Goal: Task Accomplishment & Management: Manage account settings

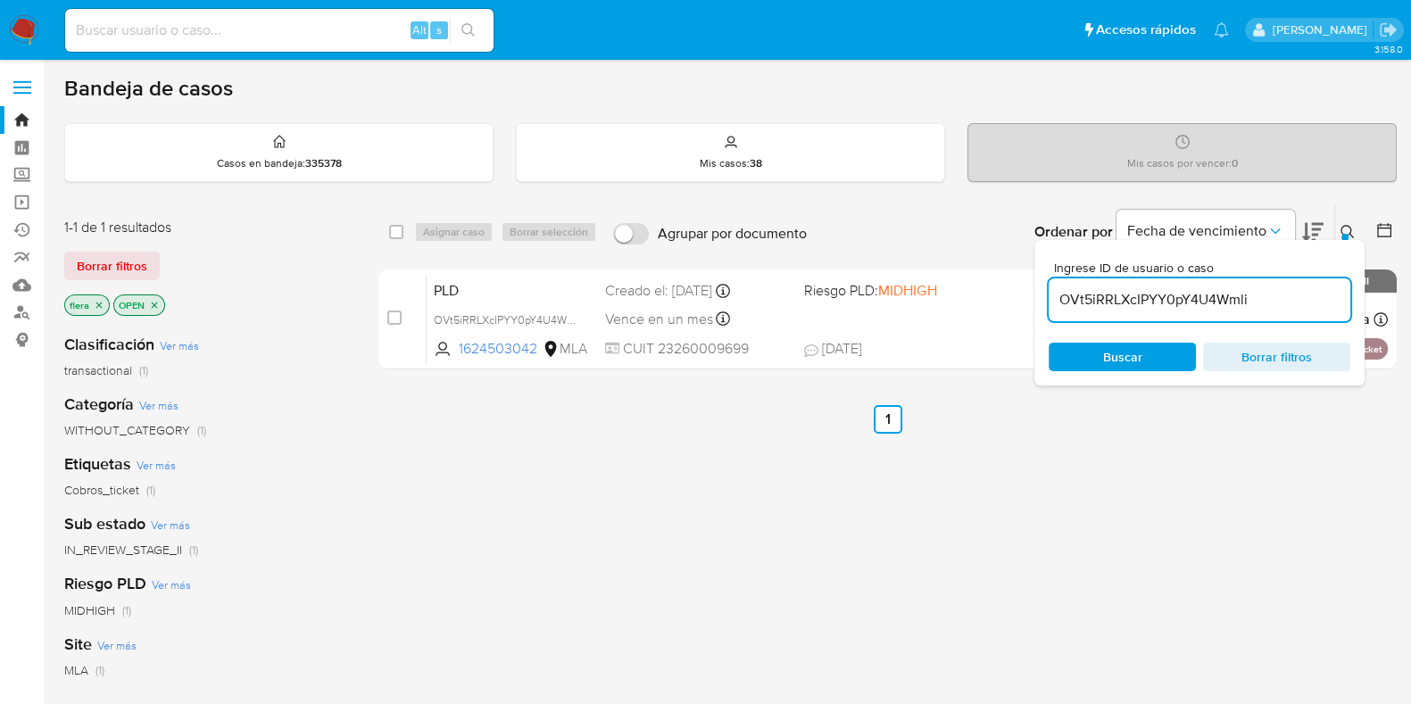
click at [1131, 308] on input "OVt5iRRLXcIPYY0pY4U4Wmli" at bounding box center [1200, 299] width 302 height 23
paste input "8LOTVHUU9NzUoit5p8riKMvU"
type input "8LOTVHUU9NzUoit5p8riKMvU"
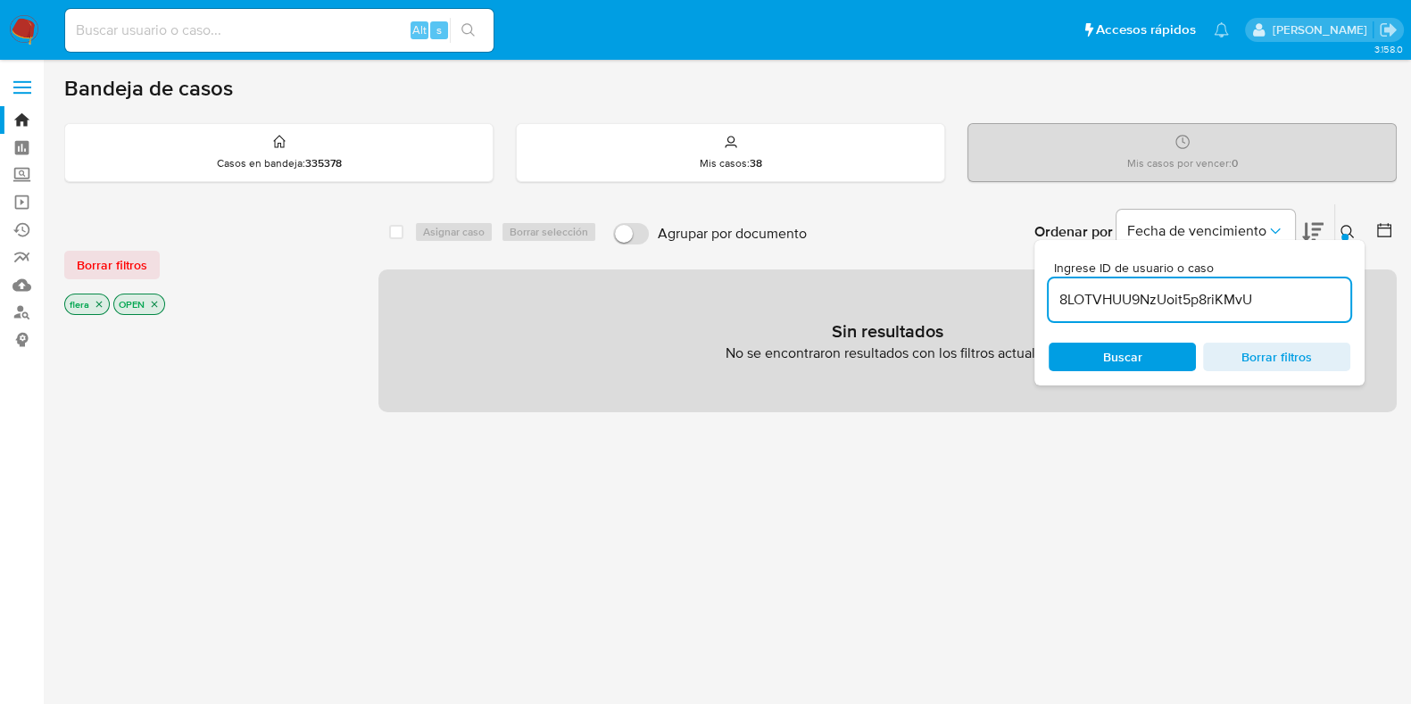
click at [159, 299] on icon "close-filter" at bounding box center [154, 304] width 11 height 11
click at [95, 307] on icon "close-filter" at bounding box center [99, 304] width 11 height 11
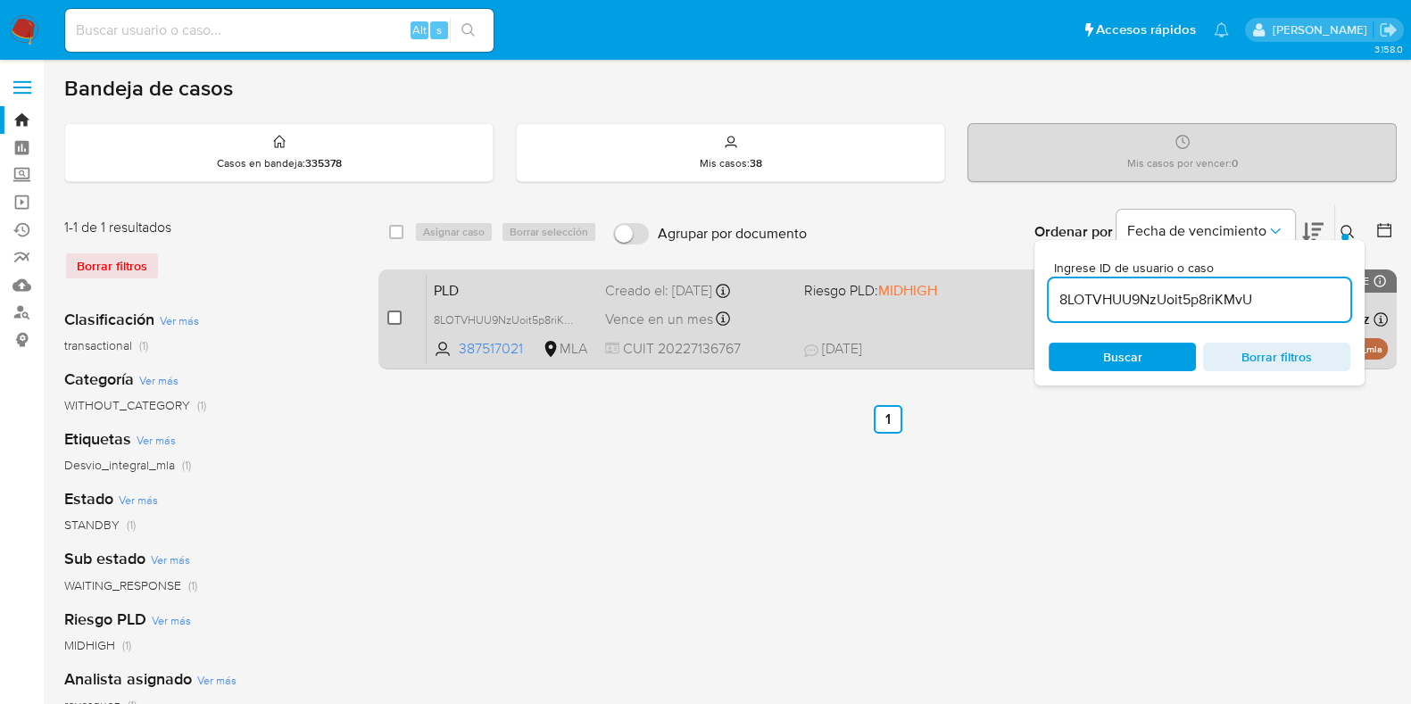
click at [396, 319] on input "checkbox" at bounding box center [394, 318] width 14 height 14
checkbox input "true"
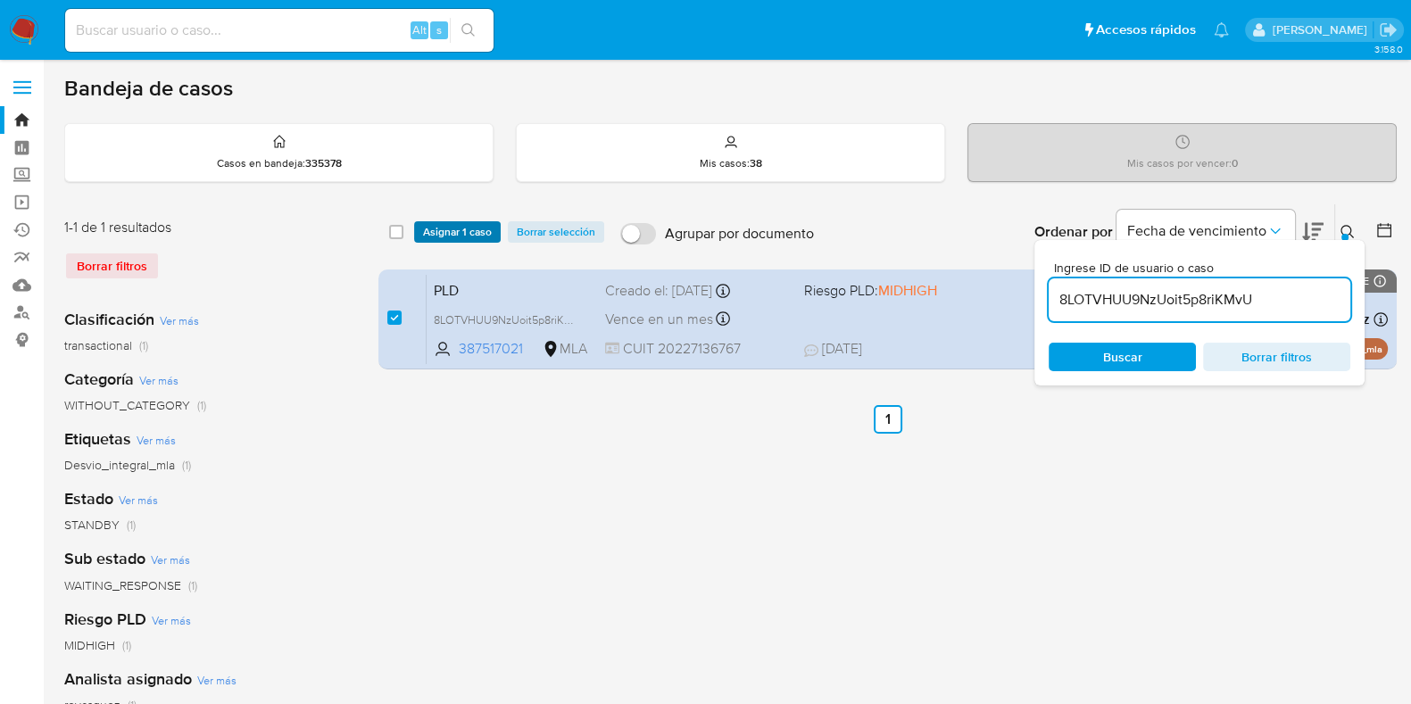
click at [460, 223] on span "Asignar 1 caso" at bounding box center [457, 232] width 69 height 18
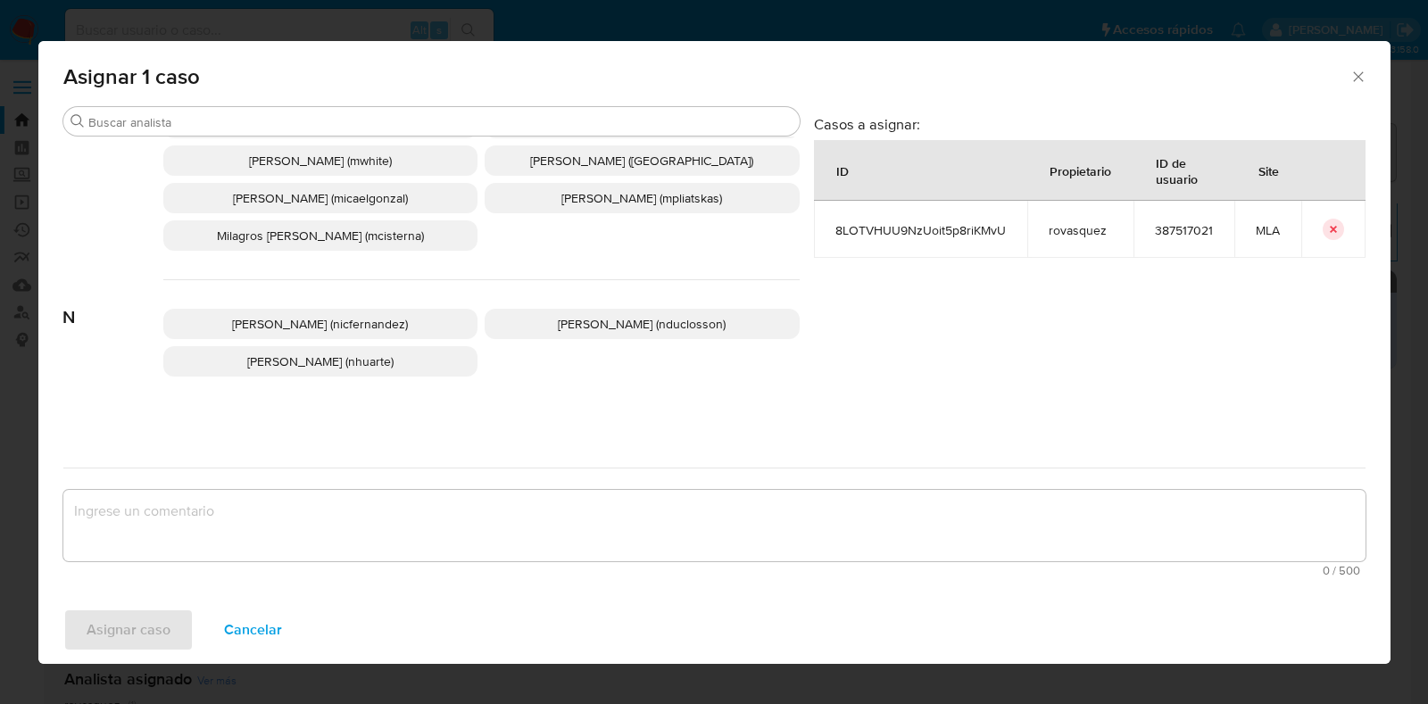
scroll to position [1339, 0]
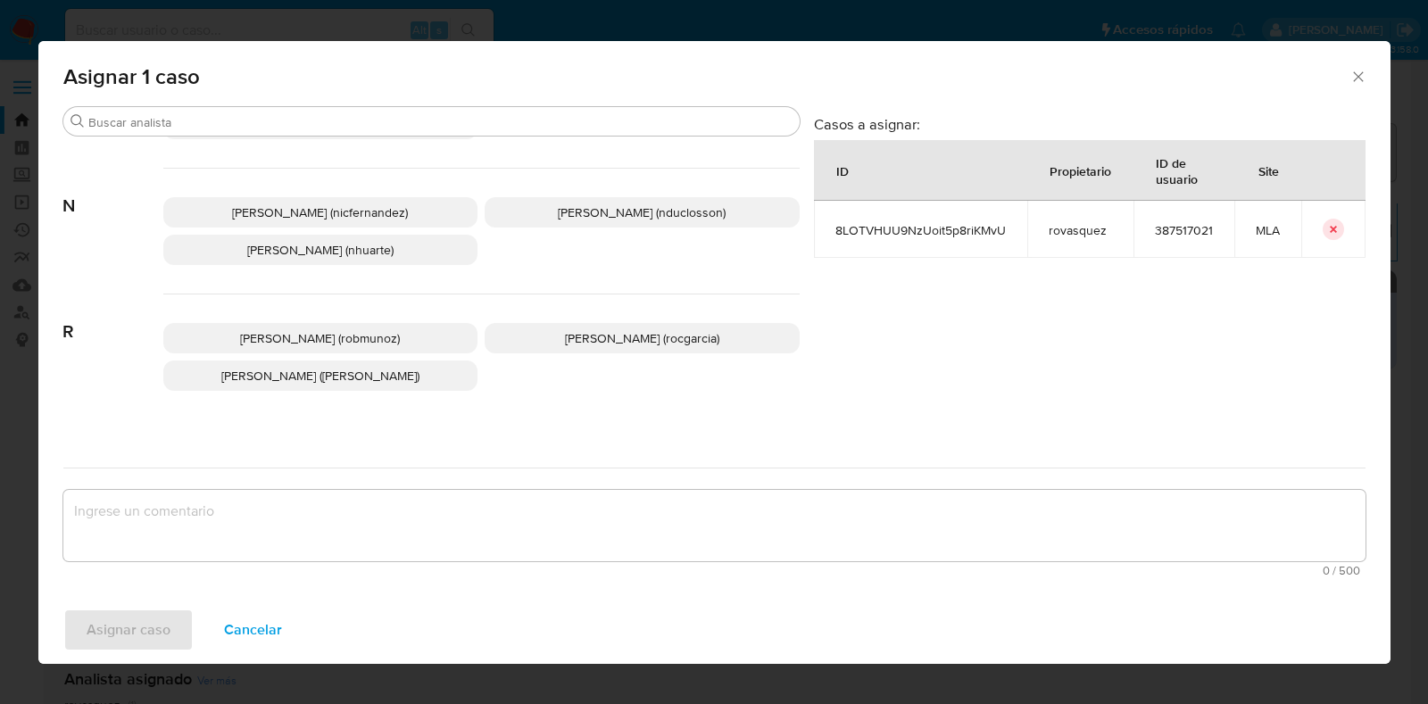
click at [409, 375] on span "Roxana Anahi Vasquez (rovasquez)" at bounding box center [320, 376] width 198 height 18
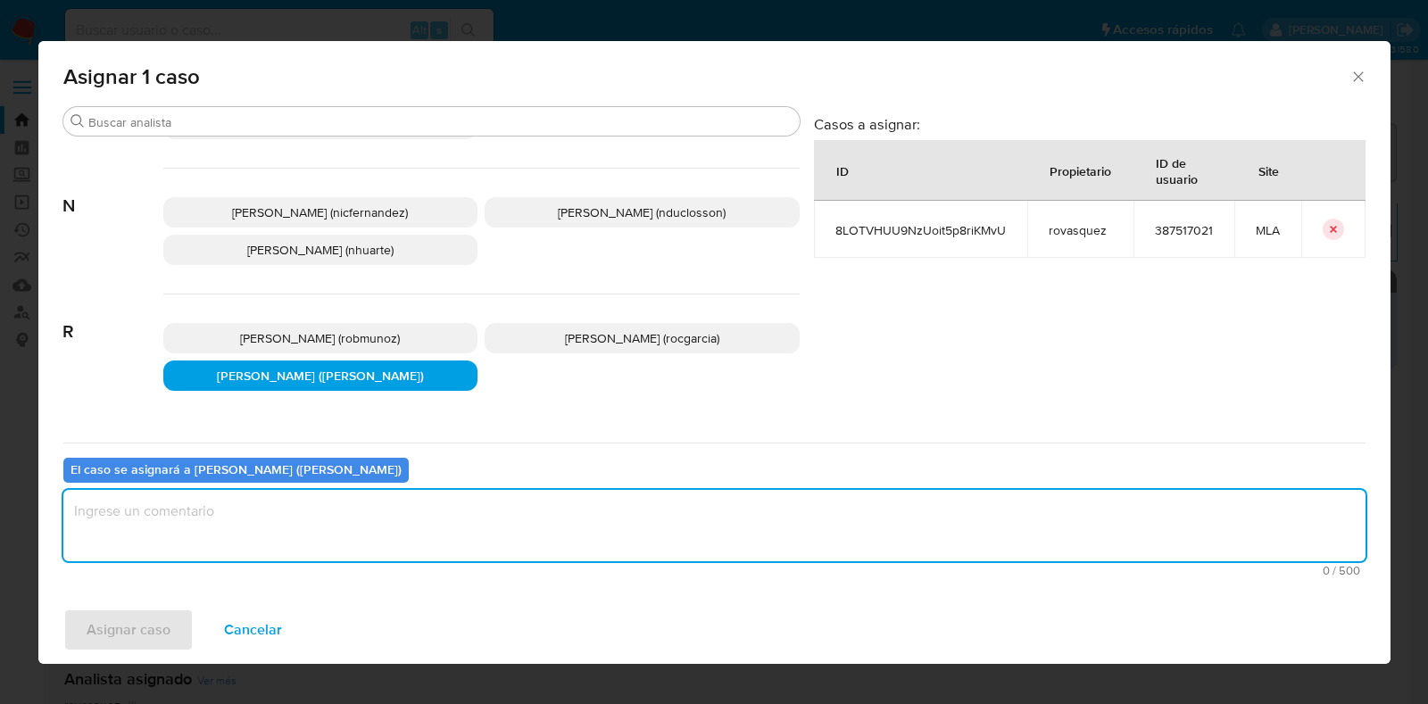
click at [365, 508] on textarea "assign-modal" at bounding box center [714, 525] width 1302 height 71
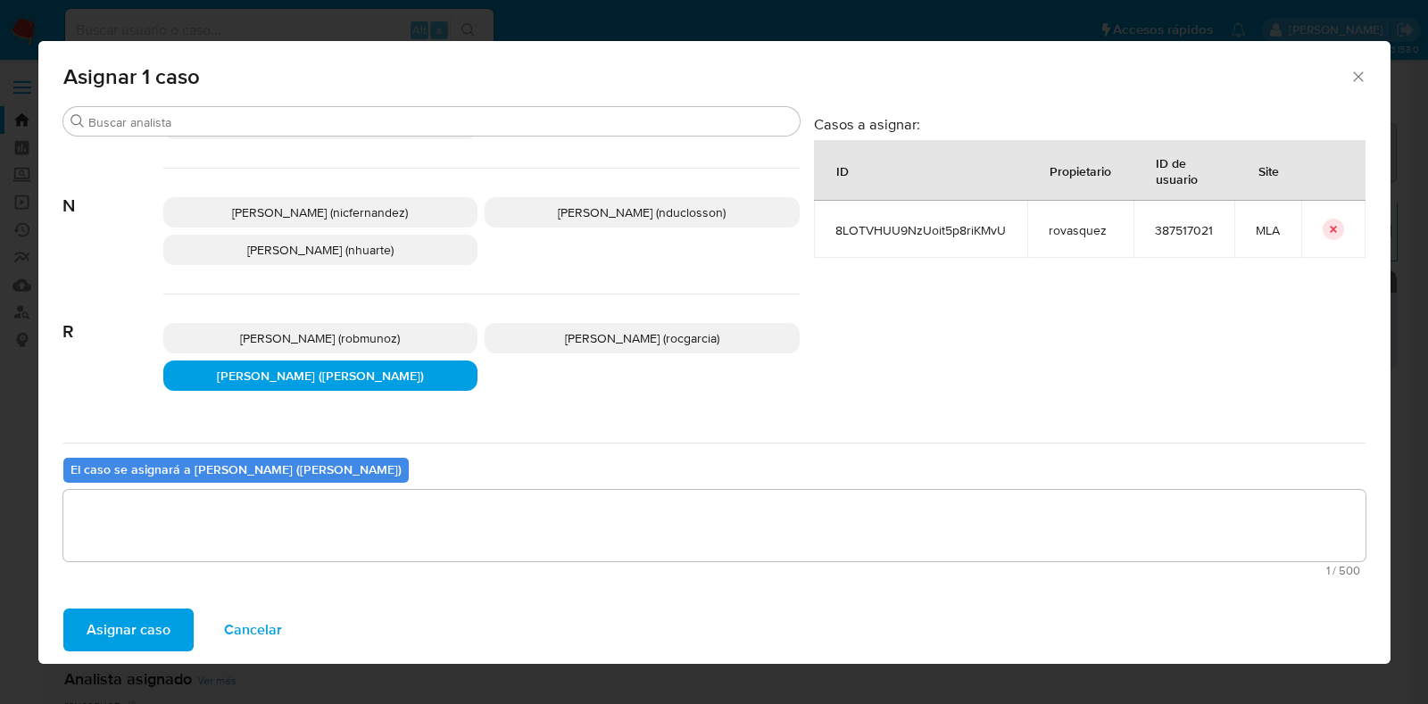
click at [150, 623] on span "Asignar caso" at bounding box center [129, 629] width 84 height 39
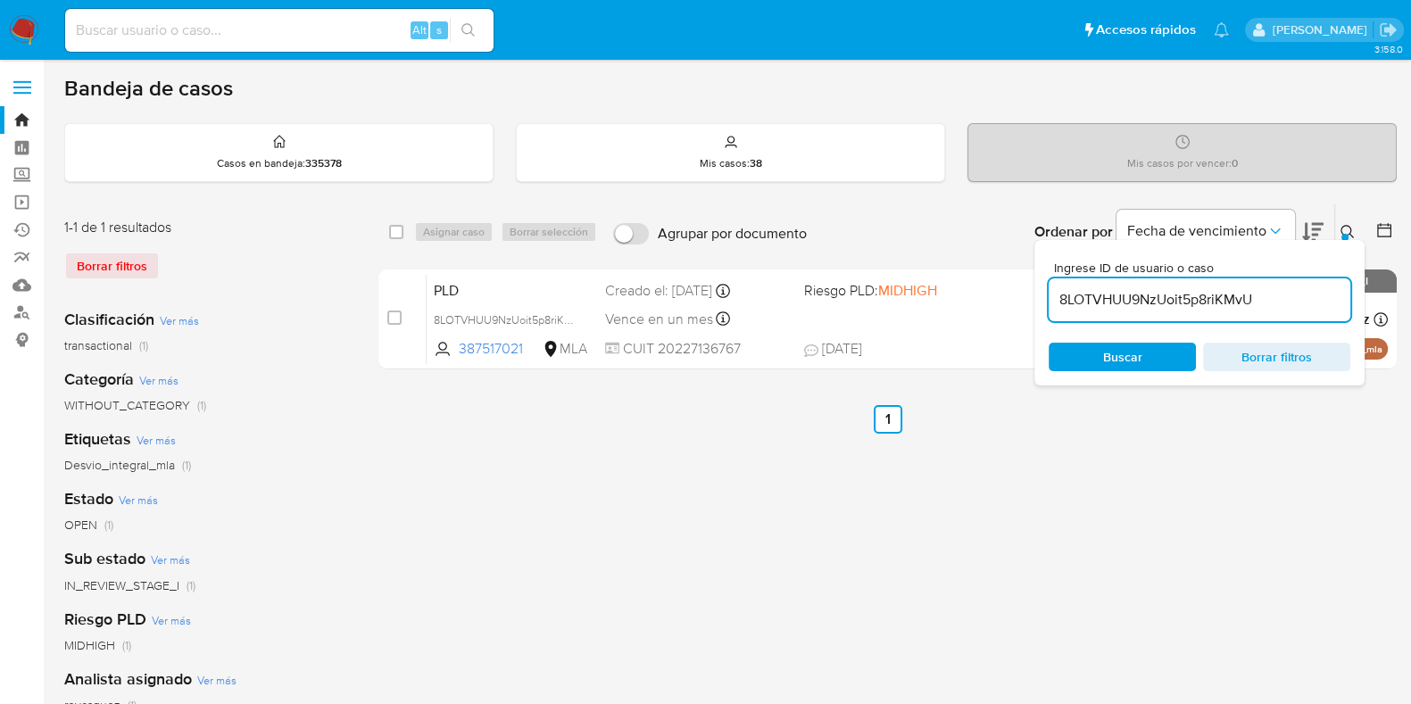
click at [1169, 306] on input "8LOTVHUU9NzUoit5p8riKMvU" at bounding box center [1200, 299] width 302 height 23
paste input "cMRODxJNjS1JuNw6QJKA7Dvw"
type input "cMRODxJNjS1JuNw6QJKA7Dvw"
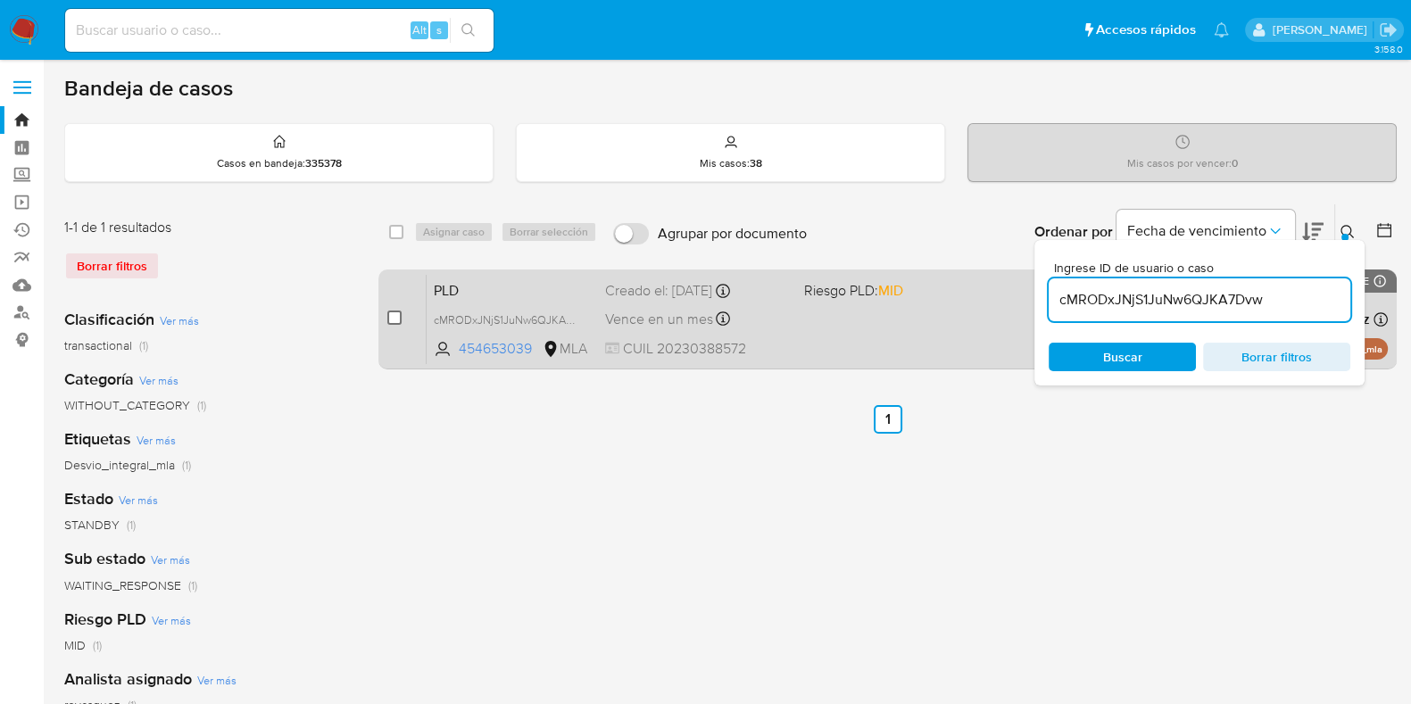
click at [392, 317] on input "checkbox" at bounding box center [394, 318] width 14 height 14
checkbox input "true"
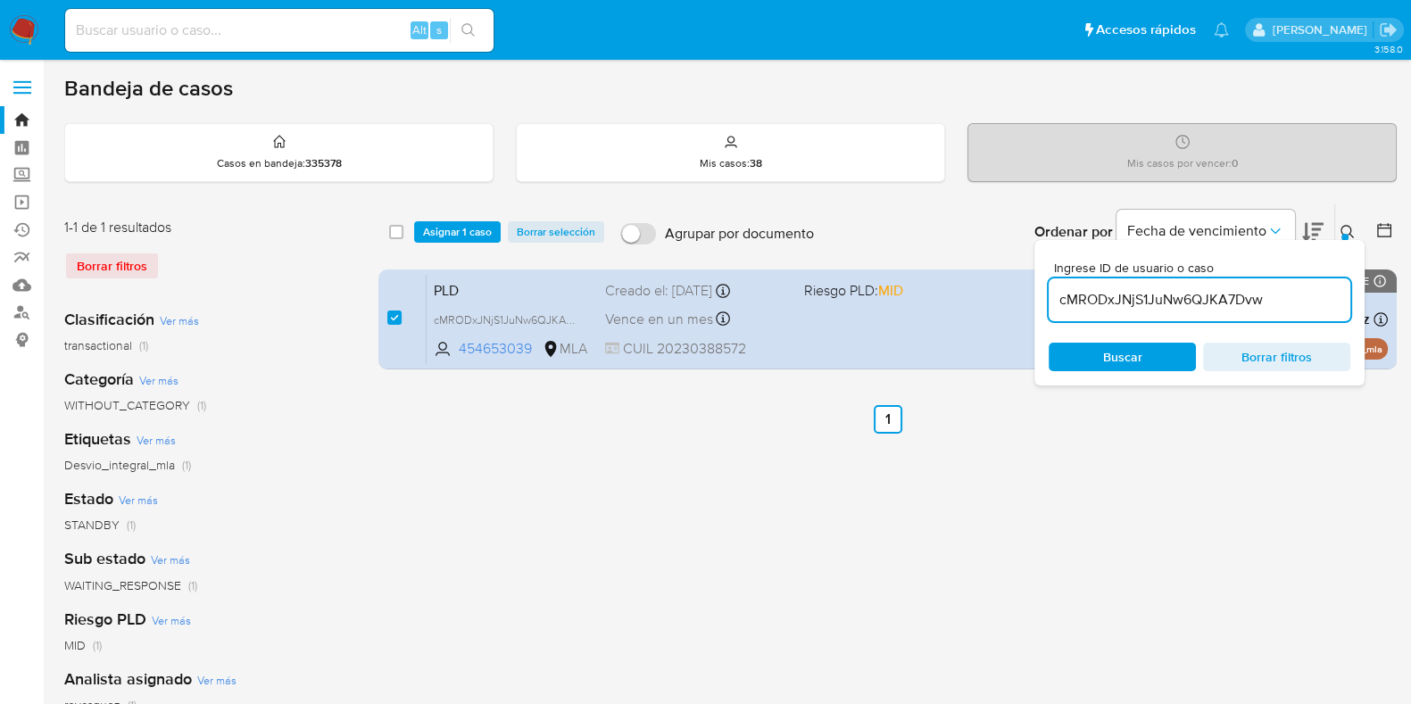
click at [449, 244] on div "select-all-cases-checkbox Asignar 1 caso Borrar selección Agrupar por documento…" at bounding box center [887, 231] width 1018 height 55
click at [450, 224] on span "Asignar 1 caso" at bounding box center [457, 232] width 69 height 18
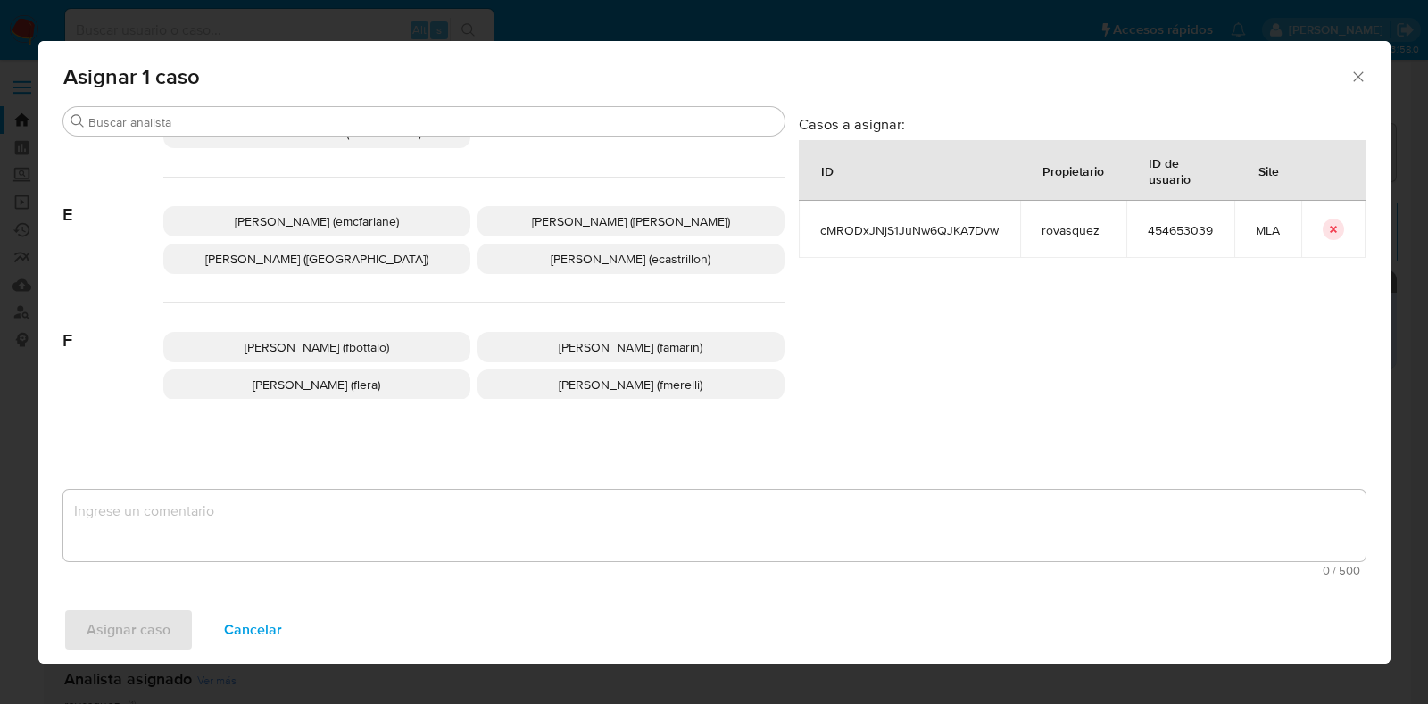
scroll to position [335, 0]
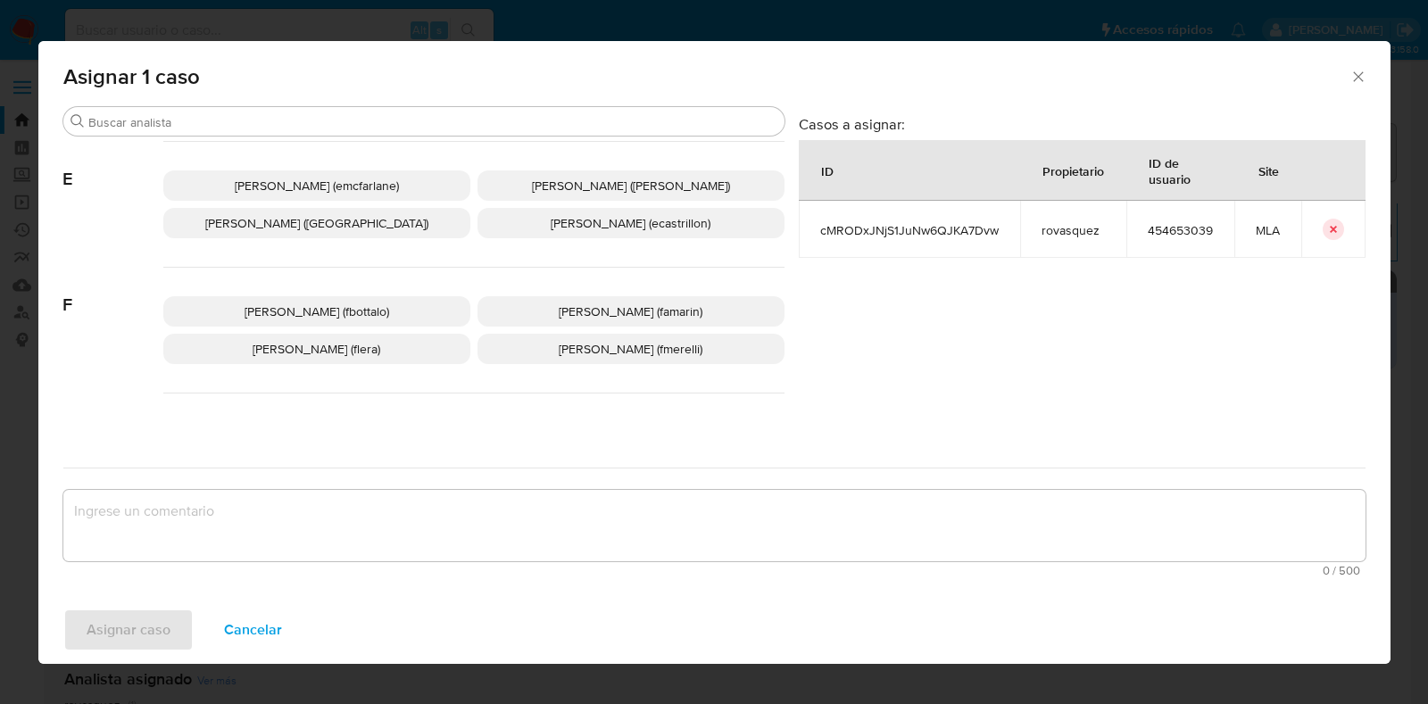
click at [374, 352] on span "Florencia Cecilia Lera (flera)" at bounding box center [317, 349] width 128 height 18
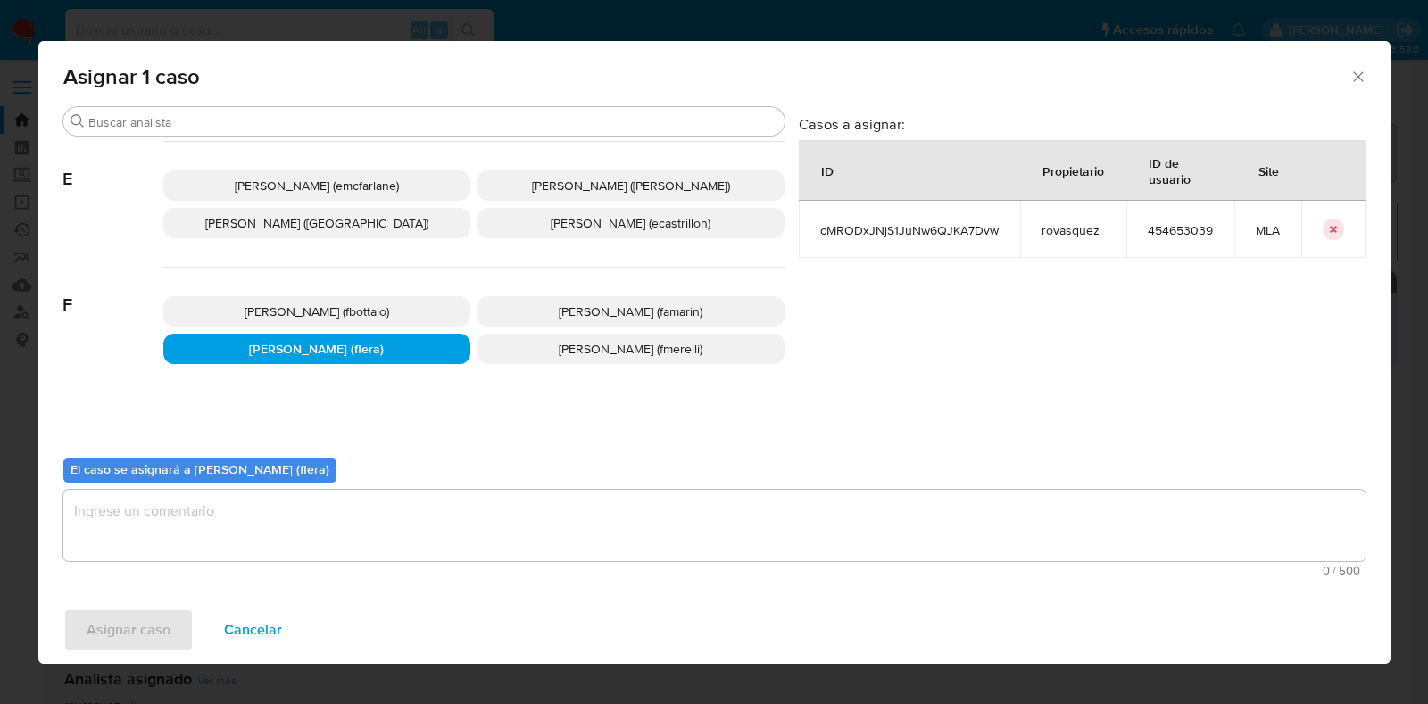
click at [296, 541] on textarea "assign-modal" at bounding box center [714, 525] width 1302 height 71
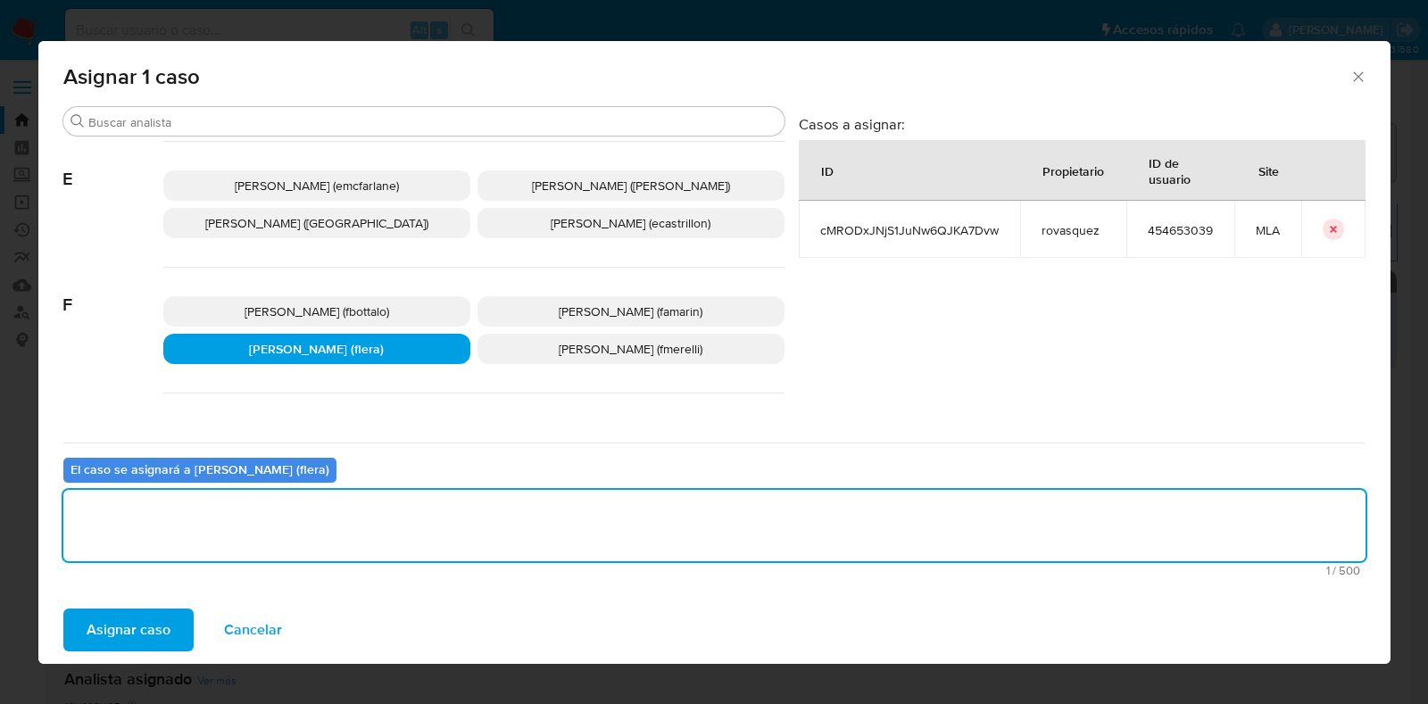
click at [132, 629] on span "Asignar caso" at bounding box center [129, 629] width 84 height 39
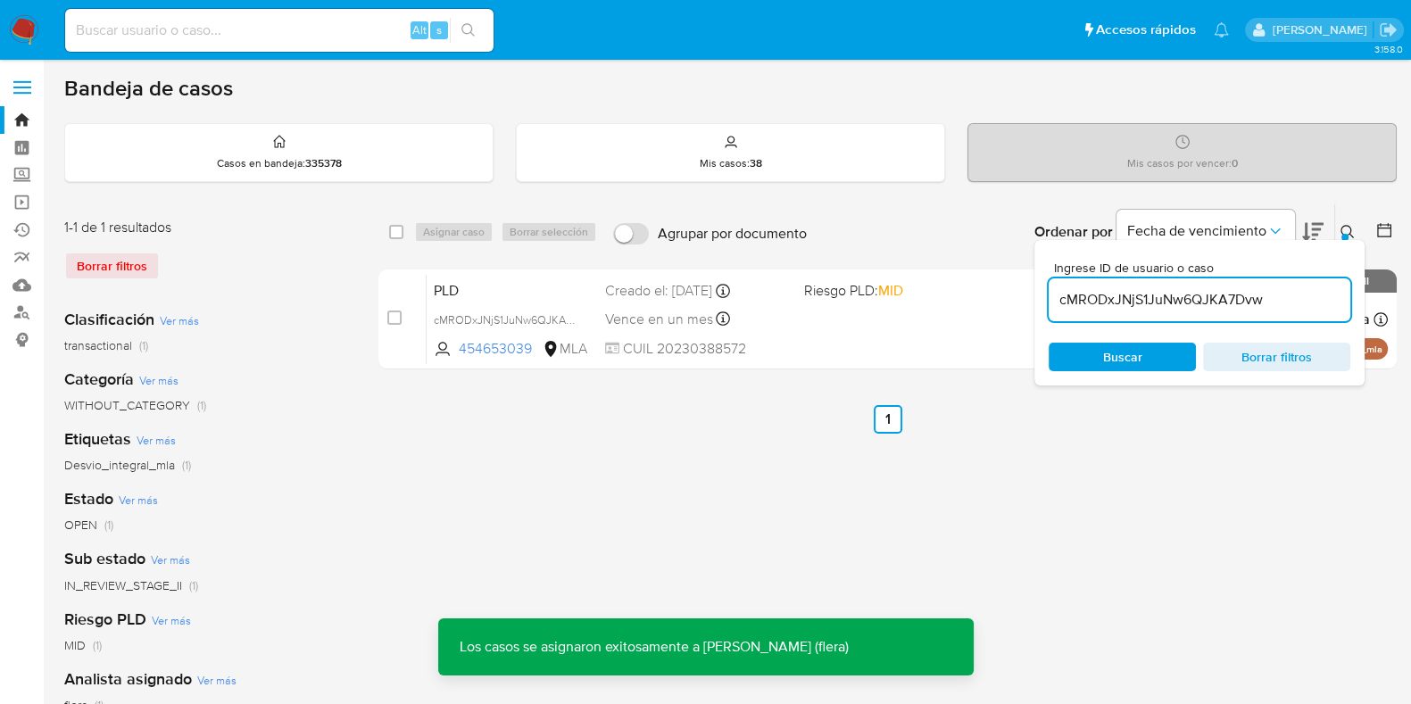
click at [450, 286] on span "PLD" at bounding box center [512, 289] width 157 height 23
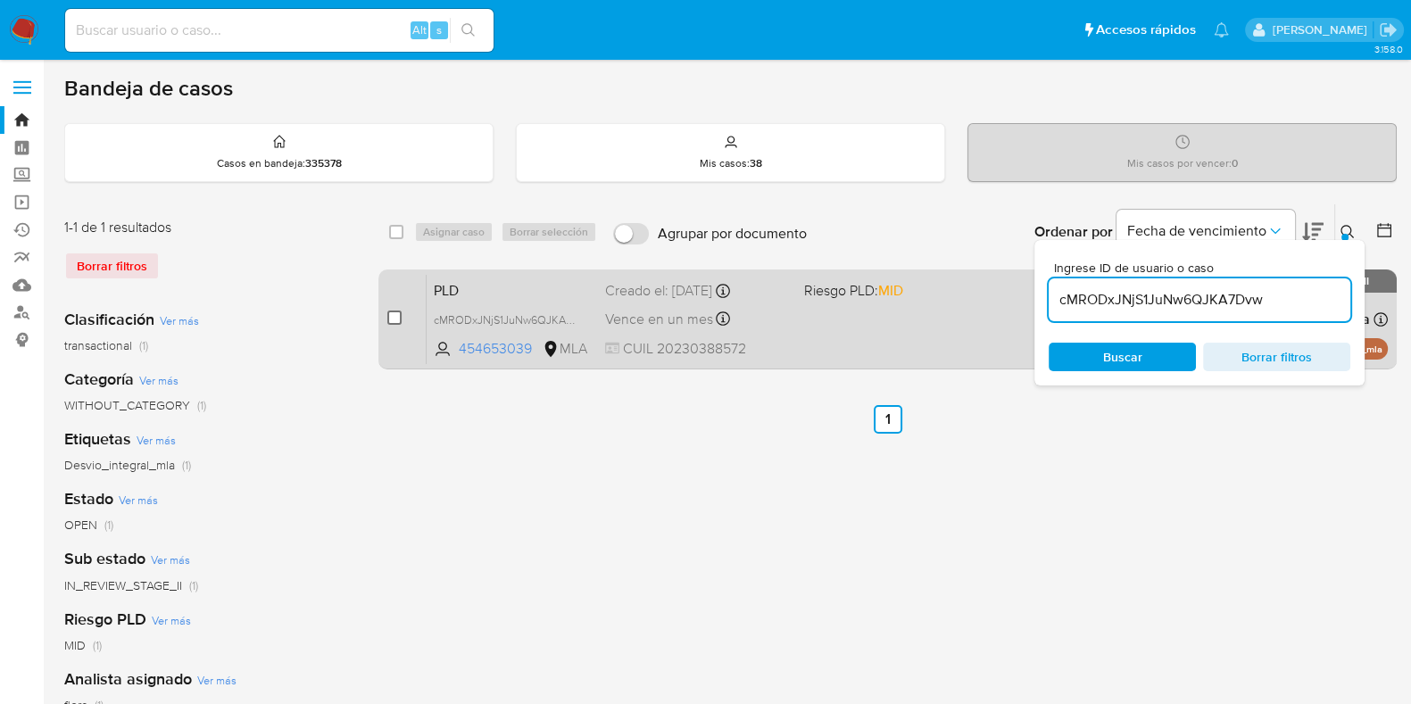
click at [397, 313] on input "checkbox" at bounding box center [394, 318] width 14 height 14
checkbox input "true"
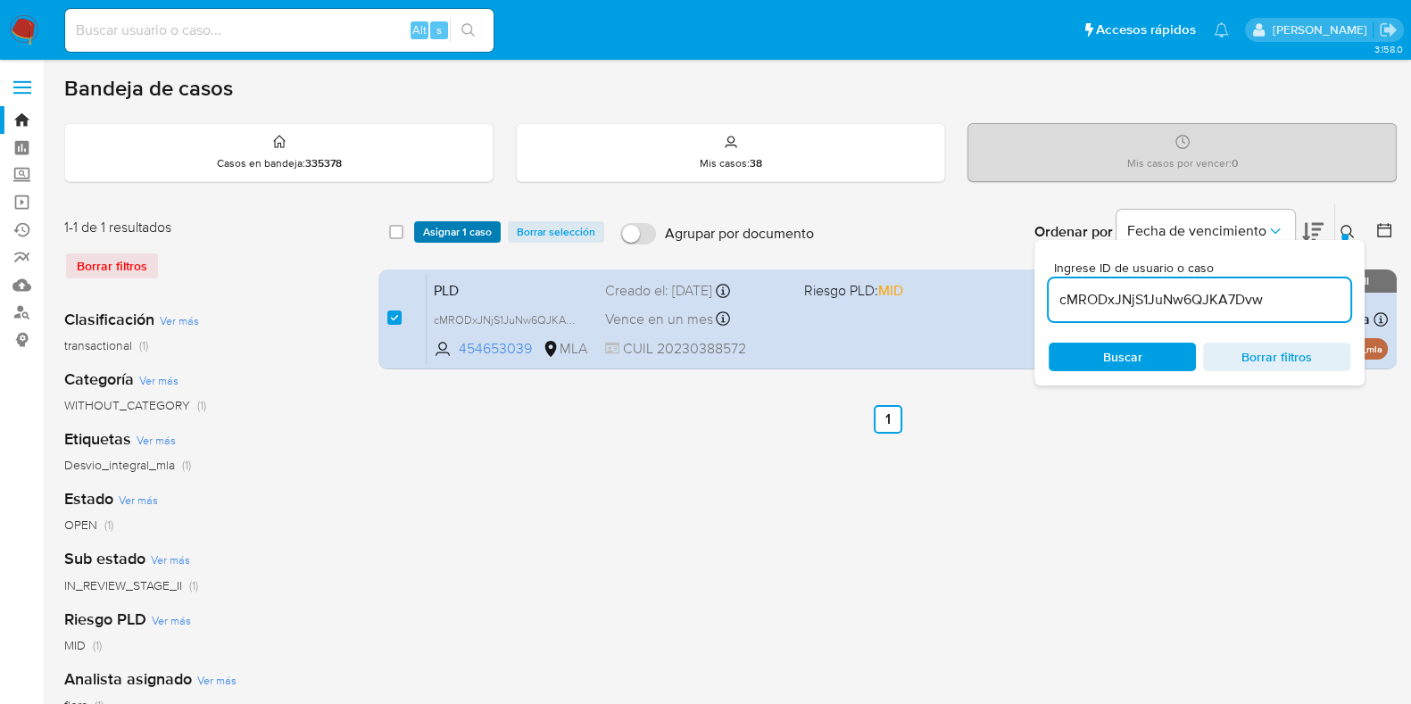
click at [446, 223] on span "Asignar 1 caso" at bounding box center [457, 232] width 69 height 18
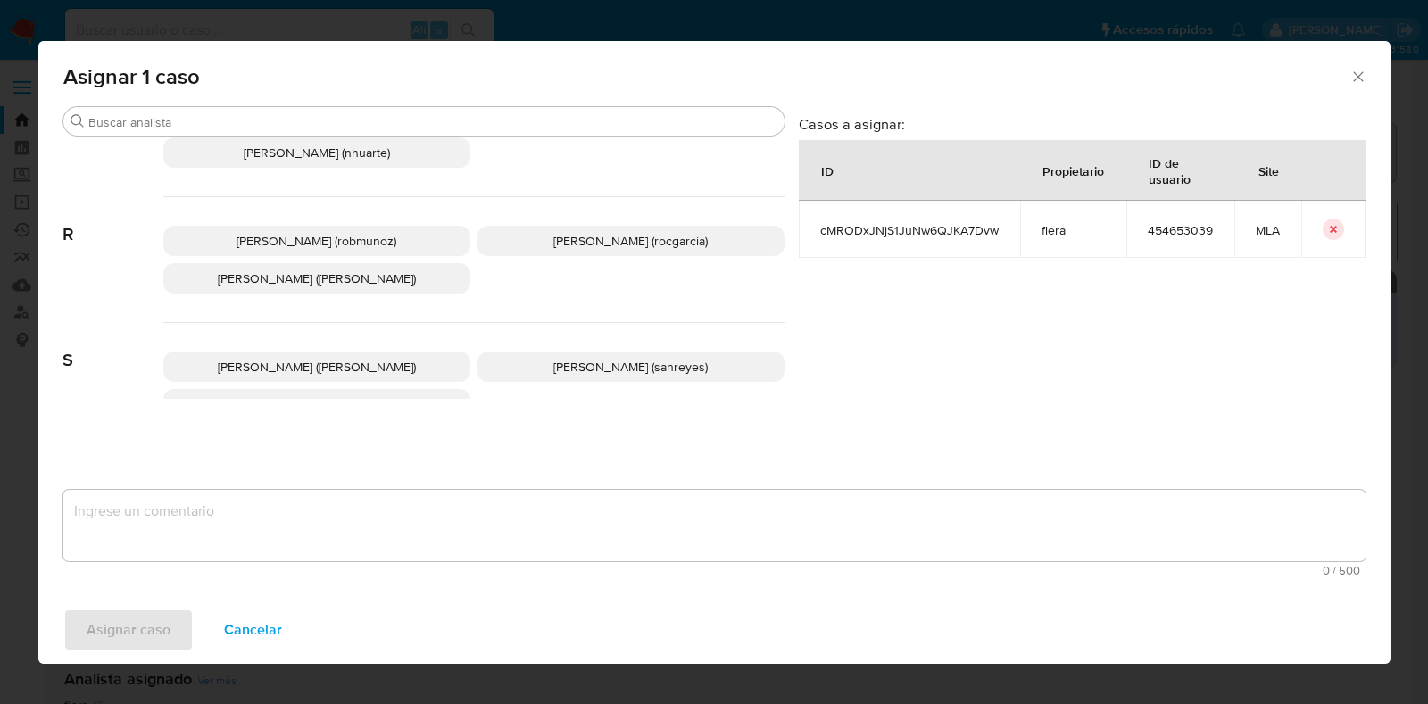
scroll to position [1436, 0]
click at [392, 278] on span "Roxana Anahi Vasquez (rovasquez)" at bounding box center [317, 279] width 198 height 18
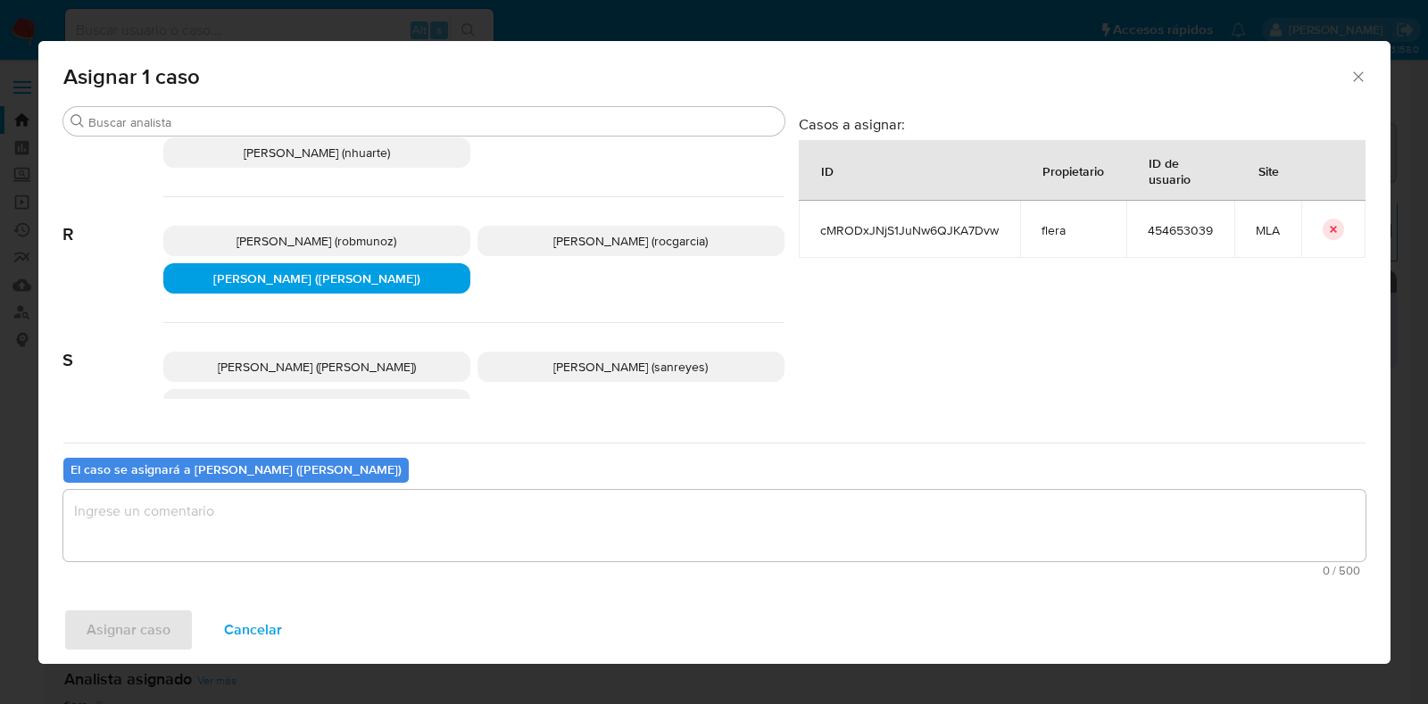
click at [374, 537] on textarea "assign-modal" at bounding box center [714, 525] width 1302 height 71
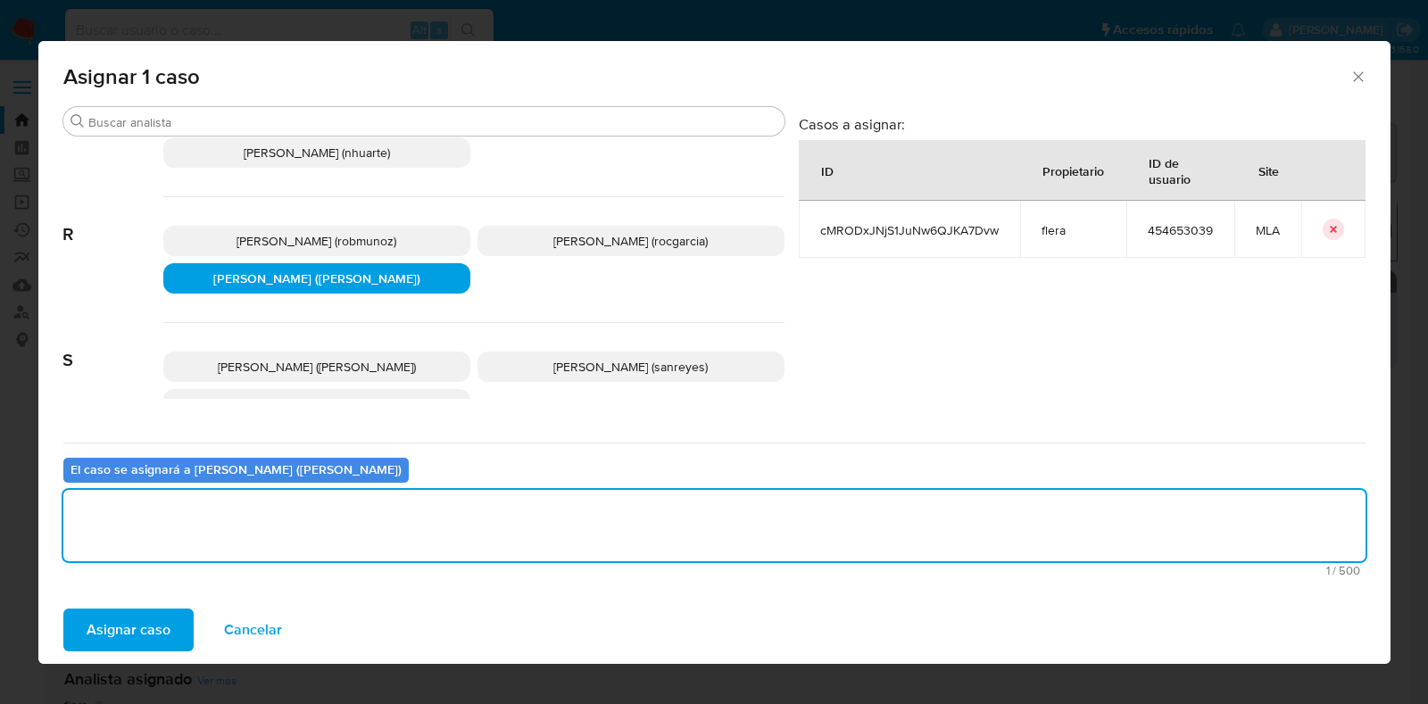
click at [144, 626] on span "Asignar caso" at bounding box center [129, 629] width 84 height 39
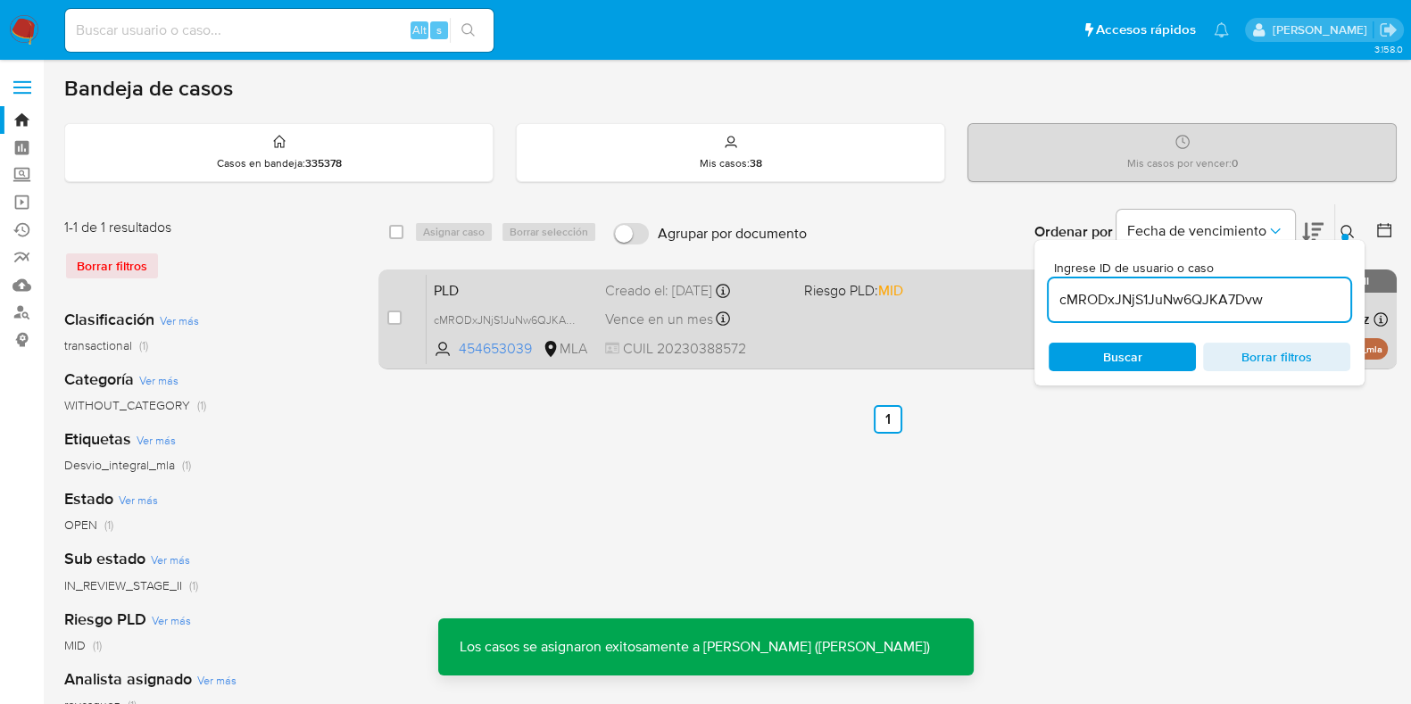
click at [500, 293] on span "PLD" at bounding box center [512, 289] width 157 height 23
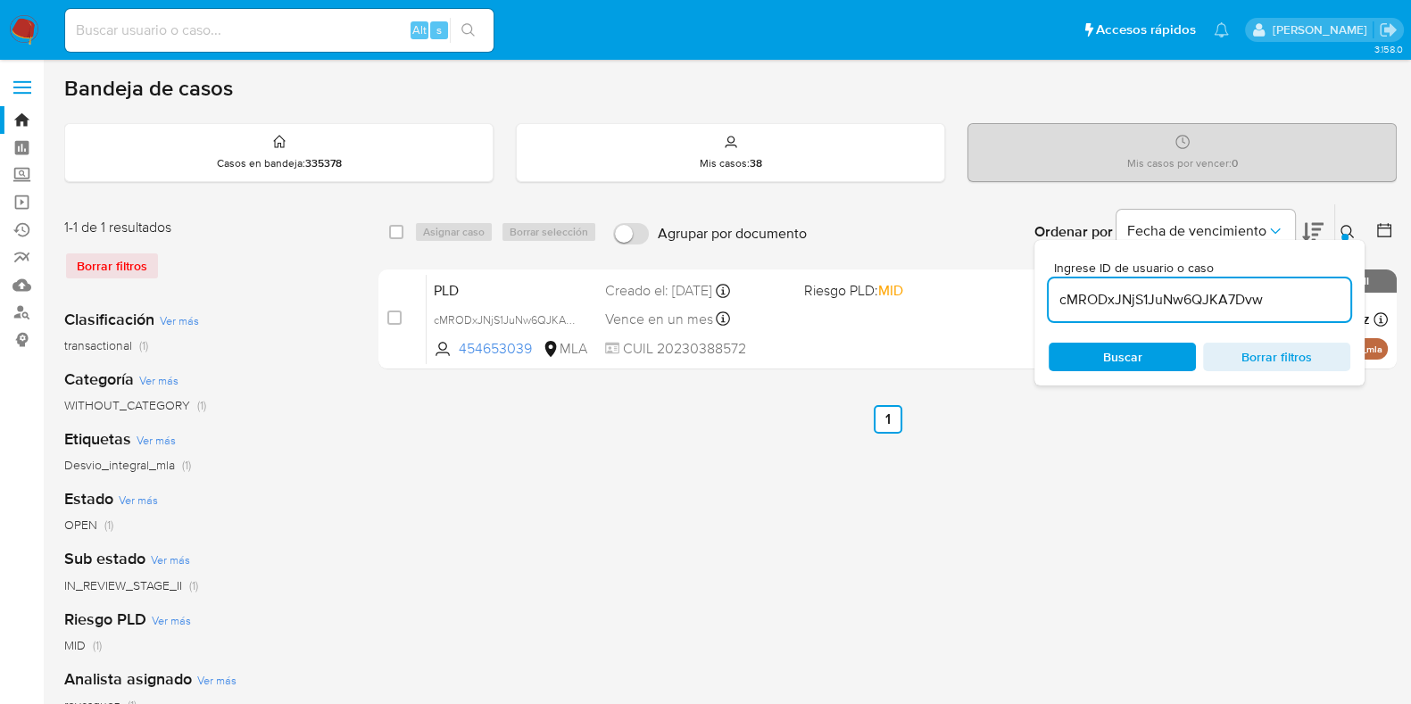
click at [1169, 301] on input "cMRODxJNjS1JuNw6QJKA7Dvw" at bounding box center [1200, 299] width 302 height 23
paste input "pFfZayfcjvYQd4W8IbhIBU70"
type input "pFfZayfcjvYQd4W8IbhIBU70"
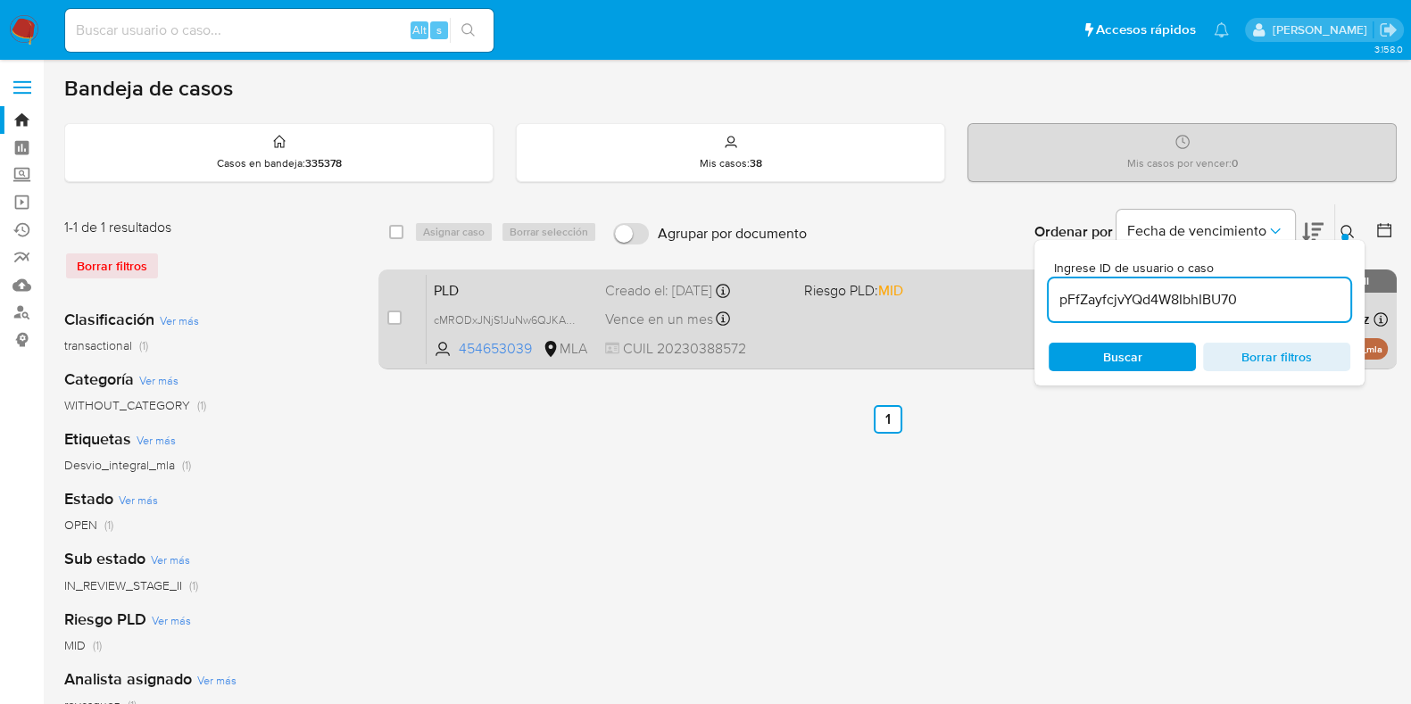
click at [397, 323] on div "case-item-checkbox" at bounding box center [394, 318] width 14 height 18
click at [397, 312] on input "checkbox" at bounding box center [394, 318] width 14 height 14
checkbox input "true"
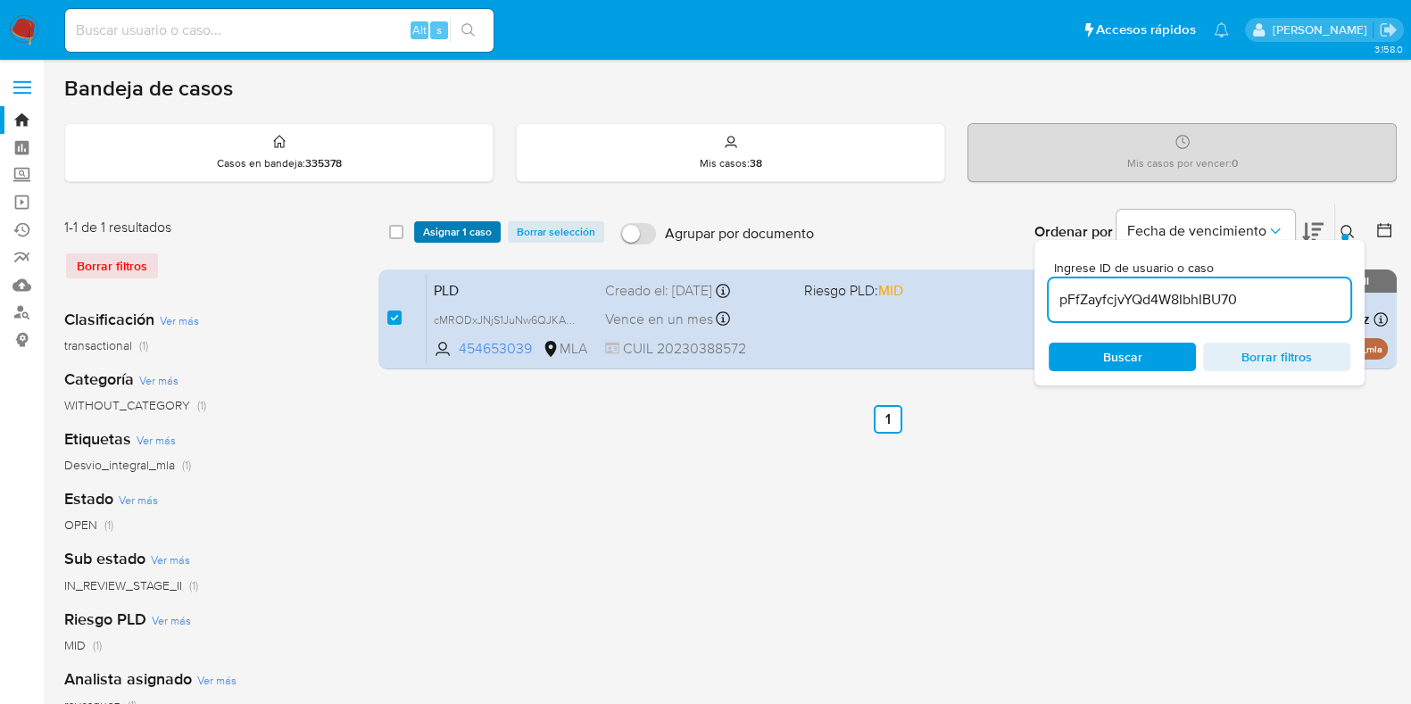
click at [458, 223] on span "Asignar 1 caso" at bounding box center [457, 232] width 69 height 18
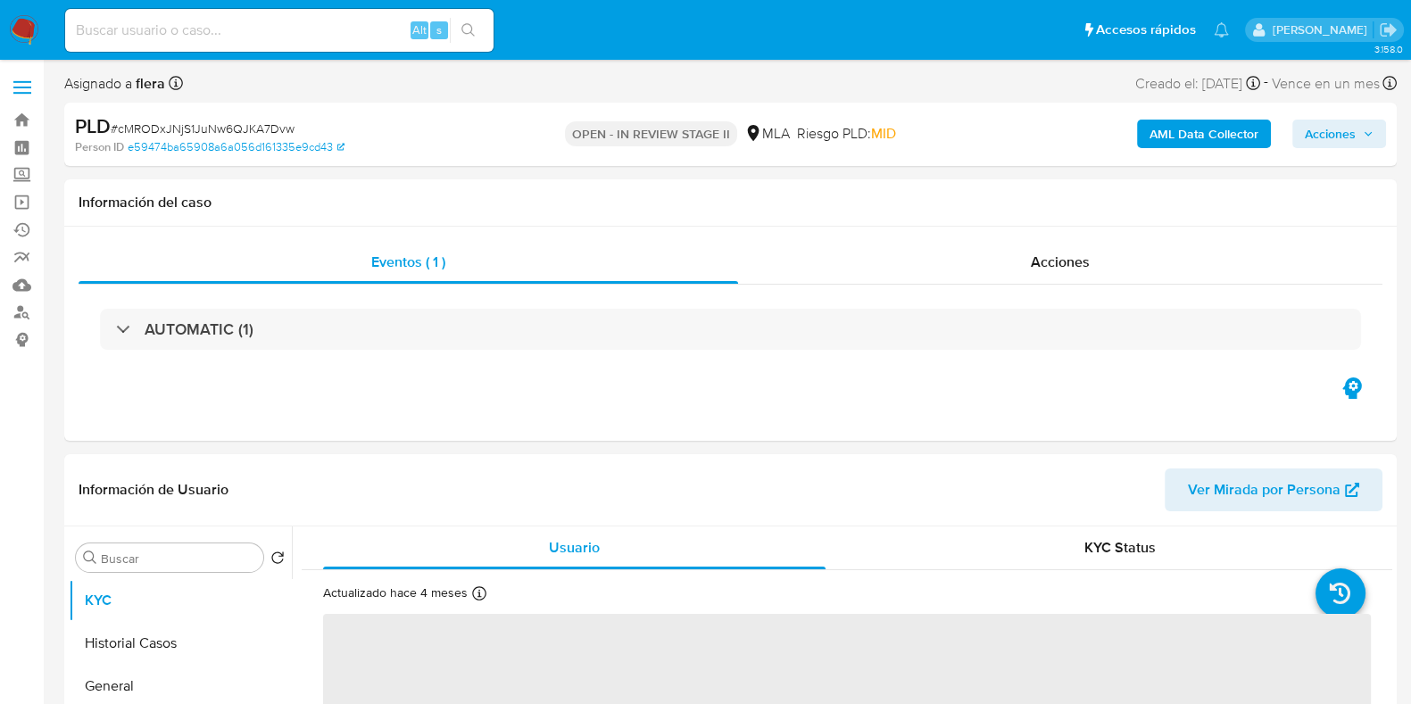
select select "10"
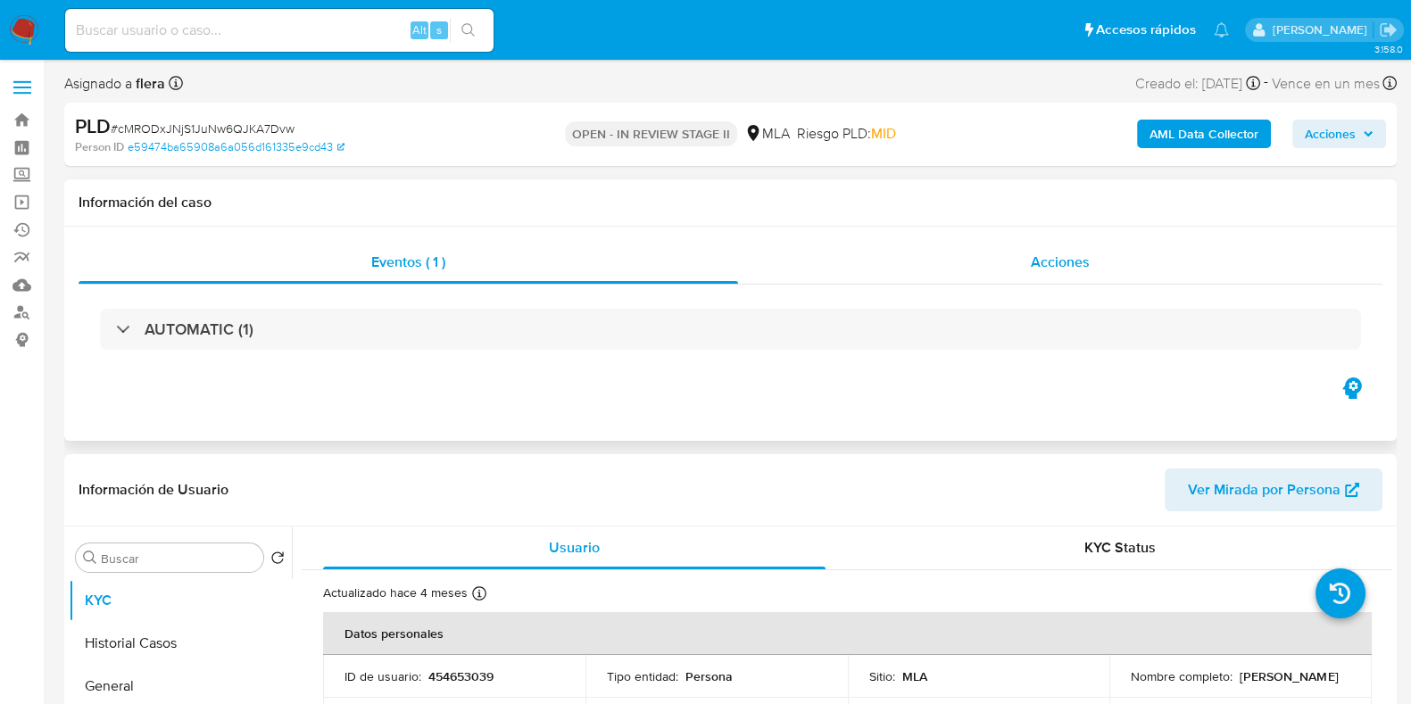
click at [1071, 264] on span "Acciones" at bounding box center [1060, 262] width 59 height 21
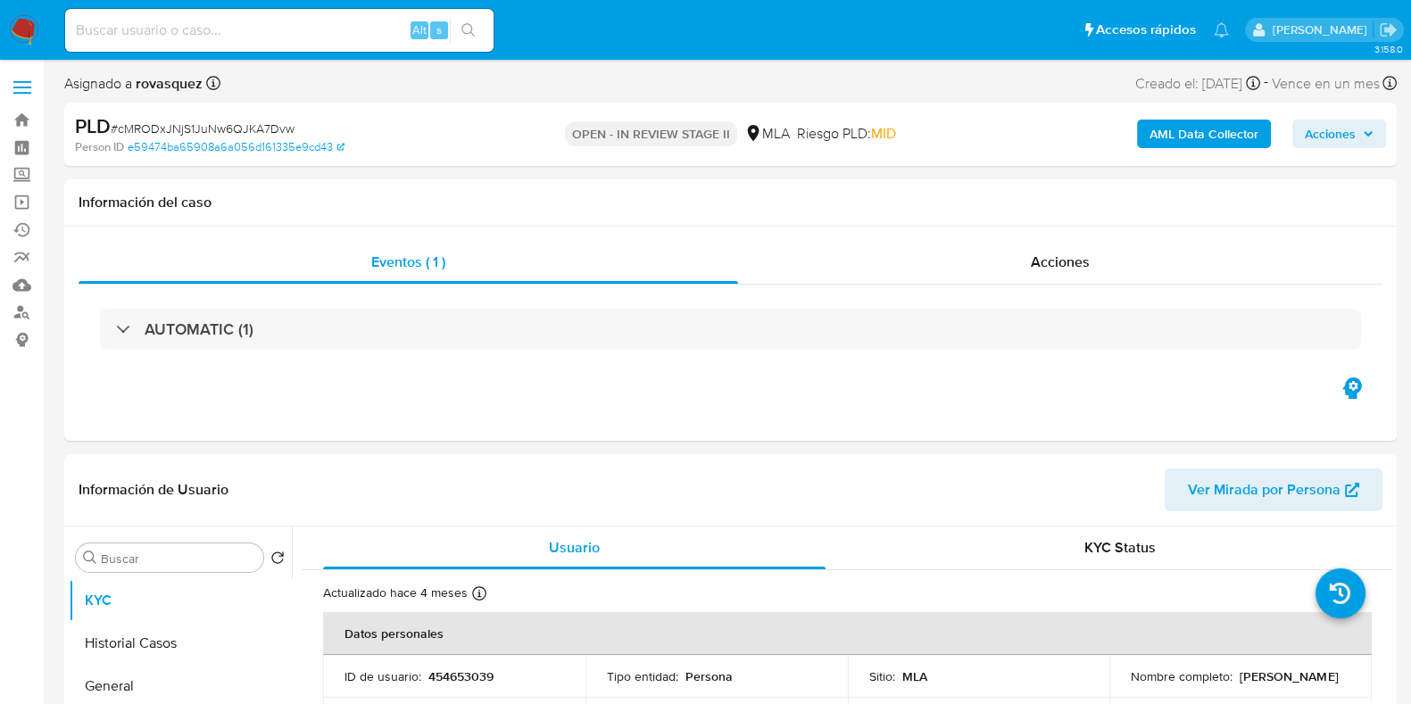
select select "10"
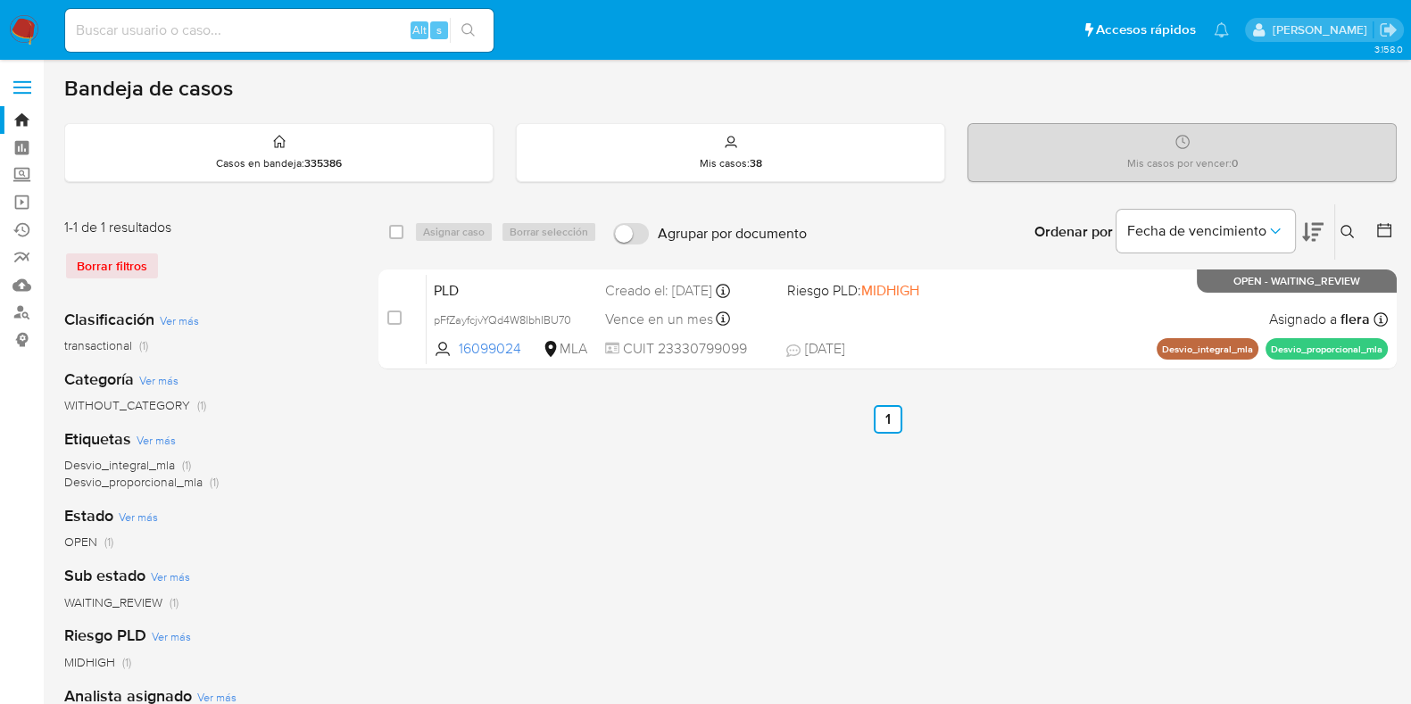
click at [1344, 231] on icon at bounding box center [1347, 232] width 14 height 14
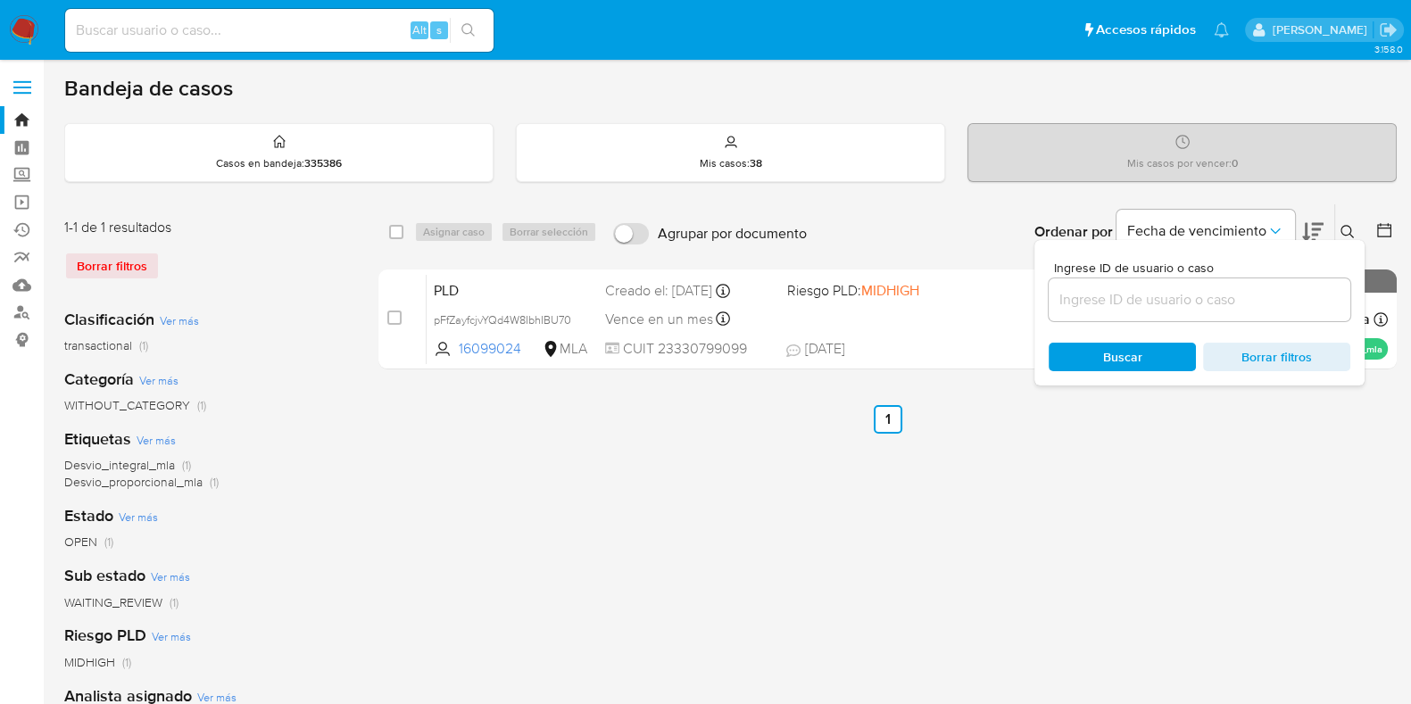
click at [1155, 292] on input at bounding box center [1200, 299] width 302 height 23
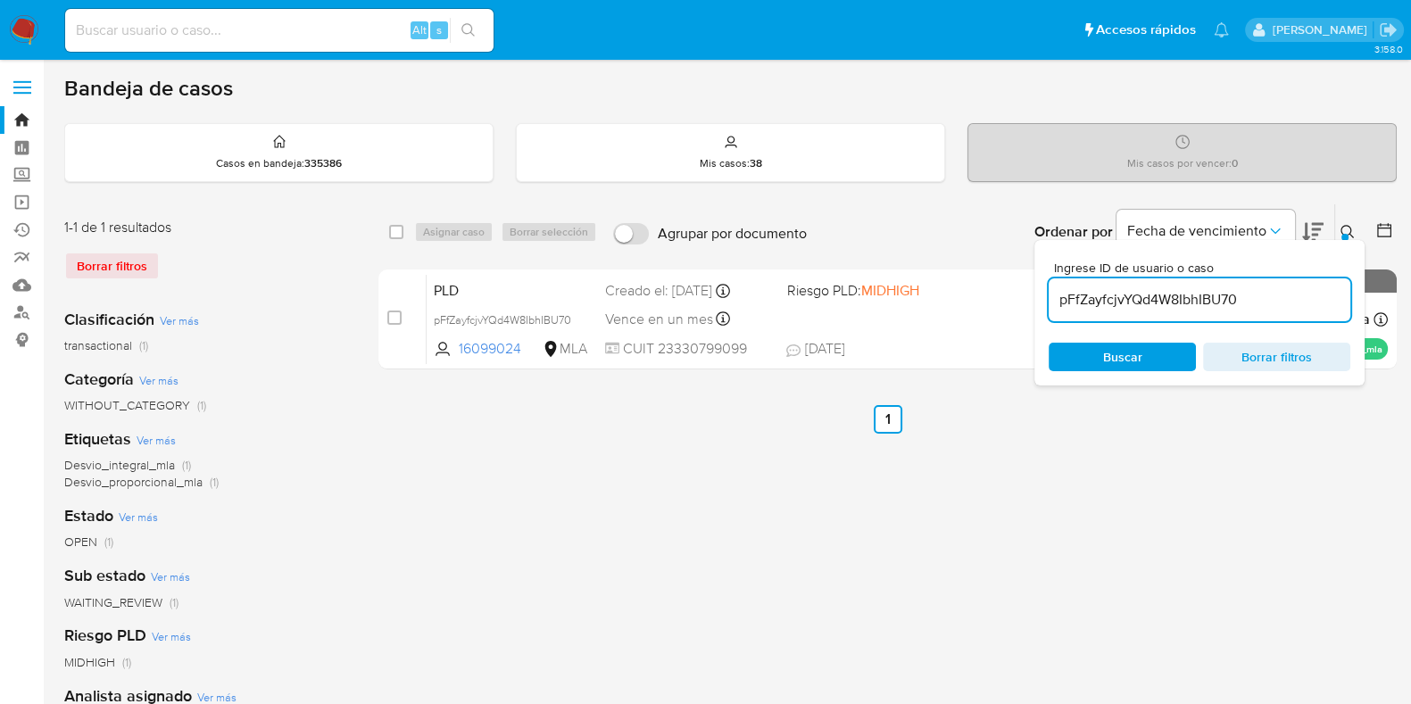
type input "pFfZayfcjvYQd4W8IbhIBU70"
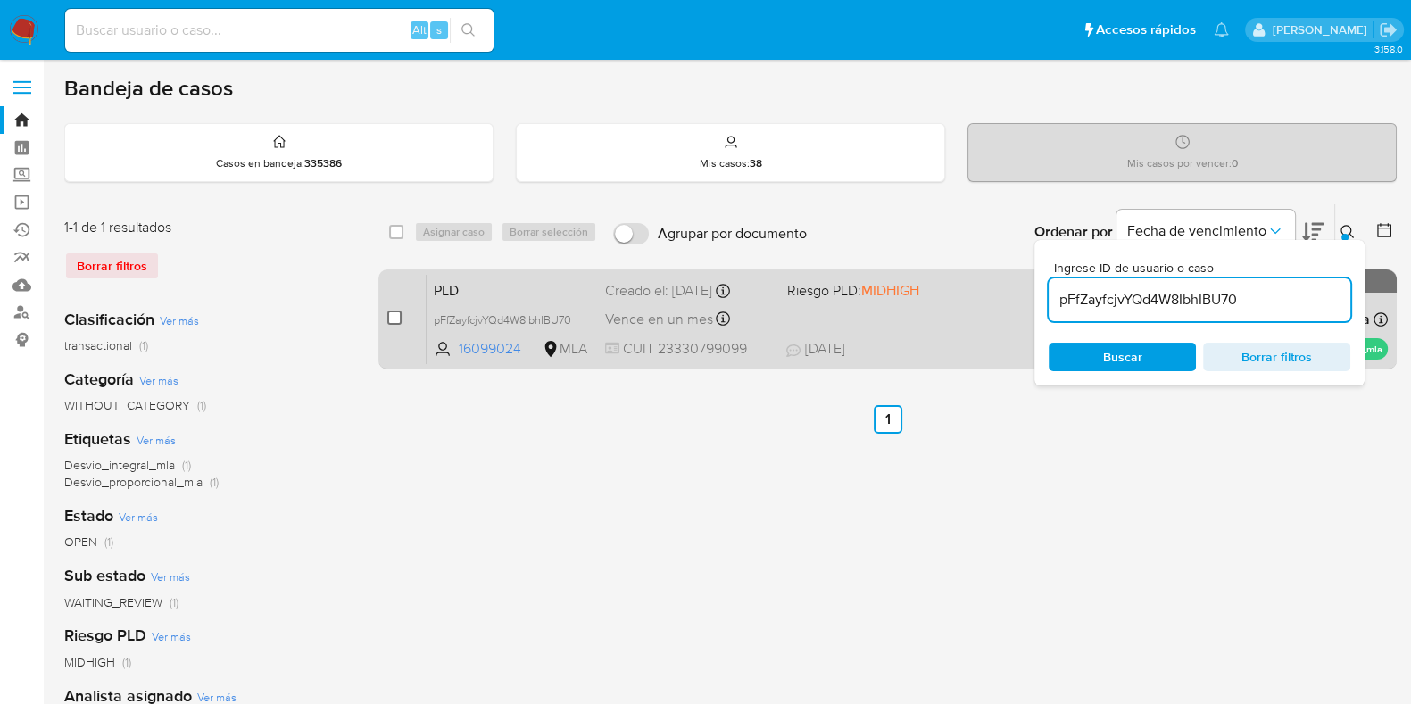
click at [397, 312] on input "checkbox" at bounding box center [394, 318] width 14 height 14
checkbox input "true"
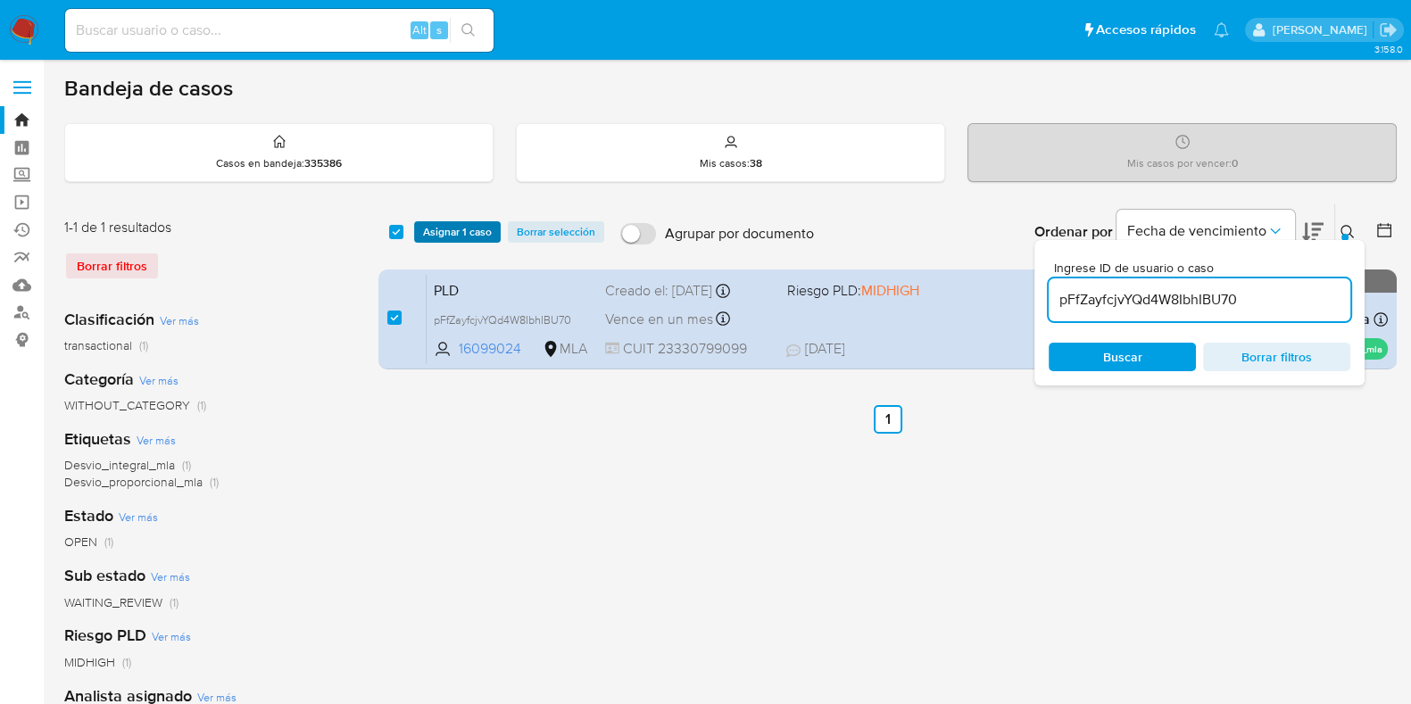
click at [460, 224] on span "Asignar 1 caso" at bounding box center [457, 232] width 69 height 18
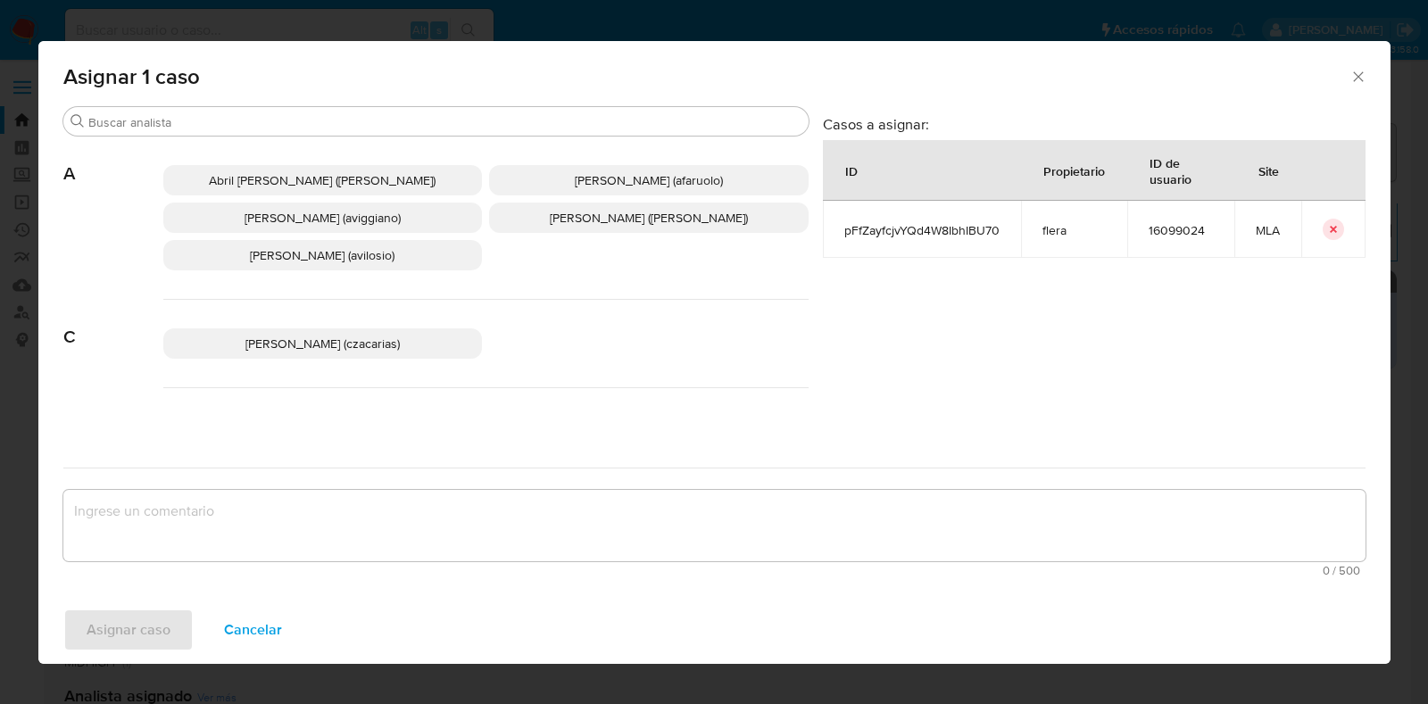
scroll to position [335, 0]
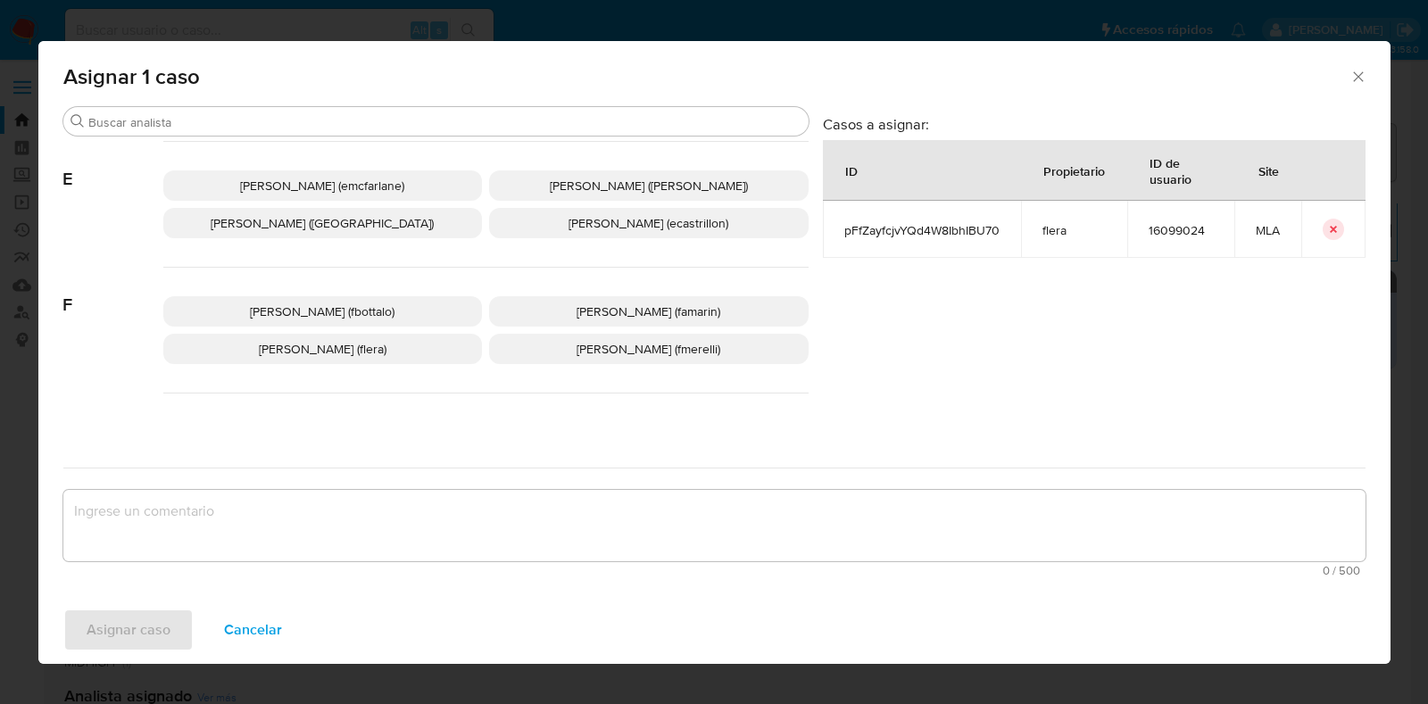
click at [375, 353] on span "Florencia Cecilia Lera (flera)" at bounding box center [323, 349] width 128 height 18
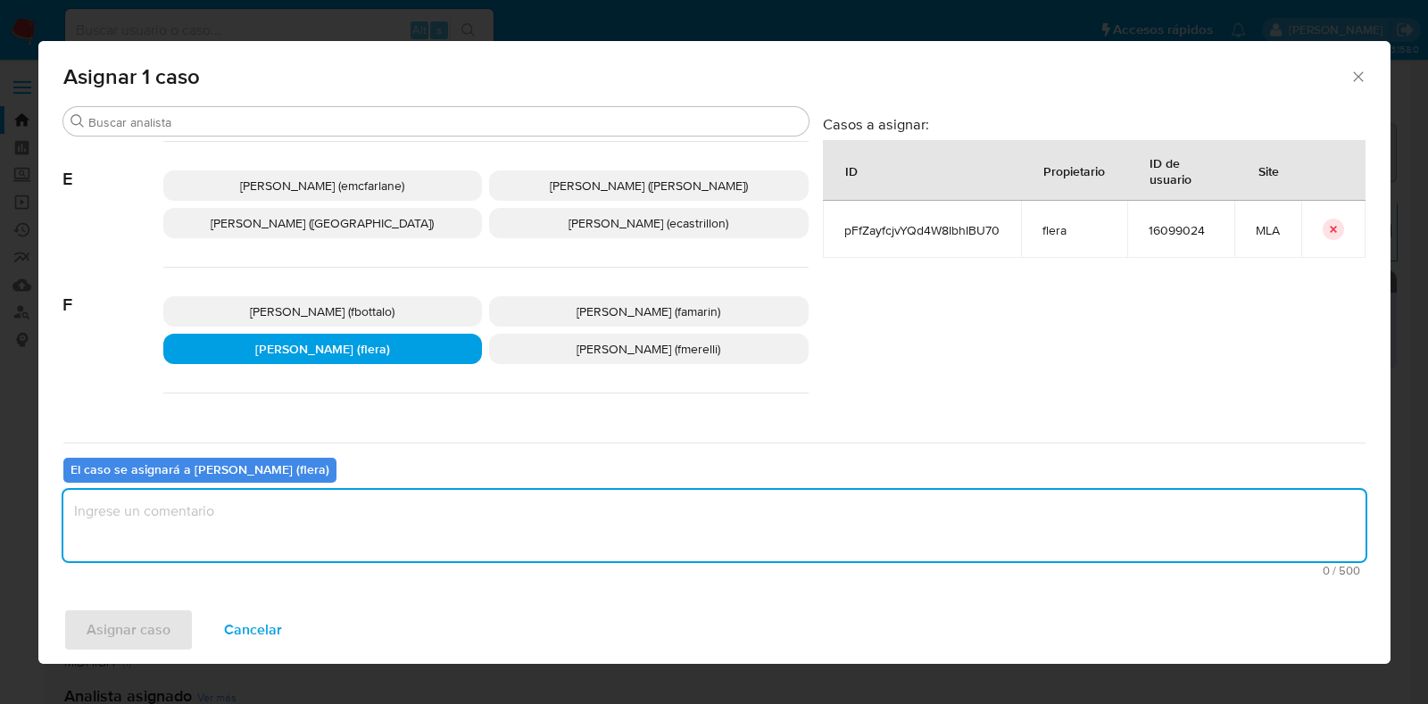
click at [333, 539] on textarea "assign-modal" at bounding box center [714, 525] width 1302 height 71
click at [133, 643] on span "Asignar caso" at bounding box center [129, 629] width 84 height 39
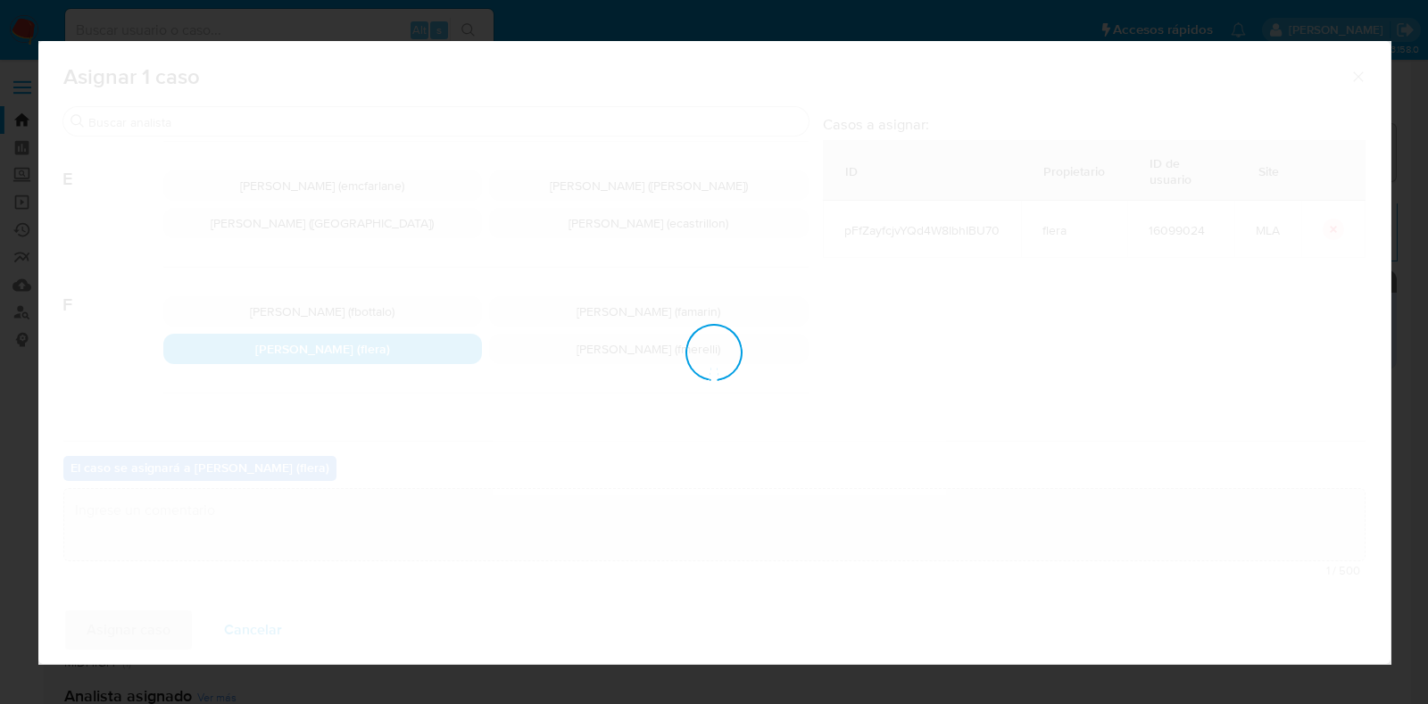
checkbox input "false"
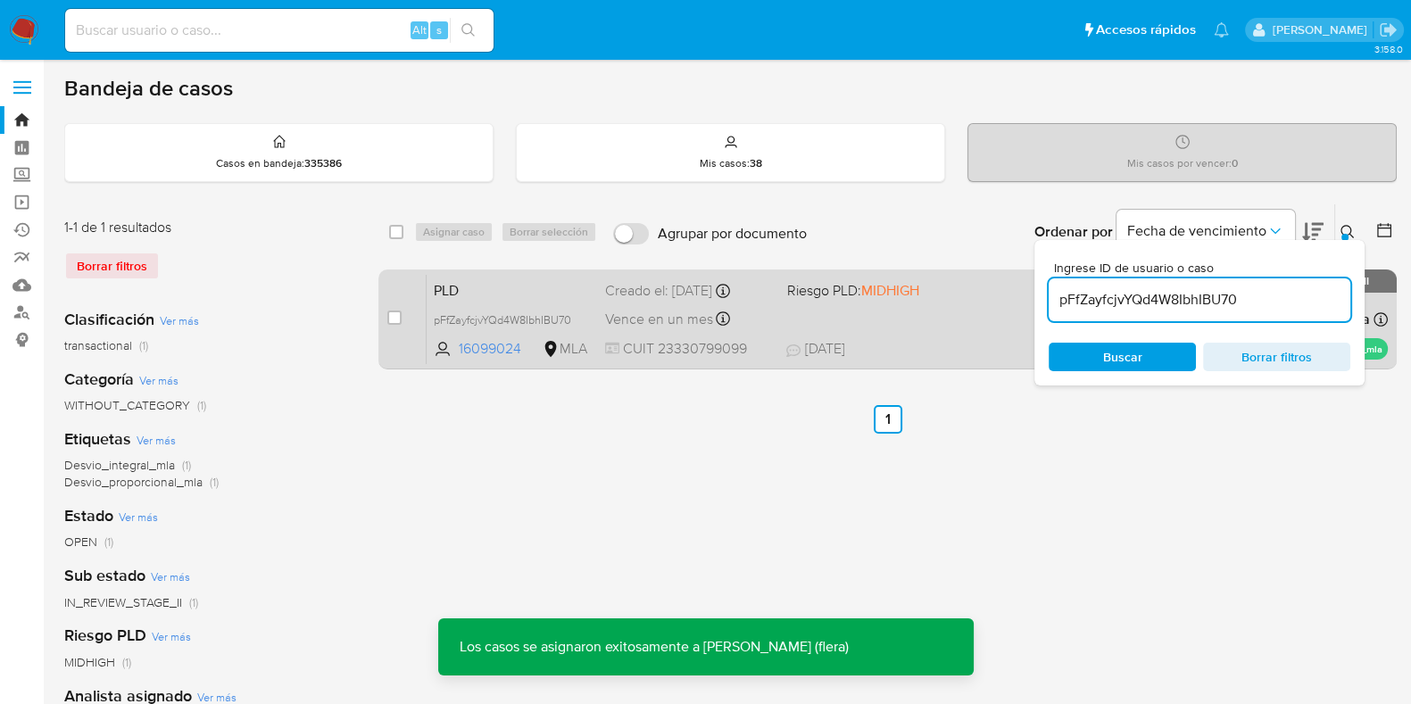
click at [583, 285] on span "PLD" at bounding box center [512, 289] width 157 height 23
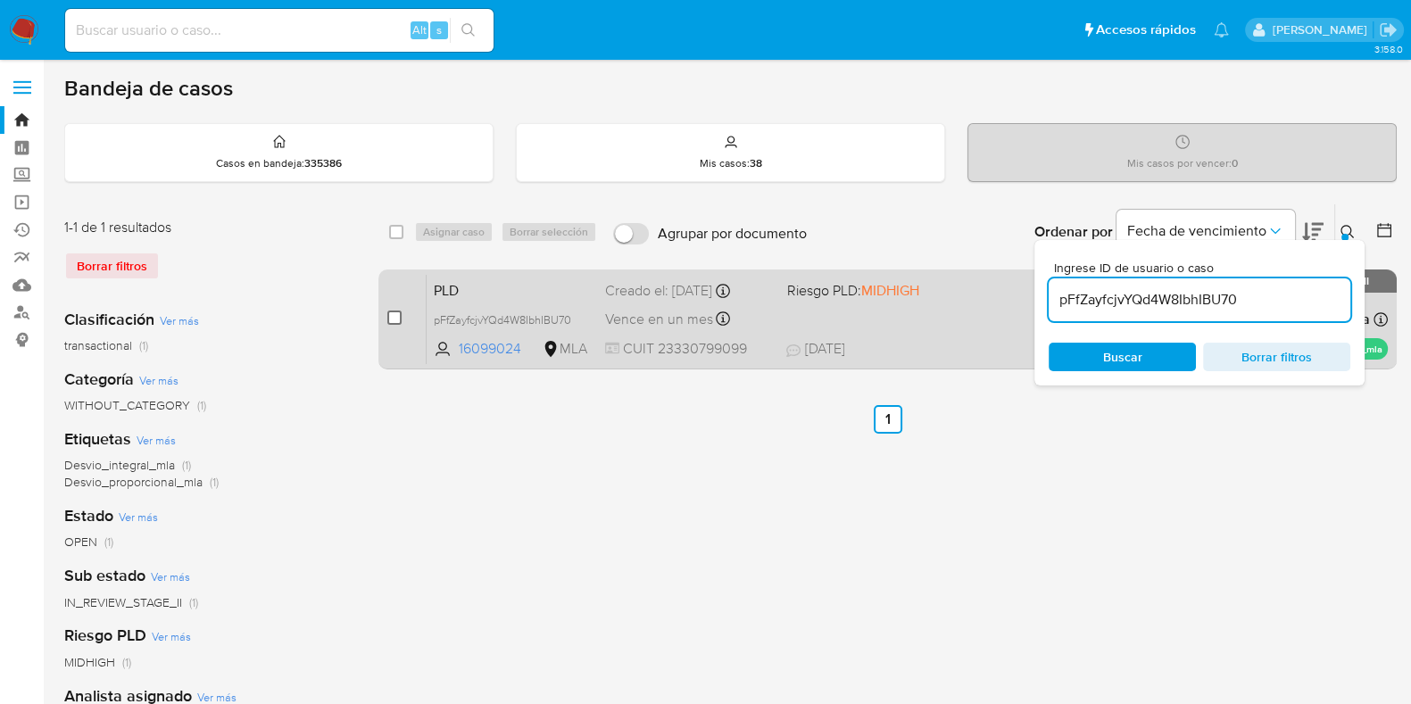
click at [391, 318] on input "checkbox" at bounding box center [394, 318] width 14 height 14
checkbox input "true"
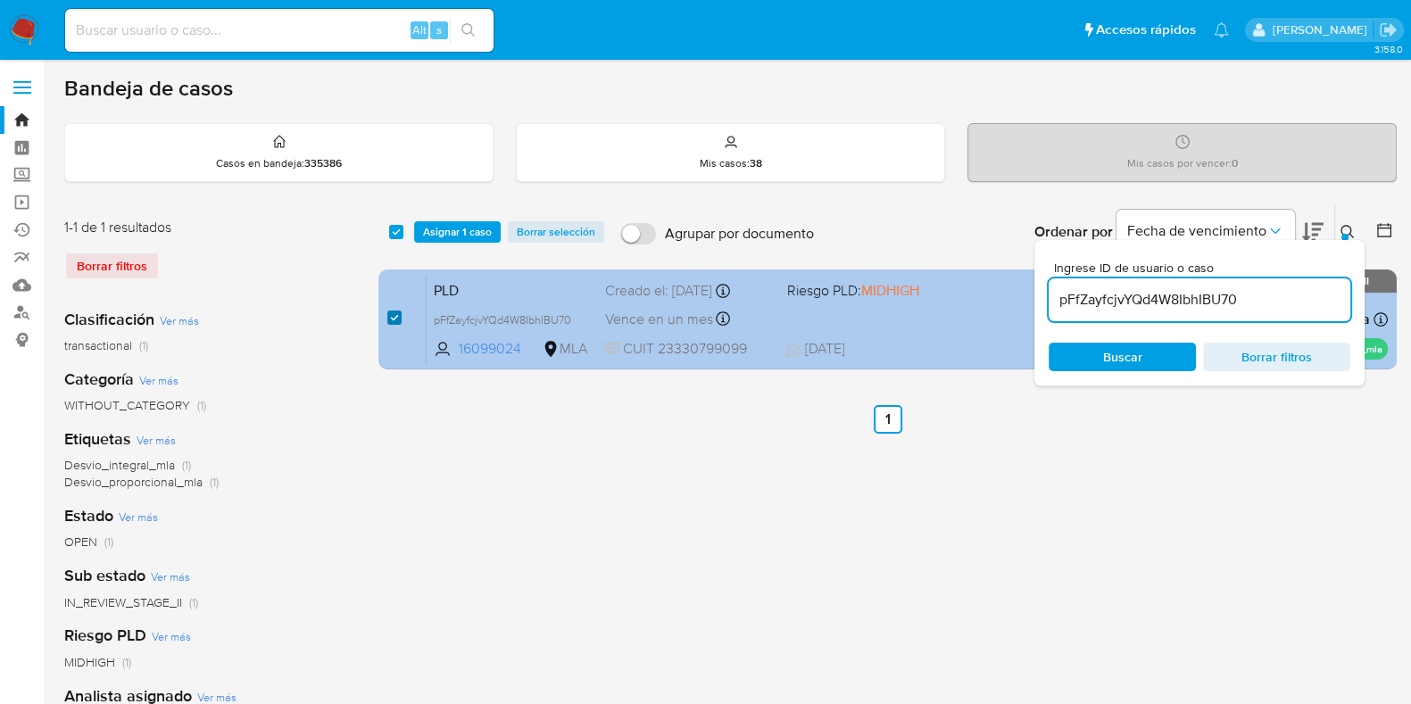
checkbox input "true"
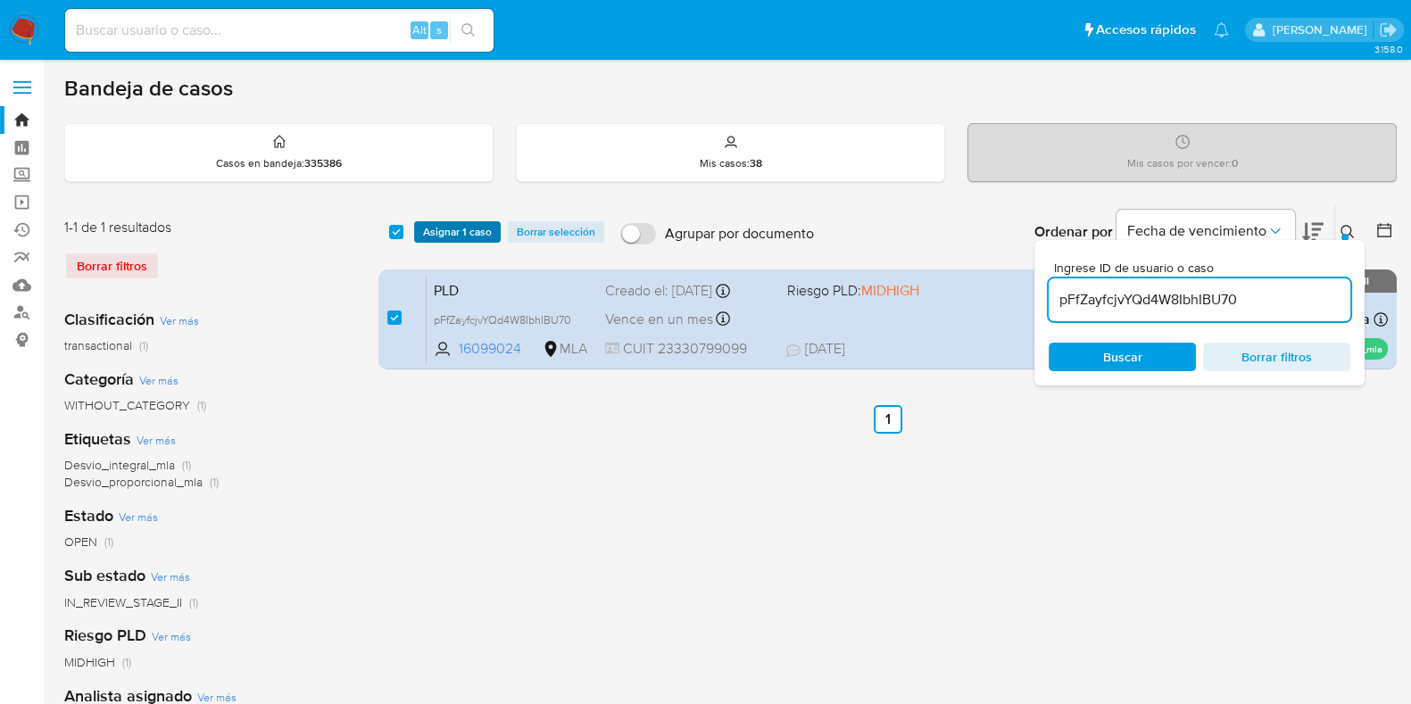
click at [458, 223] on span "Asignar 1 caso" at bounding box center [457, 232] width 69 height 18
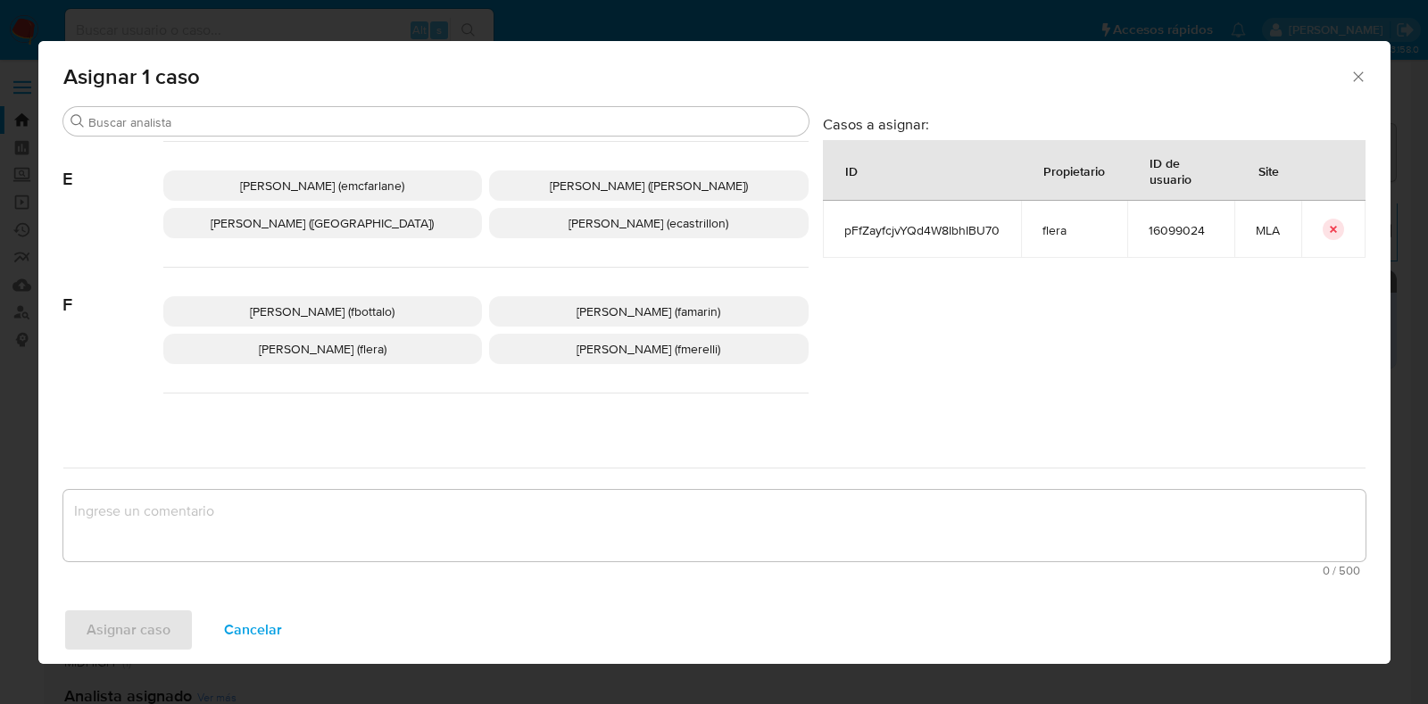
click at [378, 351] on span "Florencia Cecilia Lera (flera)" at bounding box center [323, 349] width 128 height 18
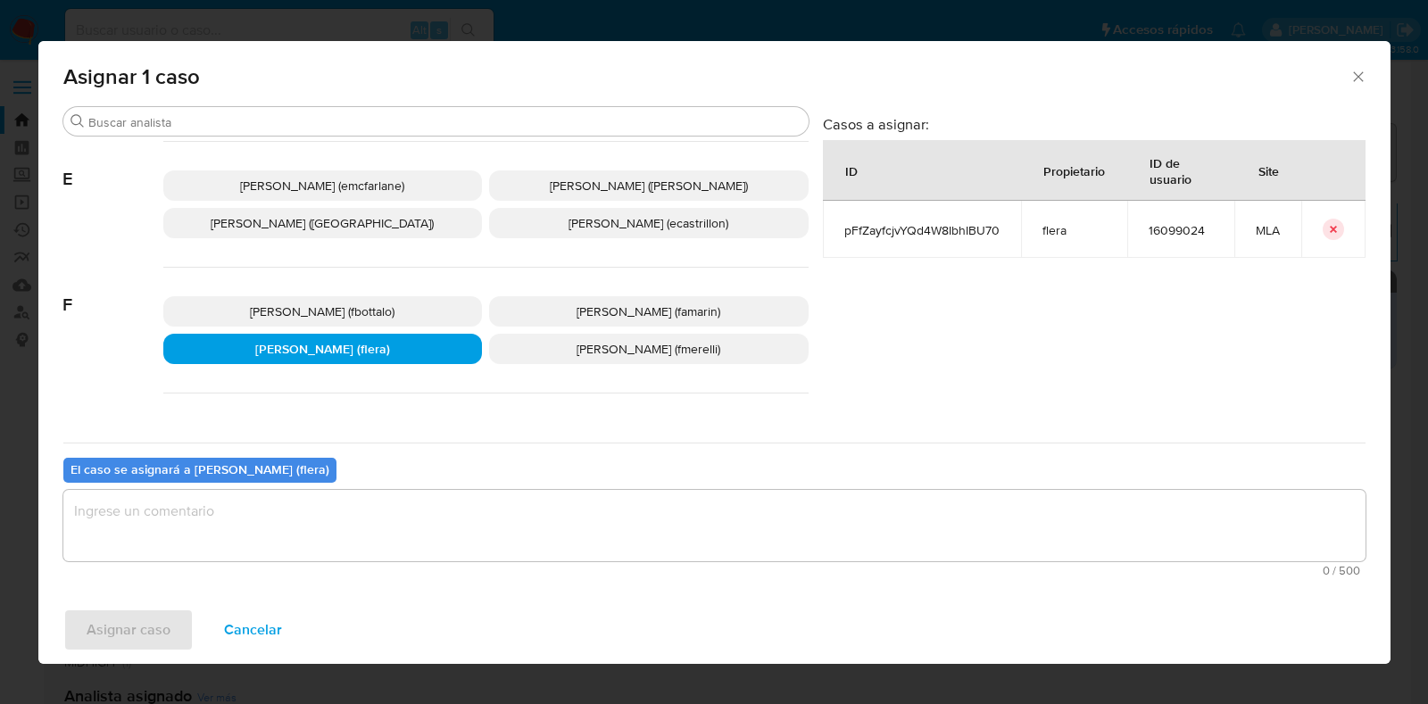
click at [290, 551] on textarea "assign-modal" at bounding box center [714, 525] width 1302 height 71
click at [142, 616] on span "Asignar caso" at bounding box center [129, 629] width 84 height 39
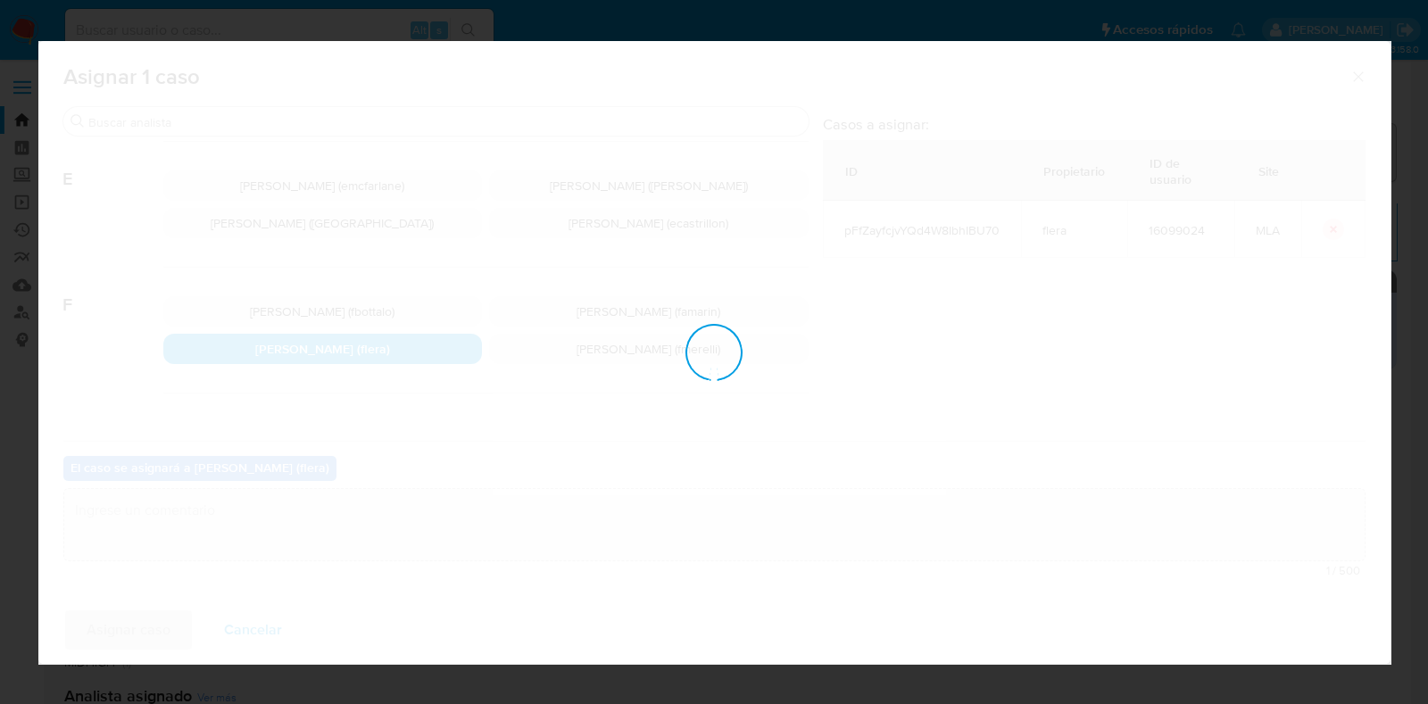
checkbox input "false"
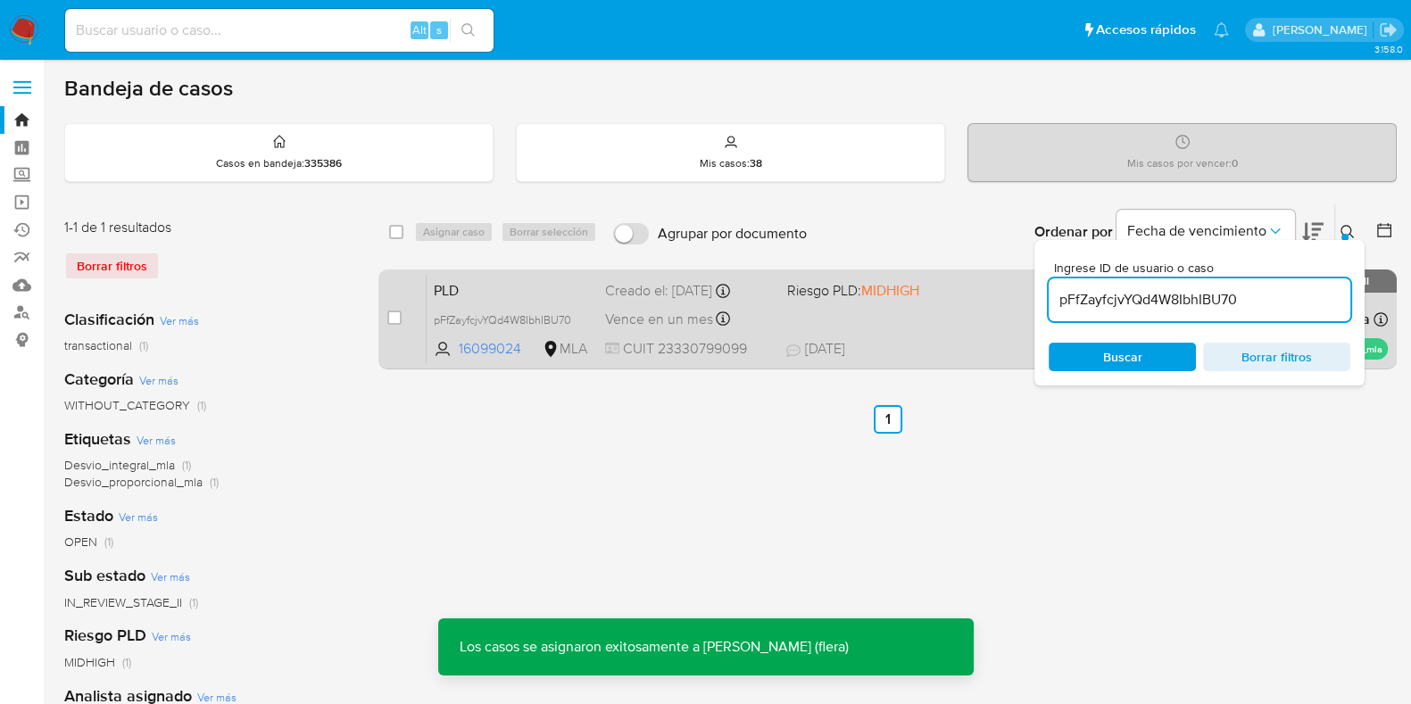
click at [504, 296] on span "PLD" at bounding box center [512, 289] width 157 height 23
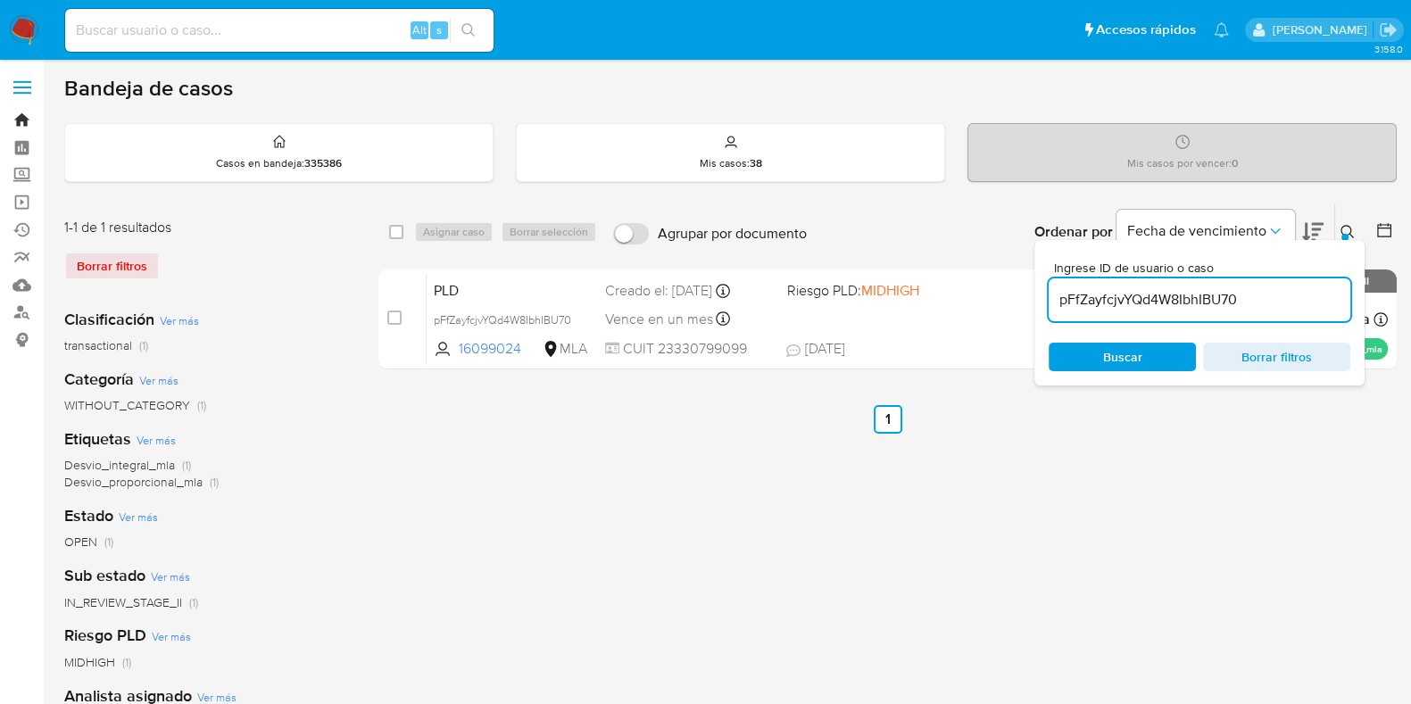
click at [15, 118] on link "Bandeja" at bounding box center [106, 120] width 212 height 28
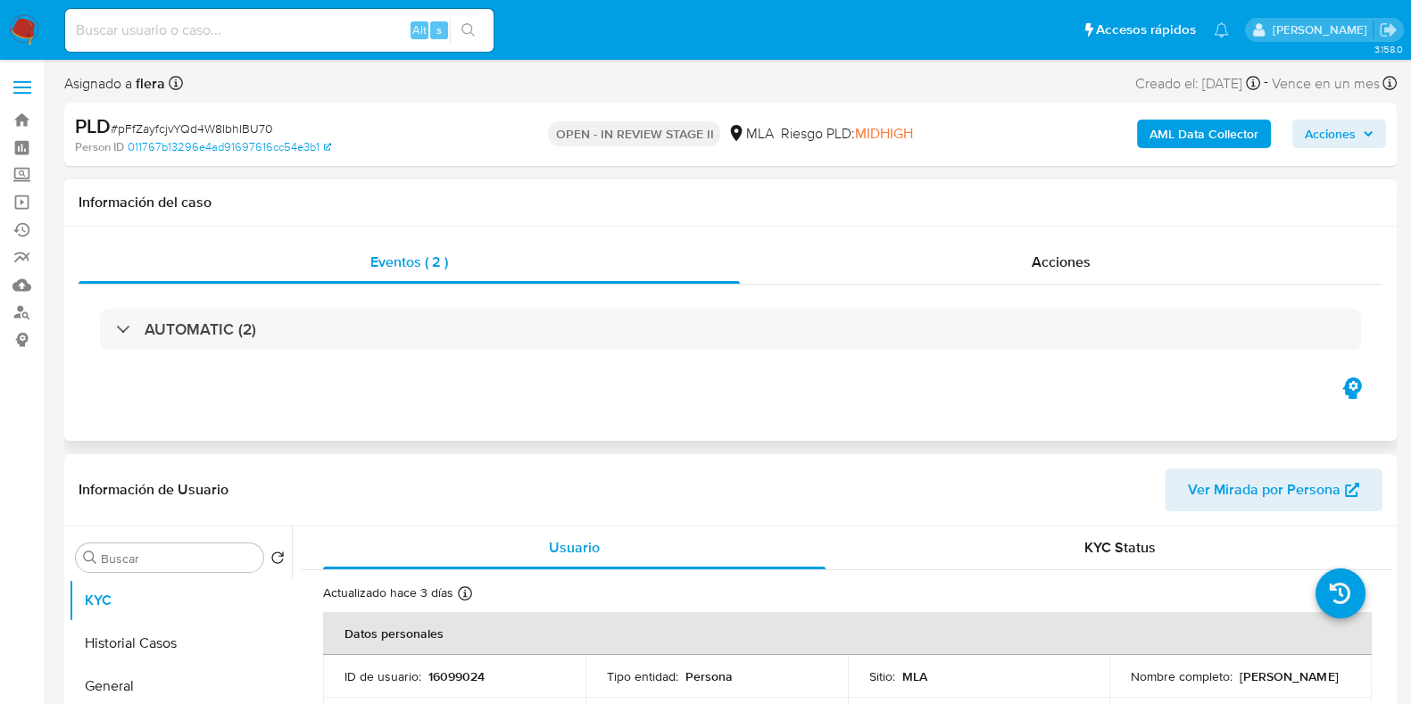
select select "10"
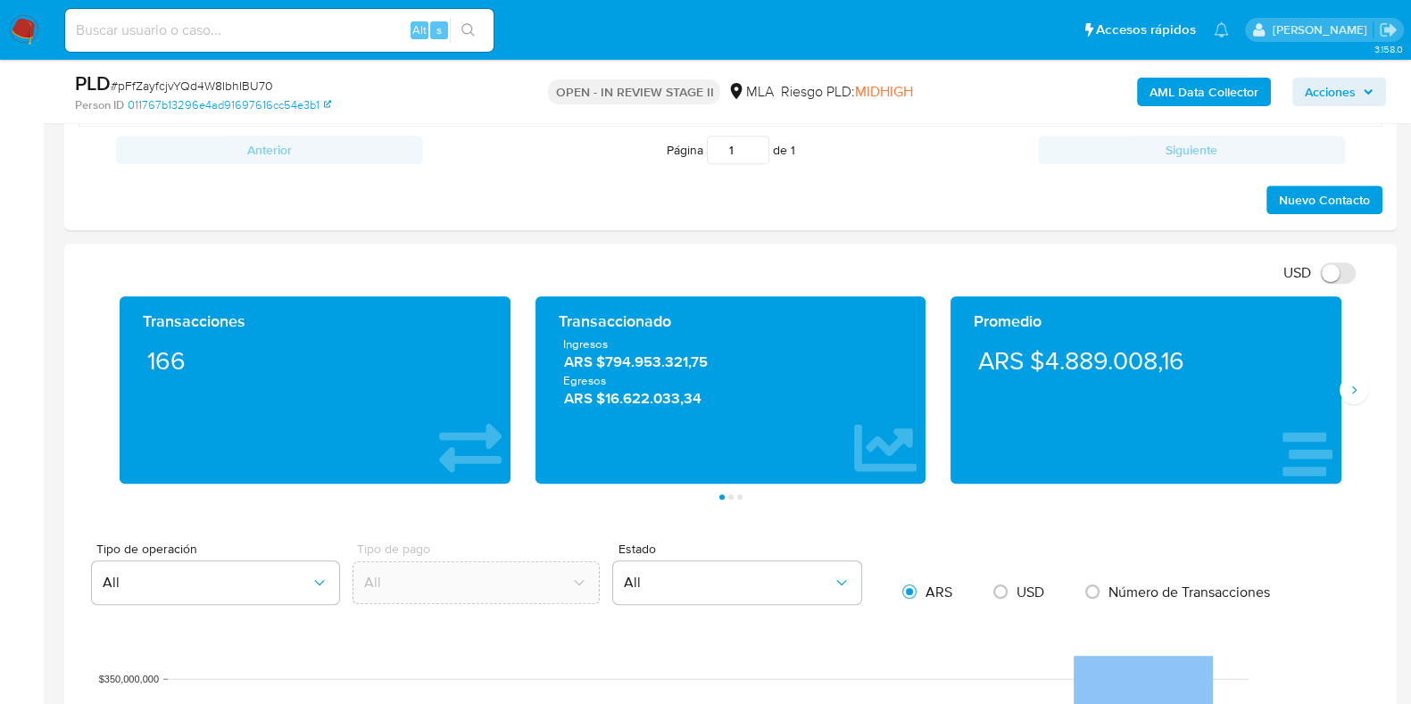
scroll to position [669, 0]
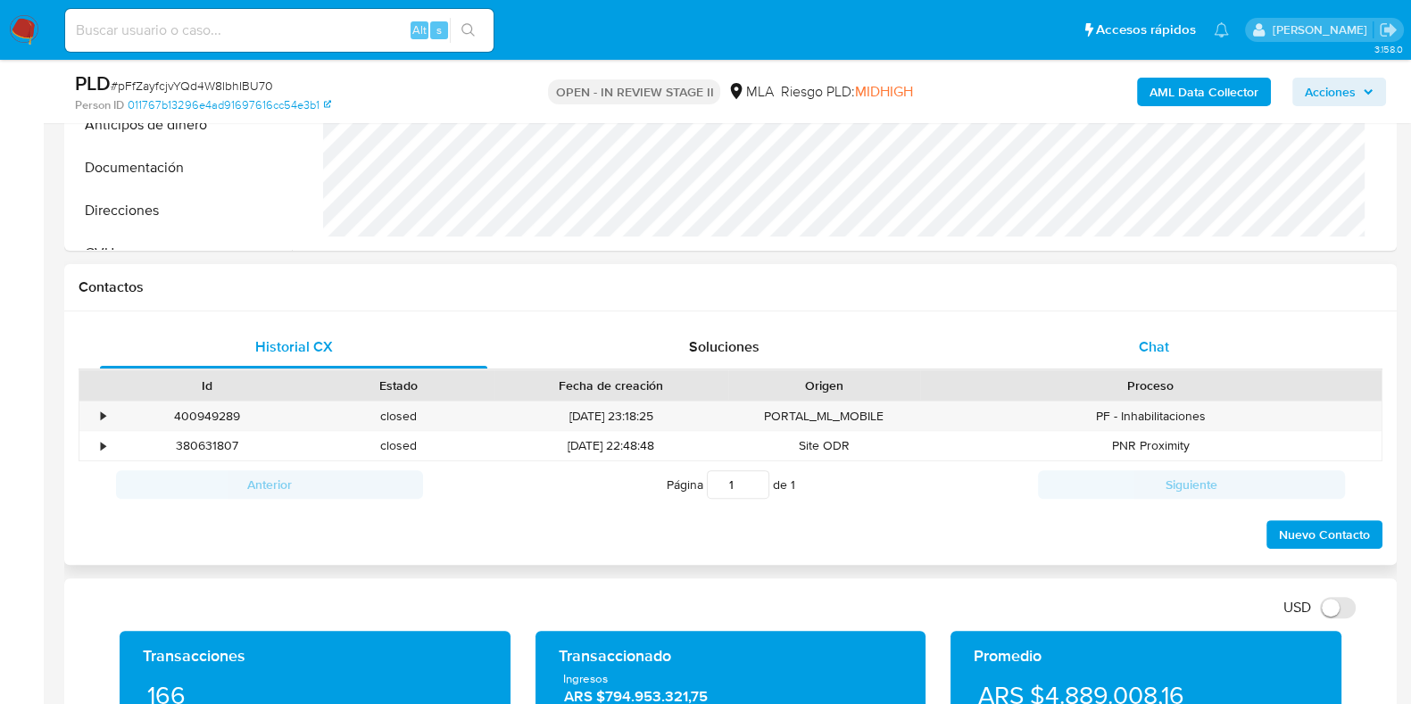
click at [1142, 354] on span "Chat" at bounding box center [1154, 346] width 30 height 21
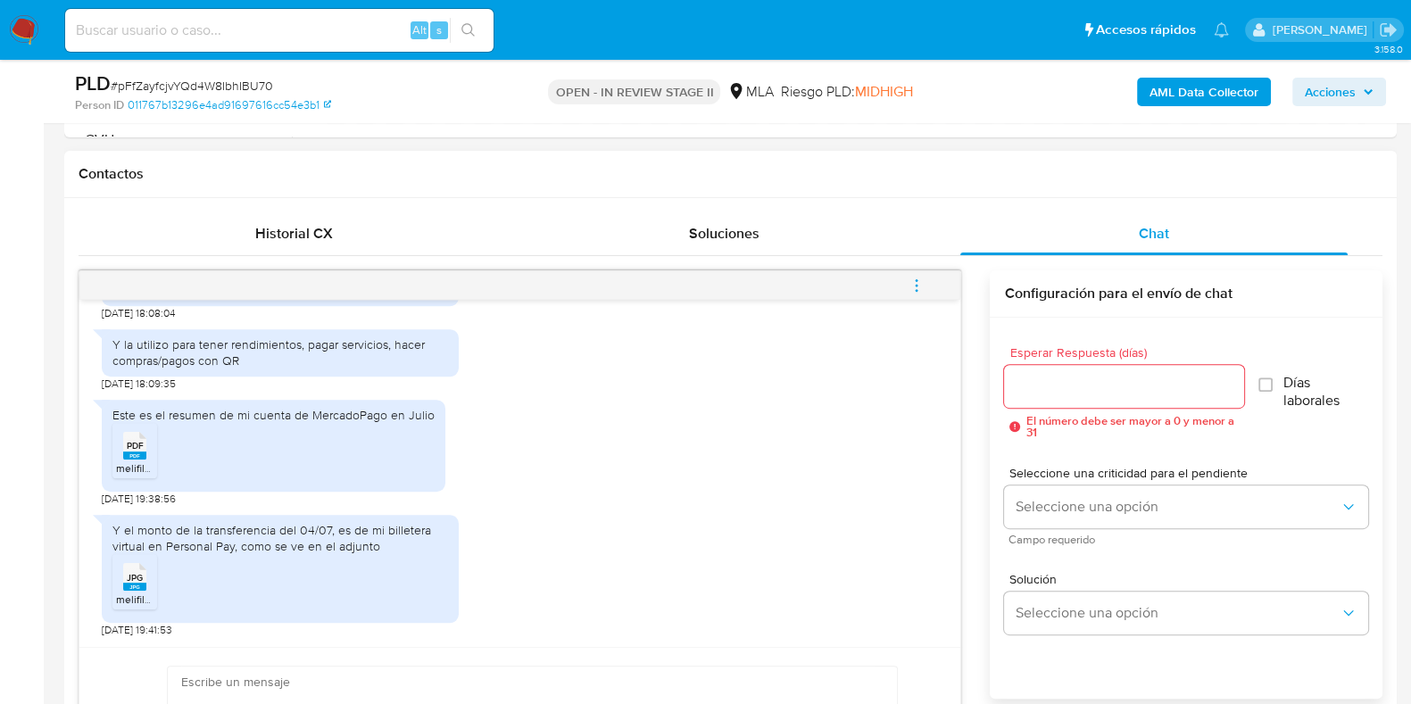
scroll to position [892, 0]
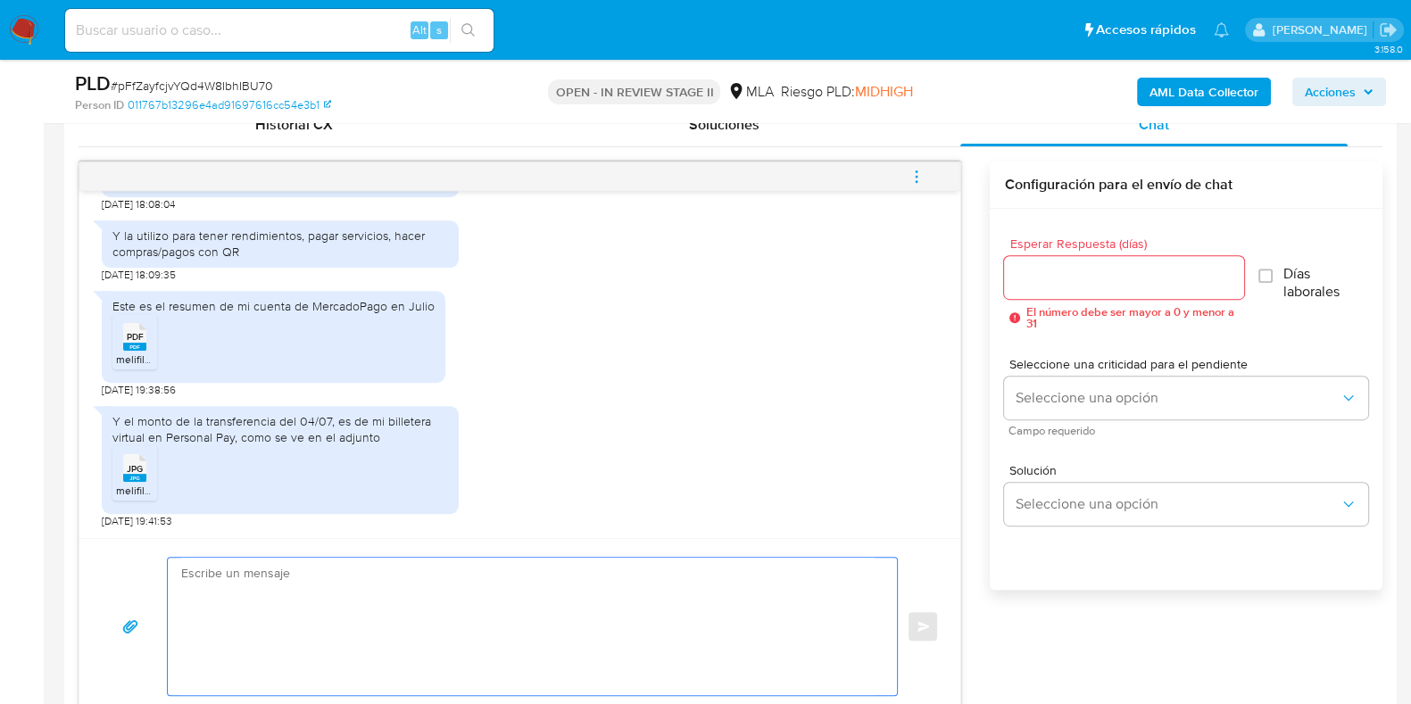
click at [449, 592] on textarea at bounding box center [527, 626] width 693 height 137
paste textarea "Hola, ¡Muchas gracias por tu respuesta! Confirmamos la recepción de la document…"
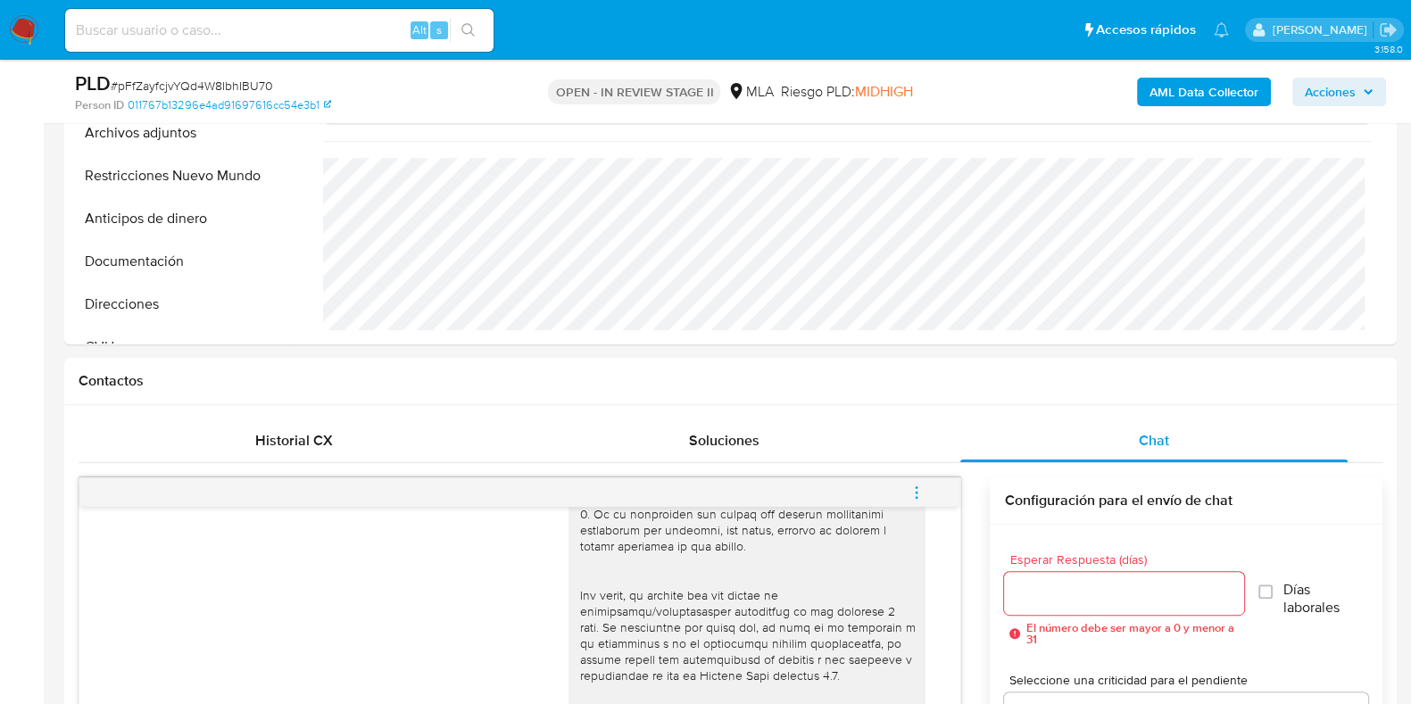
scroll to position [464, 0]
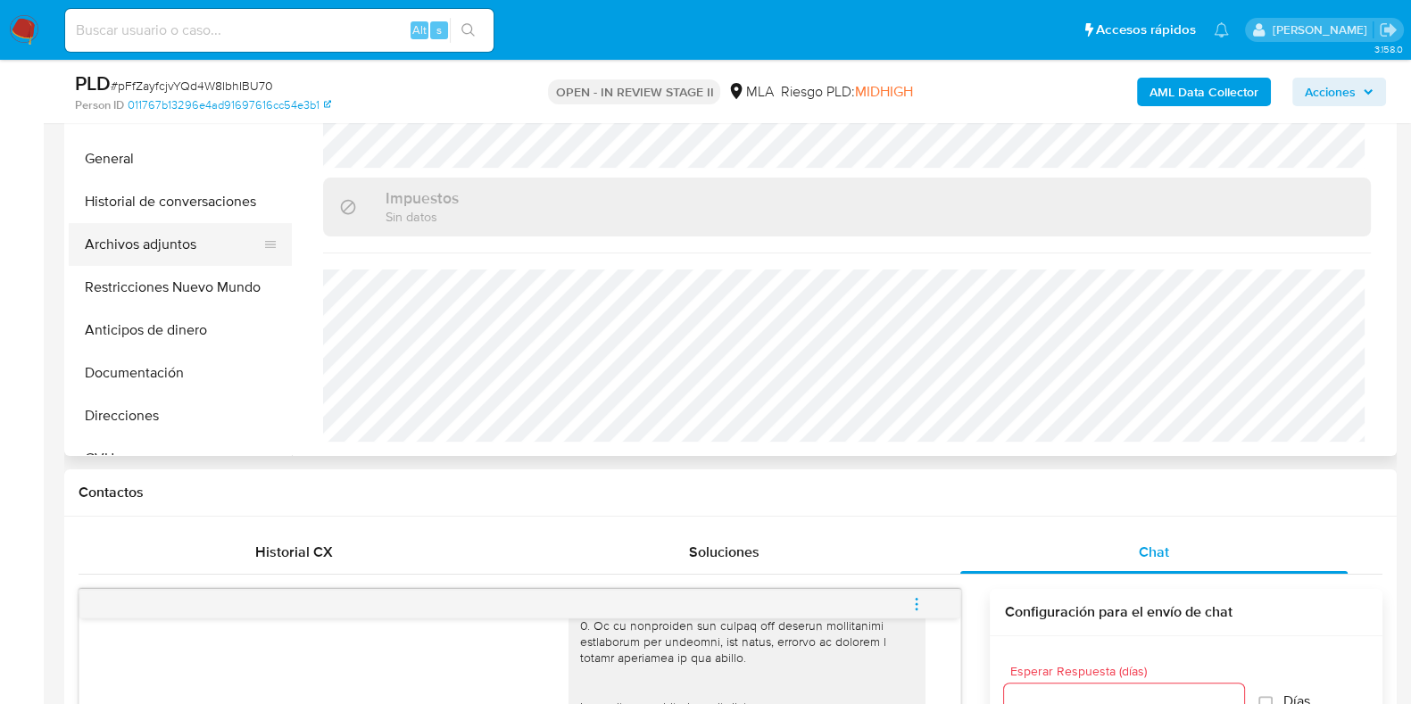
type textarea "Hola, ¡Muchas gracias por tu respuesta! Confirmamos la recepción de la document…"
click at [161, 228] on button "Archivos adjuntos" at bounding box center [173, 244] width 209 height 43
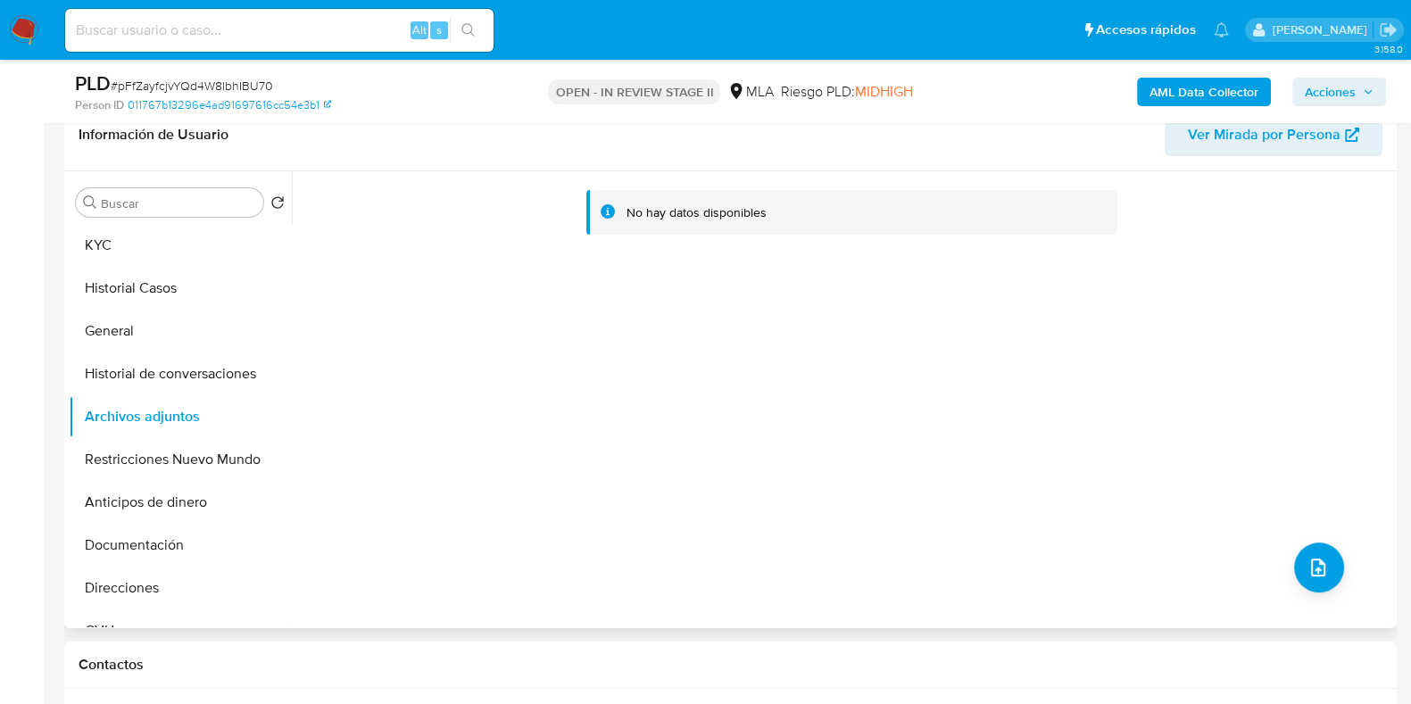
scroll to position [241, 0]
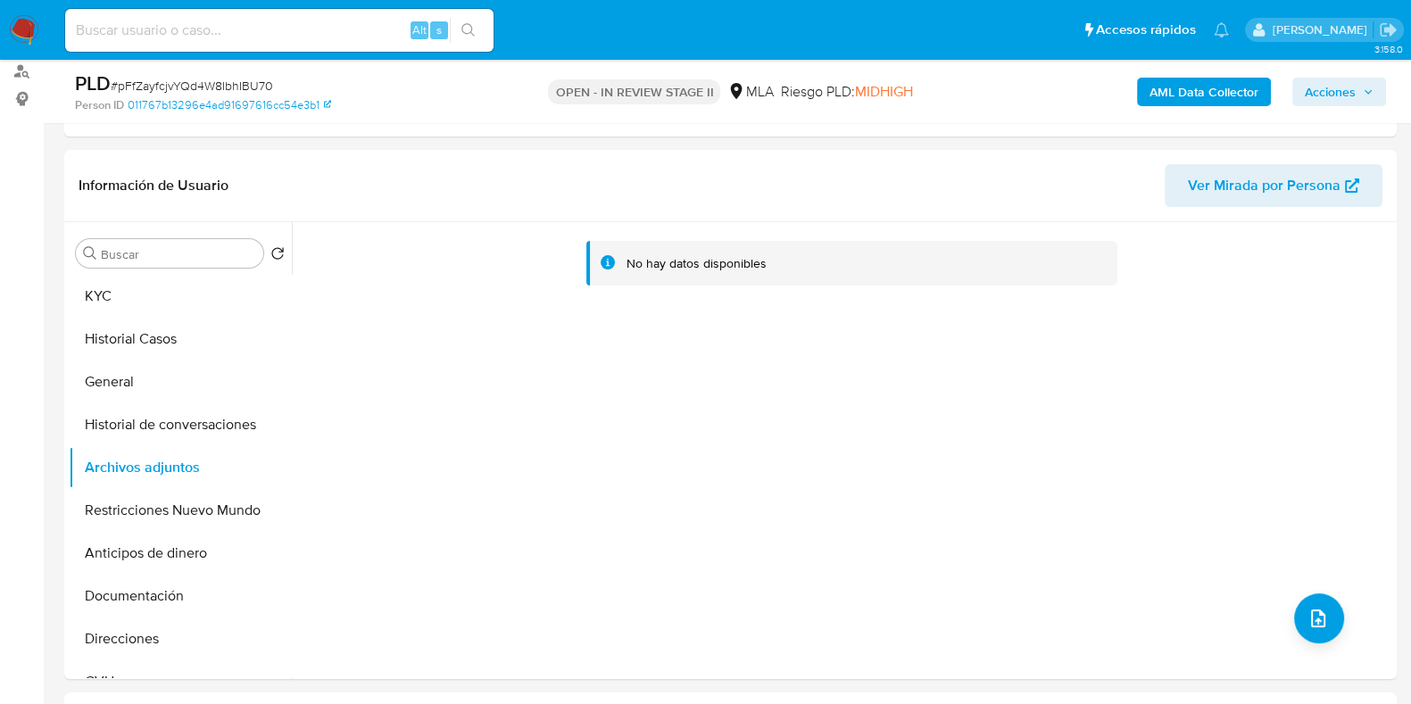
click at [1151, 91] on b "AML Data Collector" at bounding box center [1203, 92] width 109 height 29
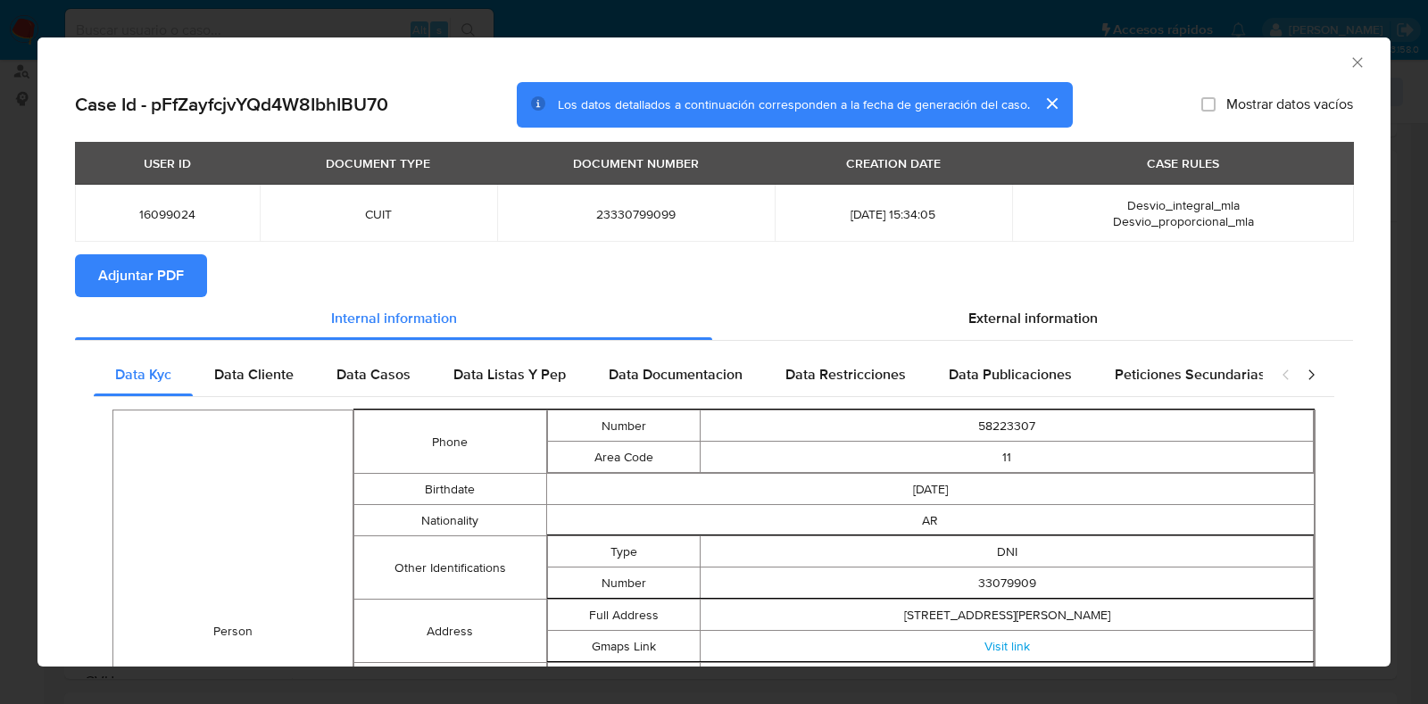
click at [71, 277] on div "Case Id - pFfZayfcjvYQd4W8IbhIBU70 Los datos detallados a continuación correspo…" at bounding box center [713, 704] width 1353 height 1244
click at [143, 278] on span "Adjuntar PDF" at bounding box center [141, 275] width 86 height 39
click at [1348, 59] on icon "Cerrar ventana" at bounding box center [1357, 63] width 18 height 18
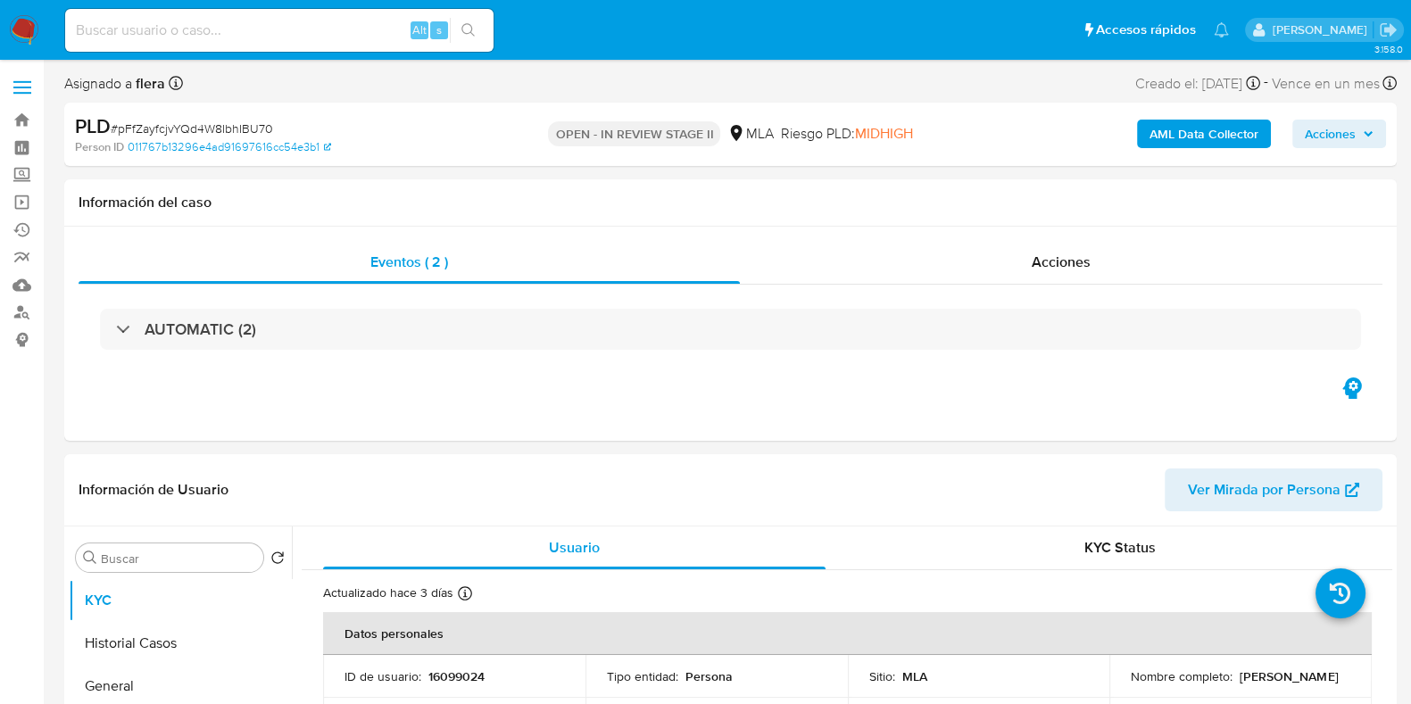
select select "10"
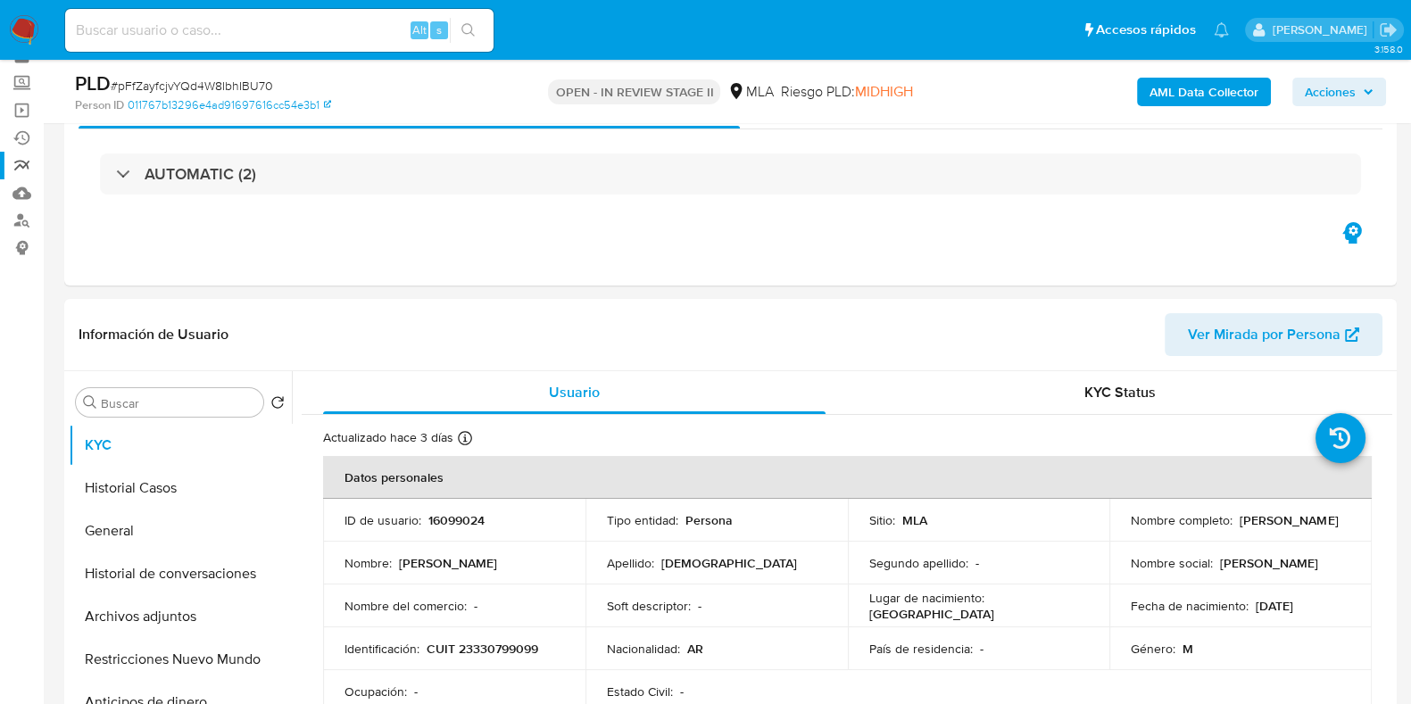
scroll to position [111, 0]
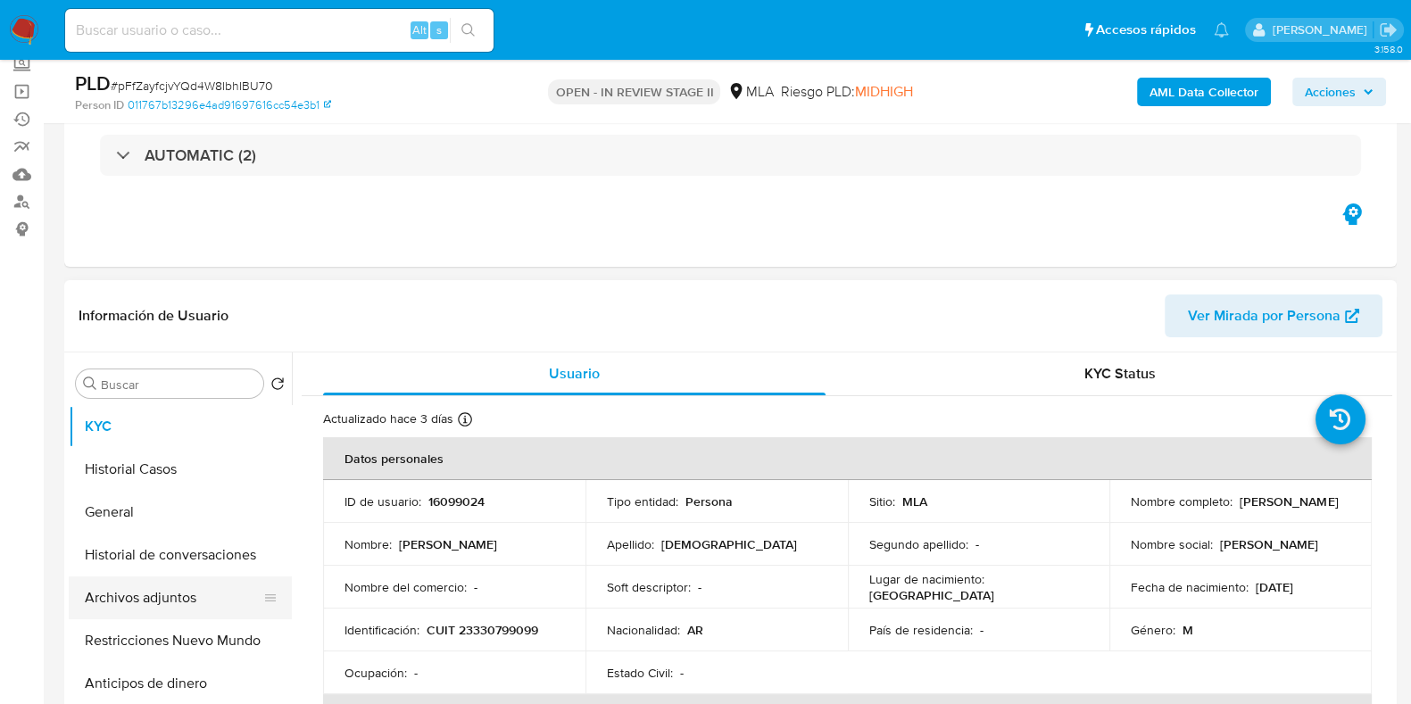
click at [135, 587] on button "Archivos adjuntos" at bounding box center [173, 597] width 209 height 43
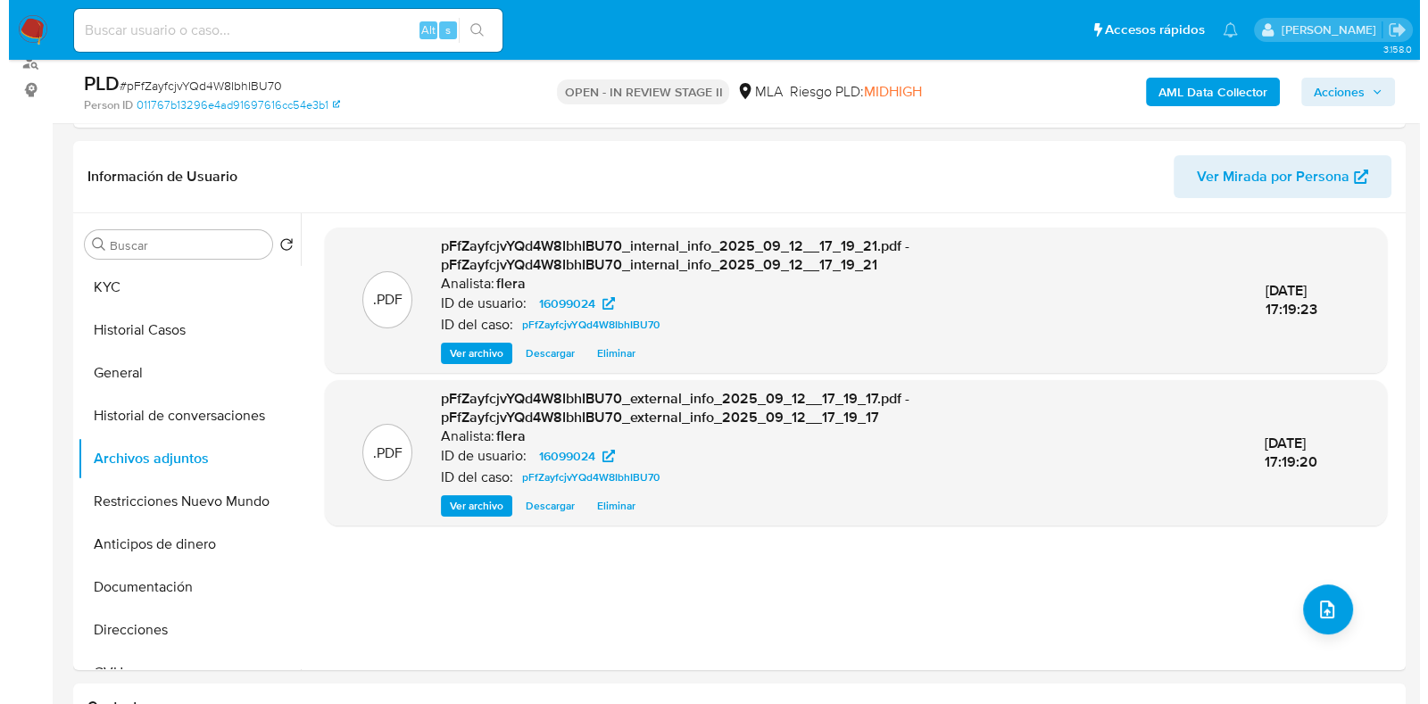
scroll to position [335, 0]
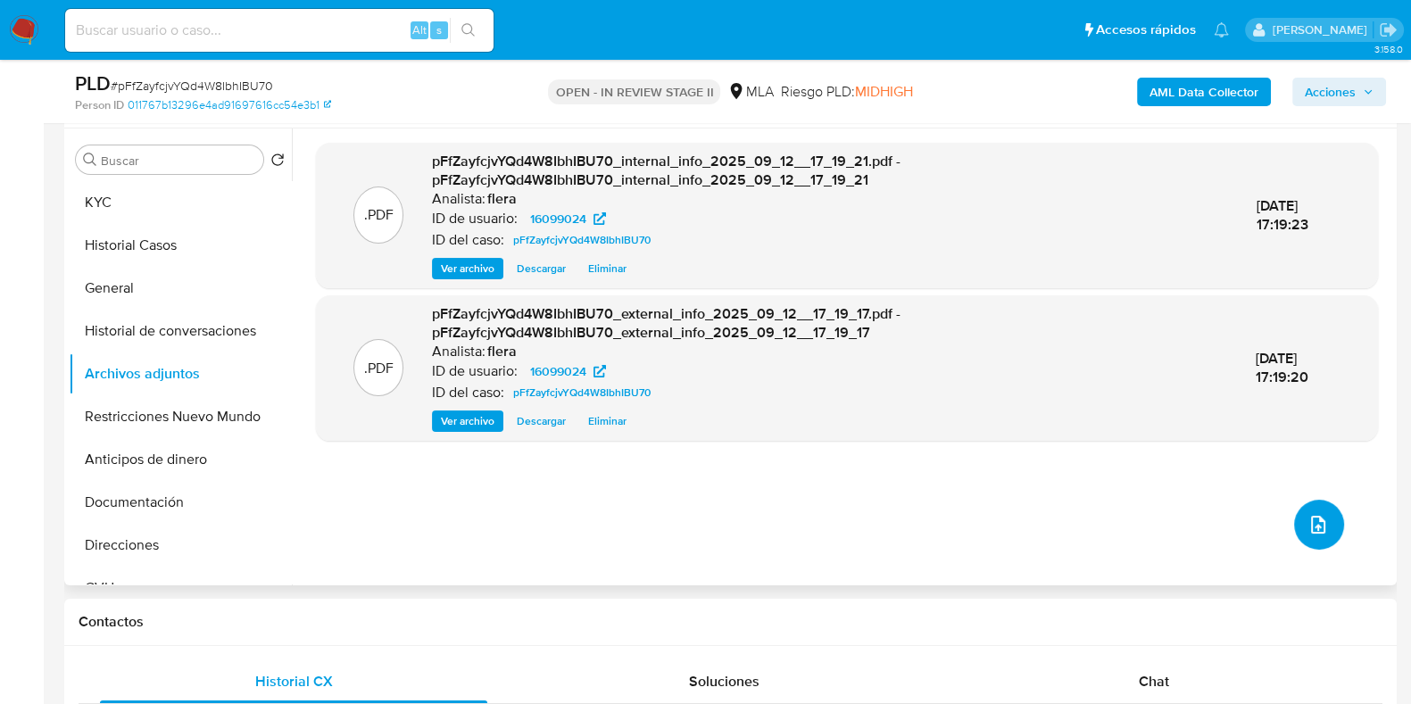
click at [1302, 542] on button "upload-file" at bounding box center [1319, 525] width 50 height 50
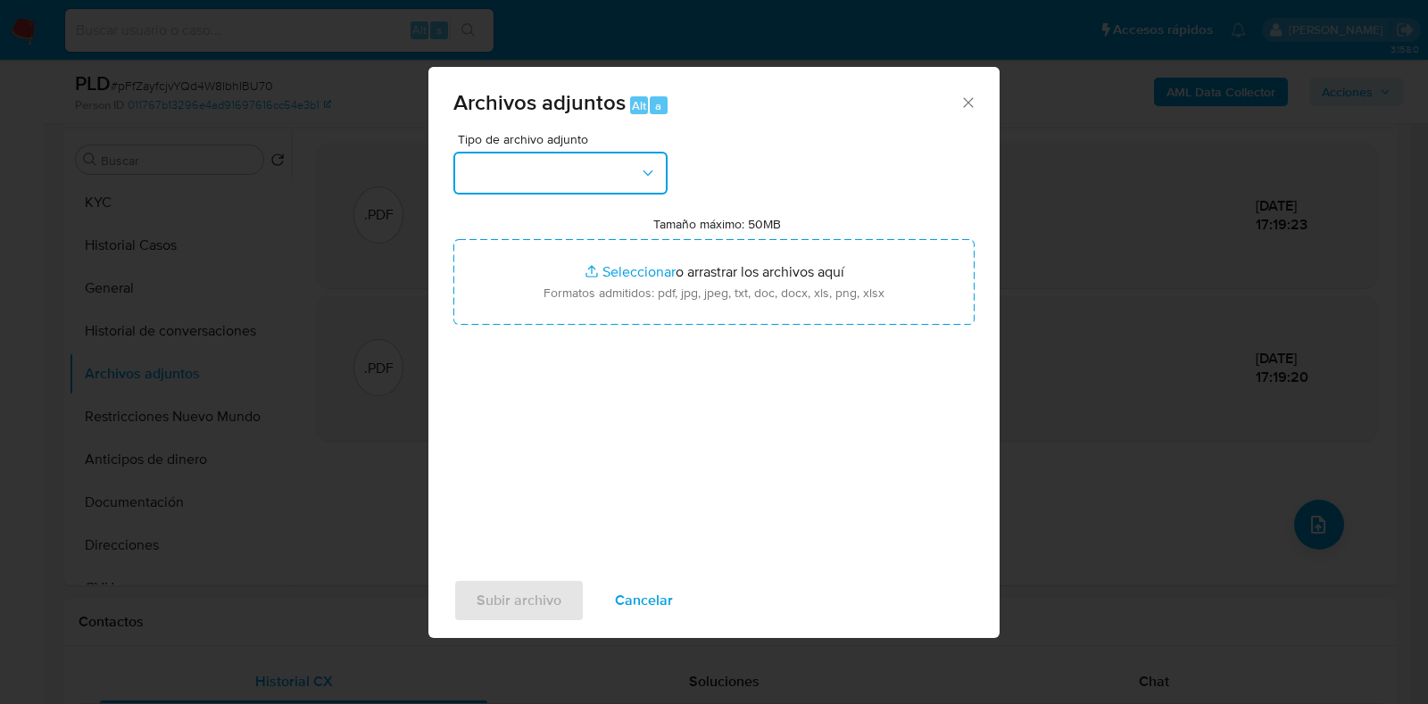
click at [557, 167] on button "button" at bounding box center [560, 173] width 214 height 43
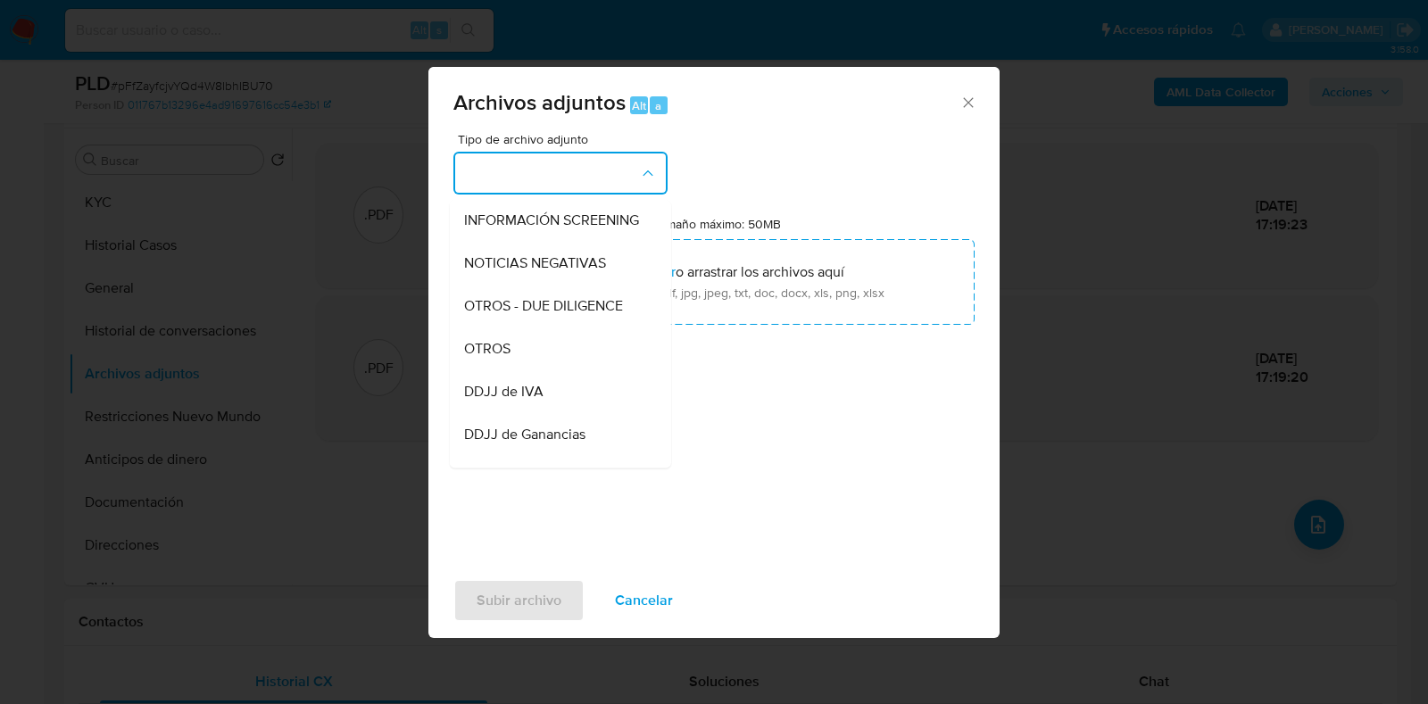
scroll to position [222, 0]
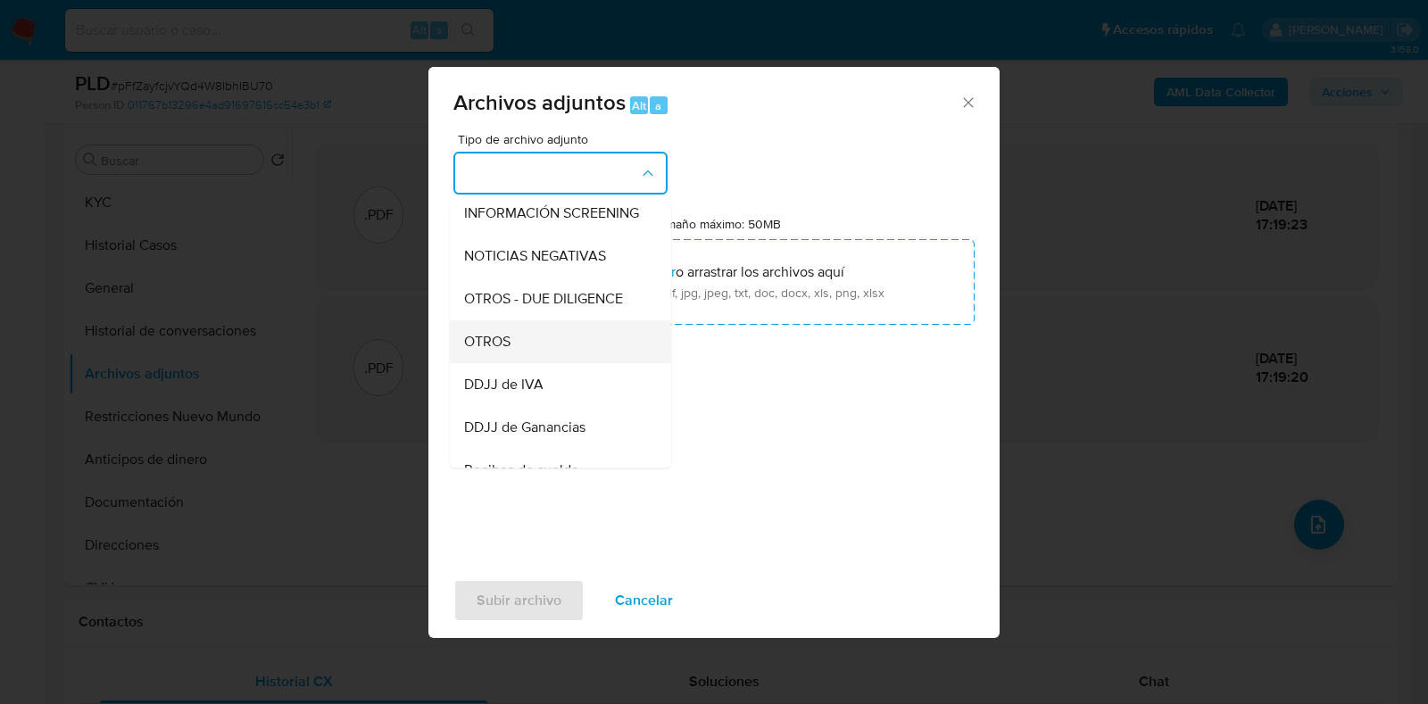
click at [512, 363] on div "OTROS" at bounding box center [555, 341] width 182 height 43
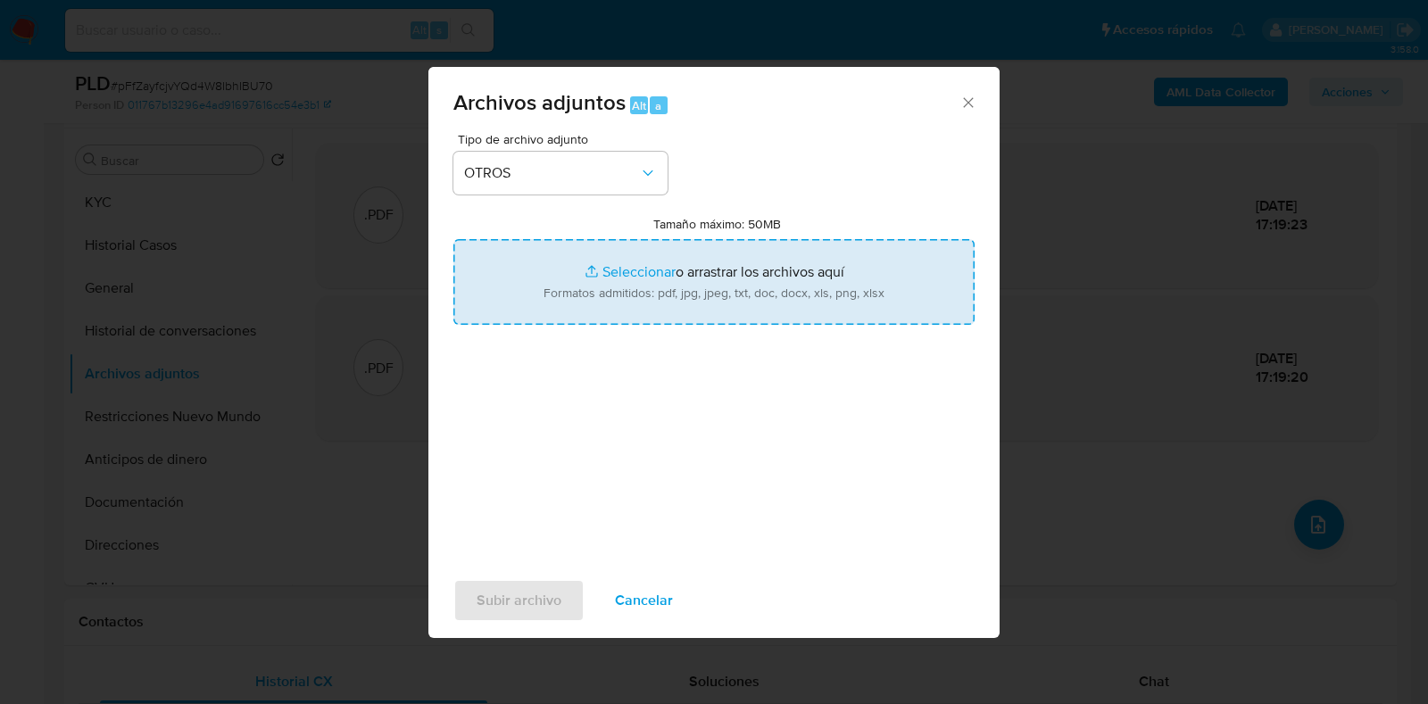
type input "C:\fakepath\Movimientos-Aladdin- [PERSON_NAME].xlsx"
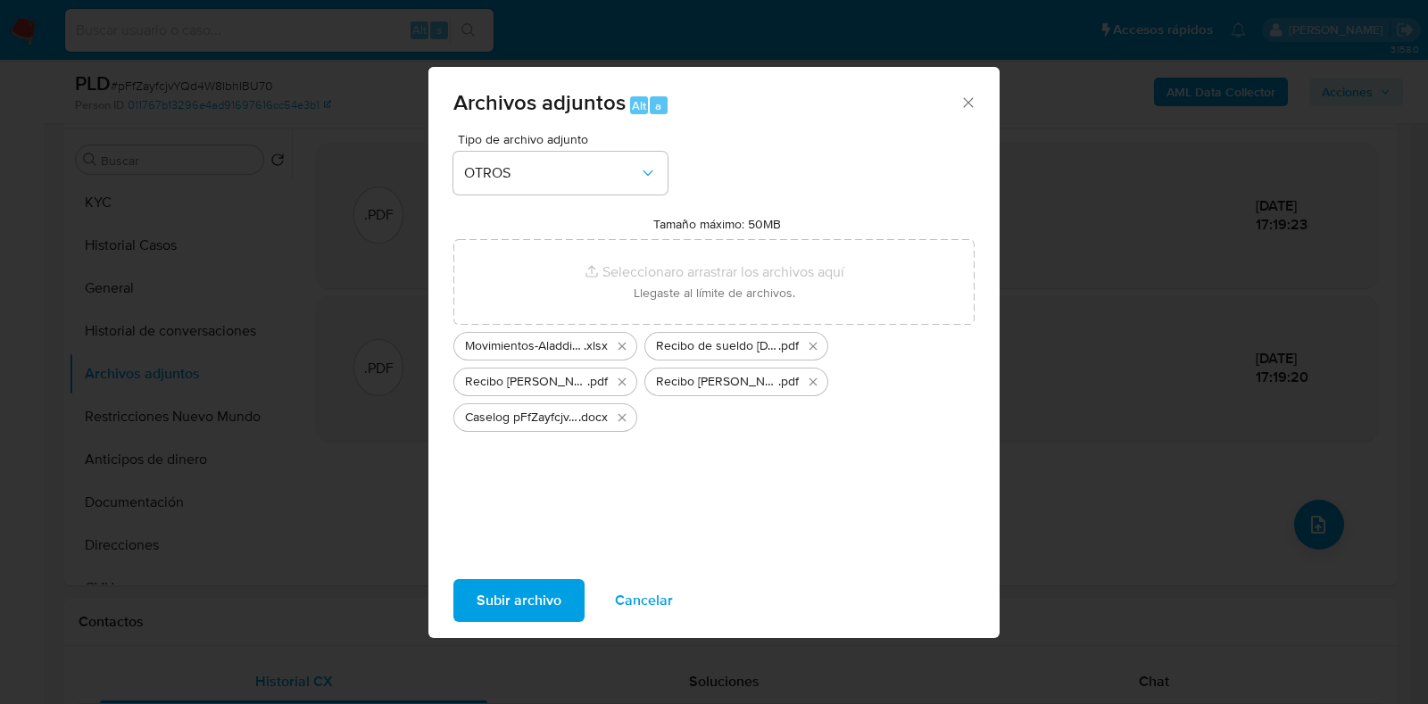
click at [533, 584] on span "Subir archivo" at bounding box center [519, 600] width 85 height 39
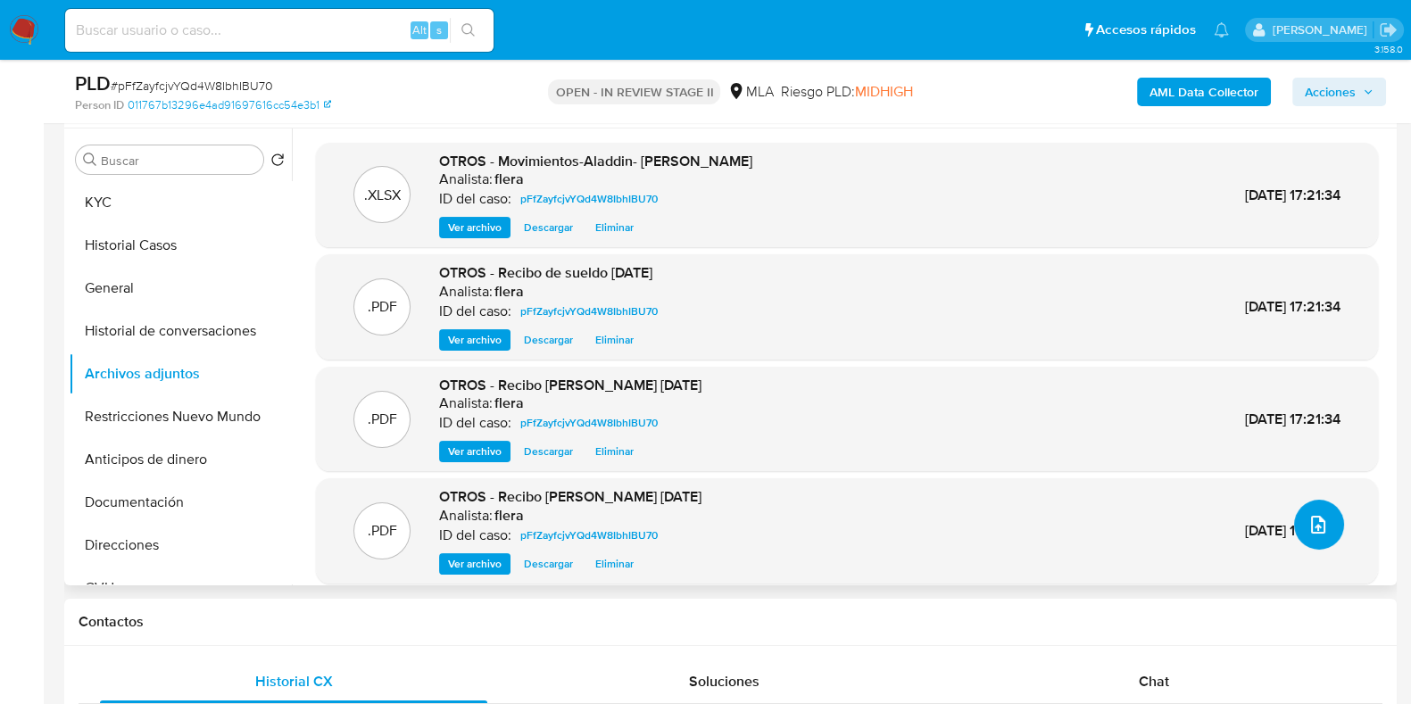
click at [1325, 524] on button "upload-file" at bounding box center [1319, 525] width 50 height 50
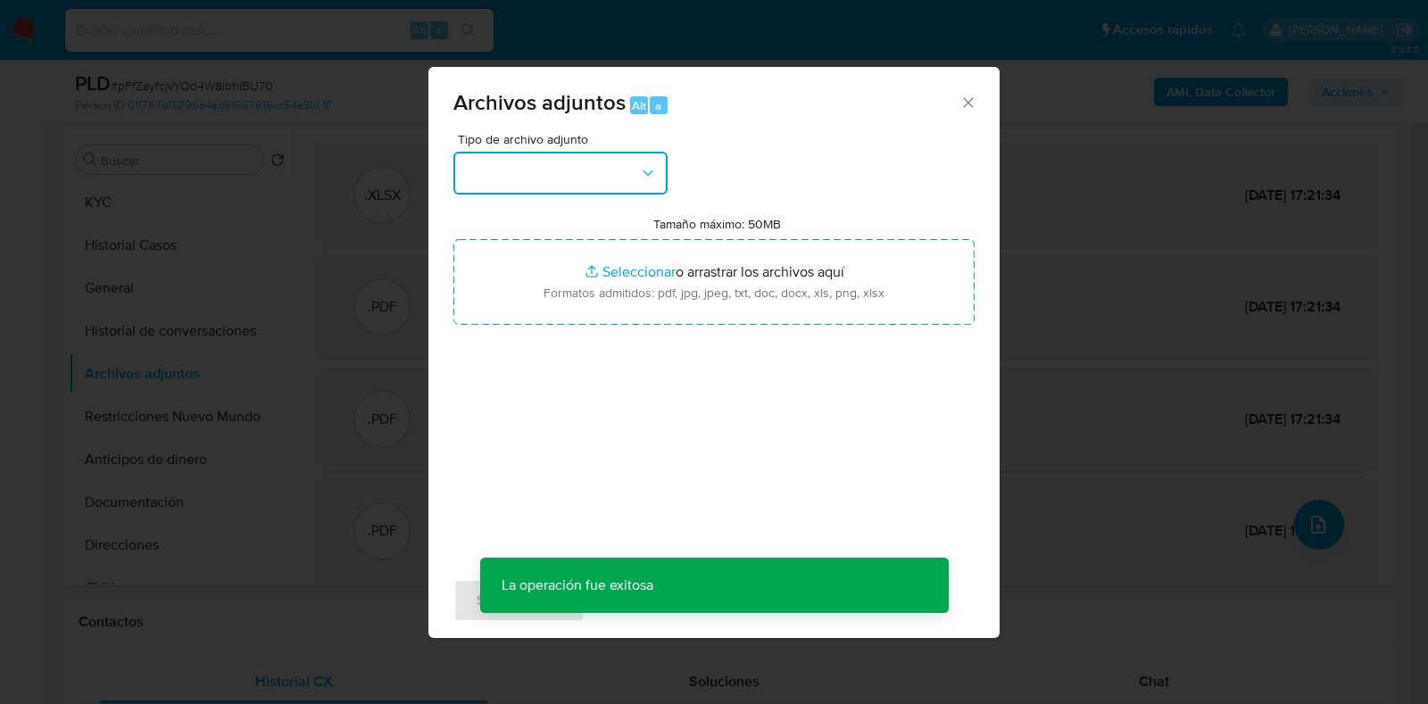
click at [609, 173] on button "button" at bounding box center [560, 173] width 214 height 43
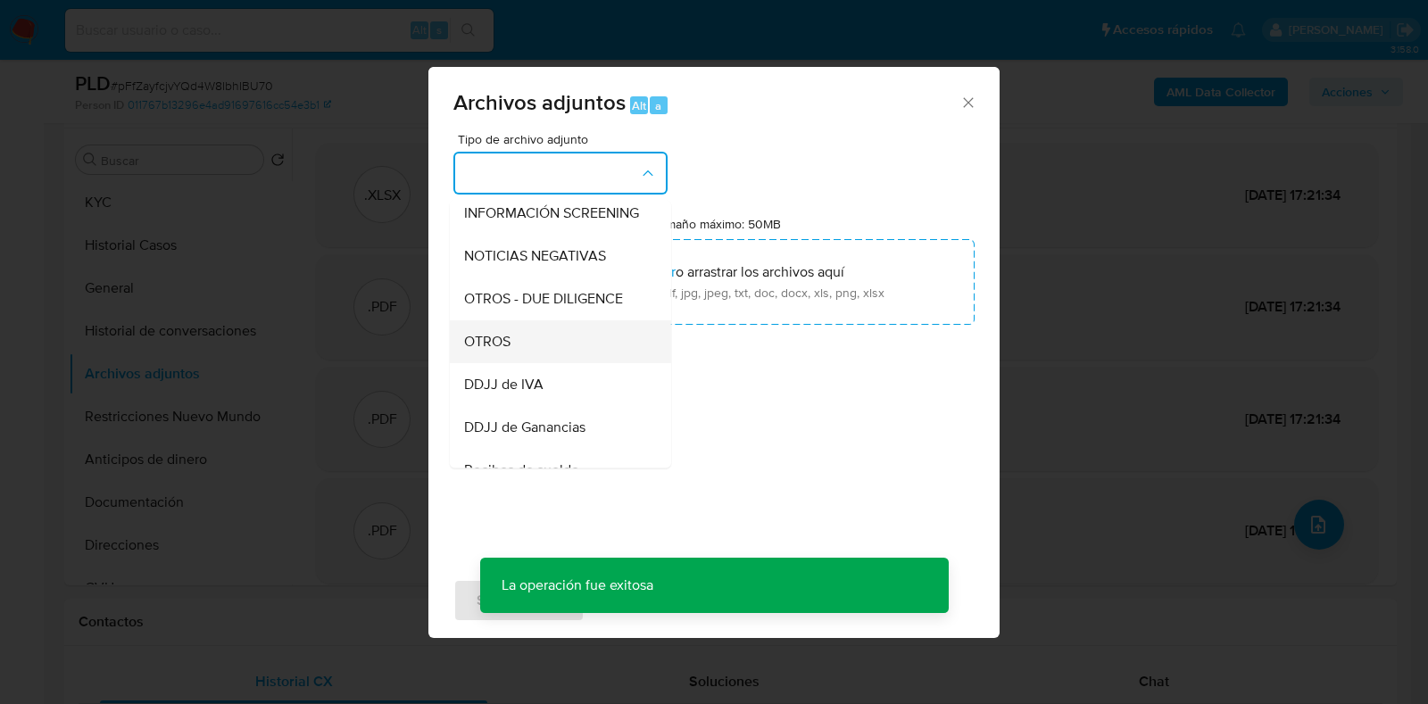
click at [527, 359] on div "OTROS" at bounding box center [555, 341] width 182 height 43
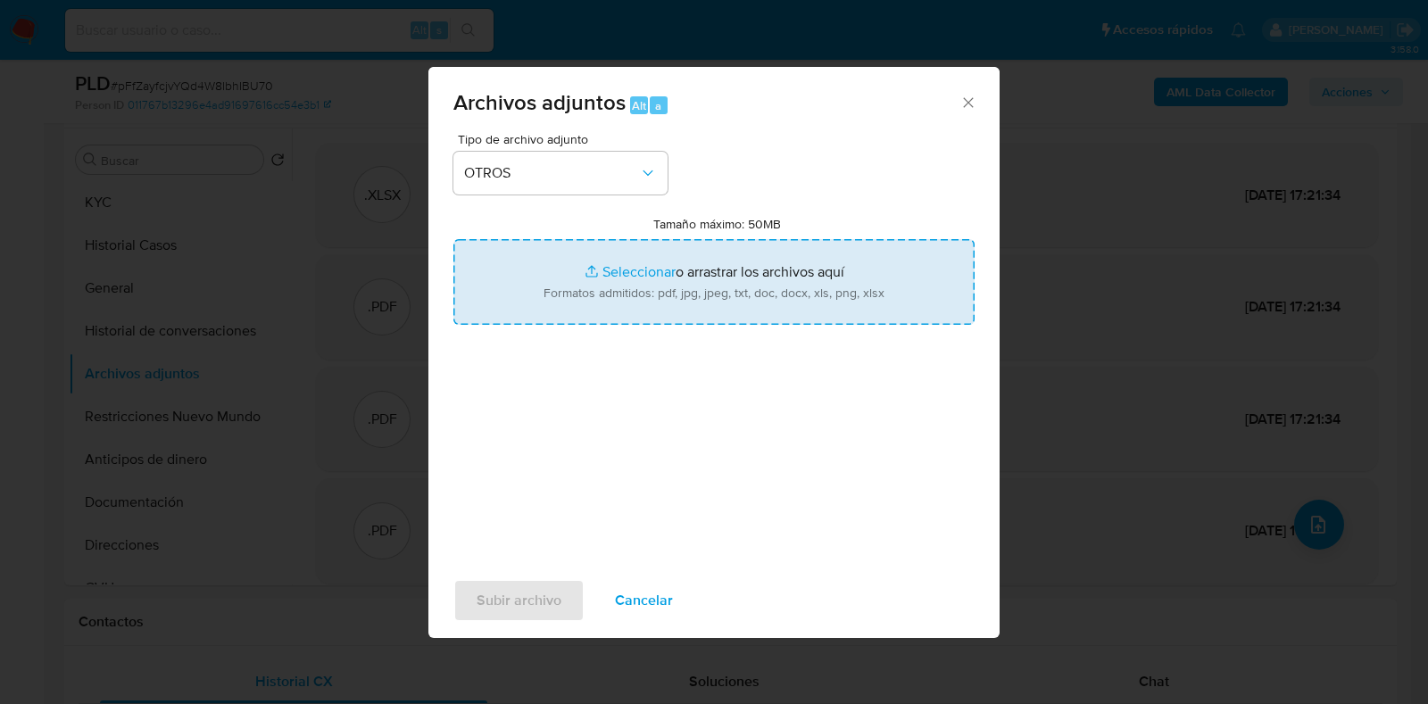
type input "C:\fakepath\Calculador.xlsx"
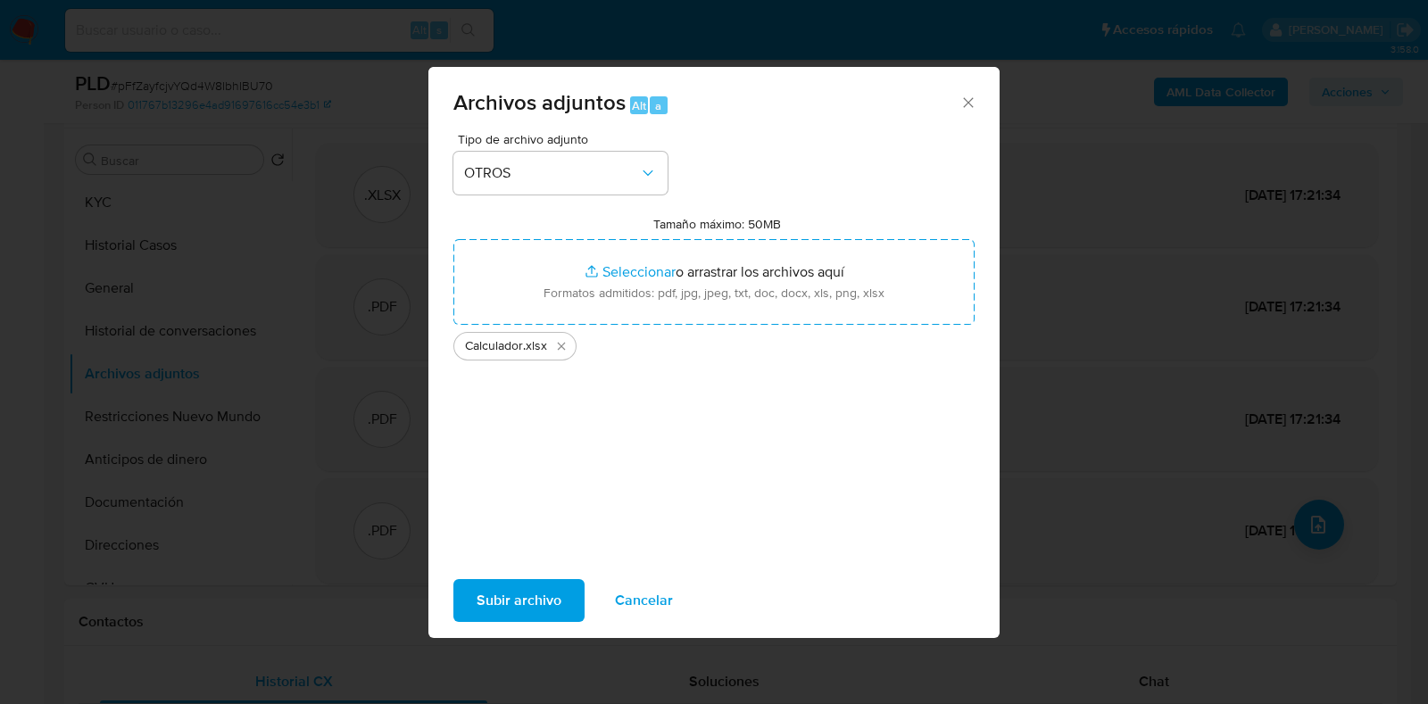
click at [513, 610] on span "Subir archivo" at bounding box center [519, 600] width 85 height 39
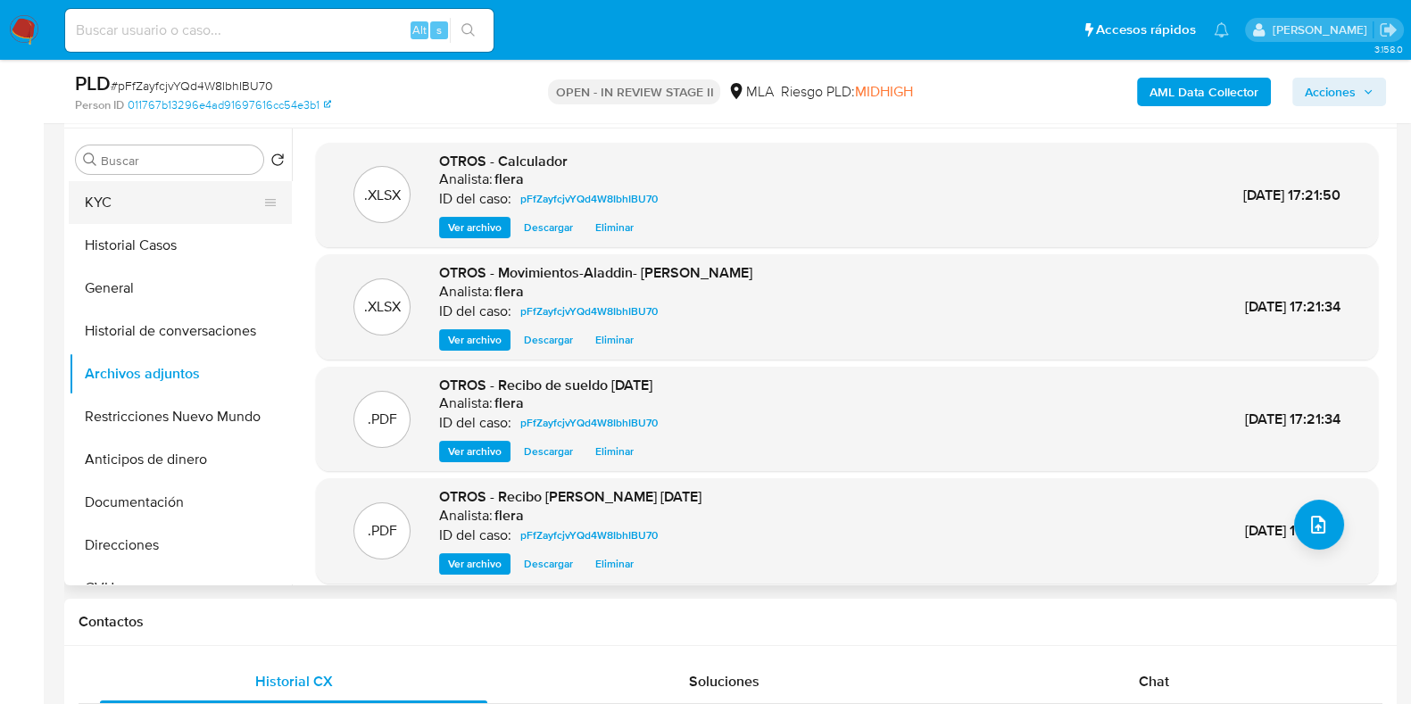
click at [183, 212] on button "KYC" at bounding box center [173, 202] width 209 height 43
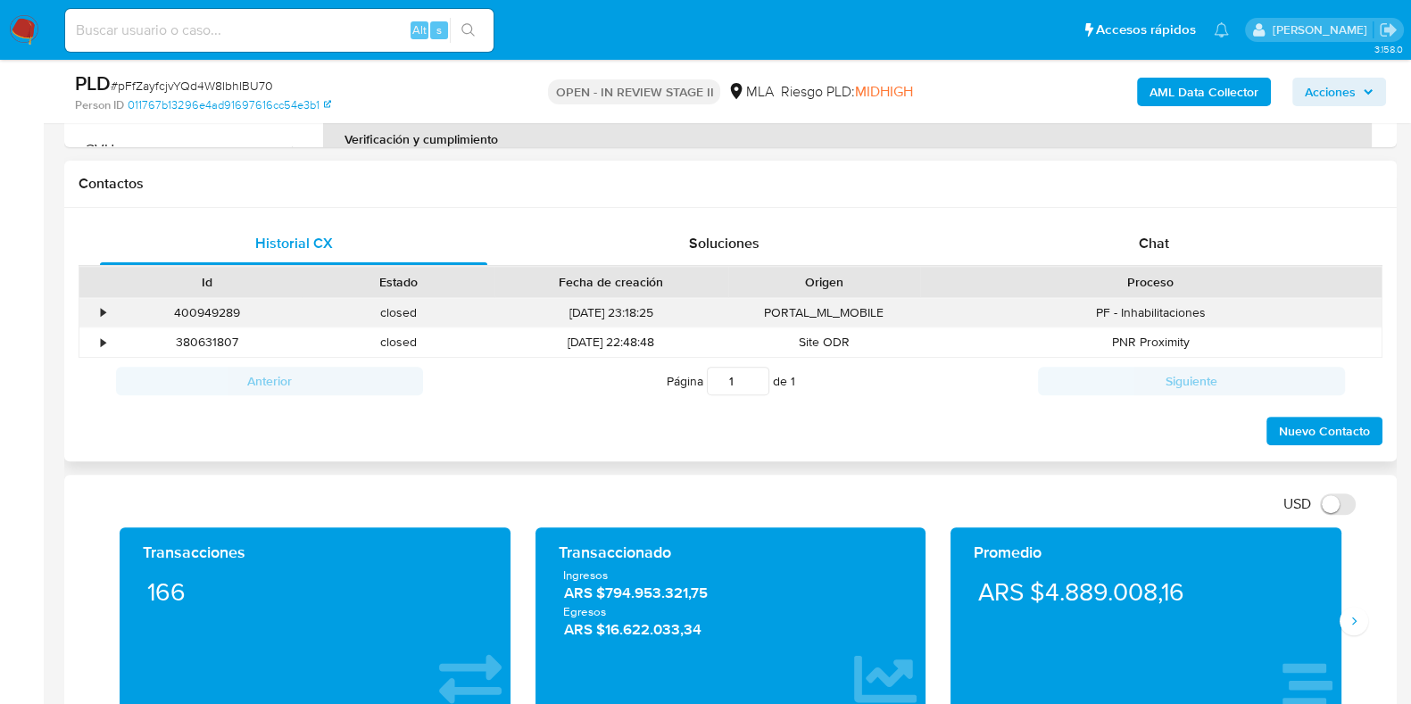
scroll to position [780, 0]
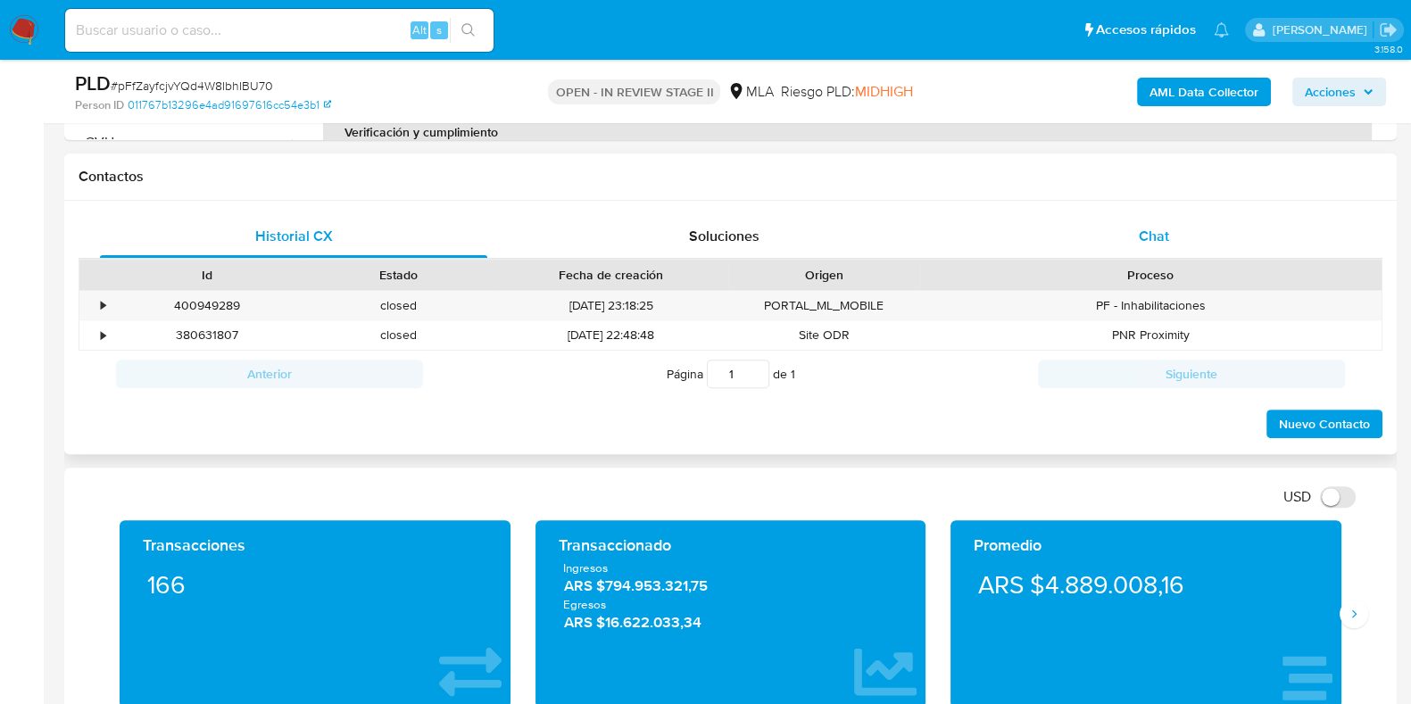
click at [1150, 245] on div "Chat" at bounding box center [1153, 236] width 387 height 43
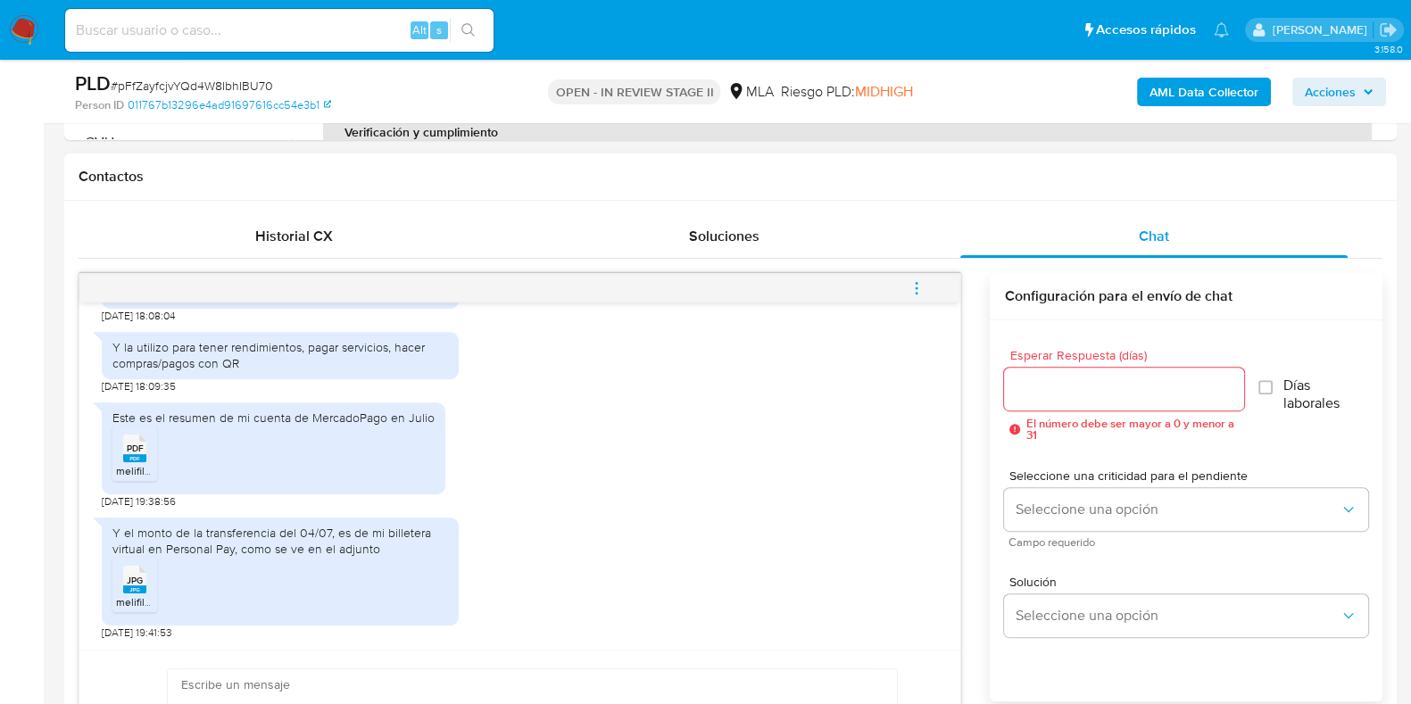
scroll to position [1004, 0]
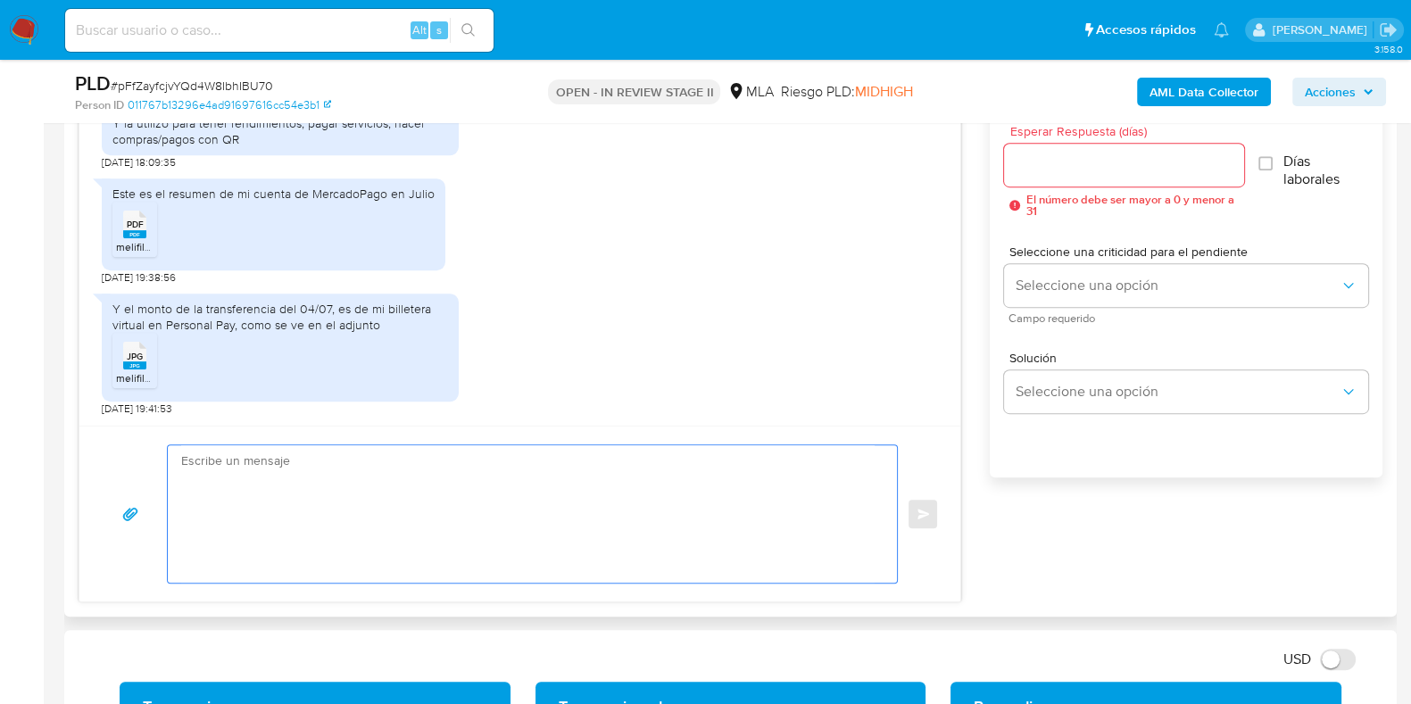
click at [501, 516] on textarea at bounding box center [527, 513] width 693 height 137
paste textarea "Hola, ¡Muchas gracias por tu respuesta! Confirmamos la recepción de la document…"
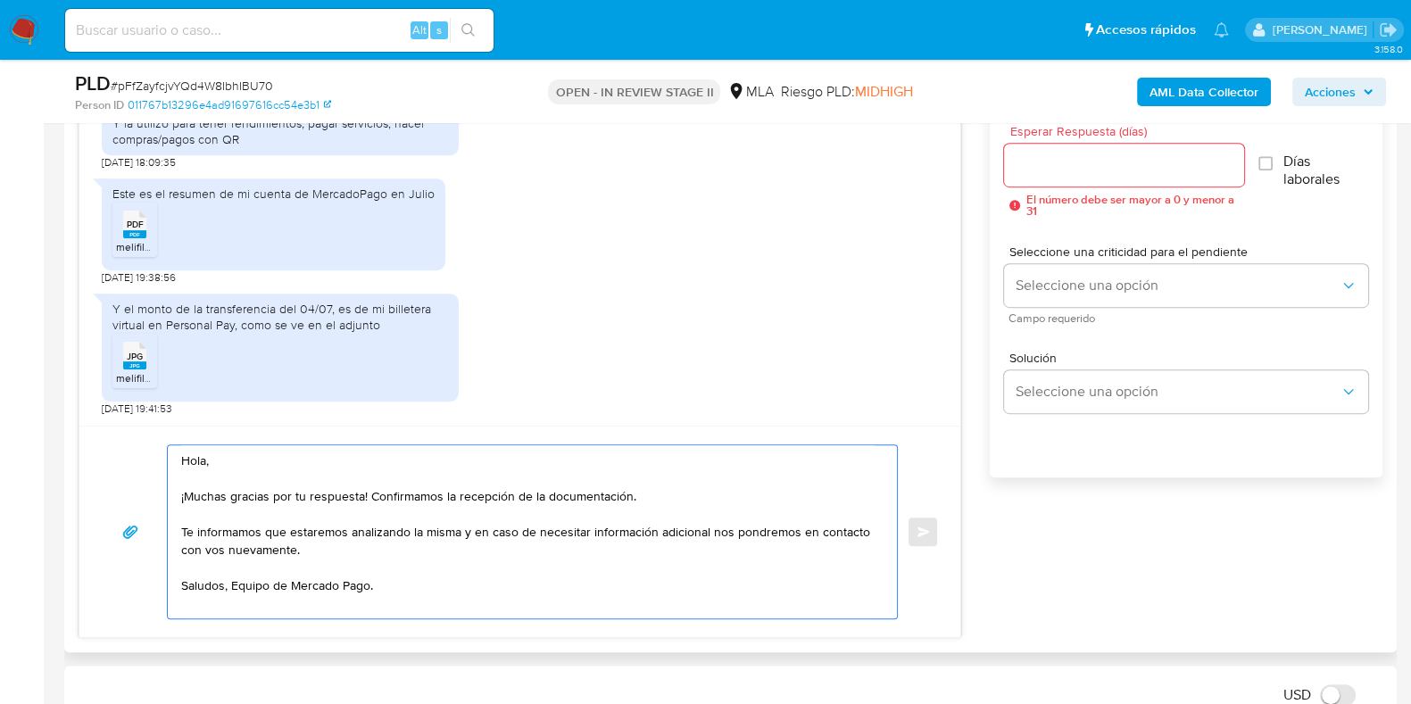
scroll to position [892, 0]
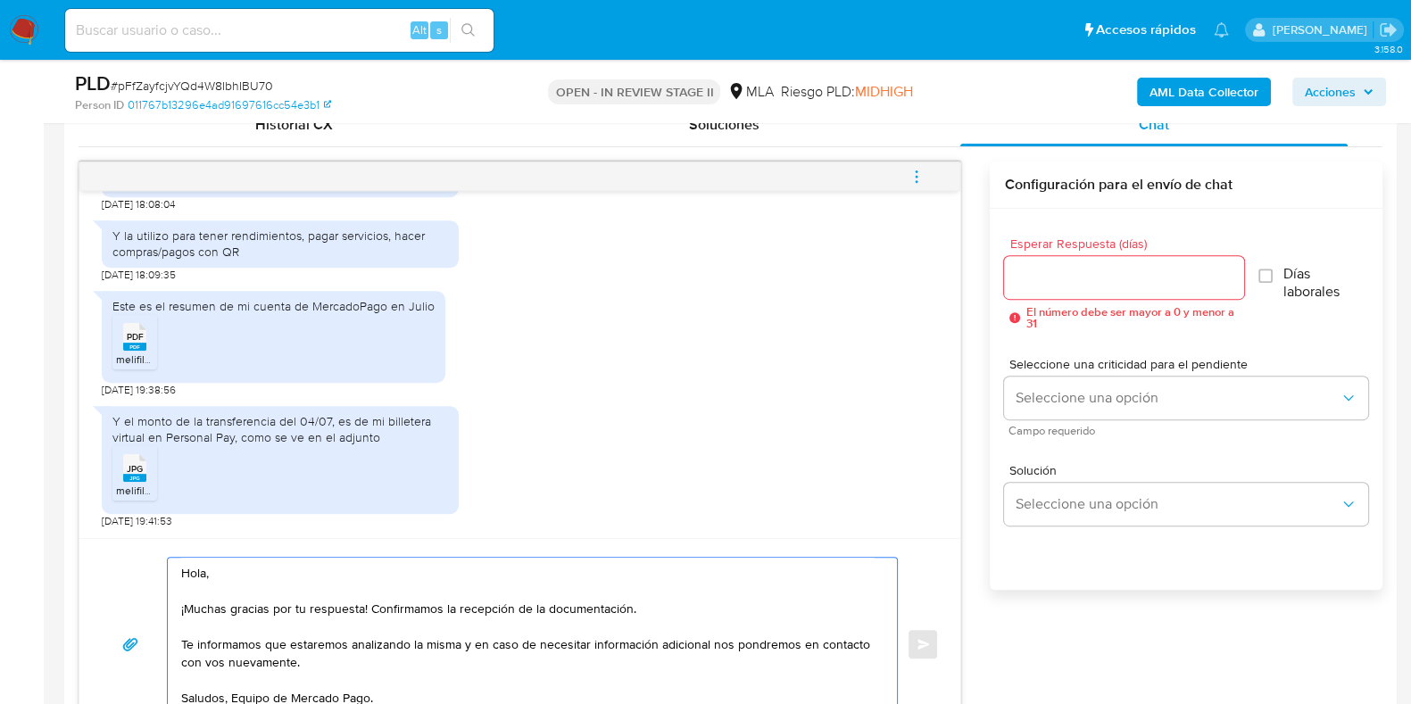
type textarea "Hola, ¡Muchas gracias por tu respuesta! Confirmamos la recepción de la document…"
click at [1041, 273] on input "Esperar Respuesta (días)" at bounding box center [1123, 277] width 239 height 23
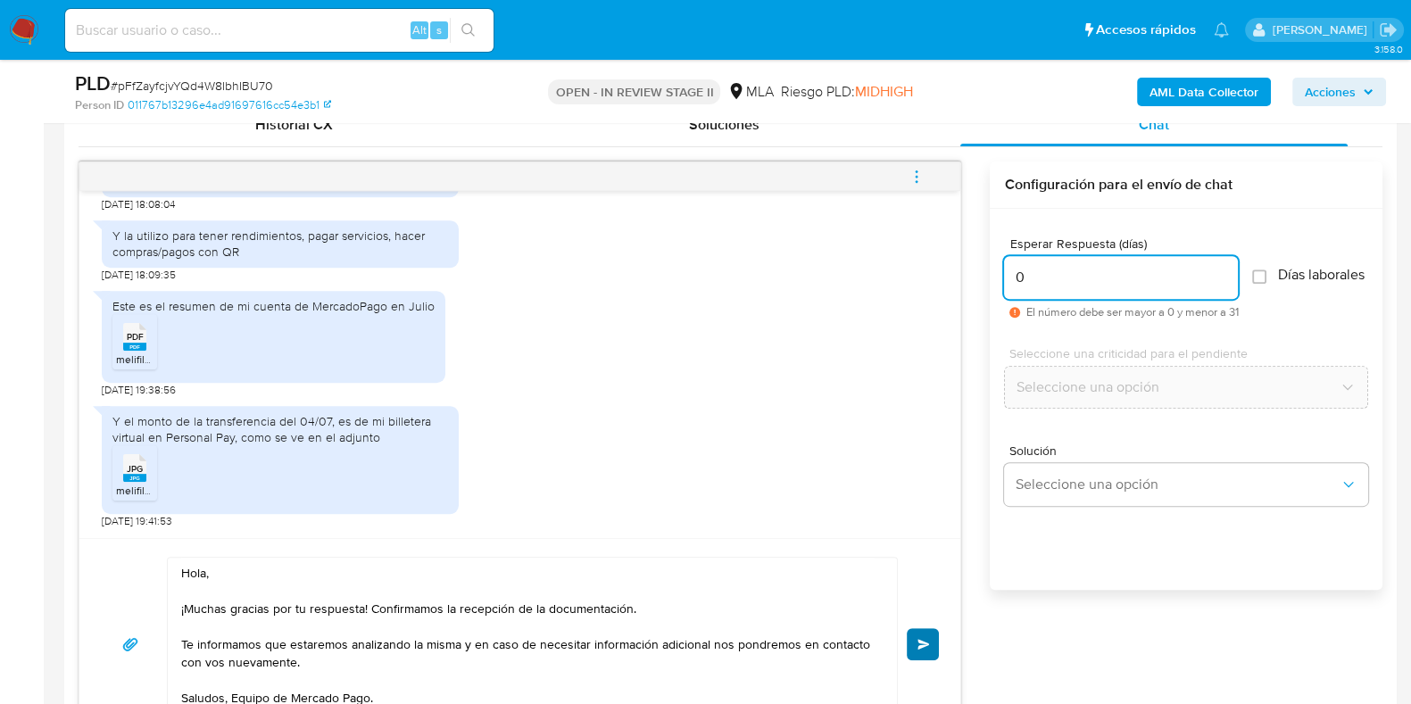
type input "0"
click at [925, 639] on span "Enviar" at bounding box center [923, 644] width 12 height 11
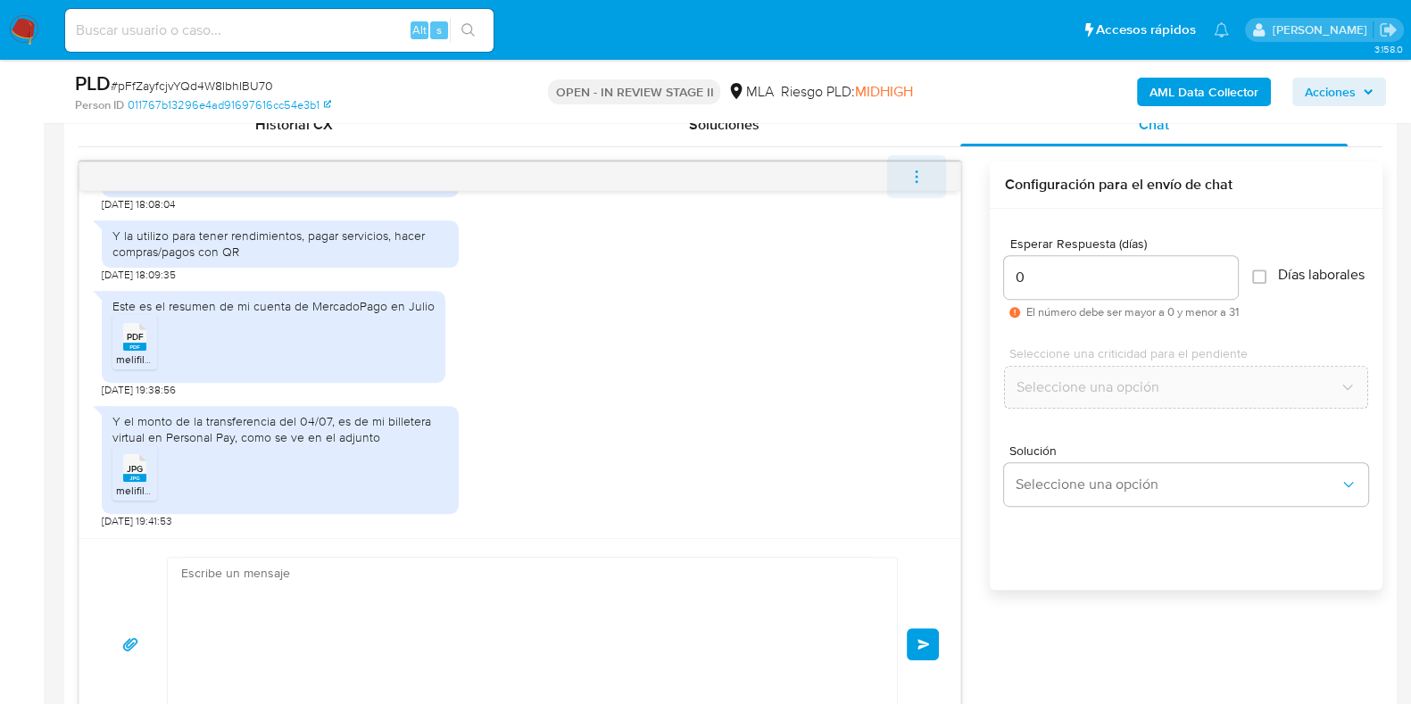
scroll to position [1544, 0]
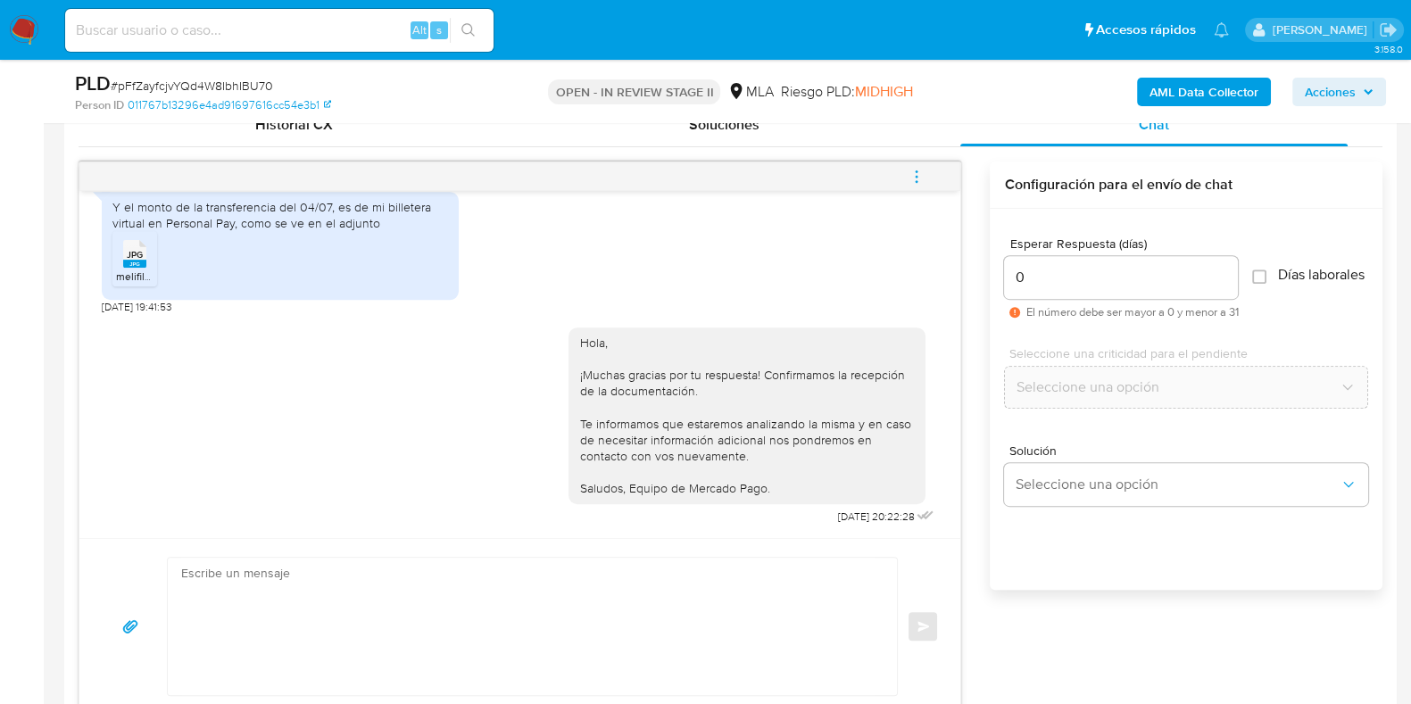
click at [920, 169] on icon "menu-action" at bounding box center [916, 177] width 16 height 16
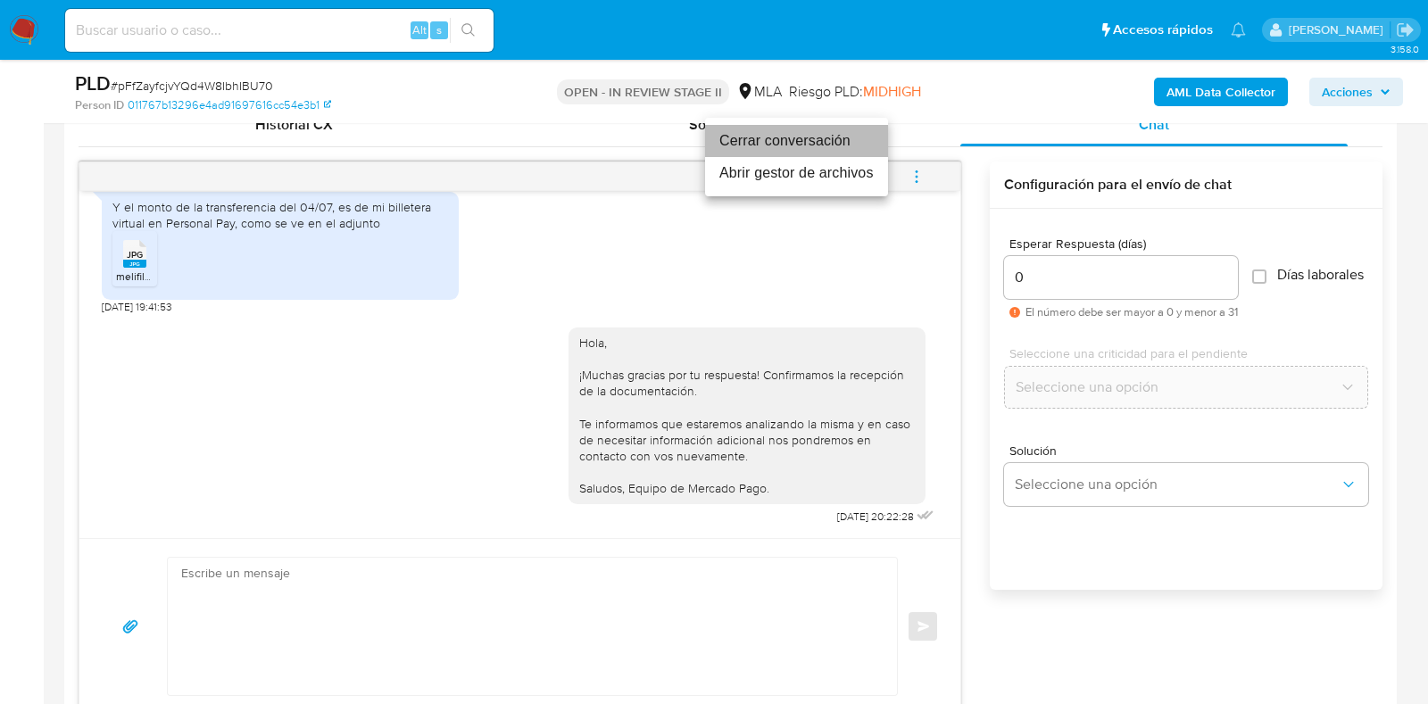
click at [777, 145] on li "Cerrar conversación" at bounding box center [796, 141] width 183 height 32
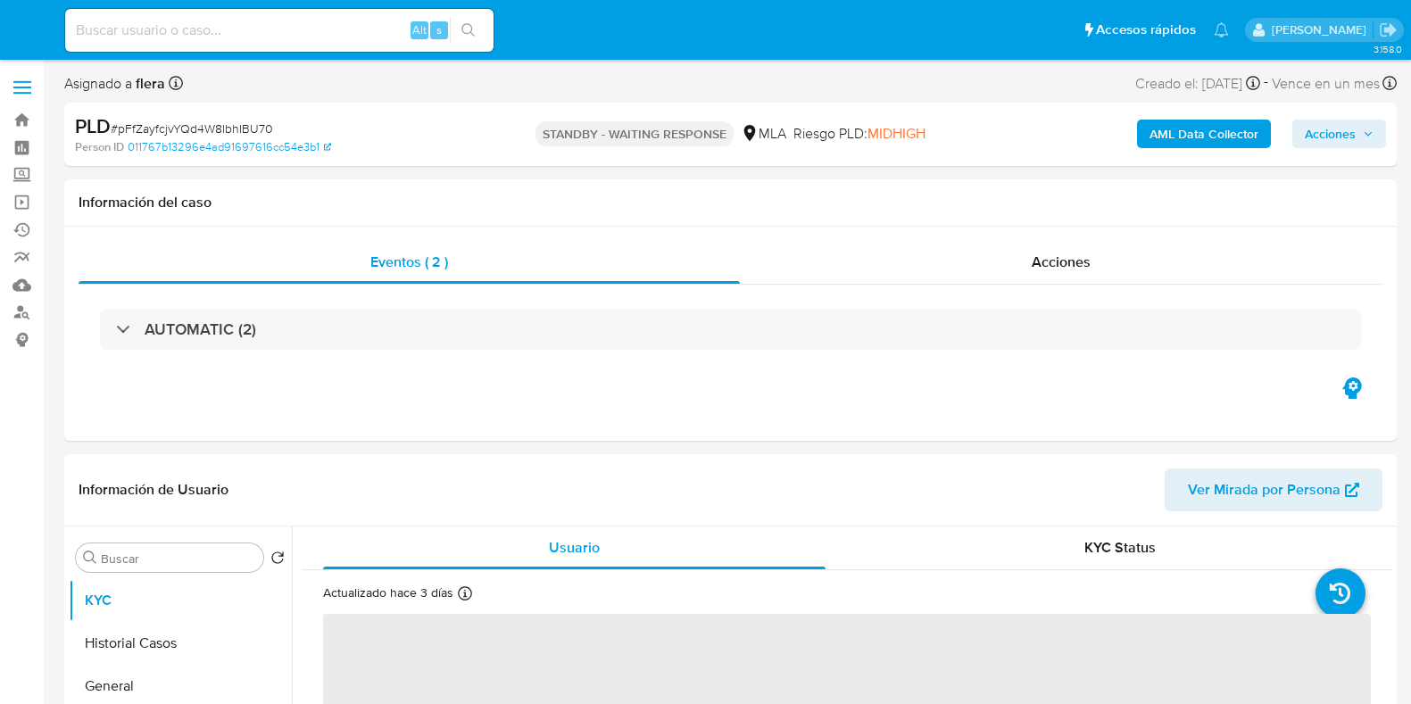
select select "10"
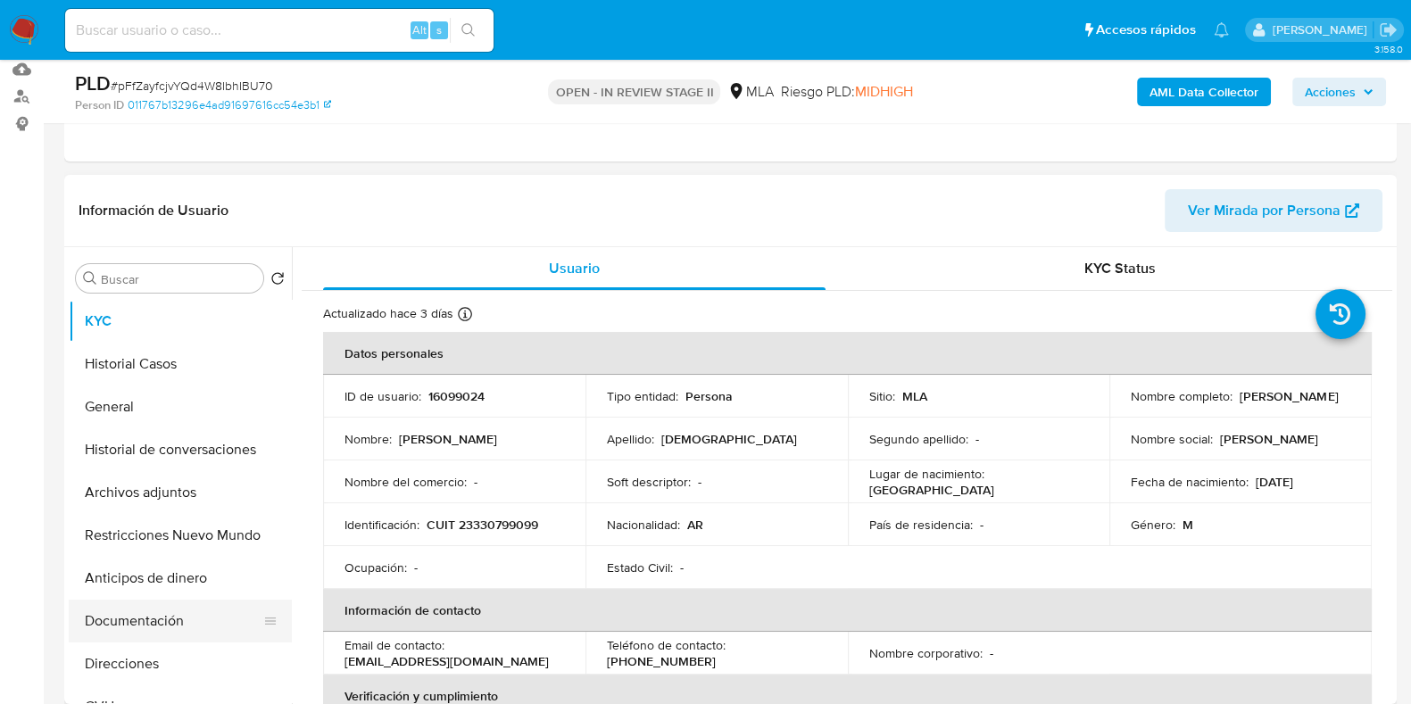
scroll to position [222, 0]
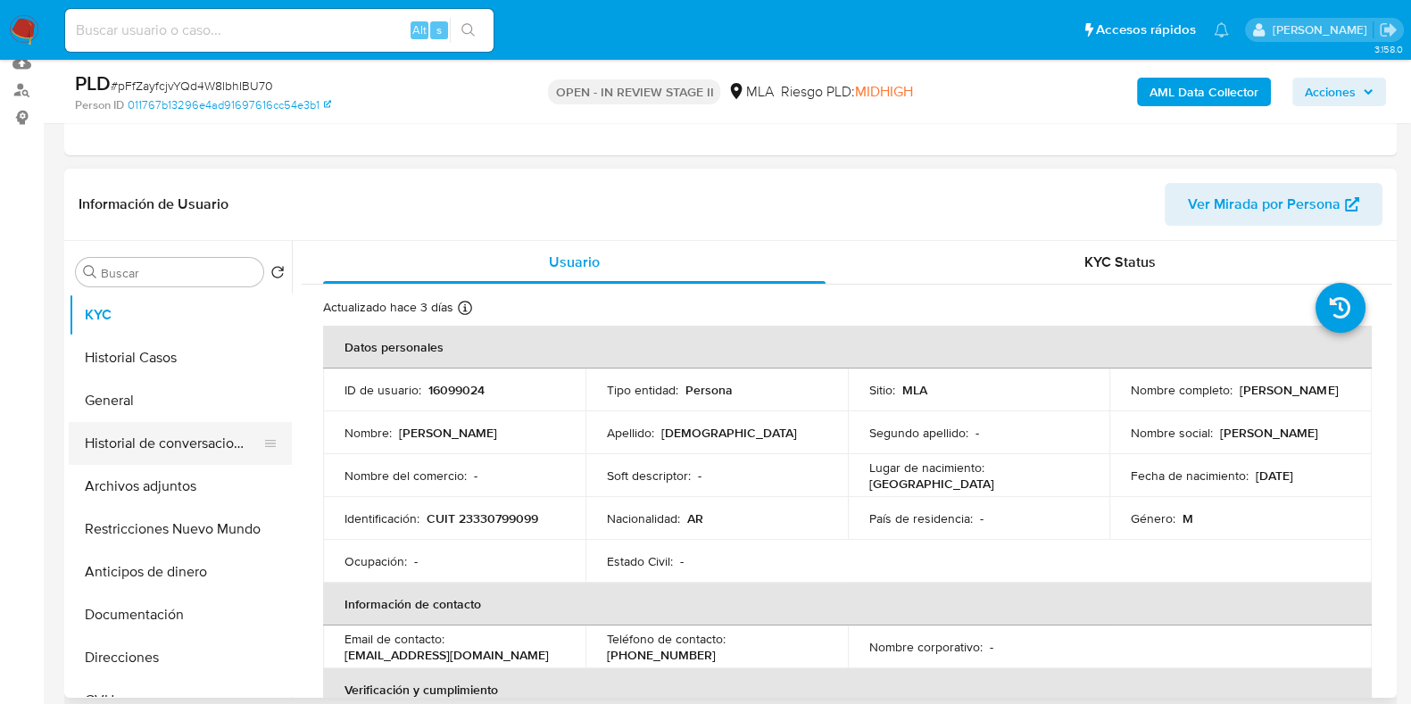
click at [181, 437] on button "Historial de conversaciones" at bounding box center [173, 443] width 209 height 43
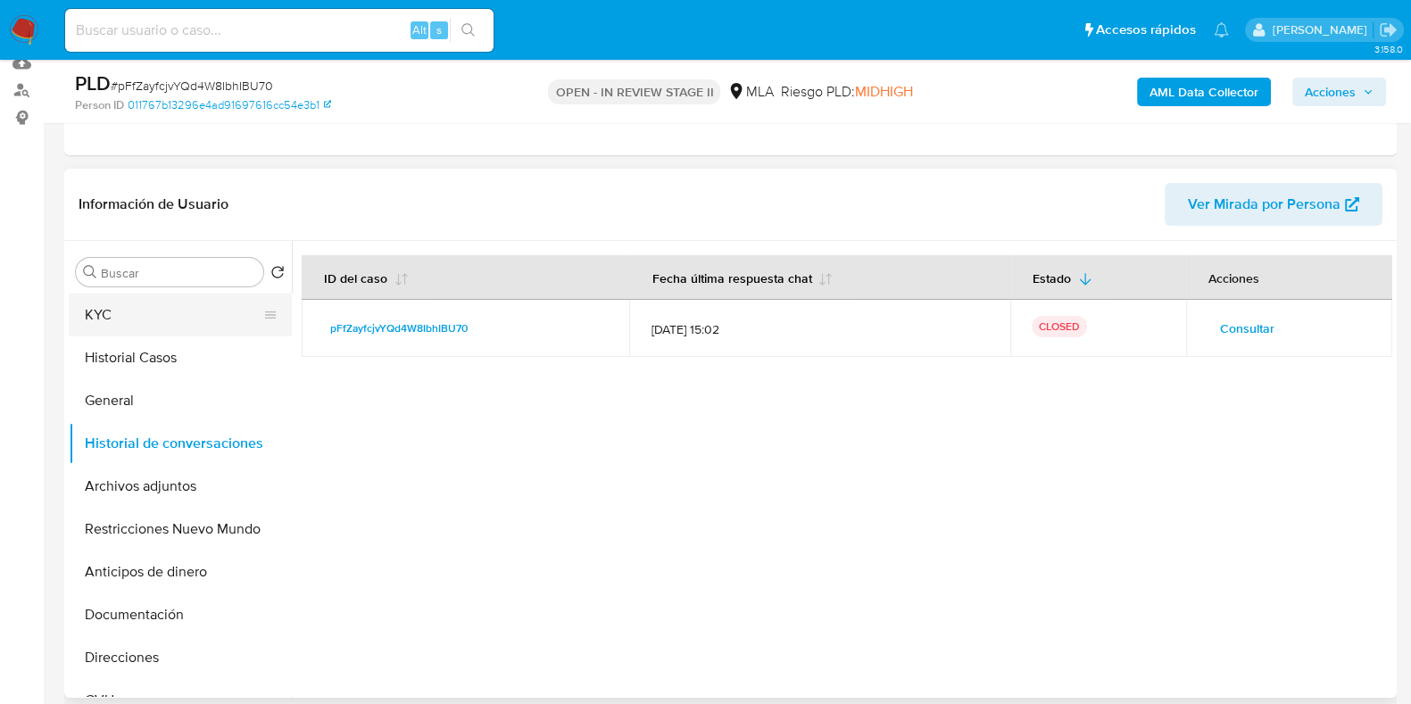
click at [181, 310] on button "KYC" at bounding box center [173, 315] width 209 height 43
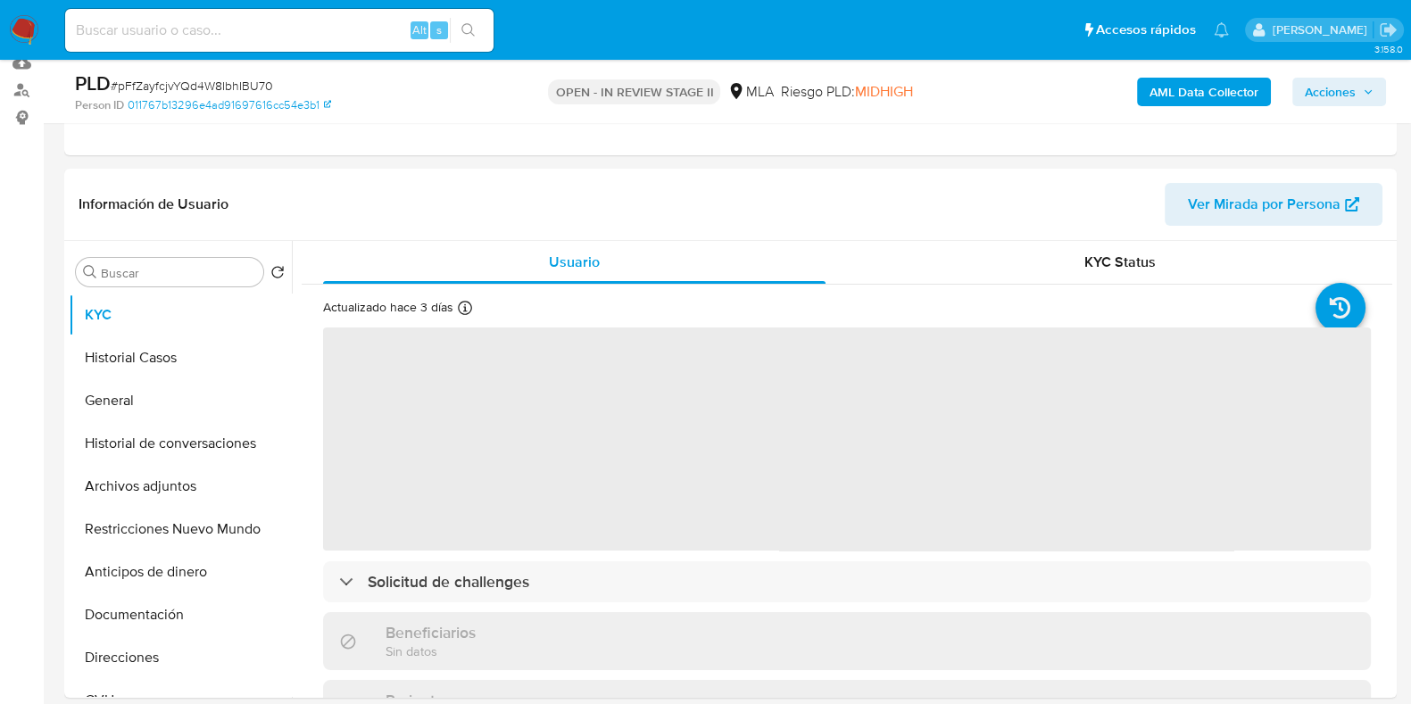
click at [1369, 87] on icon "button" at bounding box center [1368, 92] width 11 height 11
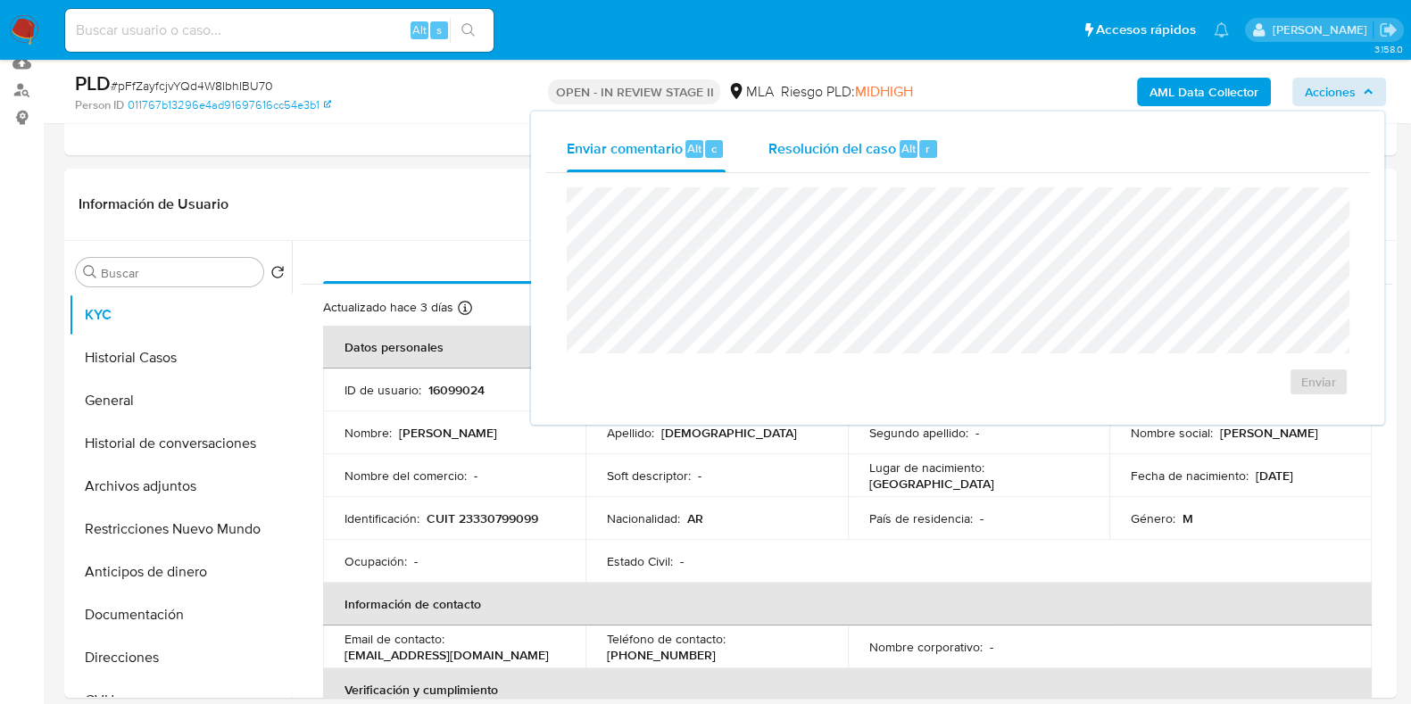
click at [847, 145] on span "Resolución del caso" at bounding box center [832, 147] width 128 height 21
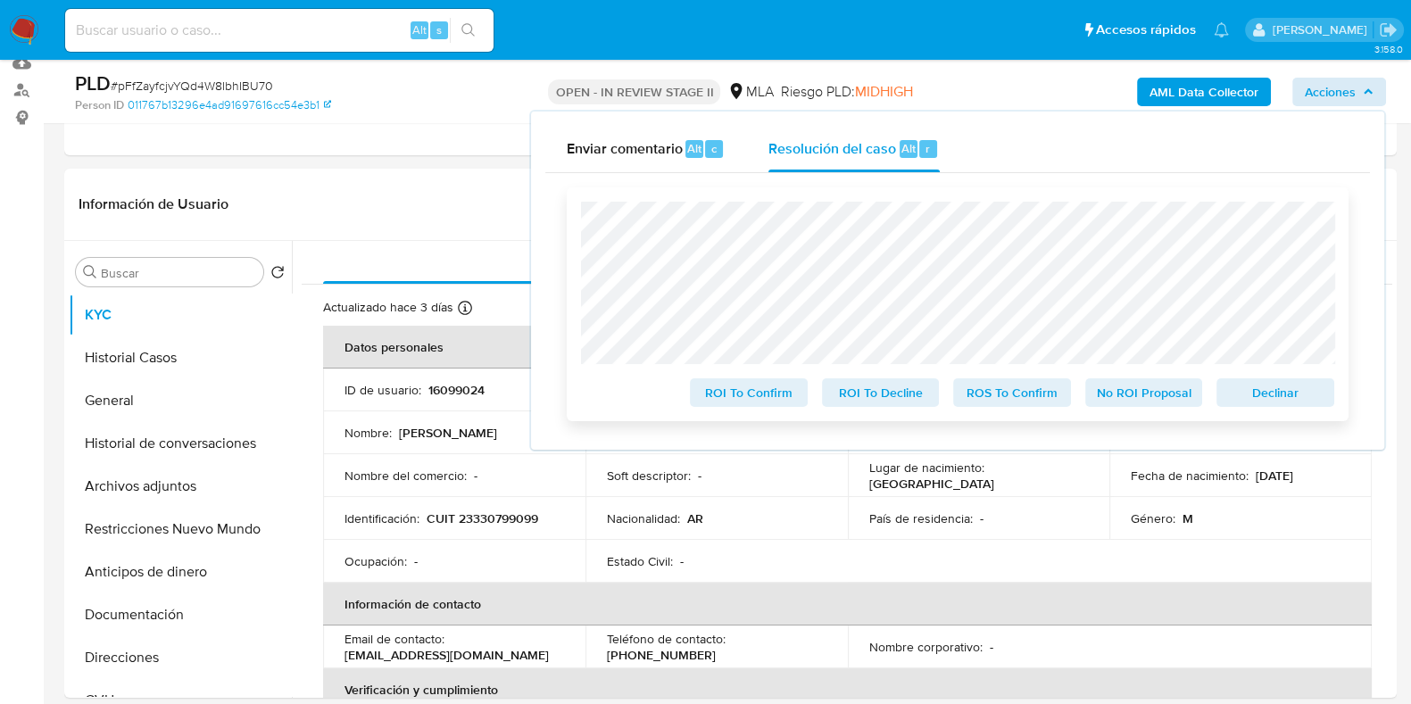
click at [1147, 390] on span "No ROI Proposal" at bounding box center [1144, 392] width 93 height 25
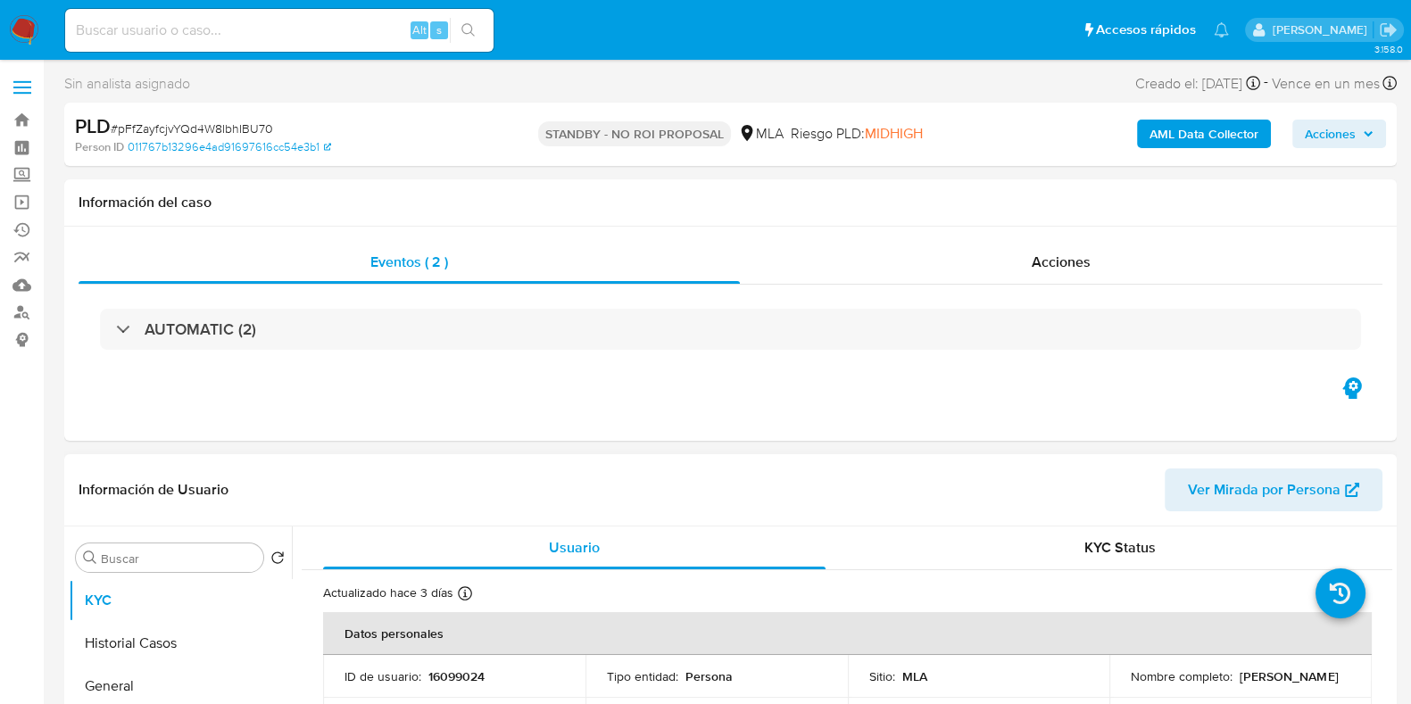
scroll to position [111, 0]
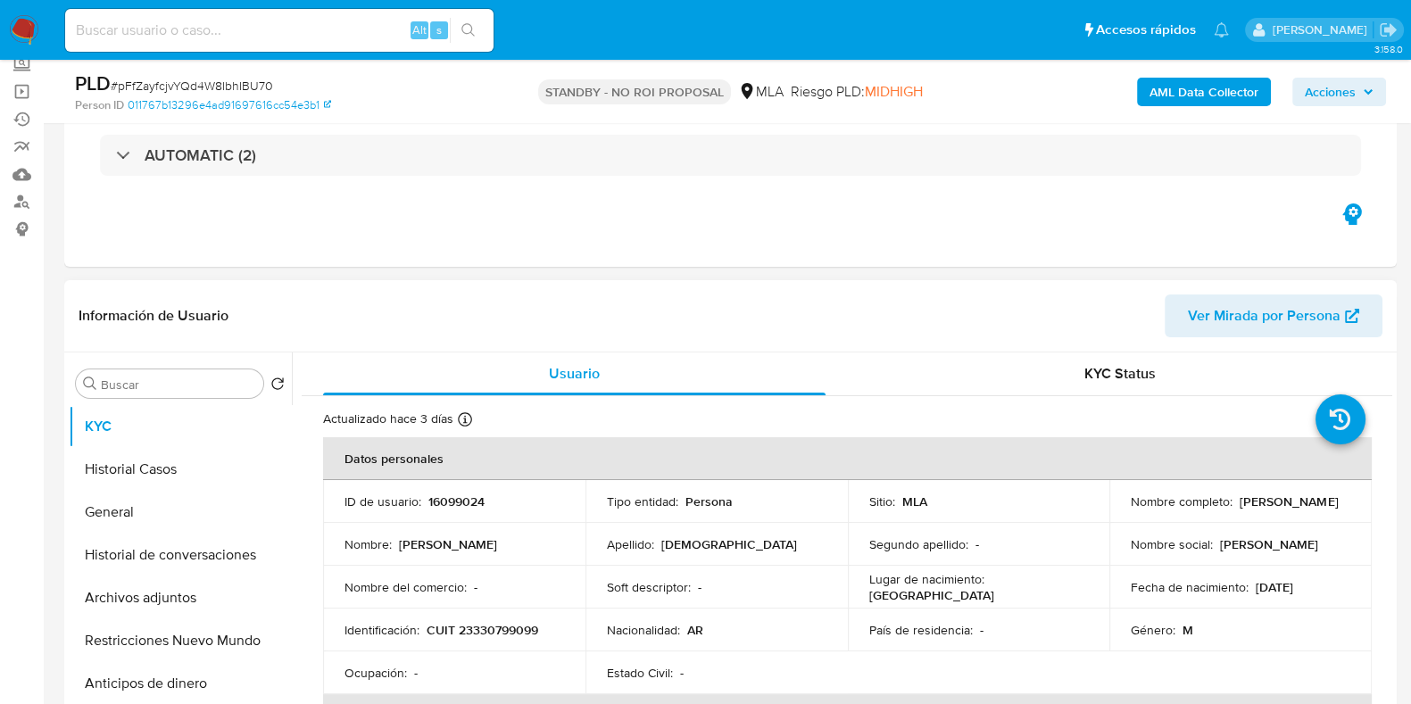
select select "10"
click at [192, 29] on input at bounding box center [279, 30] width 428 height 23
paste input "fulUcu93LonEUgHBdCGqBkwU"
type input "fulUcu93LonEUgHBdCGqBkwU"
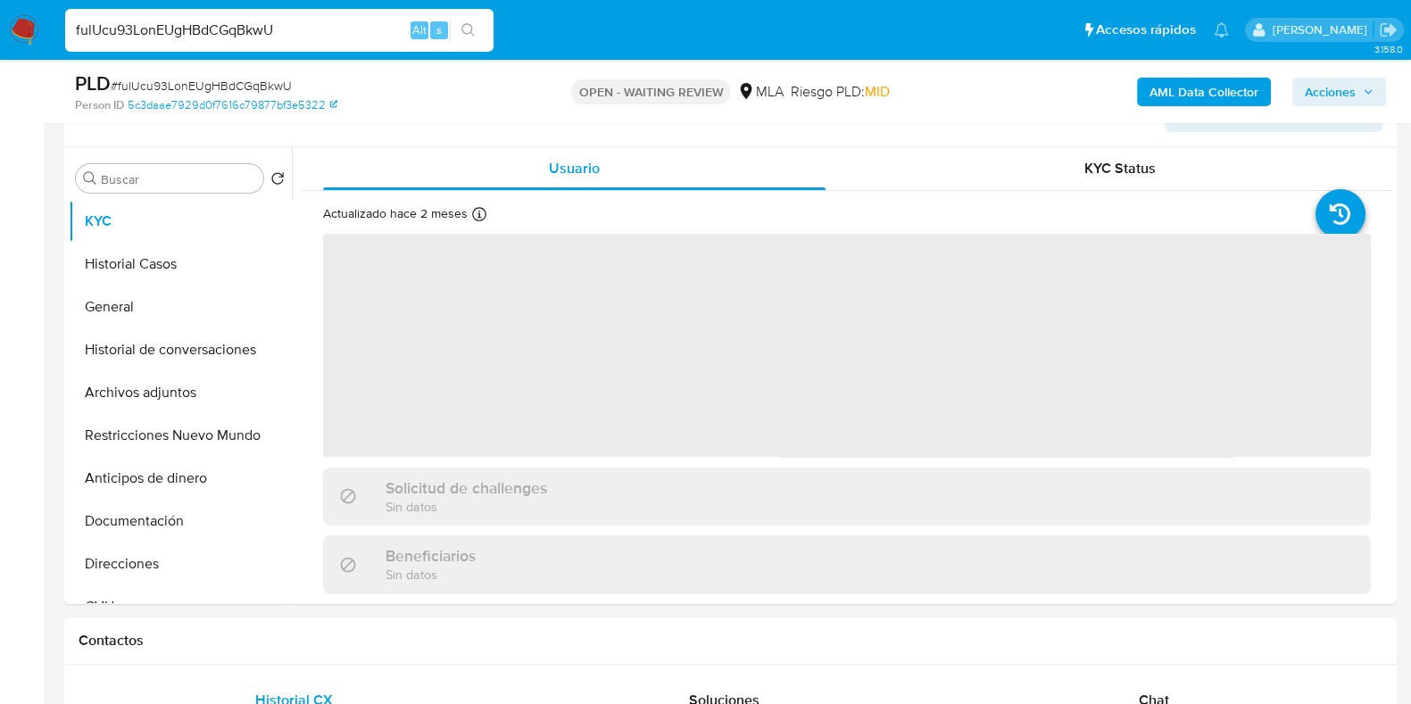
scroll to position [335, 0]
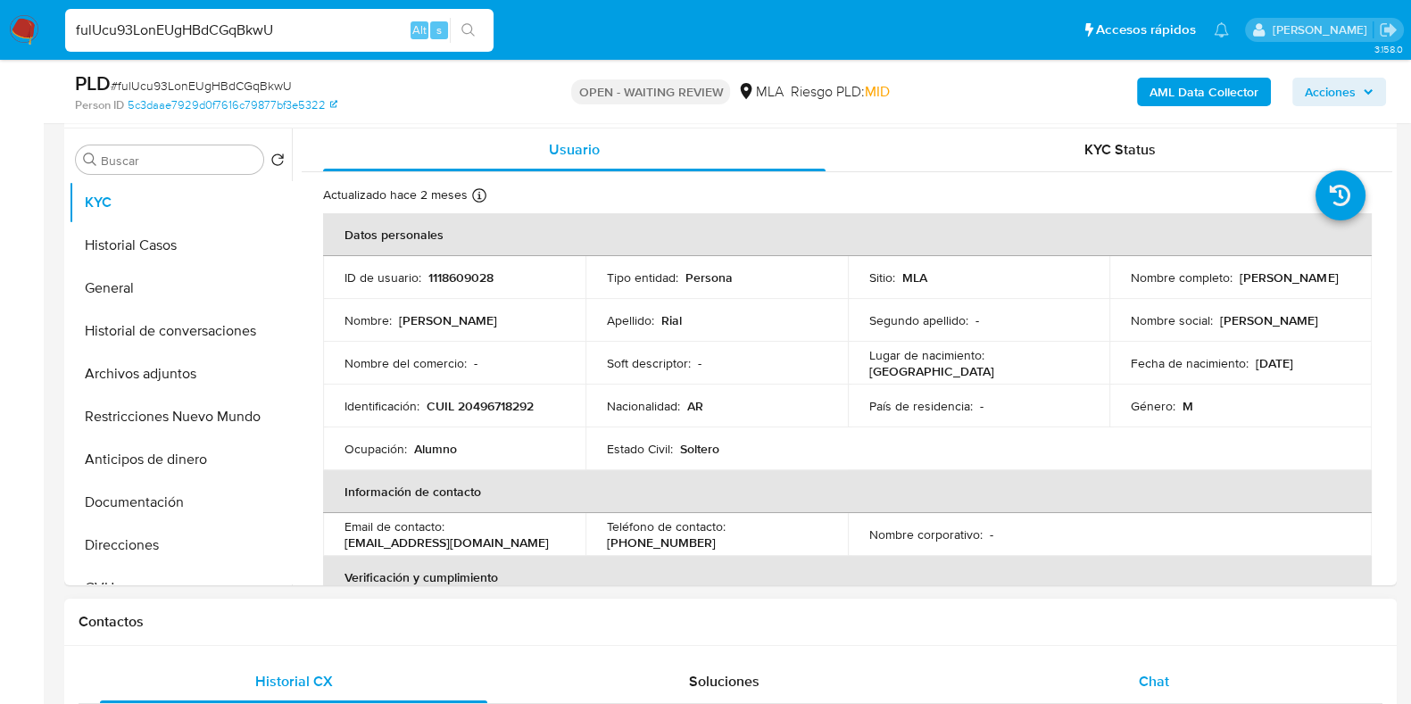
click at [1184, 671] on div "Chat" at bounding box center [1153, 681] width 387 height 43
select select "10"
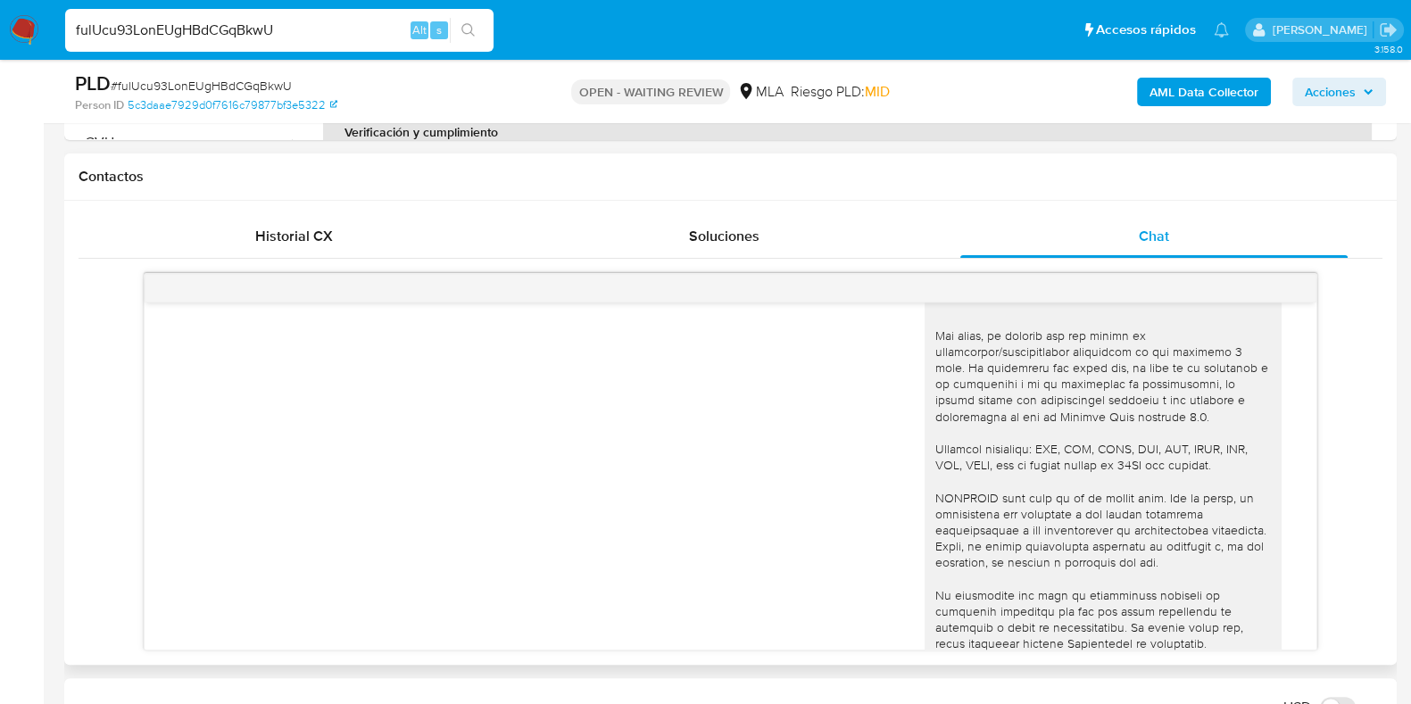
scroll to position [0, 0]
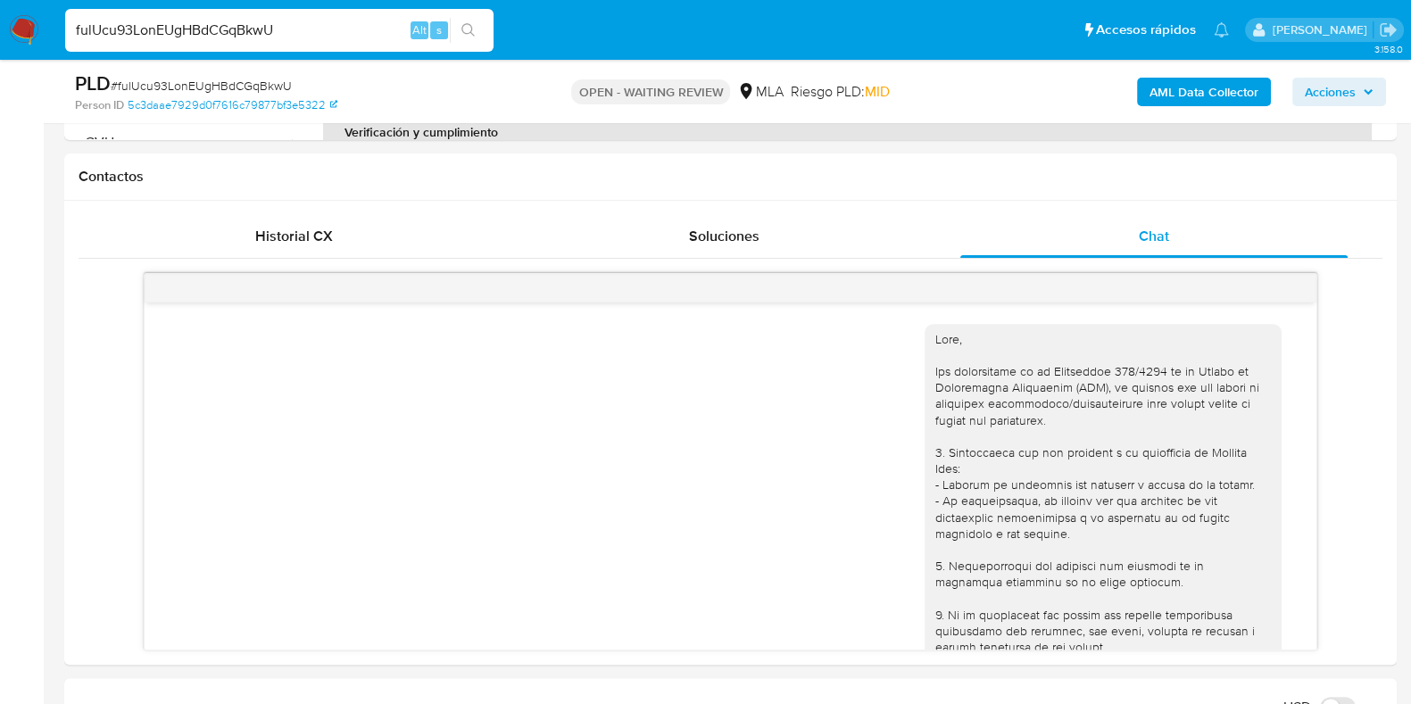
click at [224, 17] on div "fulUcu93LonEUgHBdCGqBkwU Alt s" at bounding box center [279, 30] width 428 height 43
click at [224, 26] on input "fulUcu93LonEUgHBdCGqBkwU" at bounding box center [279, 30] width 428 height 23
paste input "mZSfMoyslFwS17Xx9m3l7Tq7"
type input "mZSfMoyslFwS17Xx9m3l7Tq7"
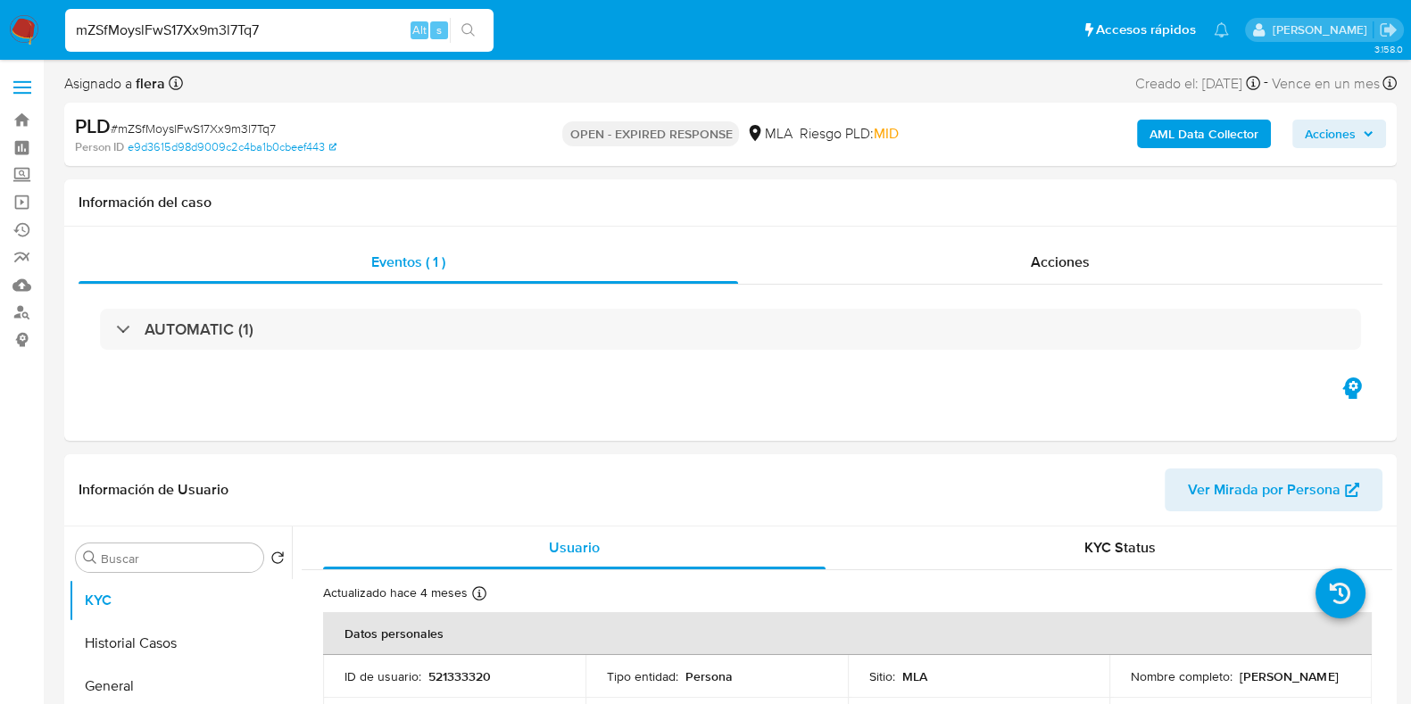
select select "10"
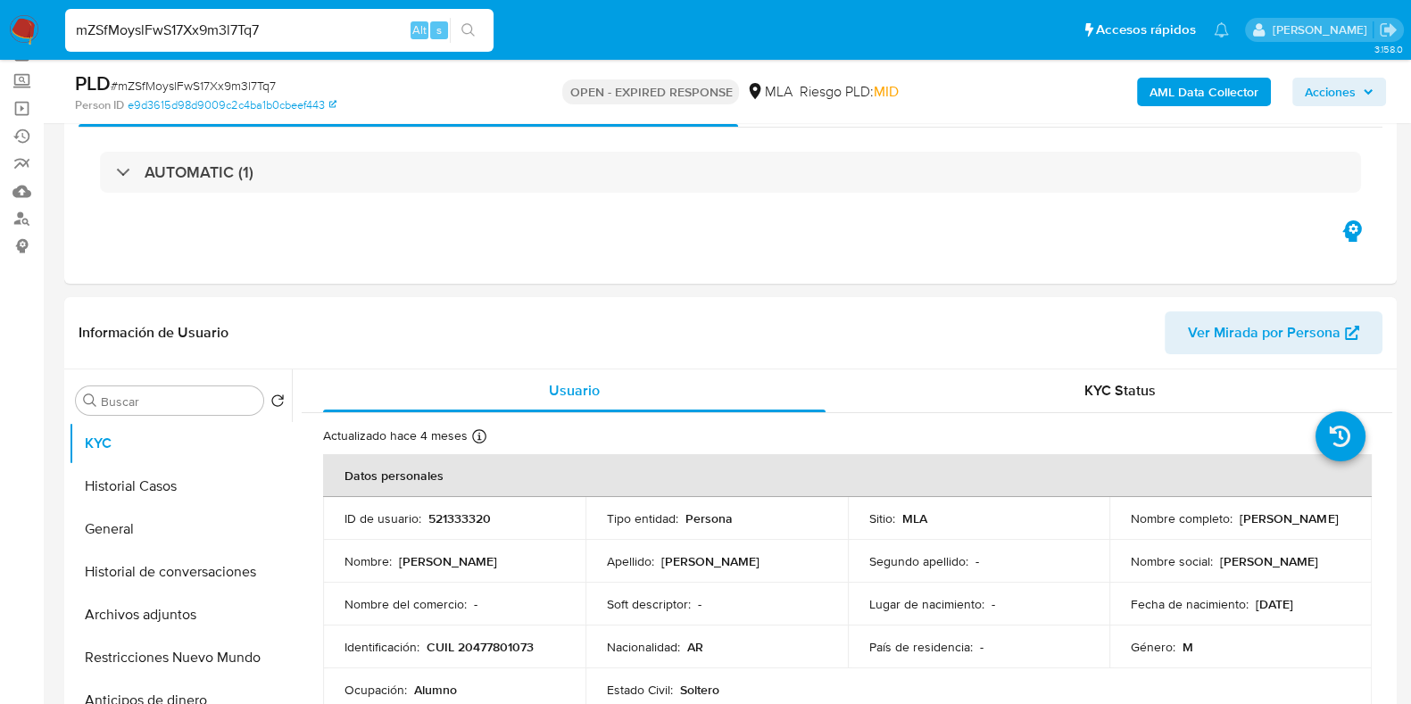
scroll to position [222, 0]
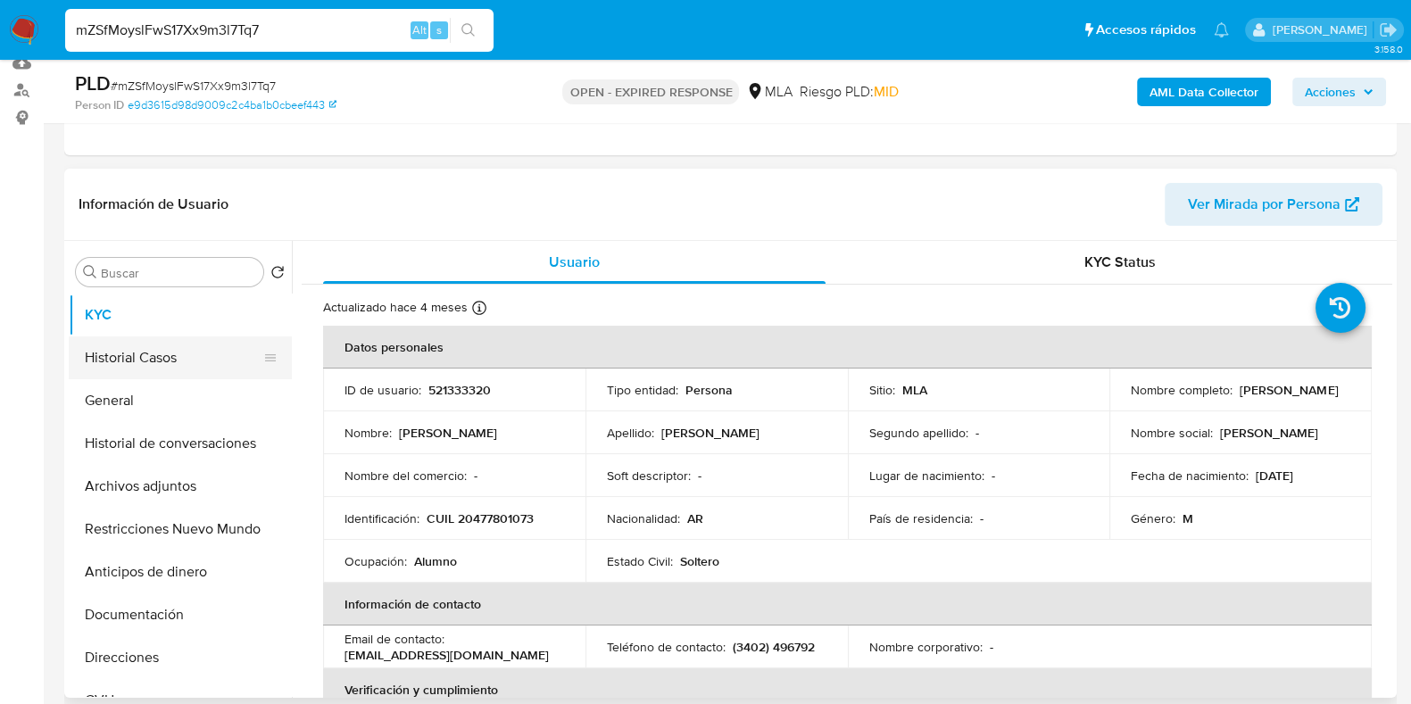
click at [173, 364] on button "Historial Casos" at bounding box center [173, 357] width 209 height 43
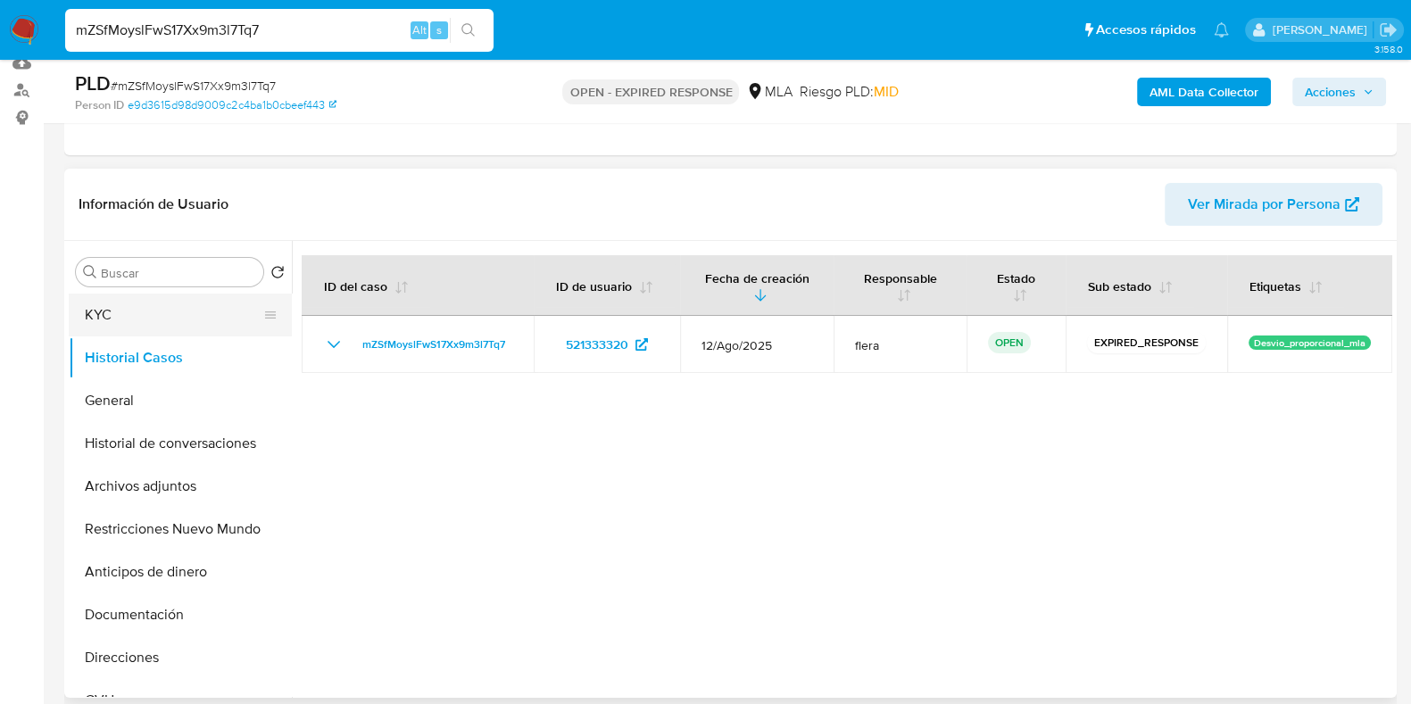
click at [167, 303] on button "KYC" at bounding box center [173, 315] width 209 height 43
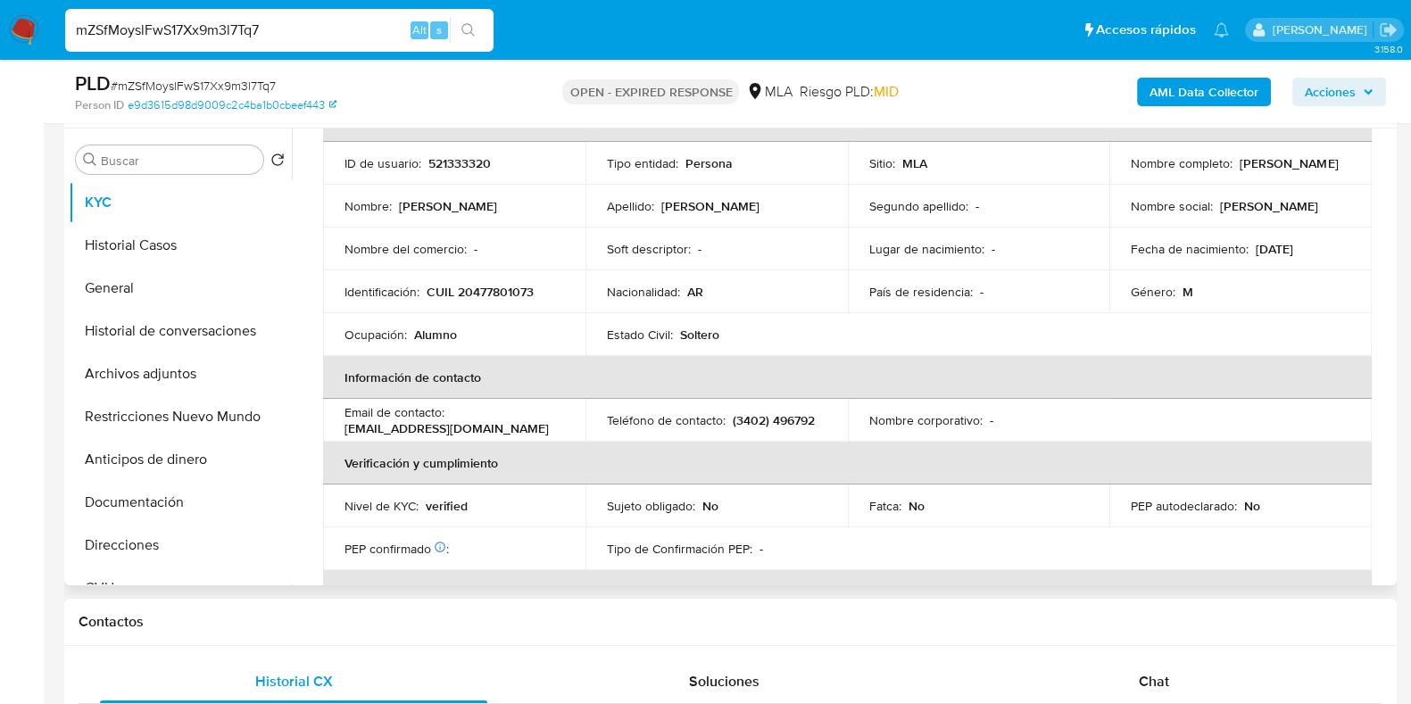
scroll to position [335, 0]
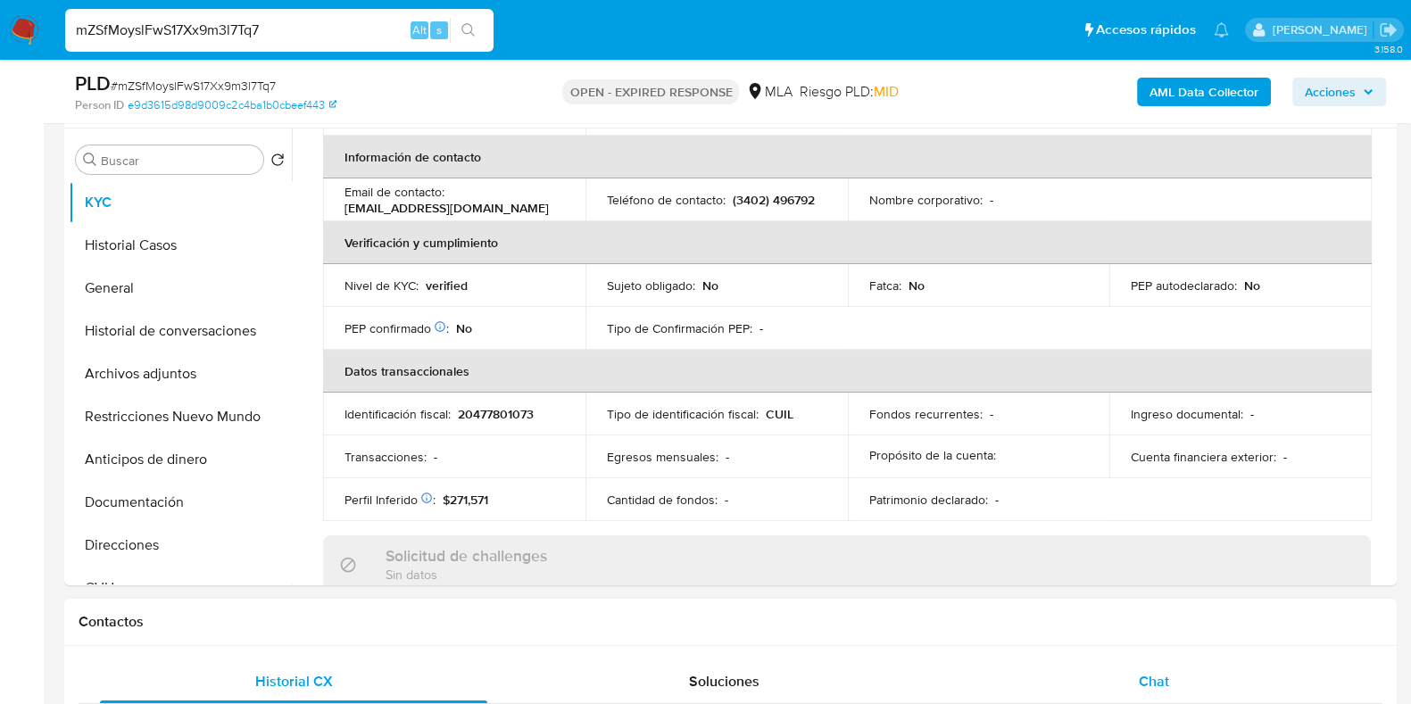
click at [1165, 678] on span "Chat" at bounding box center [1154, 681] width 30 height 21
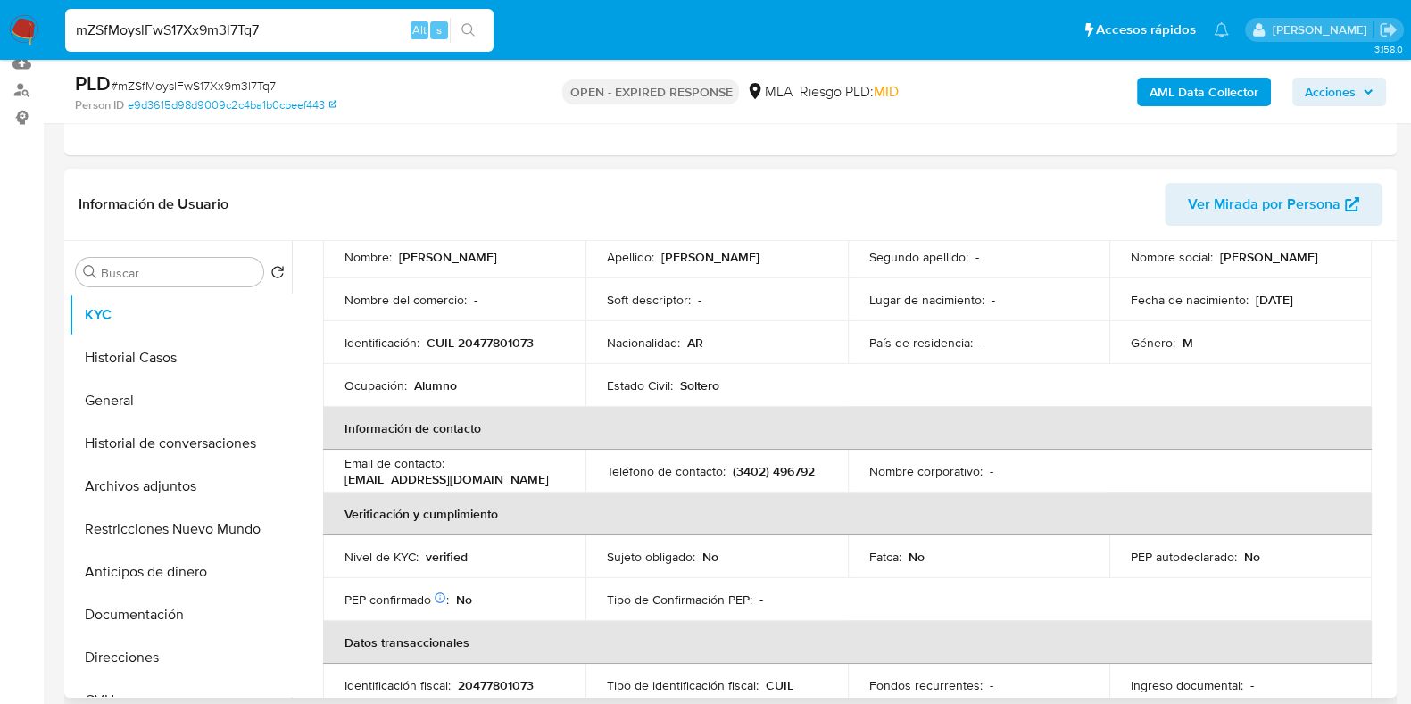
scroll to position [0, 0]
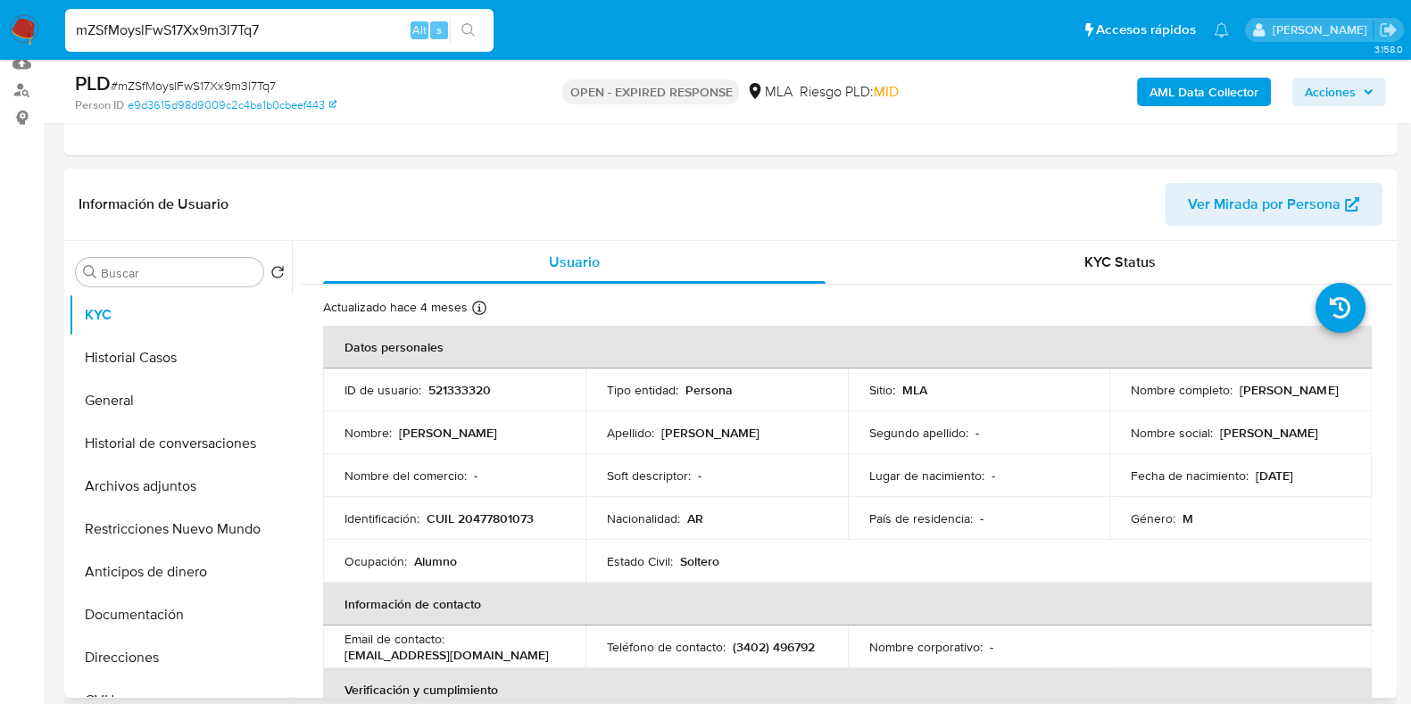
click at [465, 392] on p "521333320" at bounding box center [459, 390] width 62 height 16
copy p "521333320"
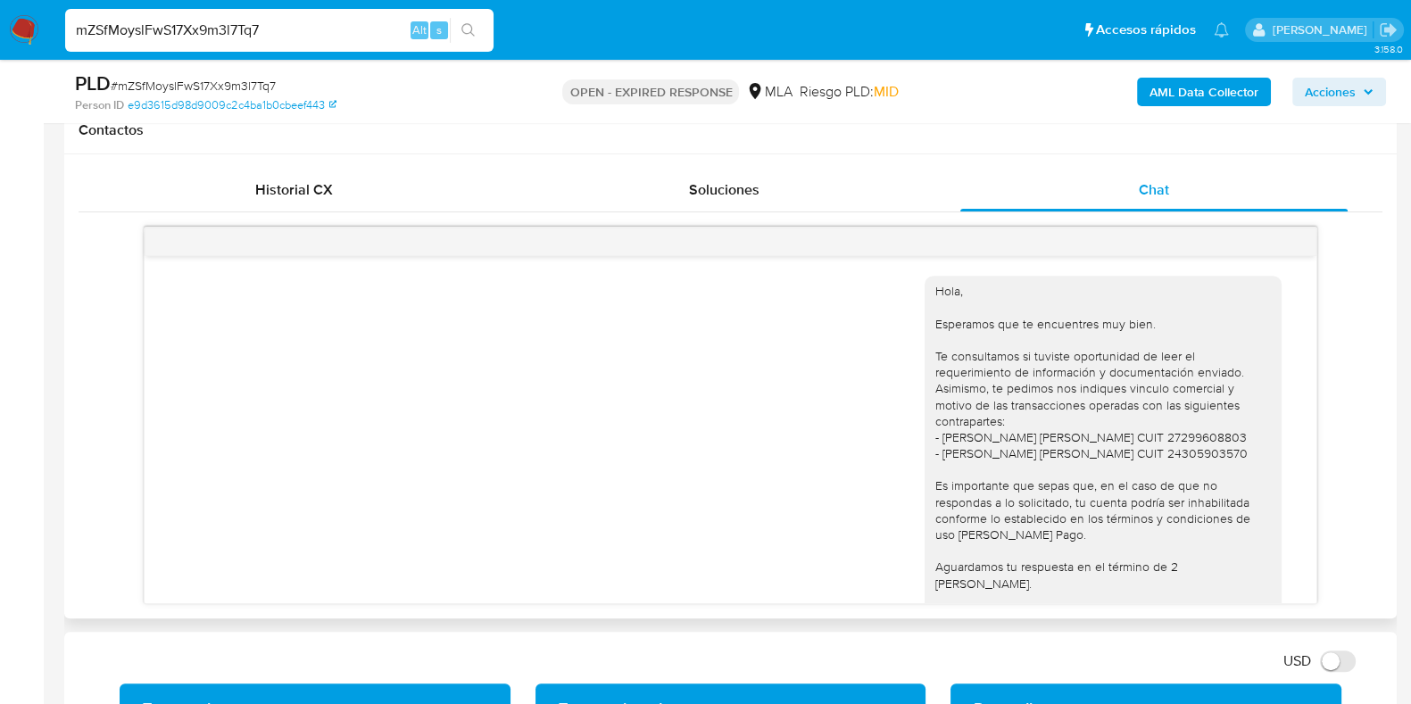
scroll to position [1447, 0]
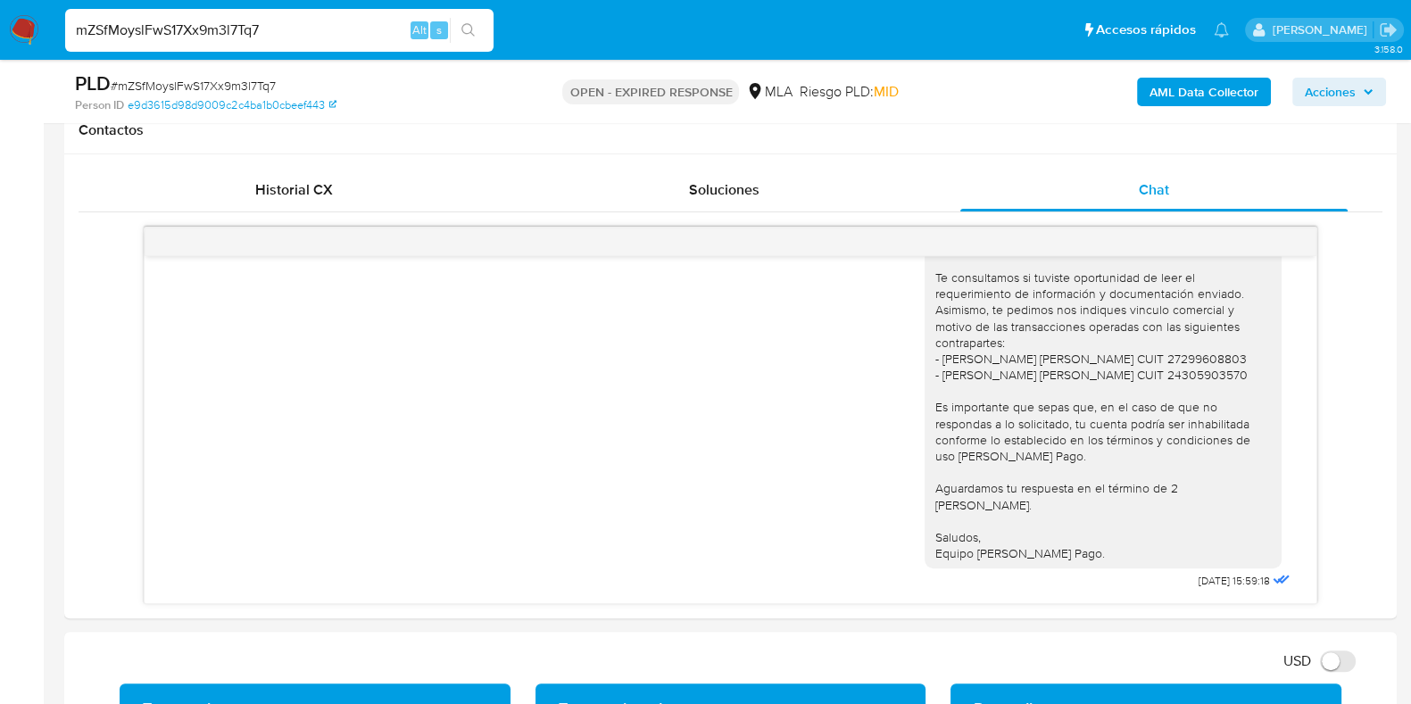
click at [215, 86] on span "# mZSfMoyslFwS17Xx9m3l7Tq7" at bounding box center [193, 86] width 165 height 18
copy span "mZSfMoyslFwS17Xx9m3l7Tq7"
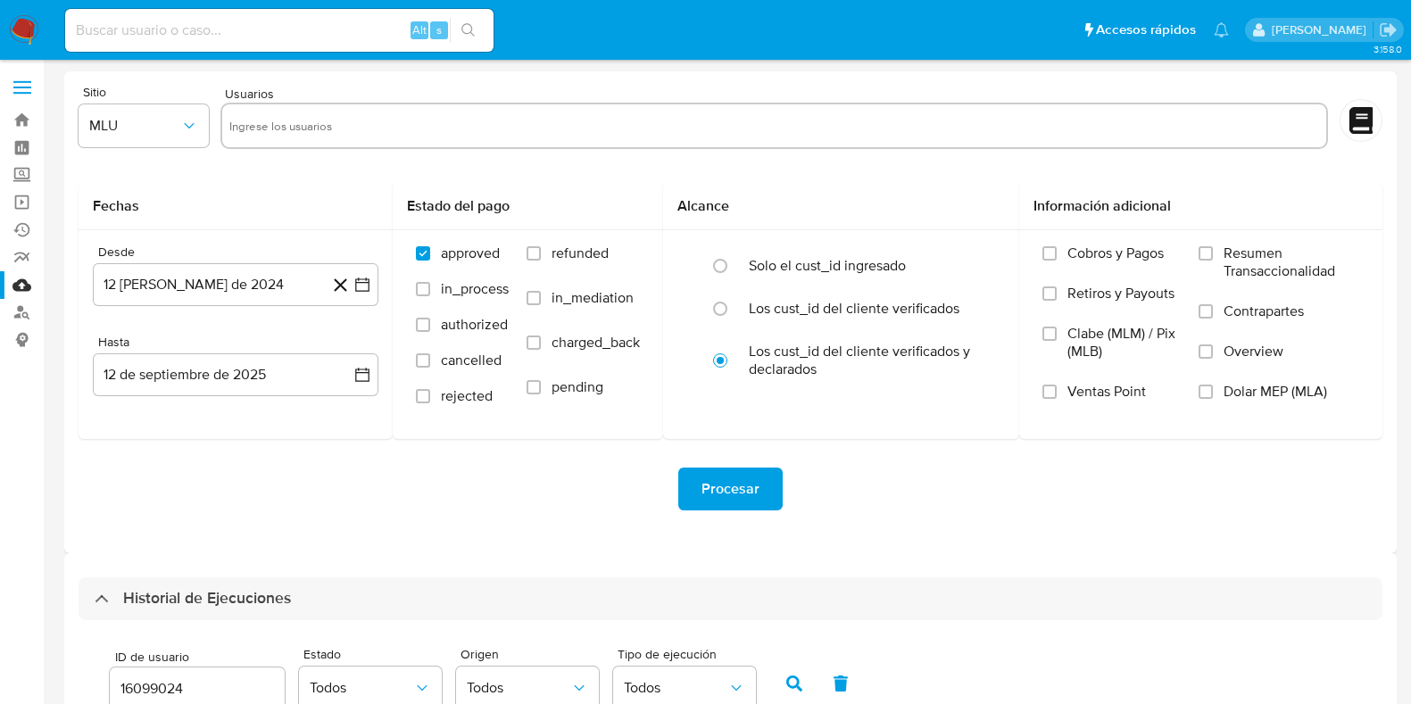
select select "10"
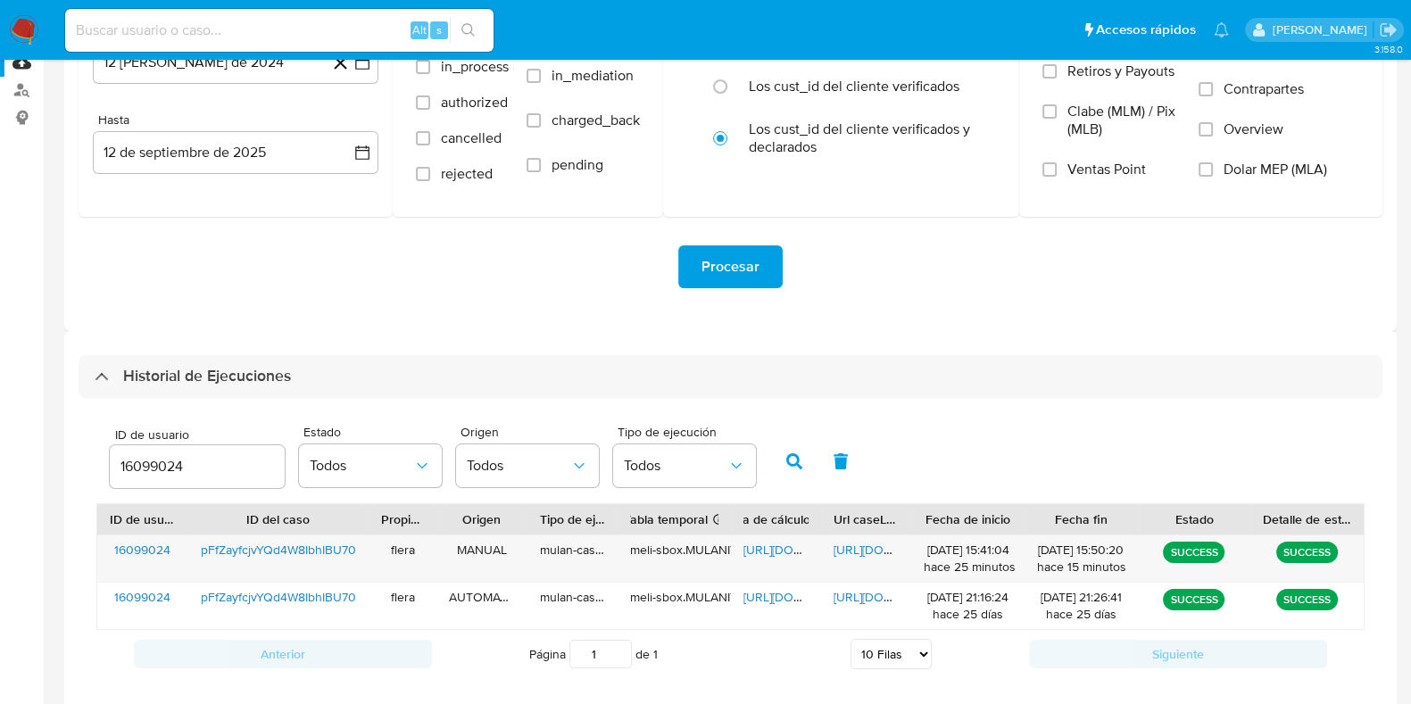
click at [137, 470] on input "16099024" at bounding box center [197, 466] width 175 height 23
type input "521333320"
click at [774, 456] on button "button" at bounding box center [794, 461] width 46 height 43
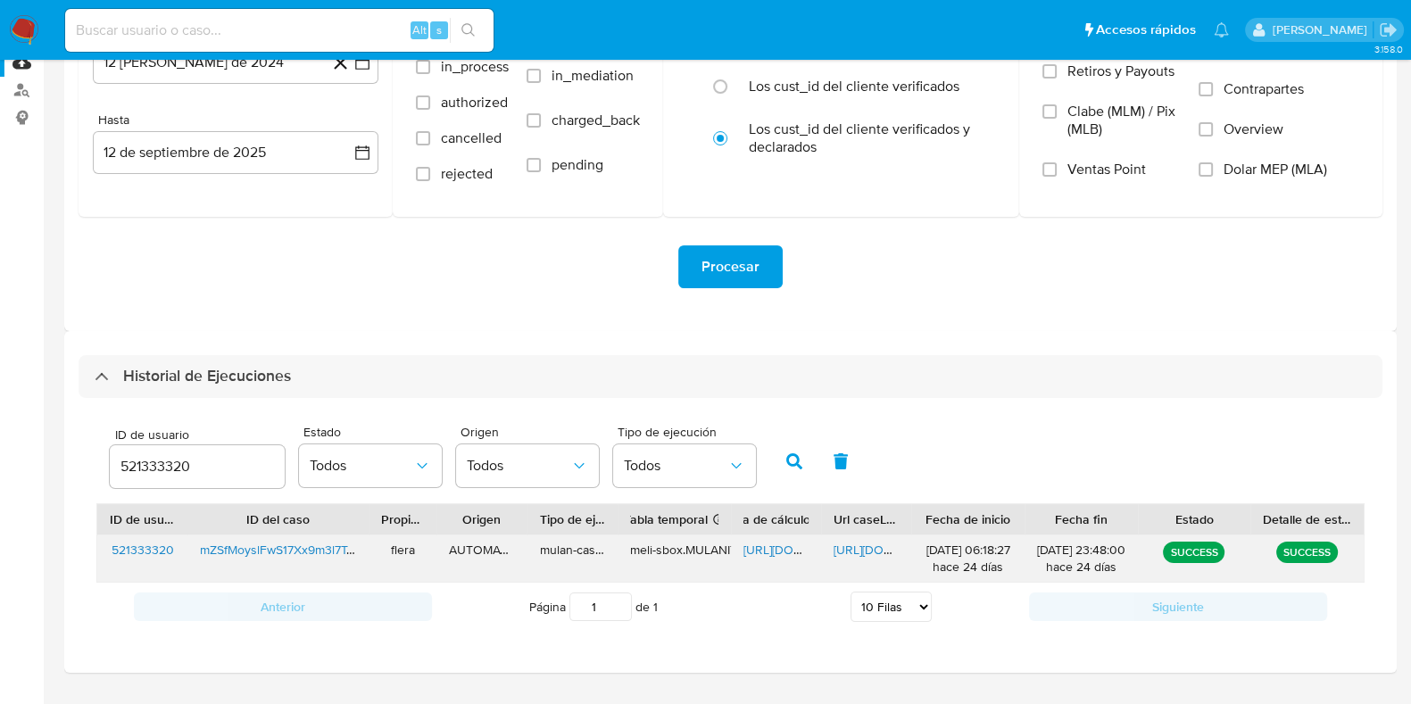
click at [754, 544] on span "[URL][DOMAIN_NAME]" at bounding box center [804, 550] width 123 height 18
click at [850, 543] on span "[URL][DOMAIN_NAME]" at bounding box center [895, 550] width 123 height 18
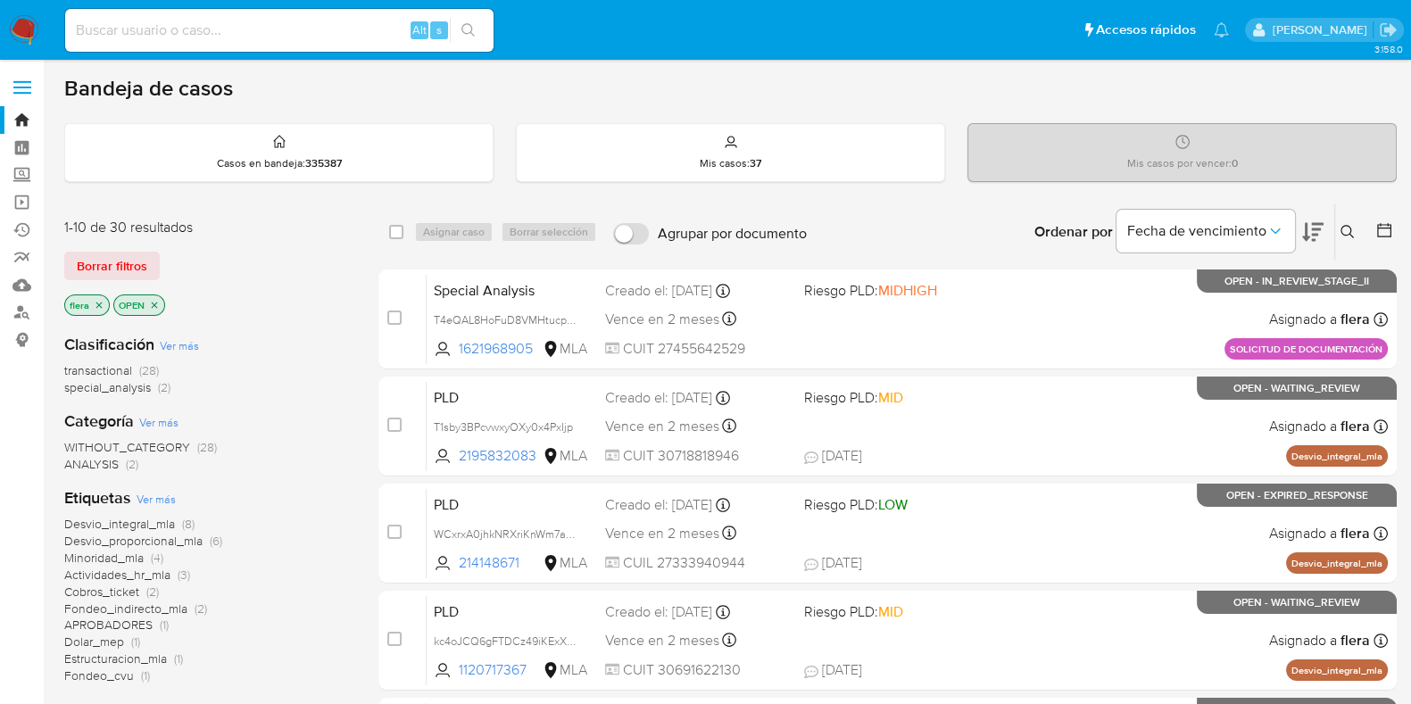
click at [1342, 234] on icon at bounding box center [1347, 232] width 14 height 14
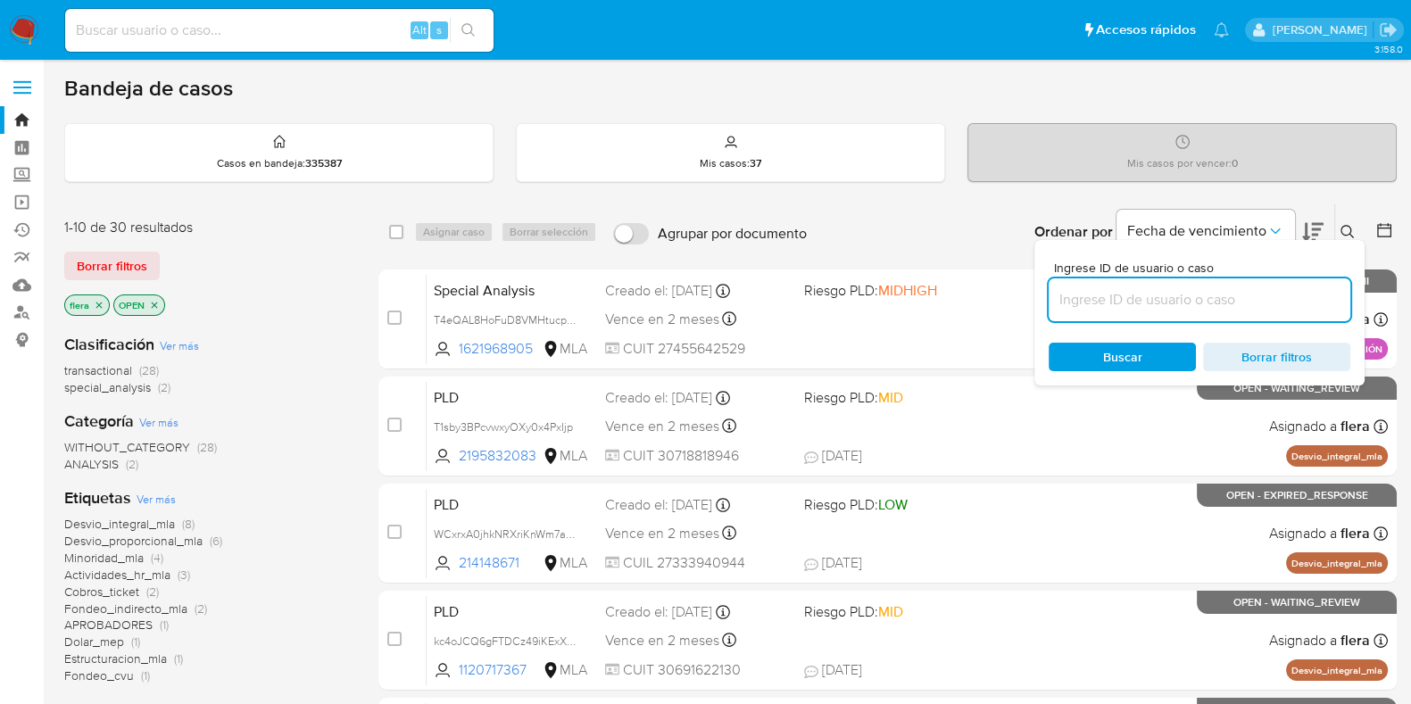
click at [1182, 306] on input at bounding box center [1200, 299] width 302 height 23
type input "mZSfMoyslFwS17Xx9m3l7Tq7"
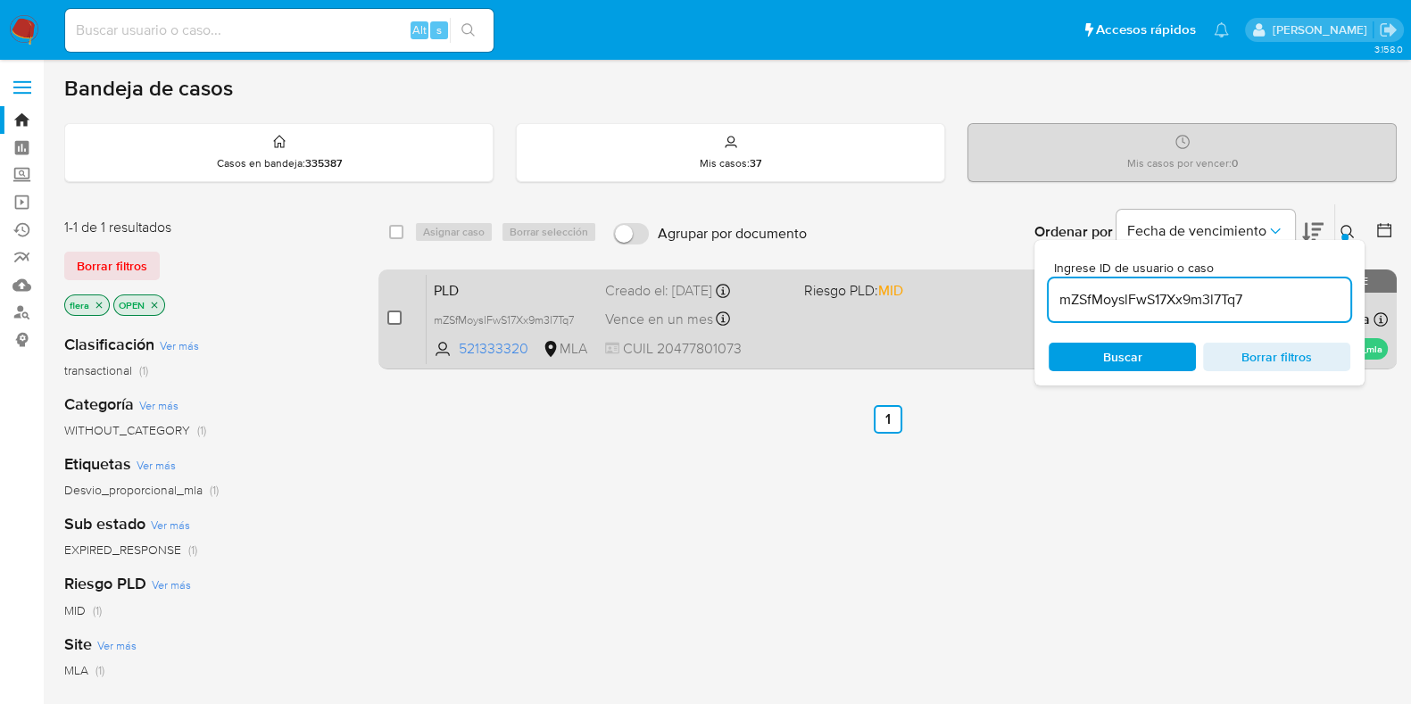
click at [393, 318] on input "checkbox" at bounding box center [394, 318] width 14 height 14
checkbox input "true"
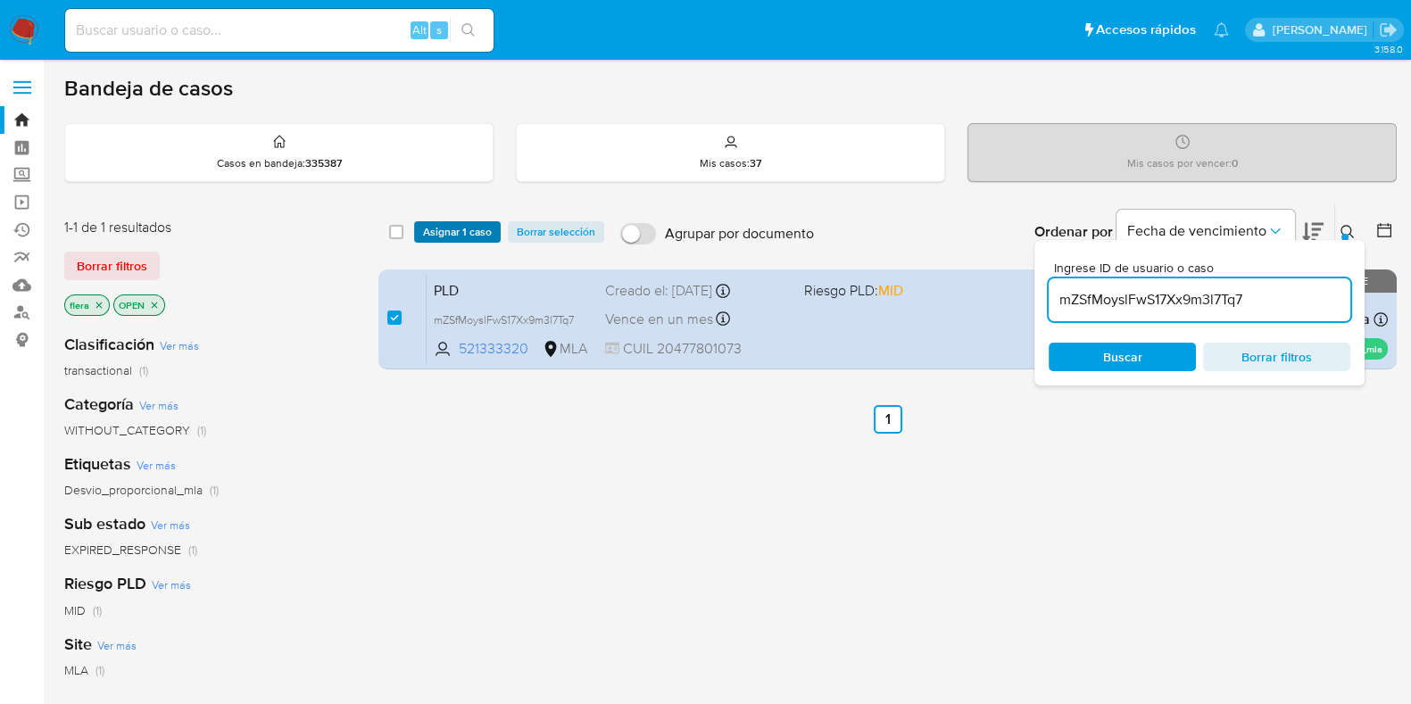
click at [459, 230] on span "Asignar 1 caso" at bounding box center [457, 232] width 69 height 18
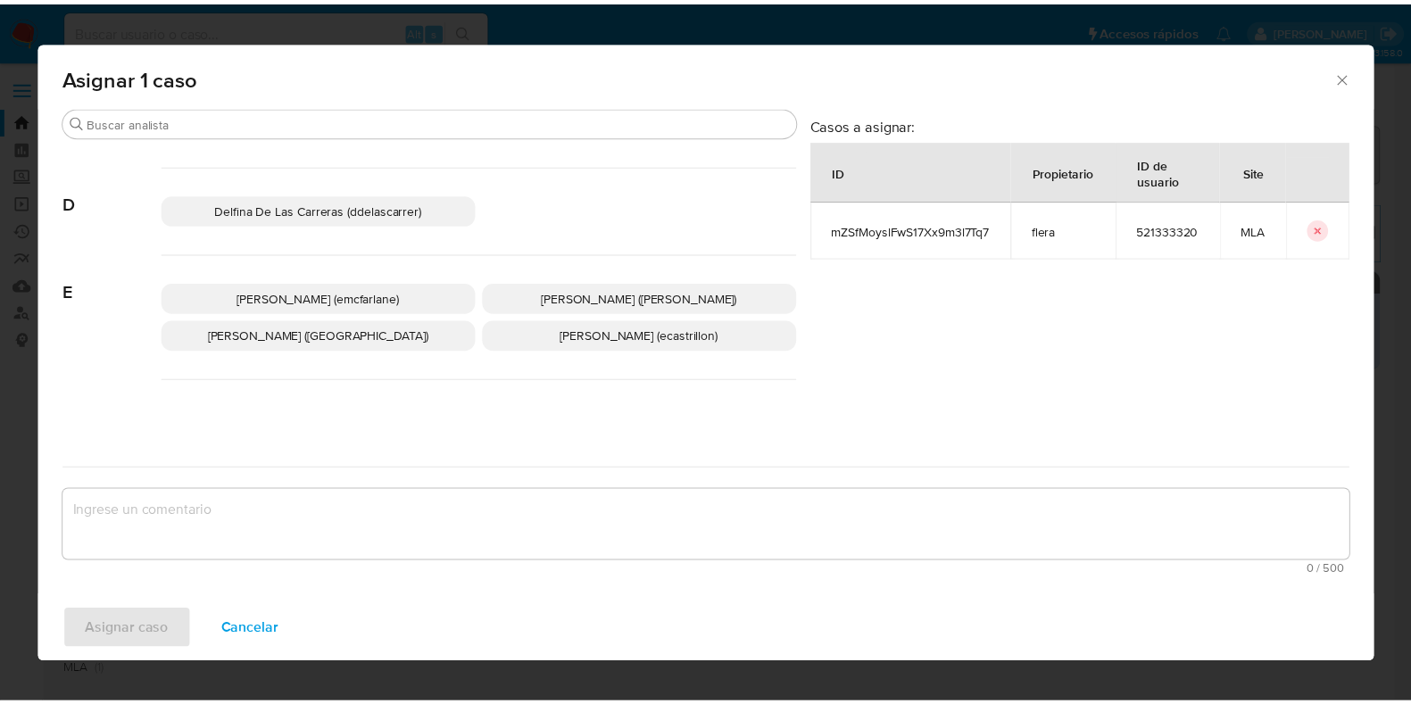
scroll to position [335, 0]
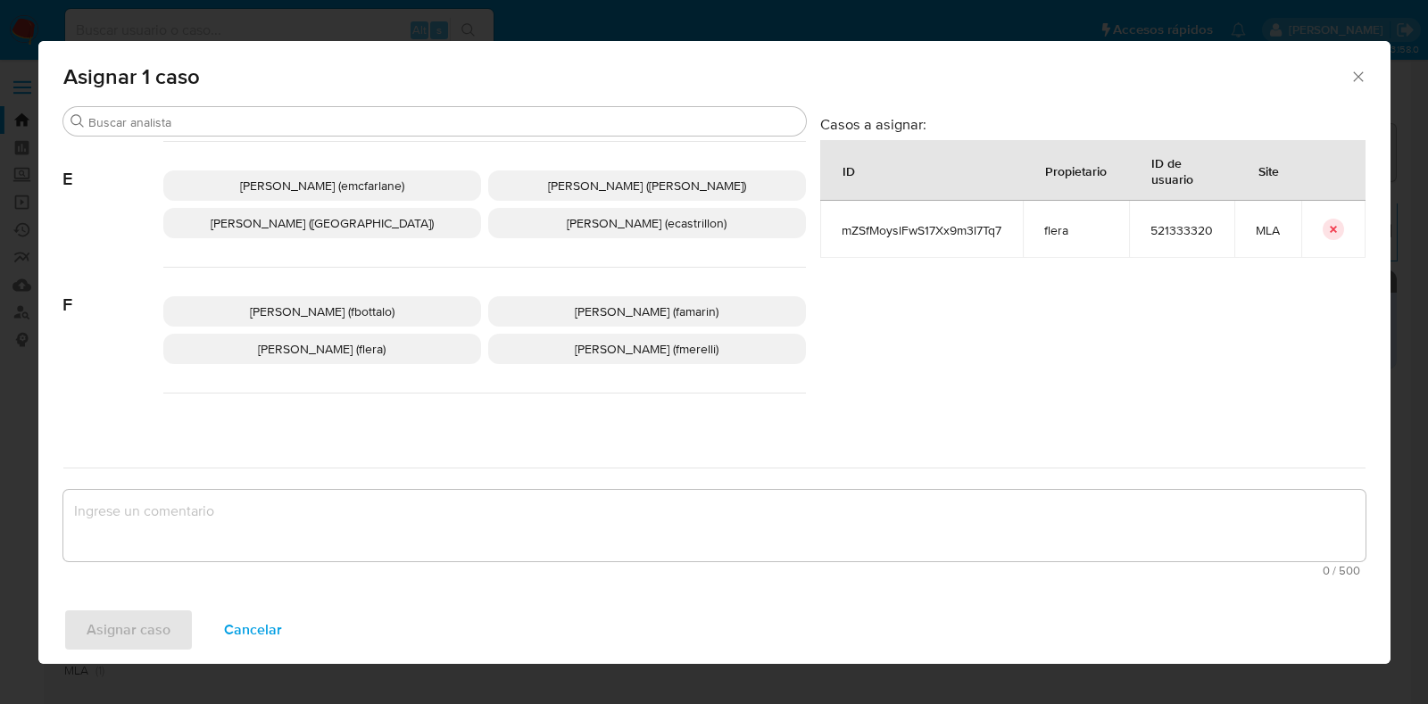
click at [395, 352] on p "[PERSON_NAME] (flera)" at bounding box center [322, 349] width 318 height 30
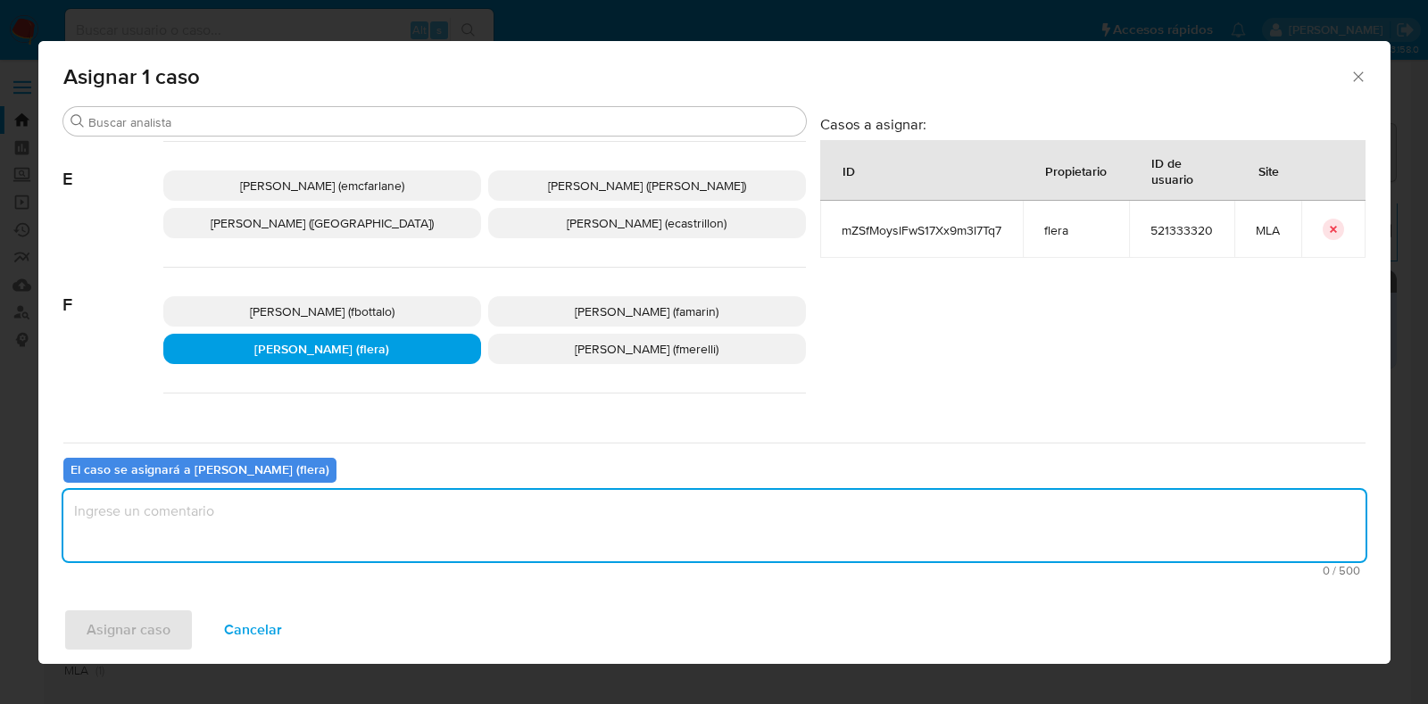
click at [299, 548] on textarea "assign-modal" at bounding box center [714, 525] width 1302 height 71
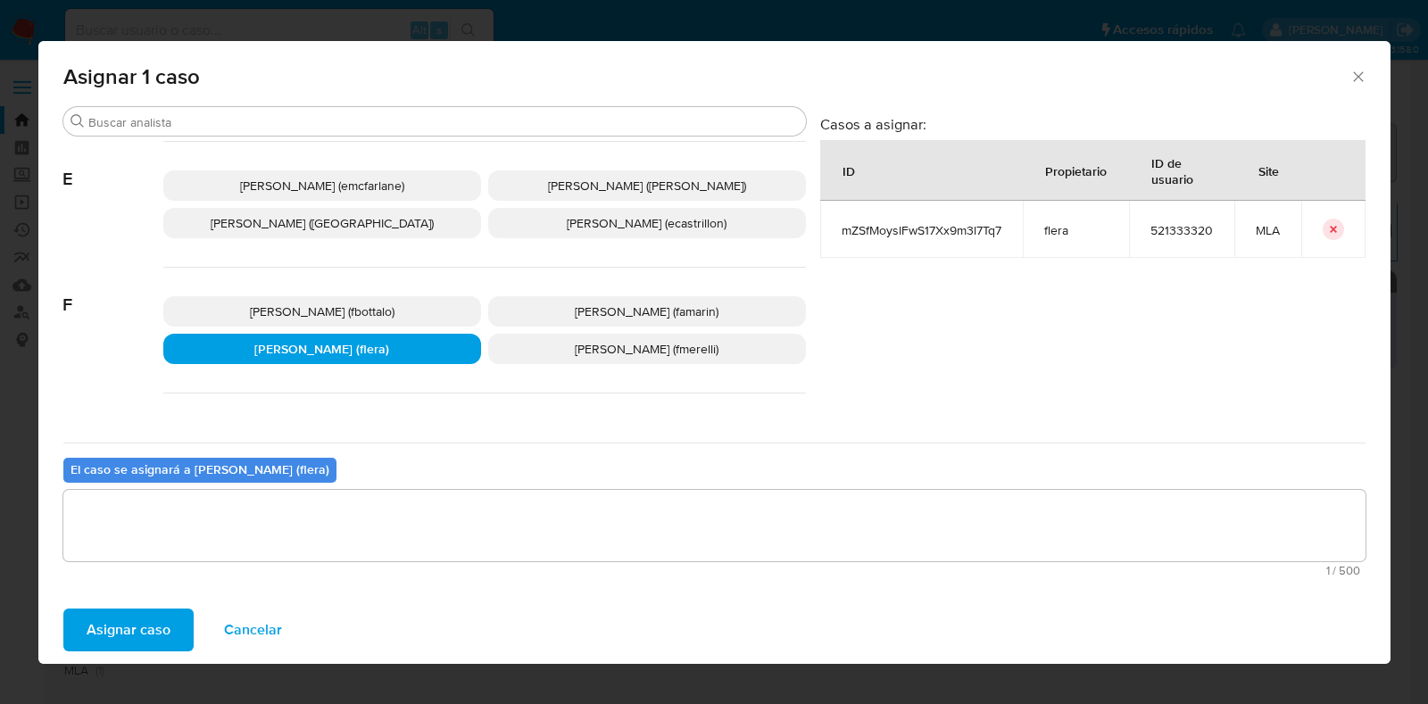
click at [141, 629] on span "Asignar caso" at bounding box center [129, 629] width 84 height 39
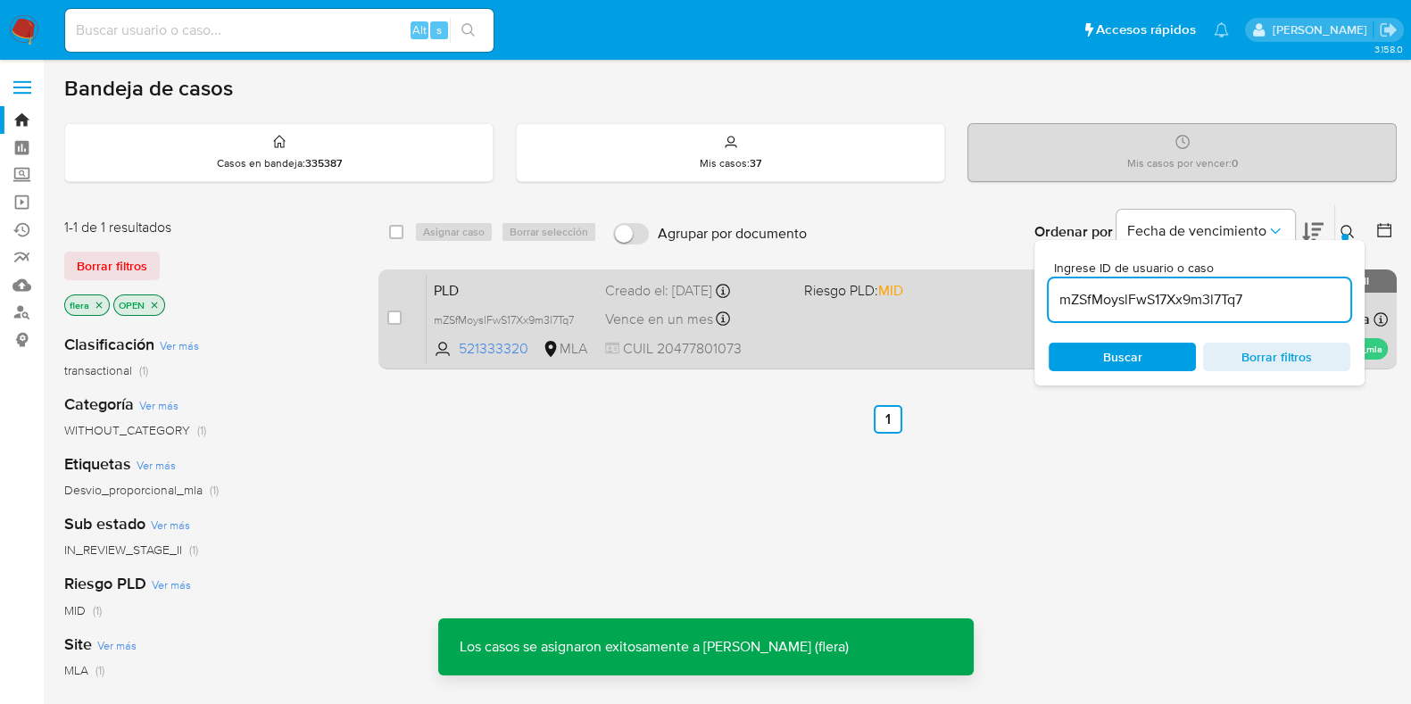
click at [560, 300] on div "PLD mZSfMoyslFwS17Xx9m3l7Tq7 521333320 MLA Riesgo PLD: MID Creado el: [DATE] Cr…" at bounding box center [907, 319] width 961 height 90
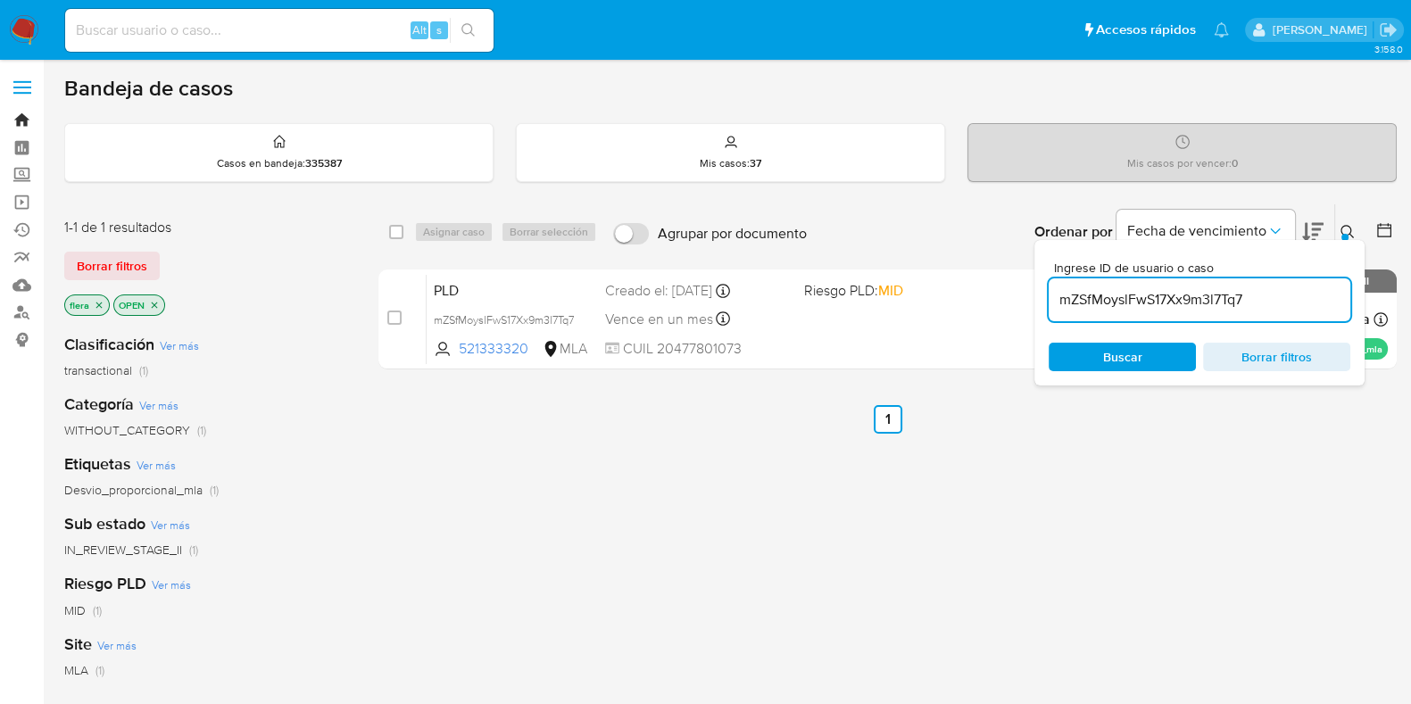
click at [26, 113] on link "Bandeja" at bounding box center [106, 120] width 212 height 28
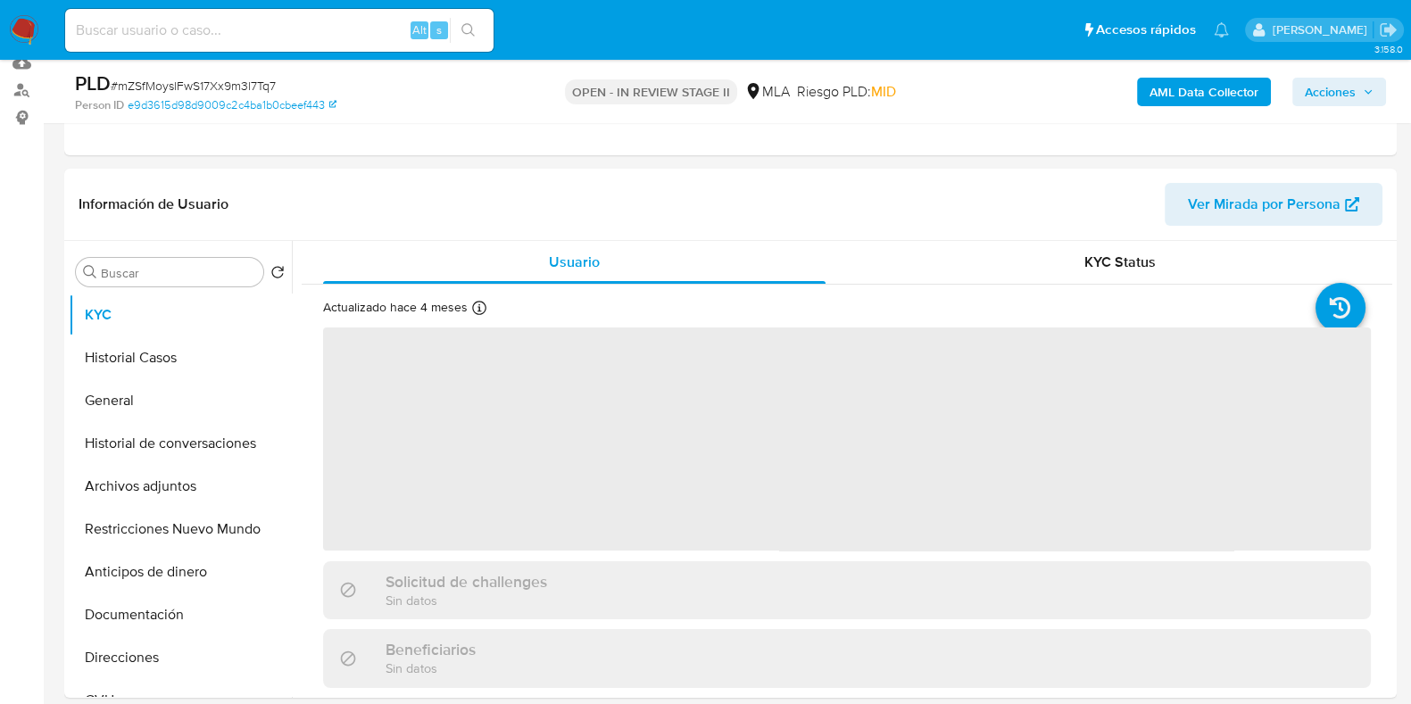
scroll to position [445, 0]
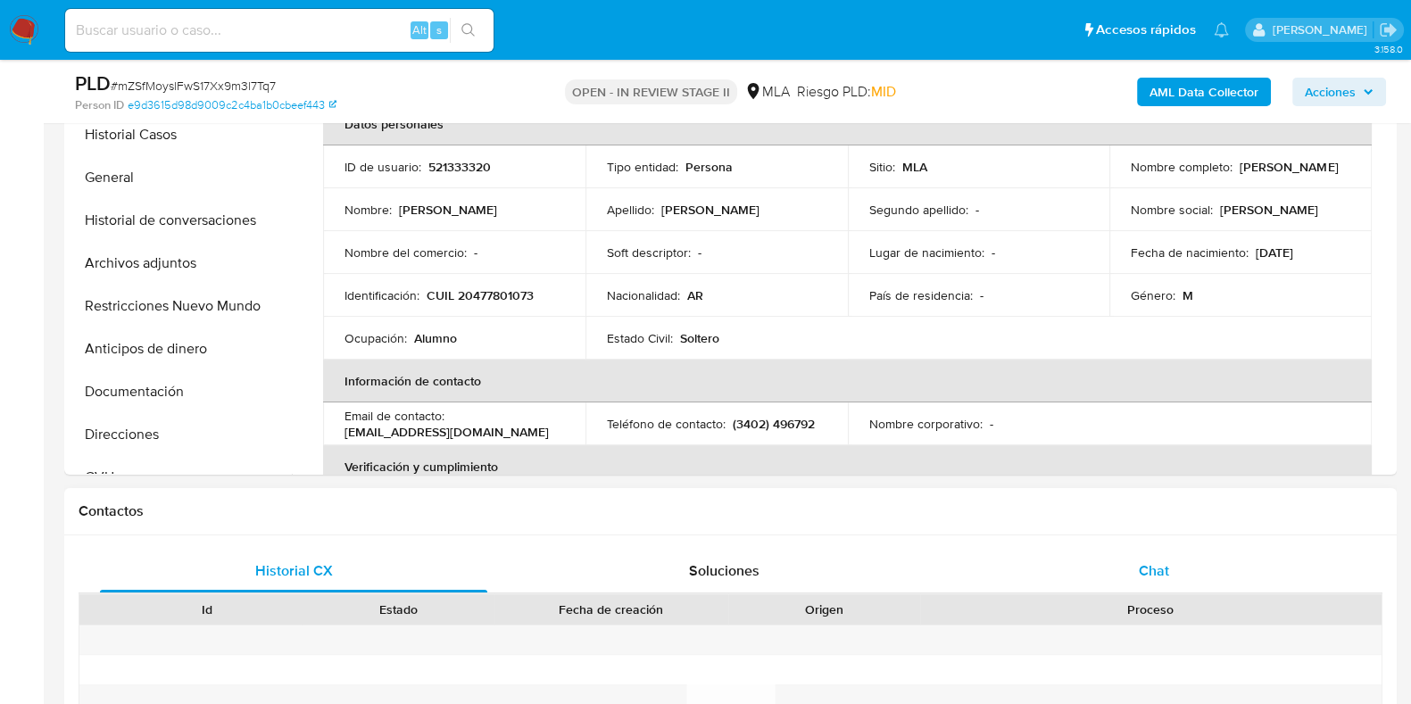
select select "10"
click at [1162, 571] on span "Chat" at bounding box center [1154, 570] width 30 height 21
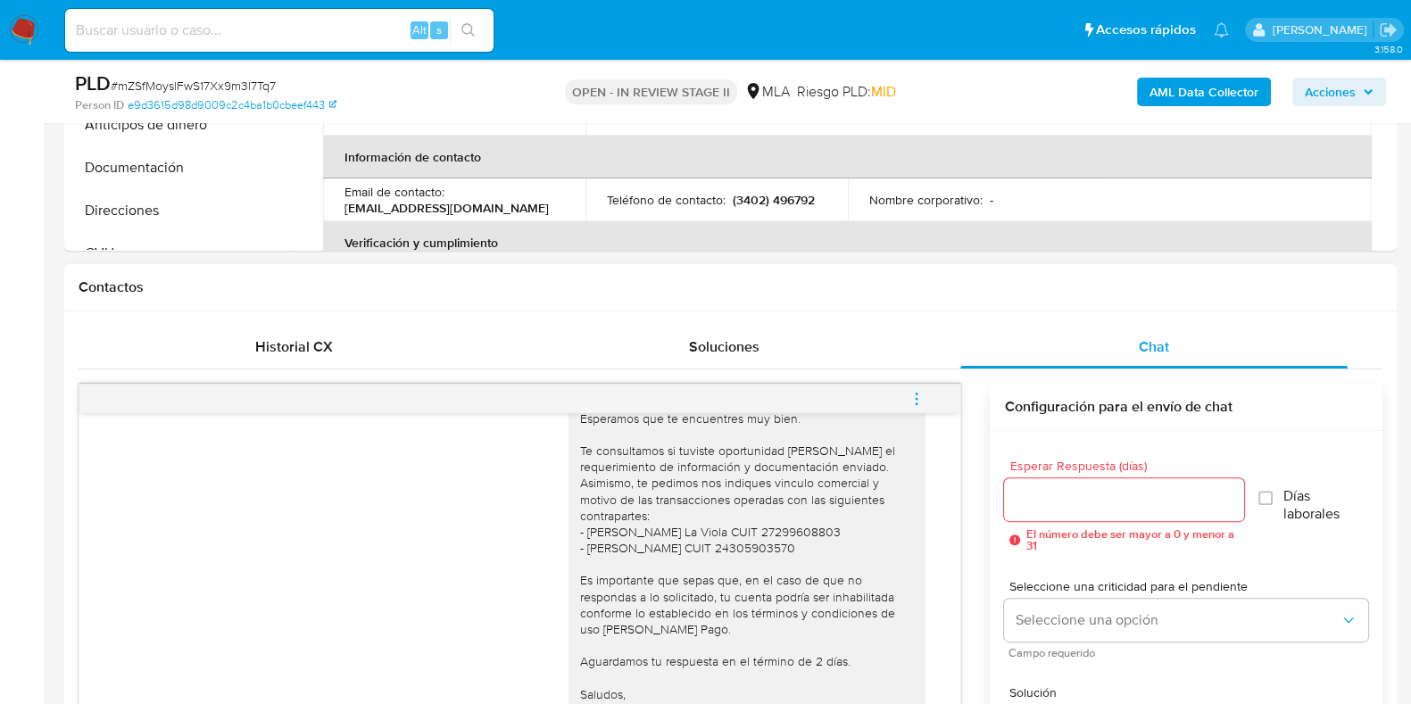
scroll to position [780, 0]
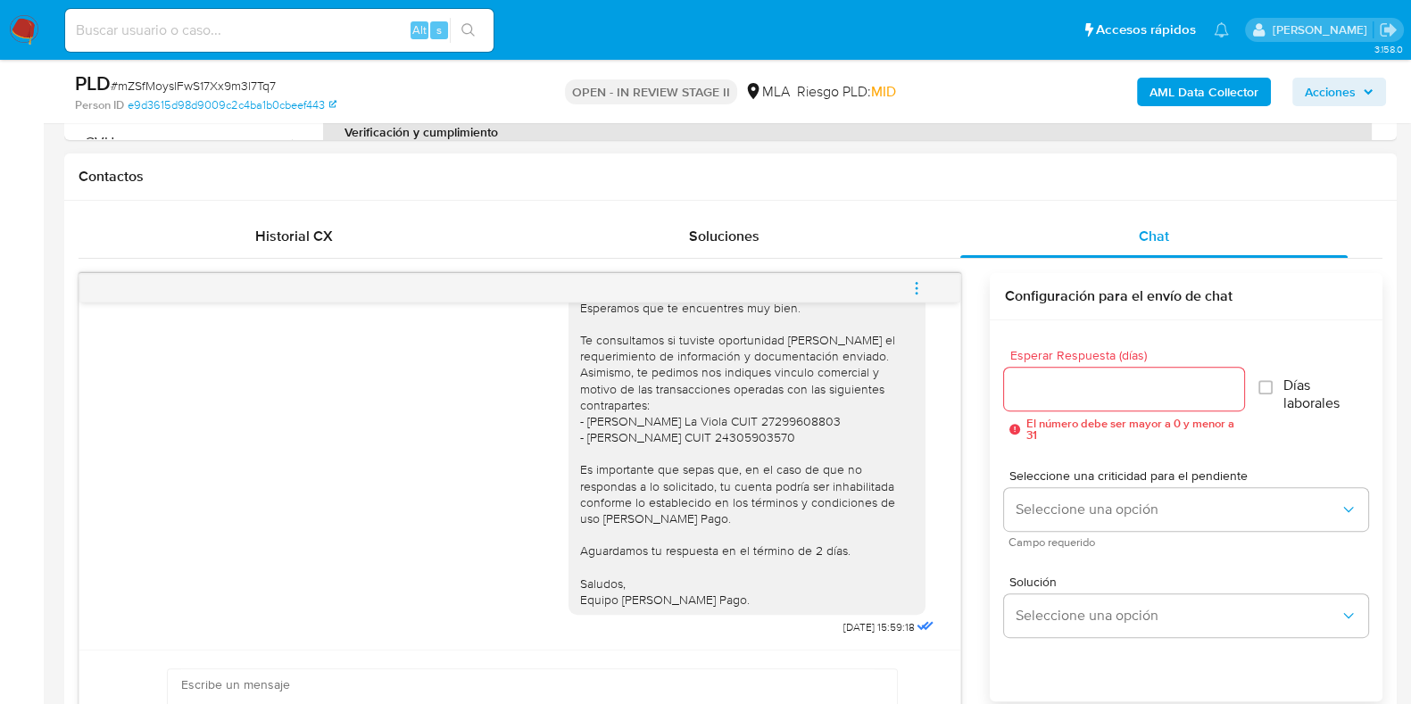
click at [919, 283] on icon "menu-action" at bounding box center [916, 288] width 16 height 16
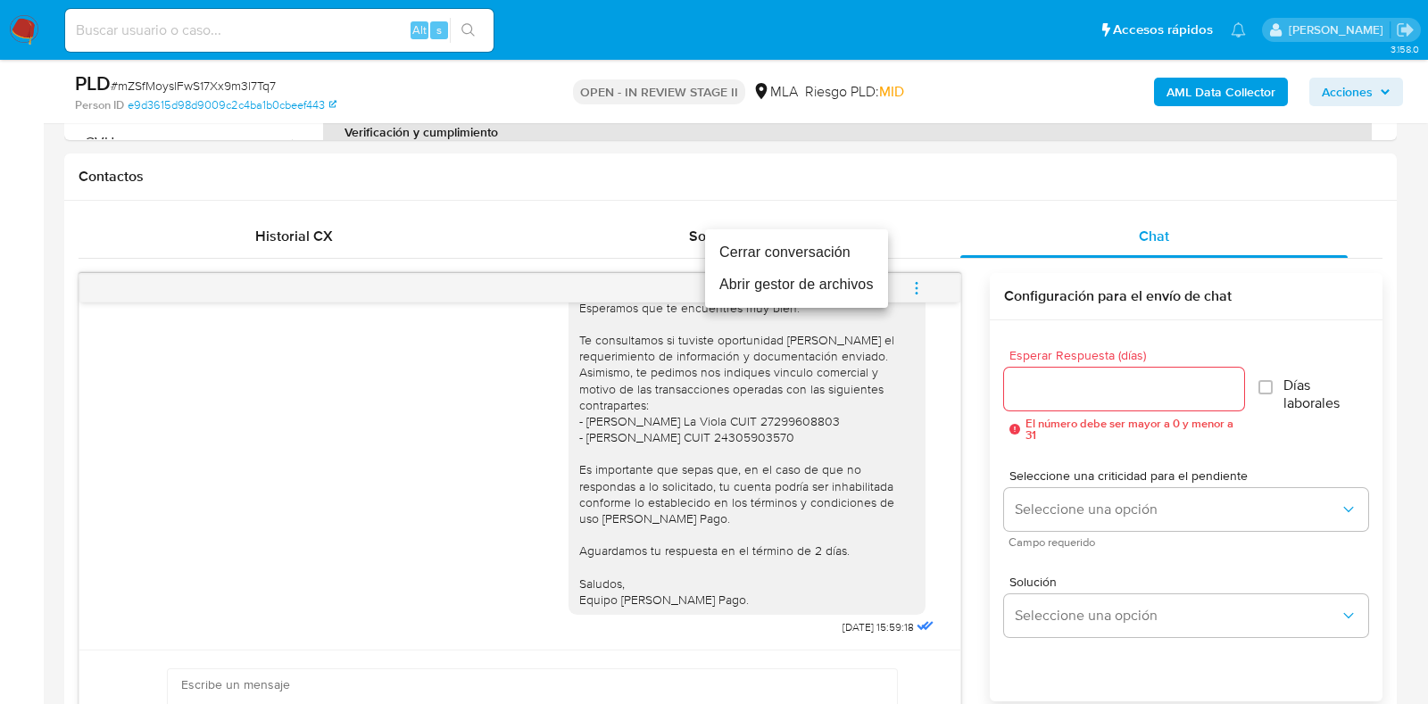
click at [795, 256] on li "Cerrar conversación" at bounding box center [796, 252] width 183 height 32
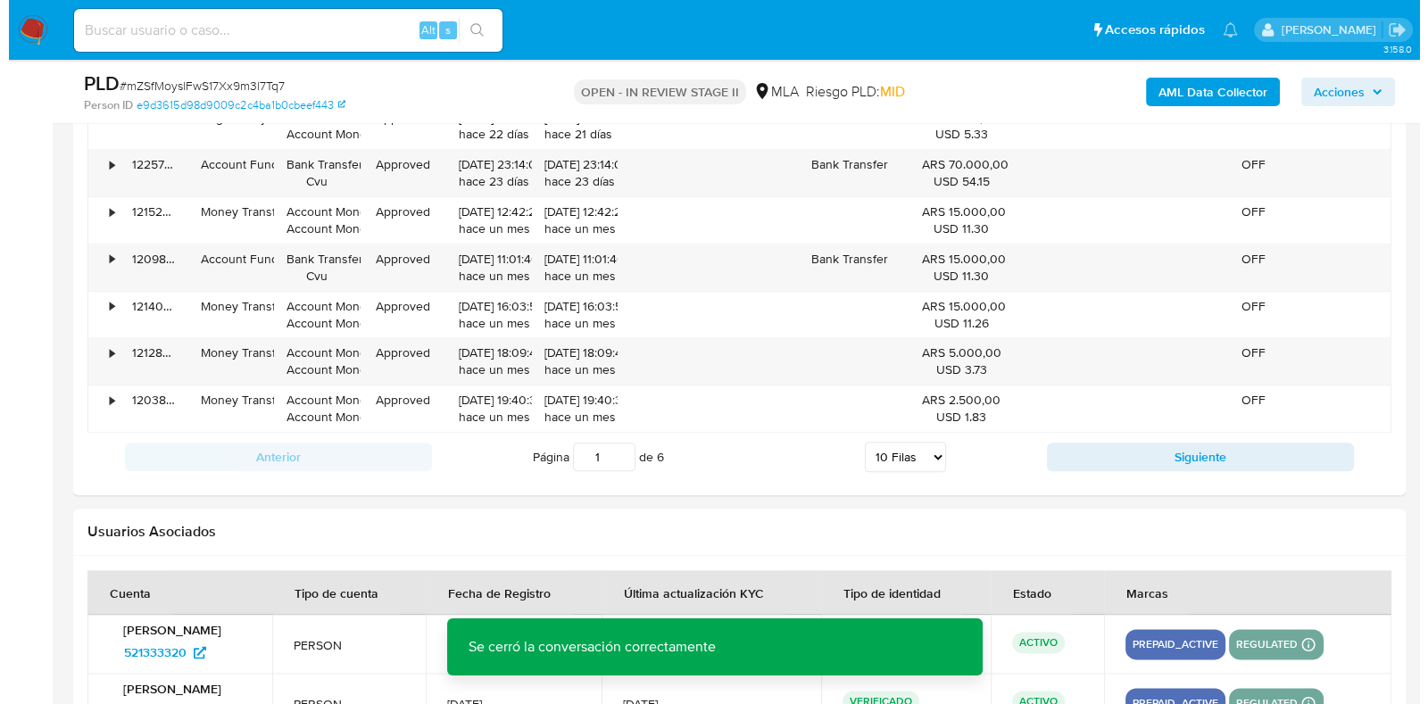
scroll to position [3210, 0]
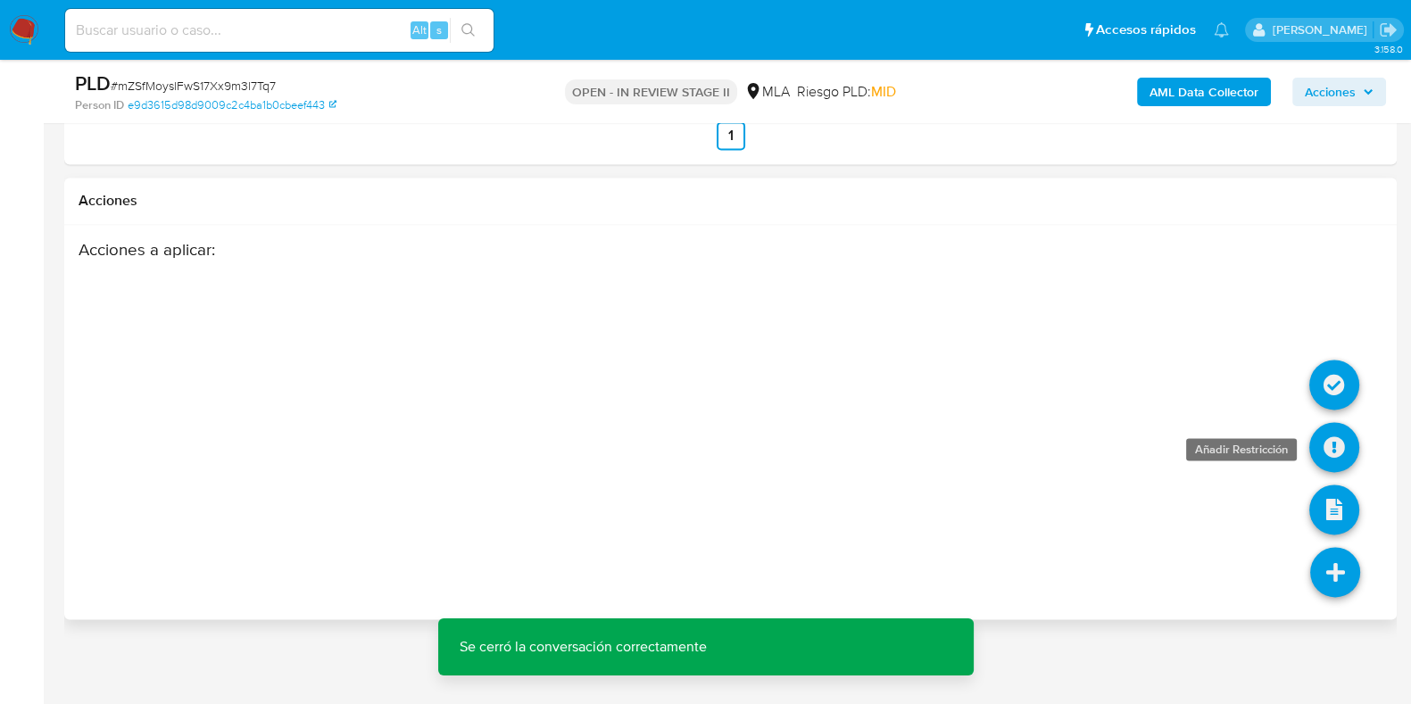
click at [1331, 444] on icon at bounding box center [1334, 447] width 50 height 50
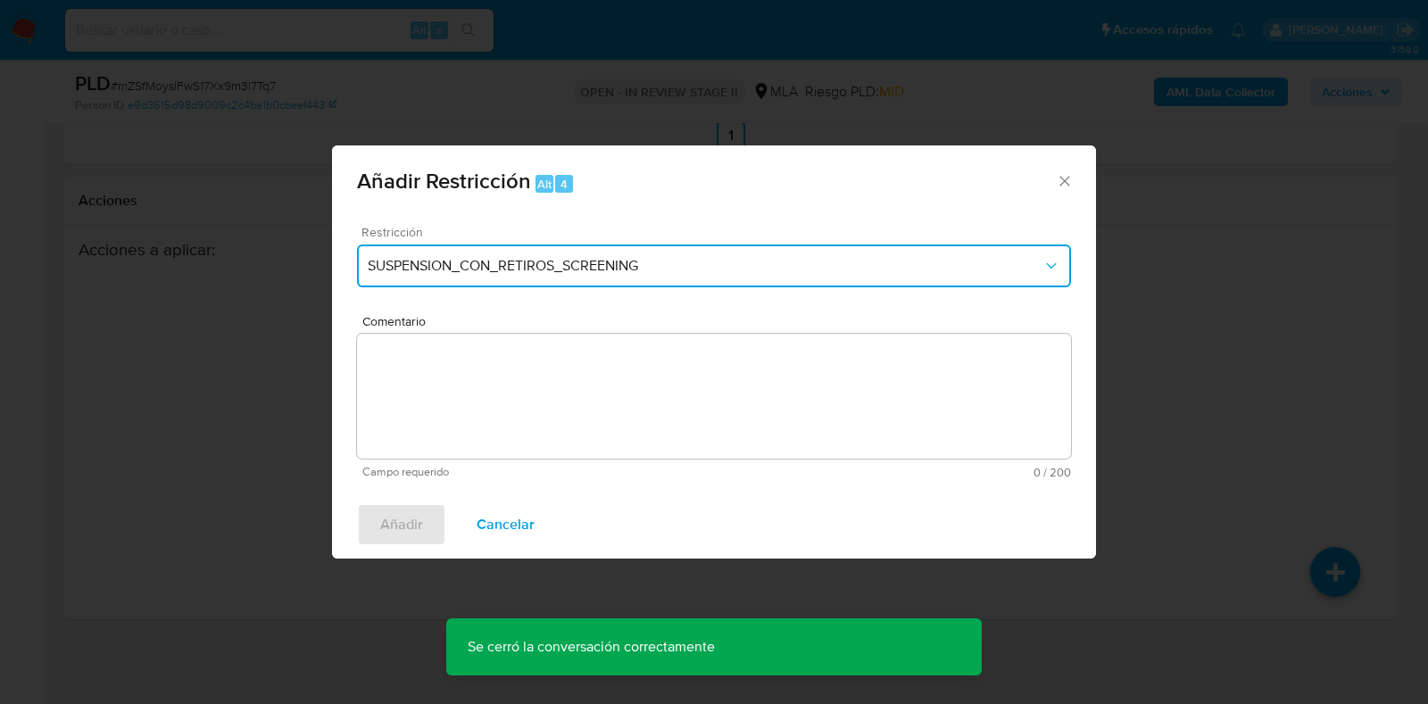
click at [521, 274] on span "SUSPENSION_CON_RETIROS_SCREENING" at bounding box center [705, 266] width 675 height 18
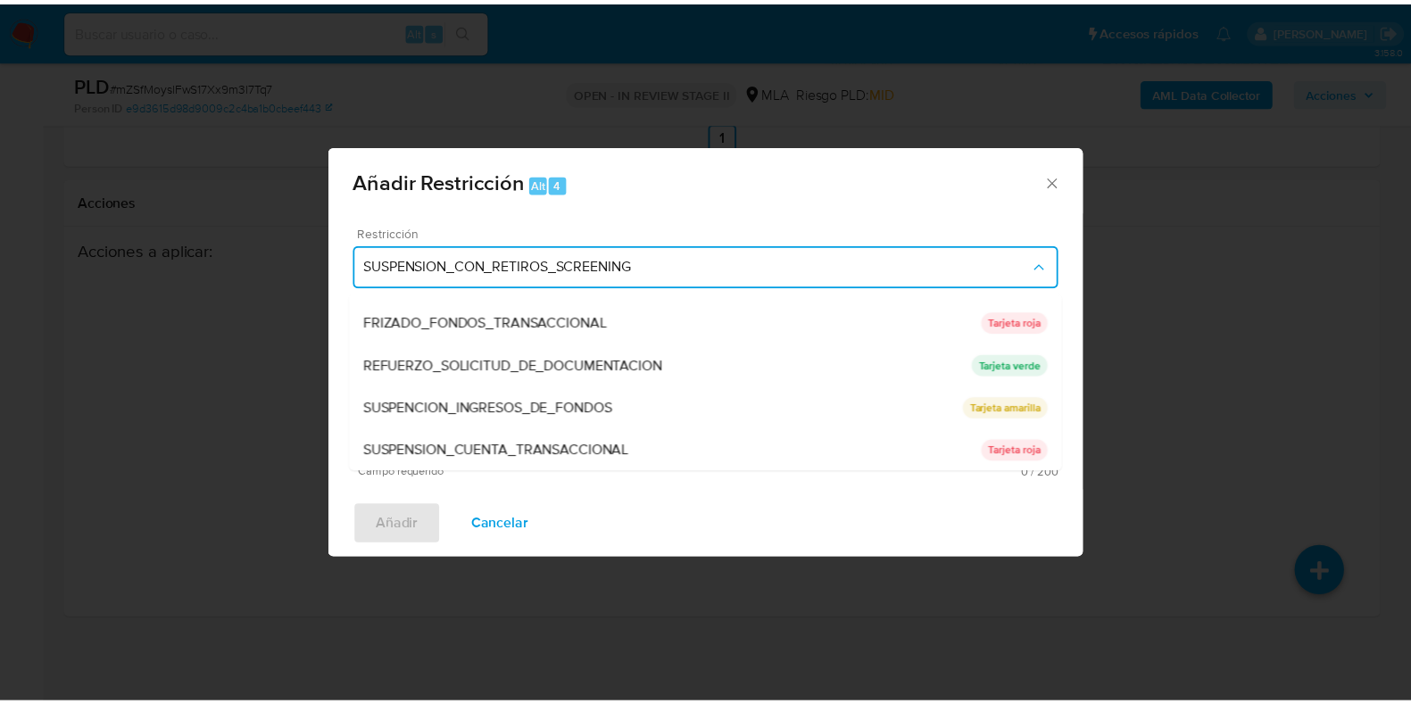
scroll to position [378, 0]
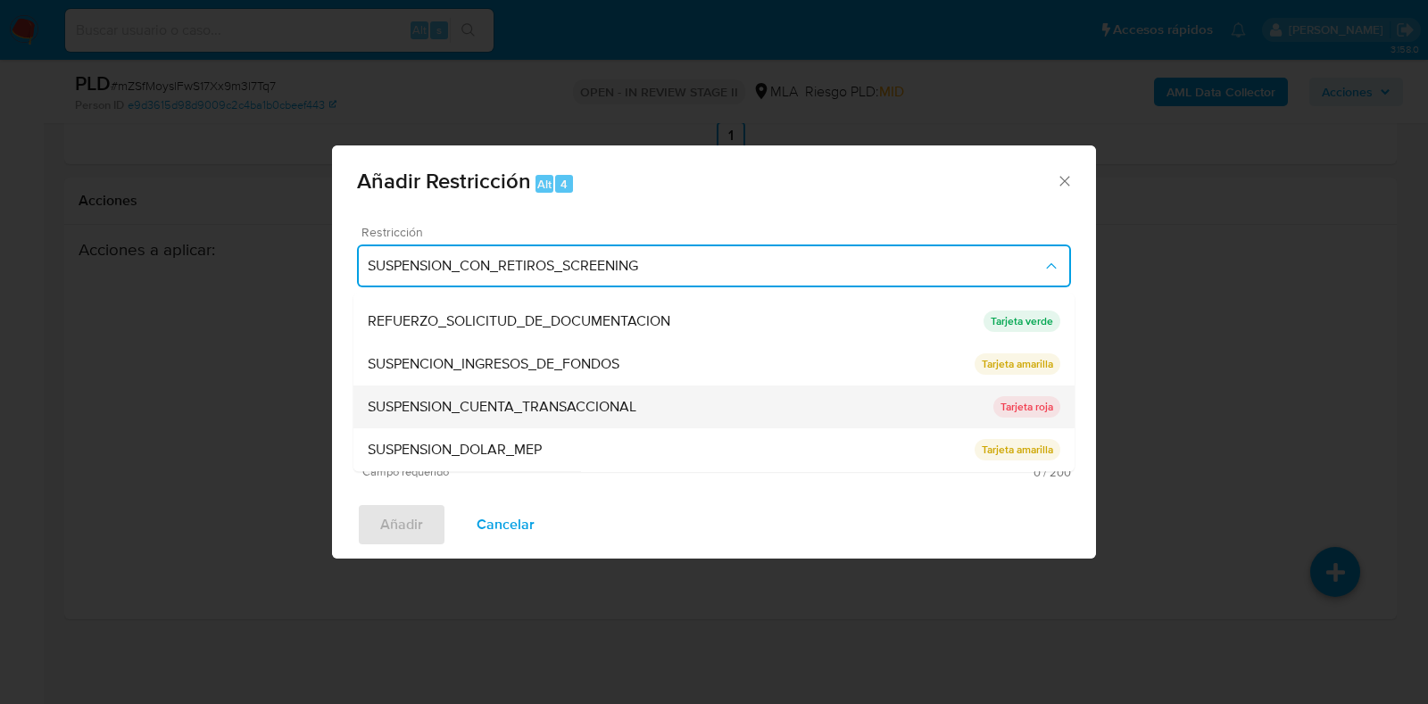
click at [555, 419] on div "SUSPENSION_CUENTA_TRANSACCIONAL" at bounding box center [681, 407] width 626 height 43
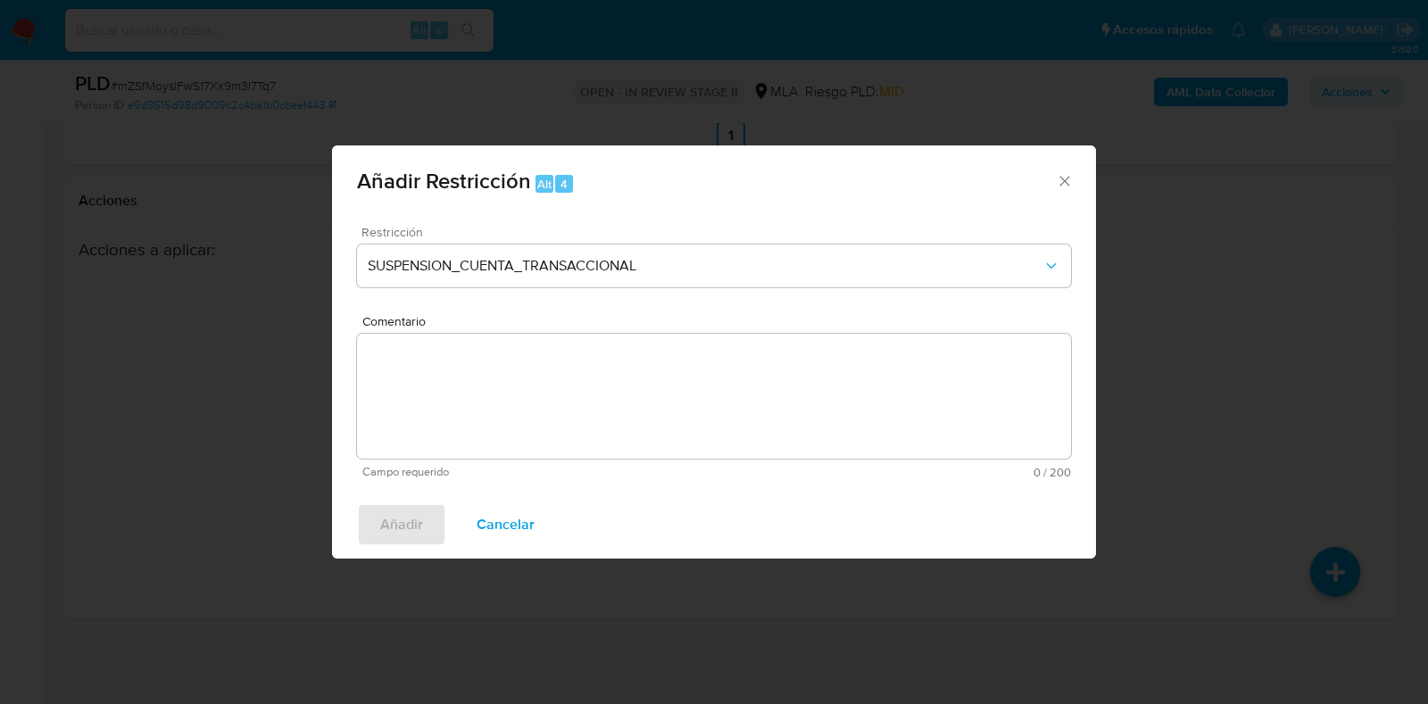
click at [540, 457] on textarea "Comentario" at bounding box center [714, 396] width 714 height 125
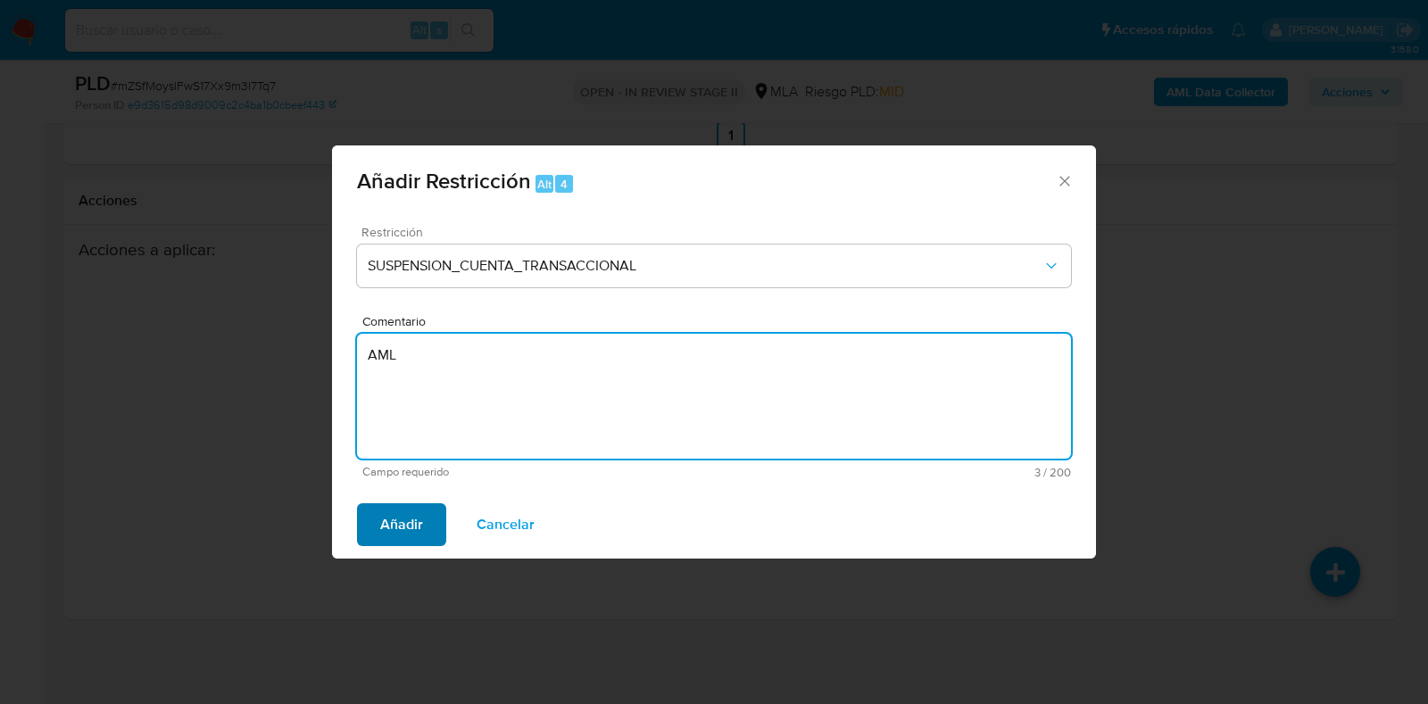
type textarea "AML"
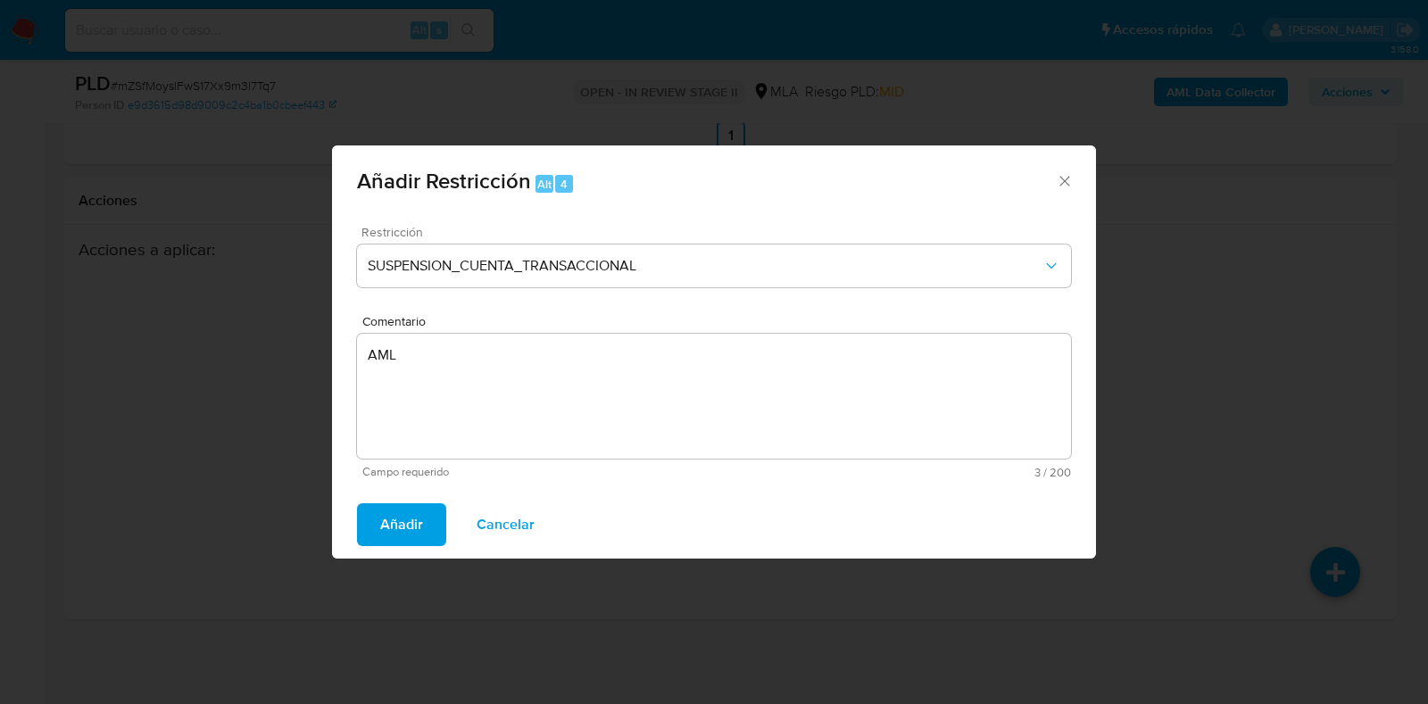
click at [396, 519] on span "Añadir" at bounding box center [401, 524] width 43 height 39
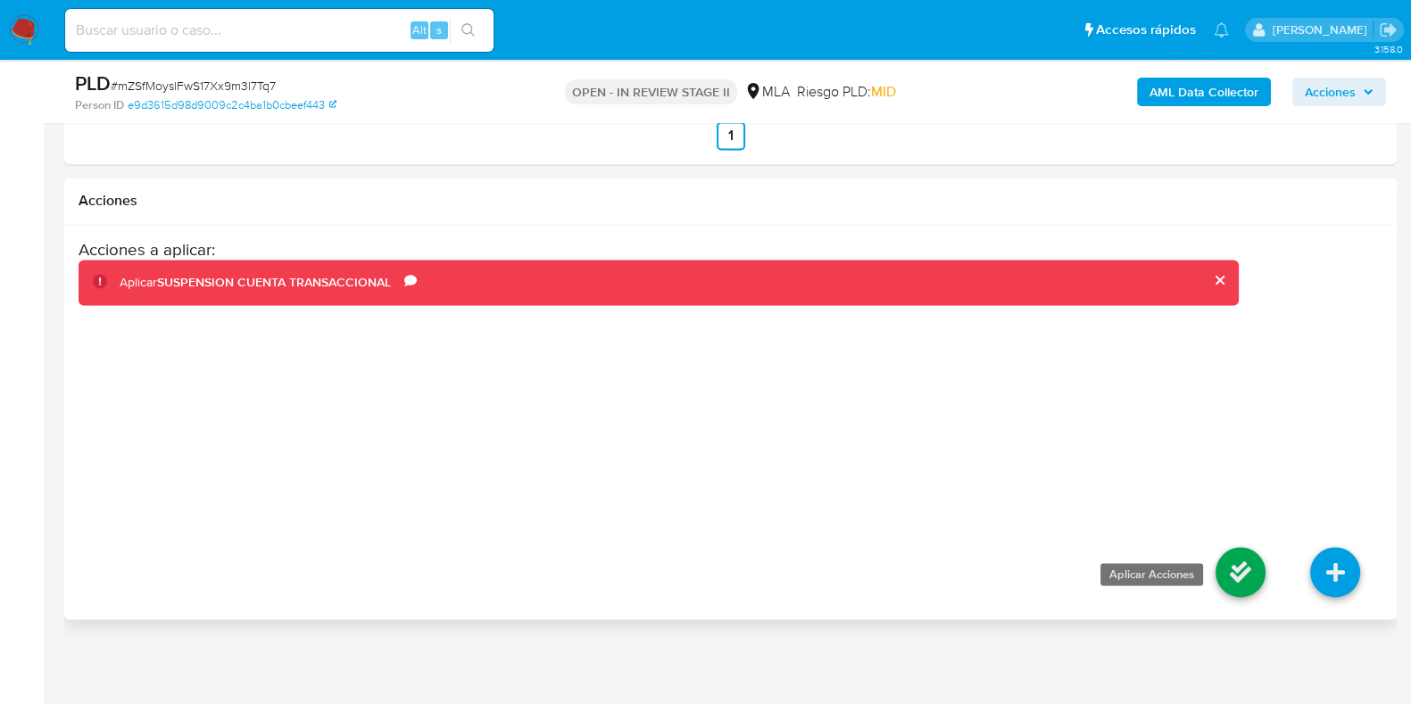
click at [1226, 558] on icon at bounding box center [1240, 572] width 50 height 50
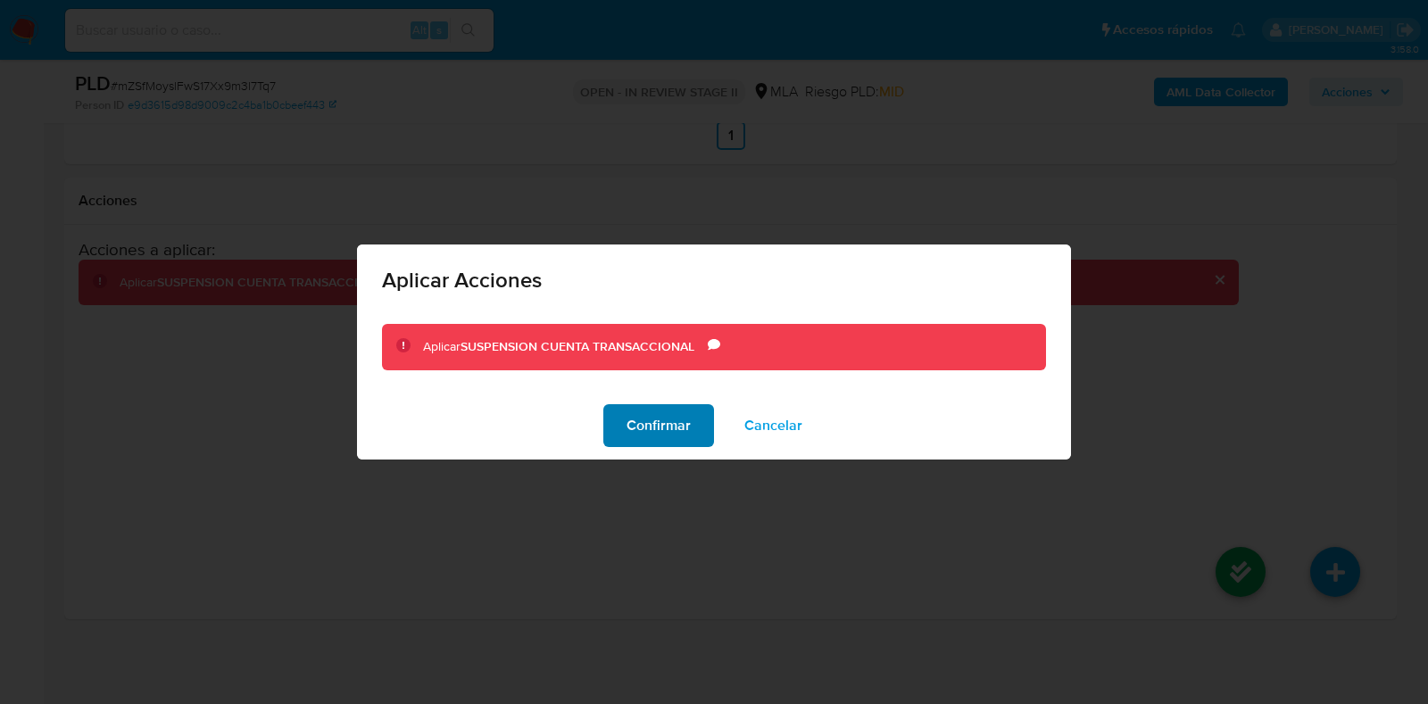
click at [696, 421] on button "Confirmar" at bounding box center [658, 425] width 111 height 43
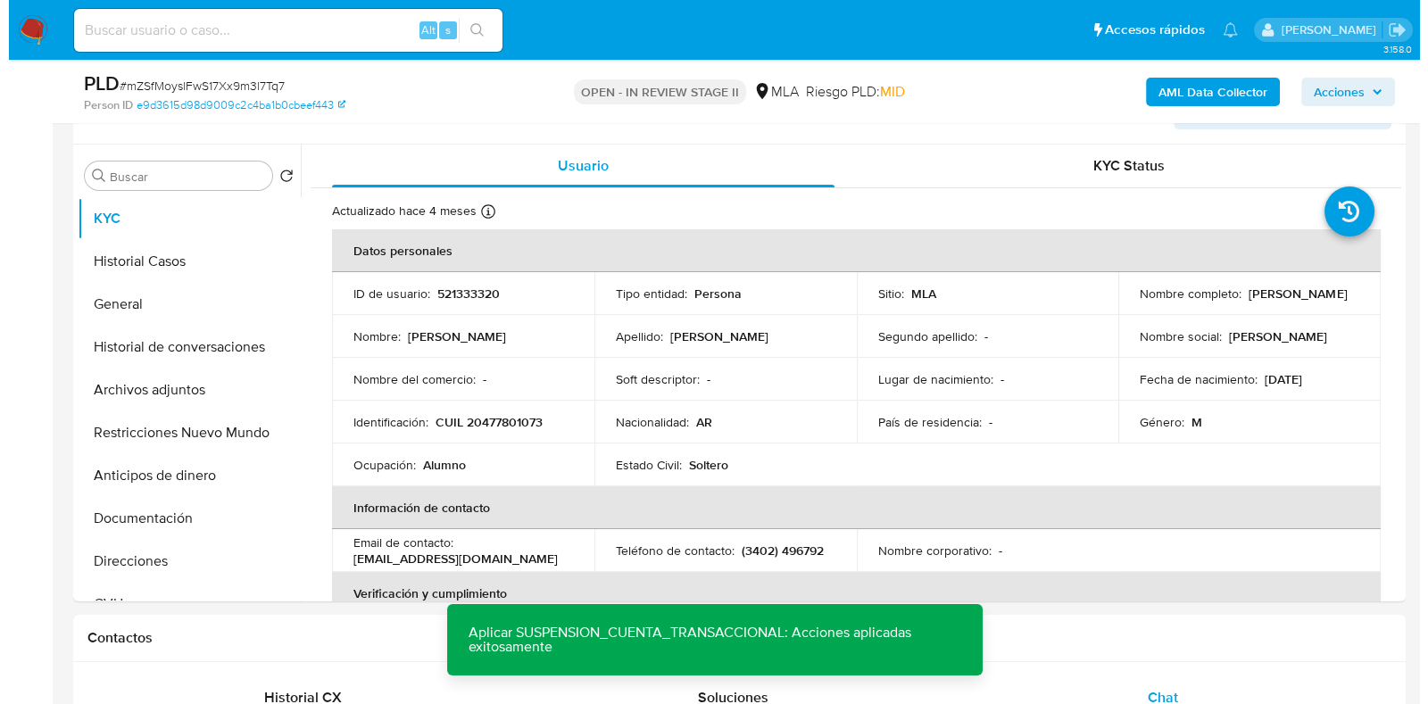
scroll to position [310, 0]
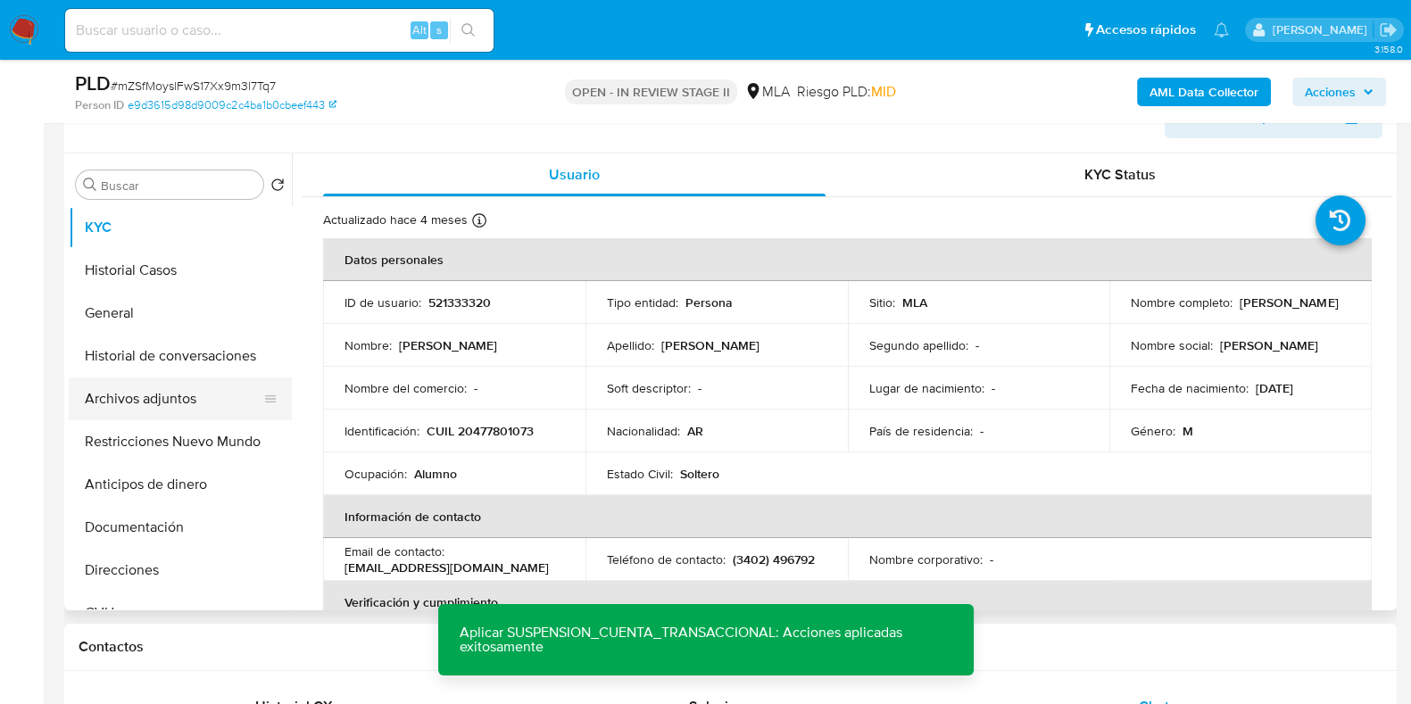
click at [141, 414] on button "Archivos adjuntos" at bounding box center [173, 398] width 209 height 43
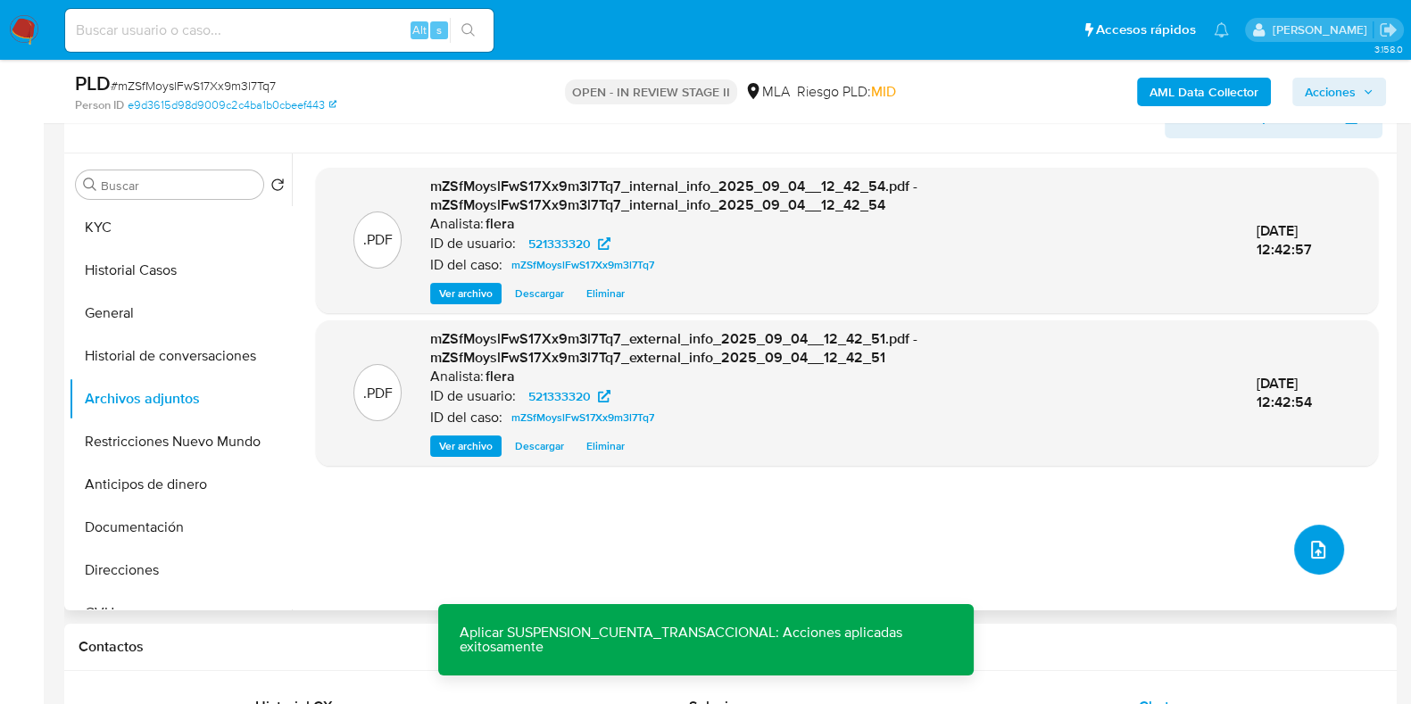
click at [1307, 545] on icon "upload-file" at bounding box center [1317, 549] width 21 height 21
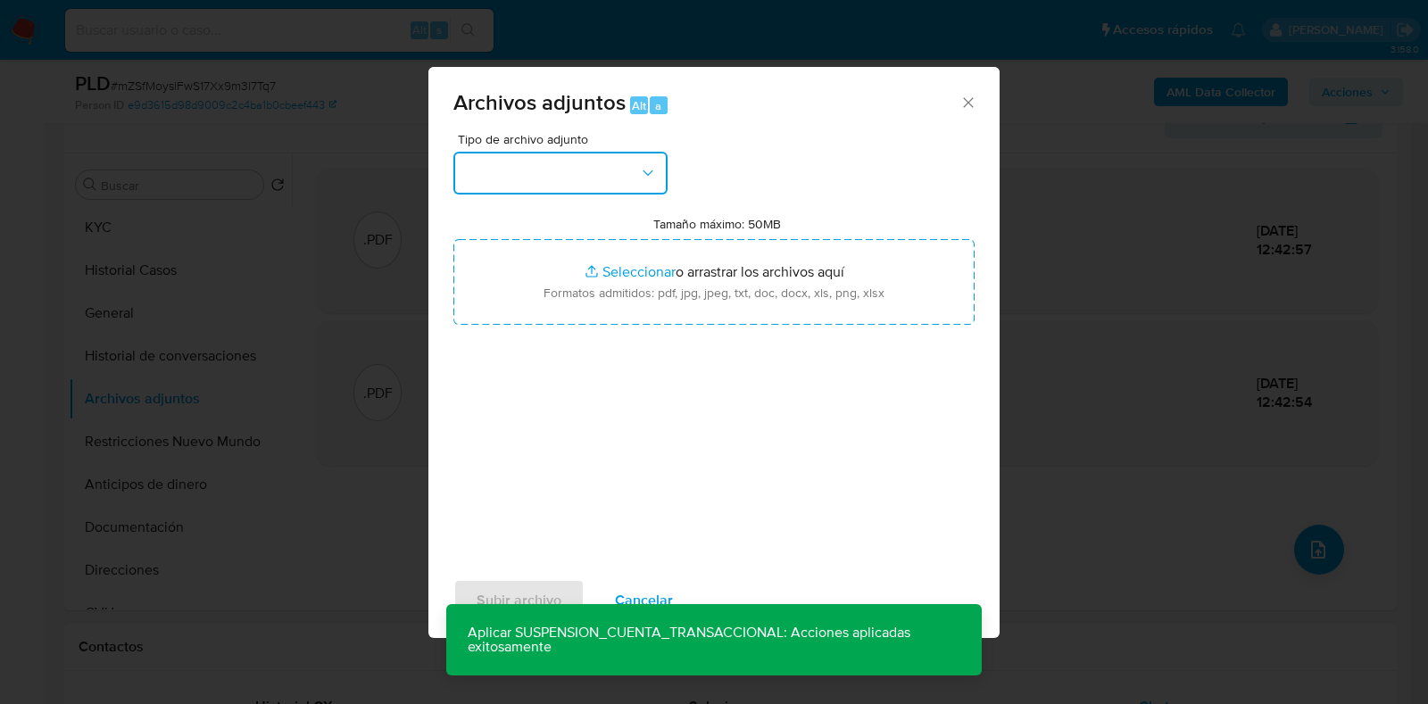
click at [527, 175] on button "button" at bounding box center [560, 173] width 214 height 43
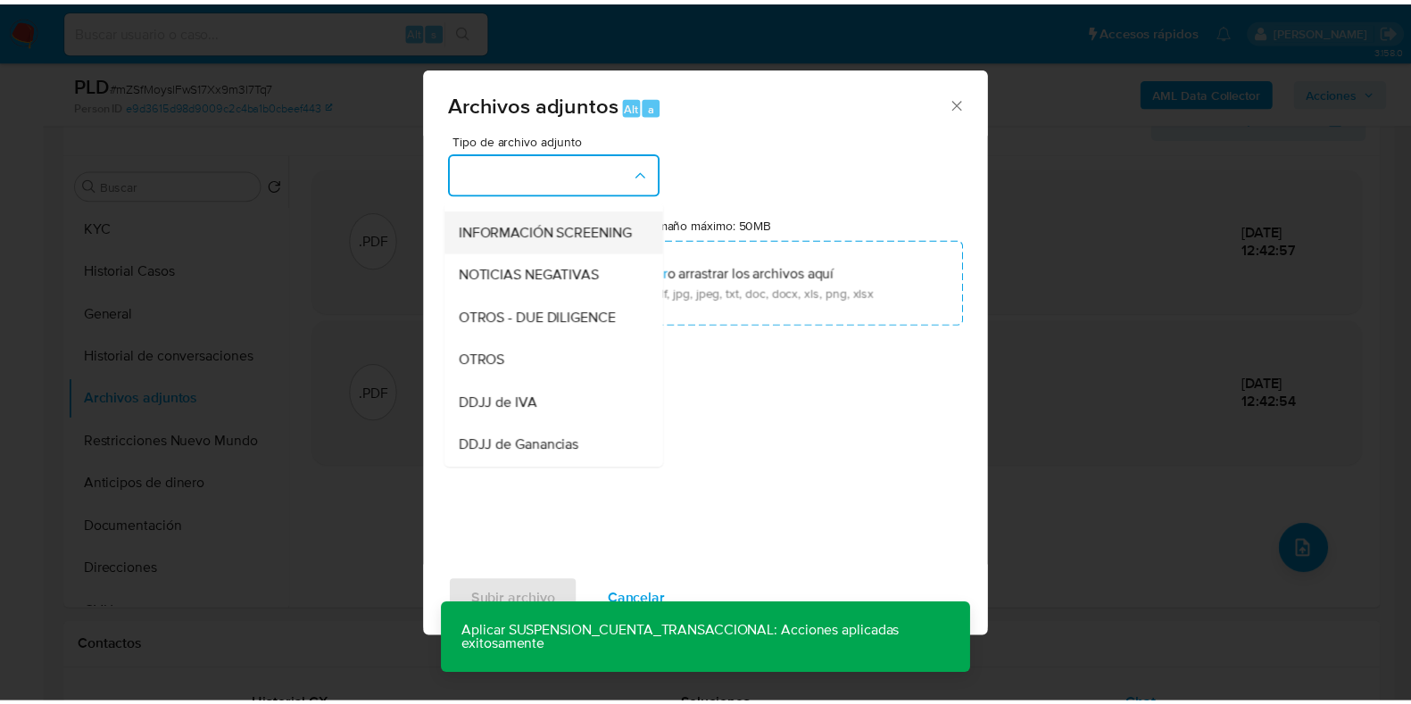
scroll to position [222, 0]
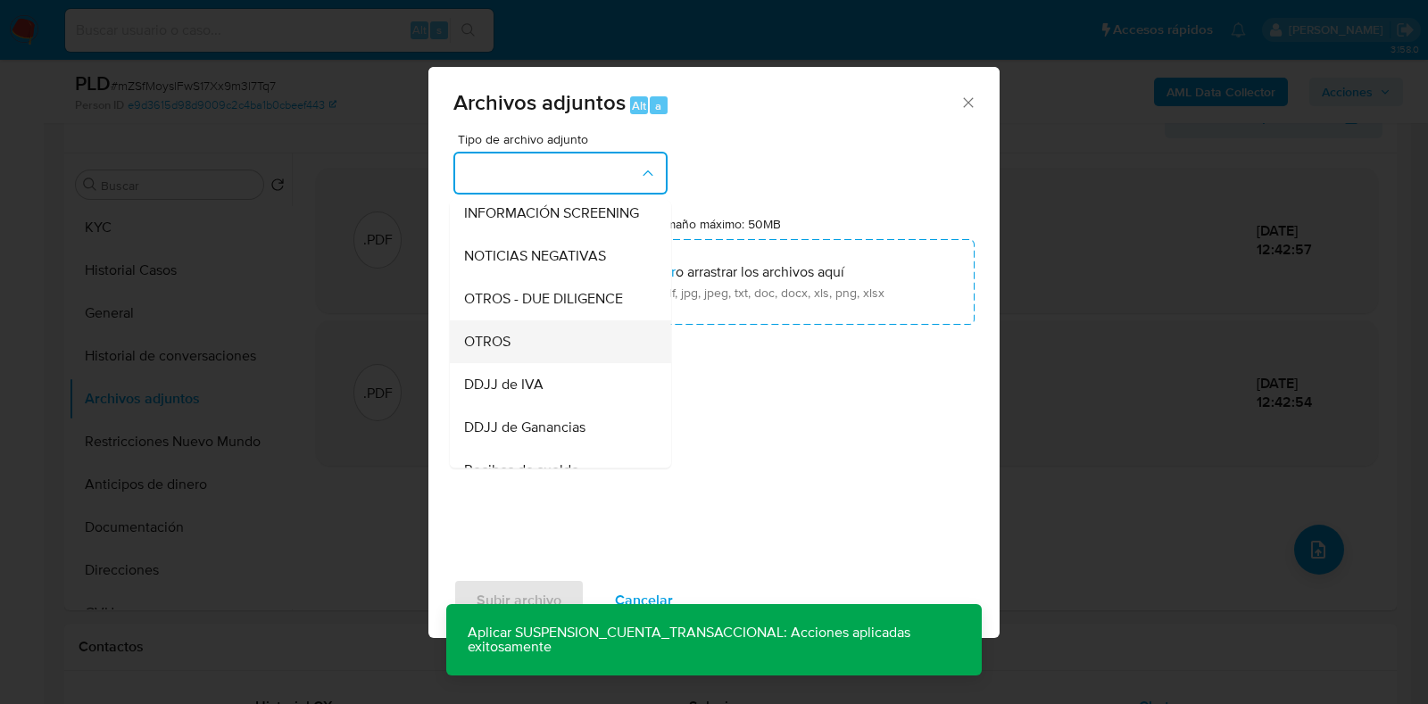
click at [544, 363] on div "OTROS" at bounding box center [555, 341] width 182 height 43
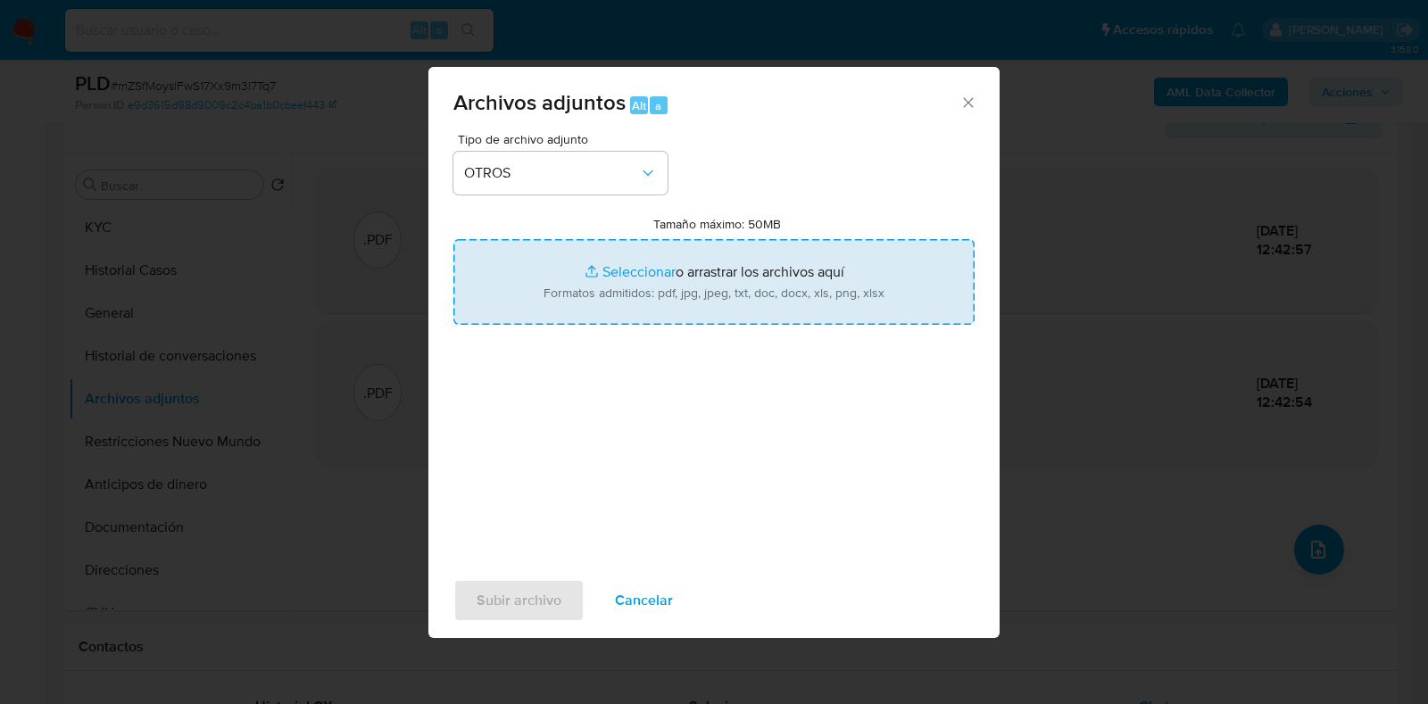
type input "C:\fakepath\Movimientos-Aladdin- Fausto Hernandez.xlsx"
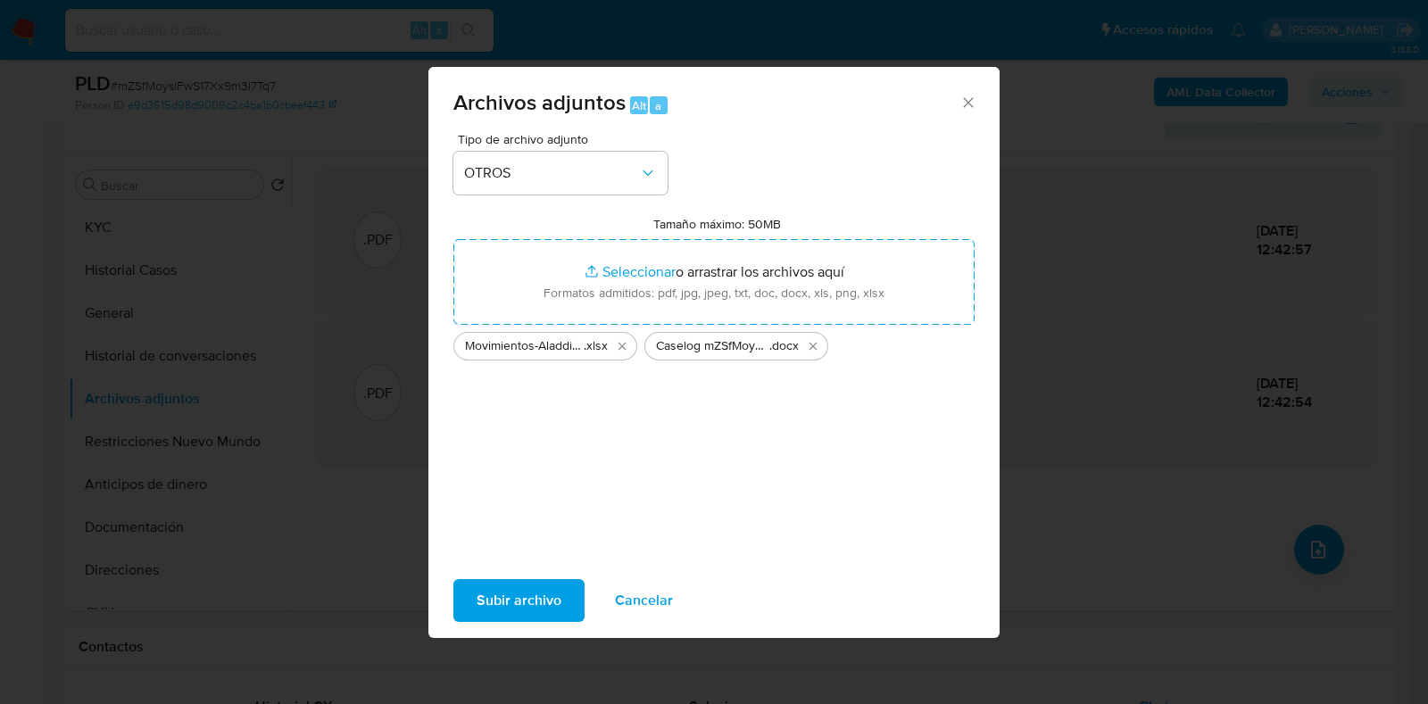
click at [473, 609] on button "Subir archivo" at bounding box center [518, 600] width 131 height 43
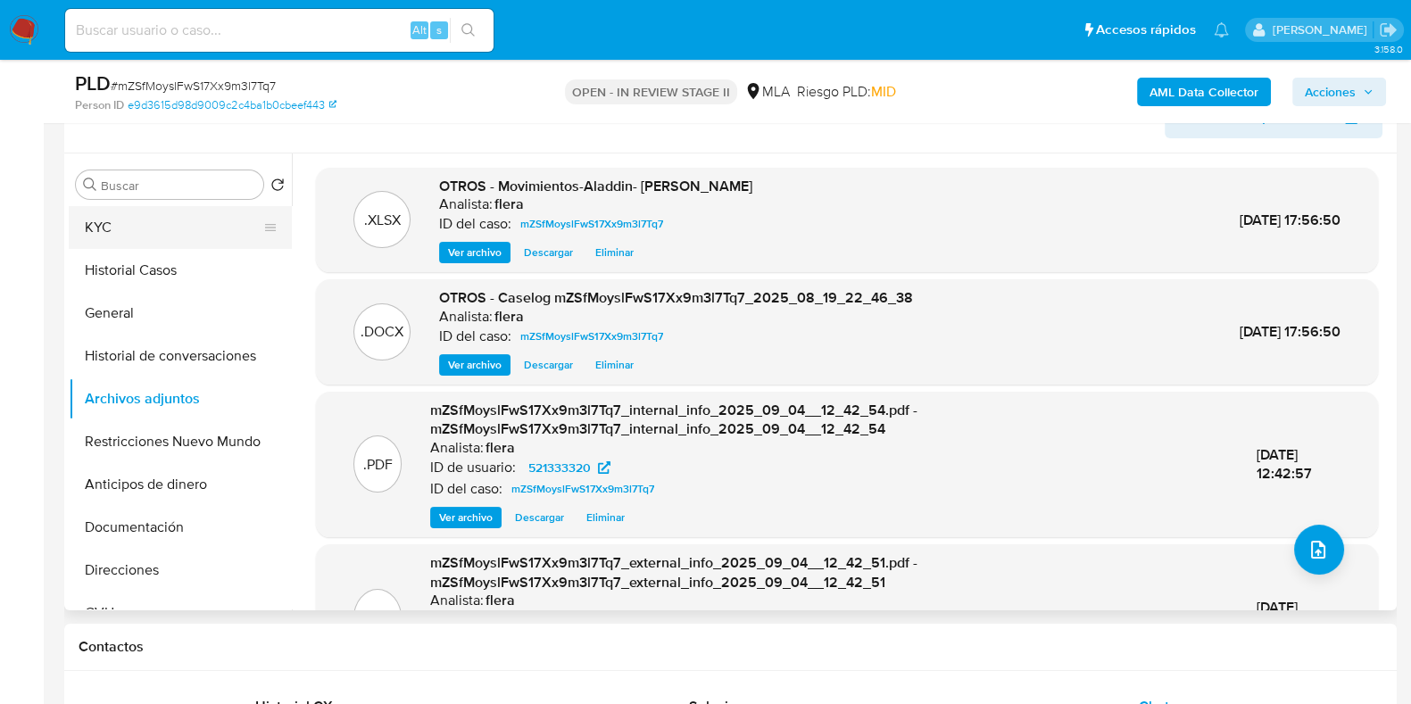
click at [145, 207] on button "KYC" at bounding box center [173, 227] width 209 height 43
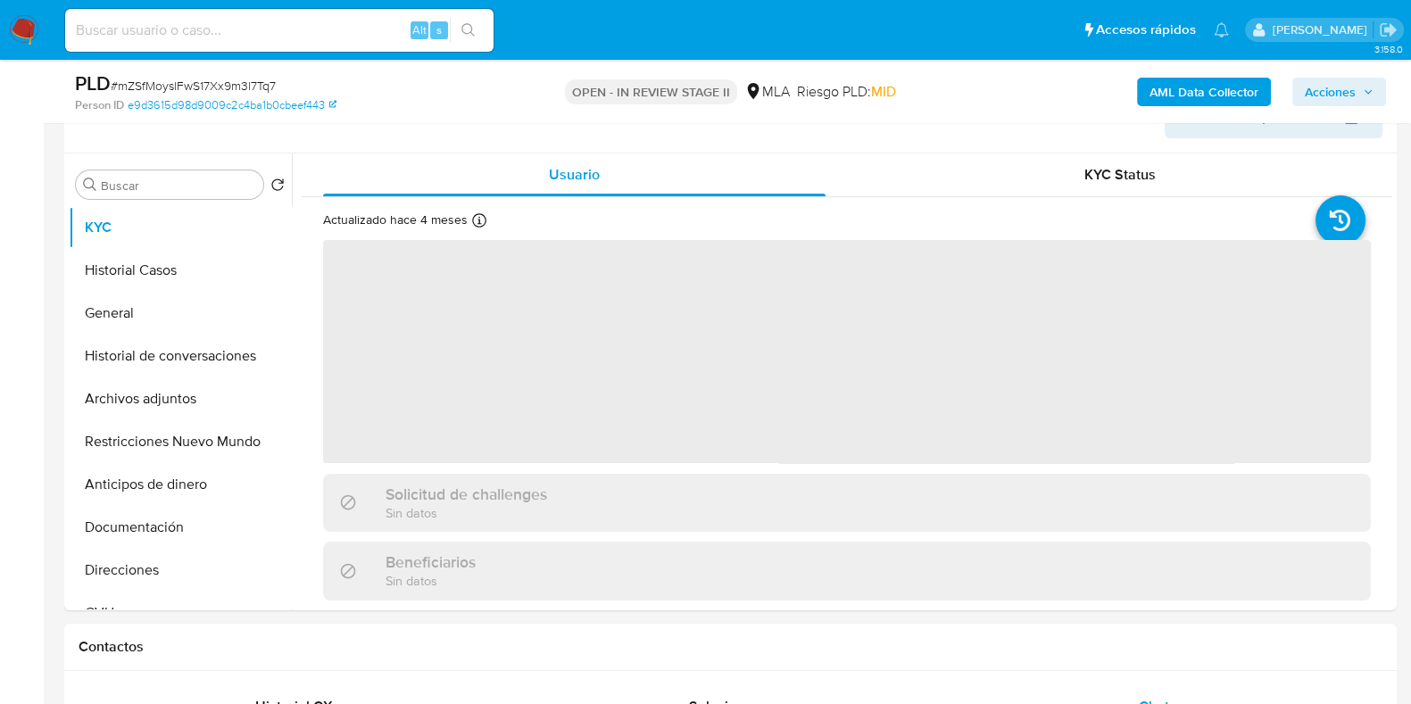
click at [1352, 84] on span "Acciones" at bounding box center [1330, 92] width 51 height 29
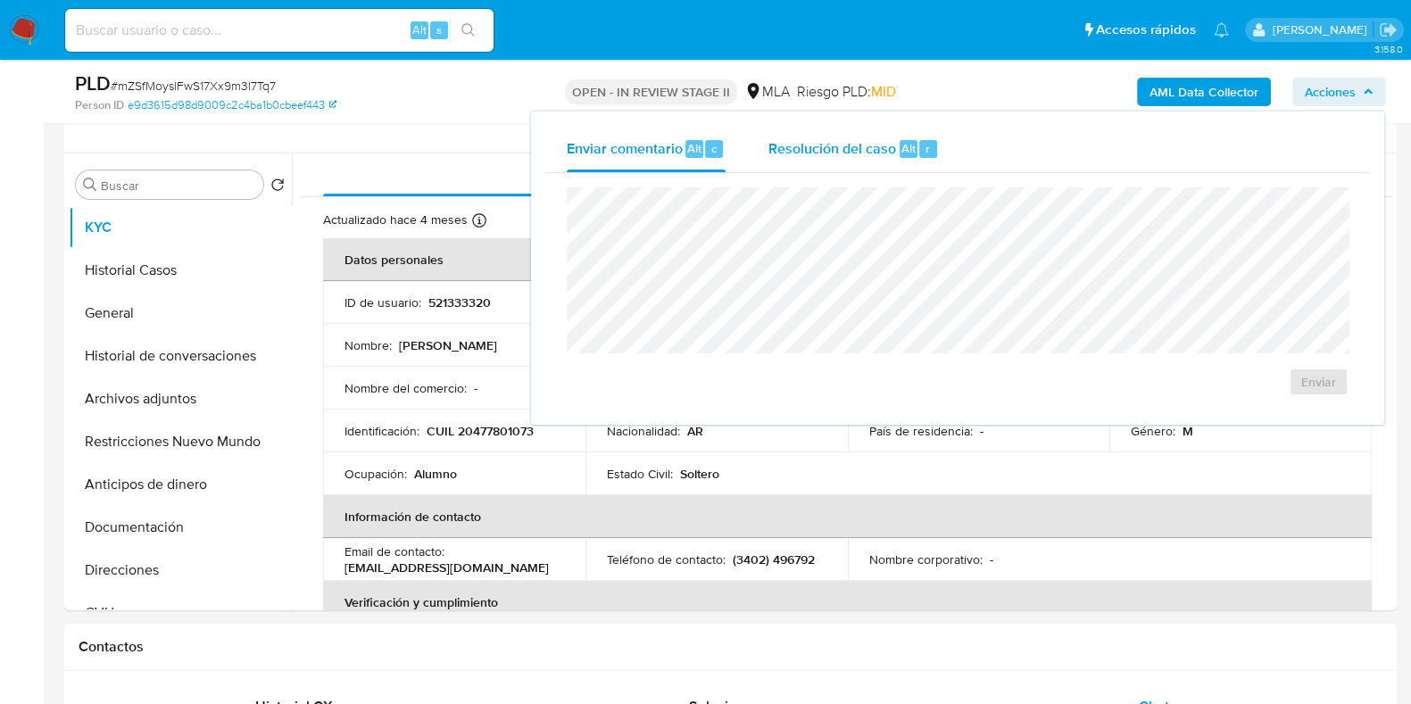
click at [855, 153] on span "Resolución del caso" at bounding box center [832, 147] width 128 height 21
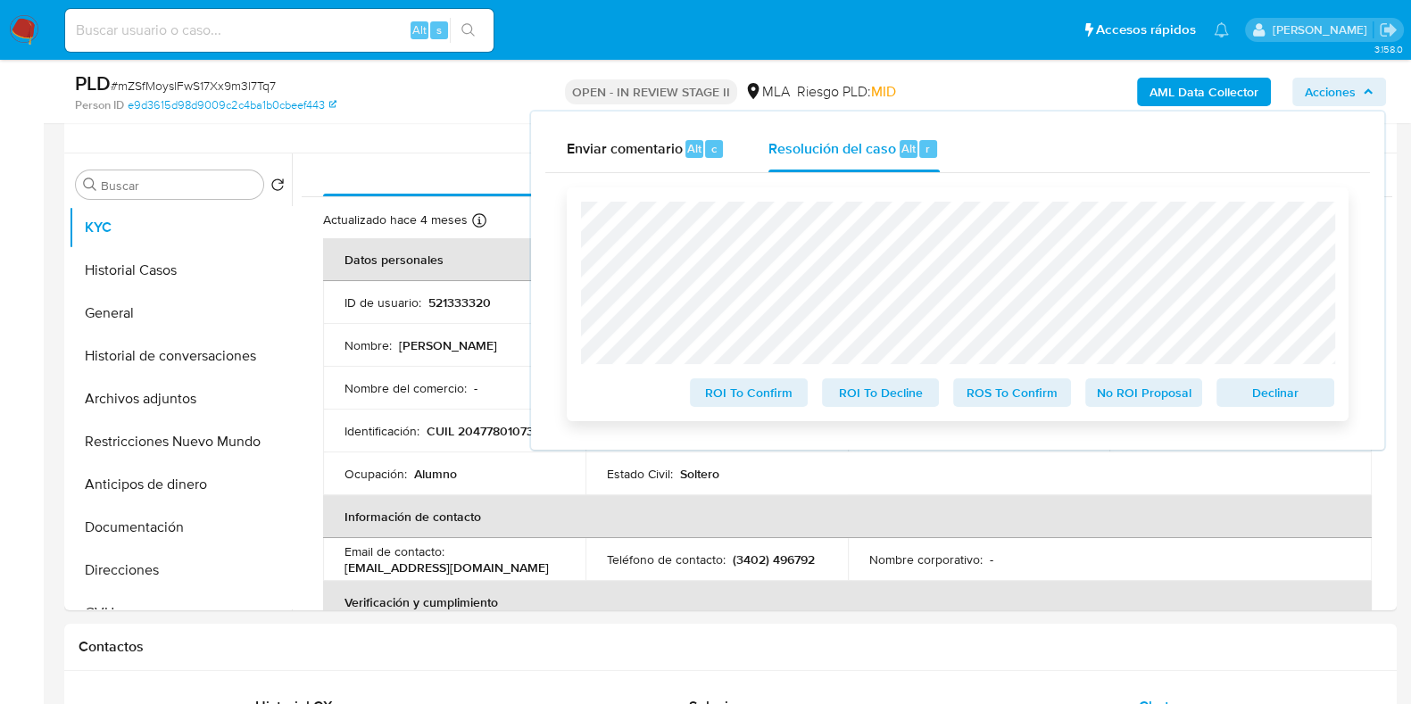
click at [1283, 394] on span "Declinar" at bounding box center [1275, 392] width 93 height 25
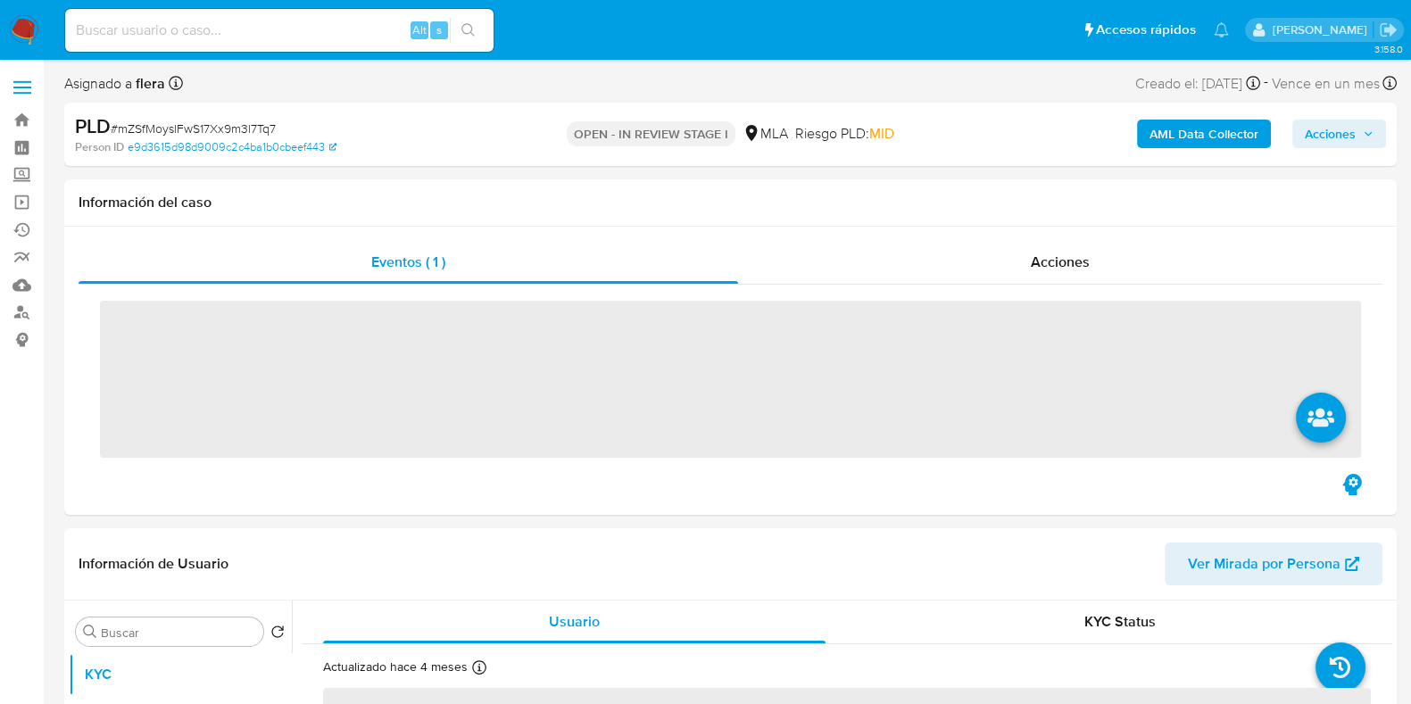
click at [1370, 138] on icon "button" at bounding box center [1368, 134] width 11 height 11
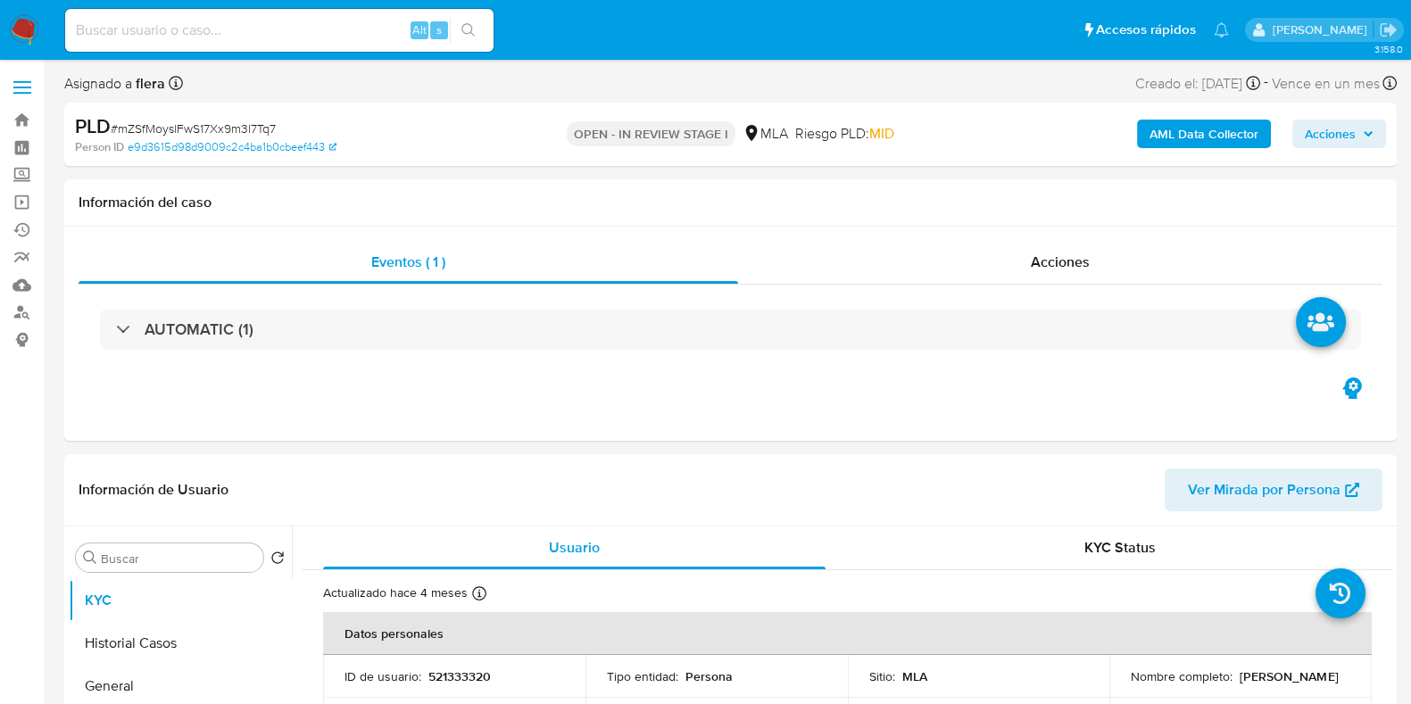
click at [1343, 137] on span "Acciones" at bounding box center [1330, 134] width 51 height 29
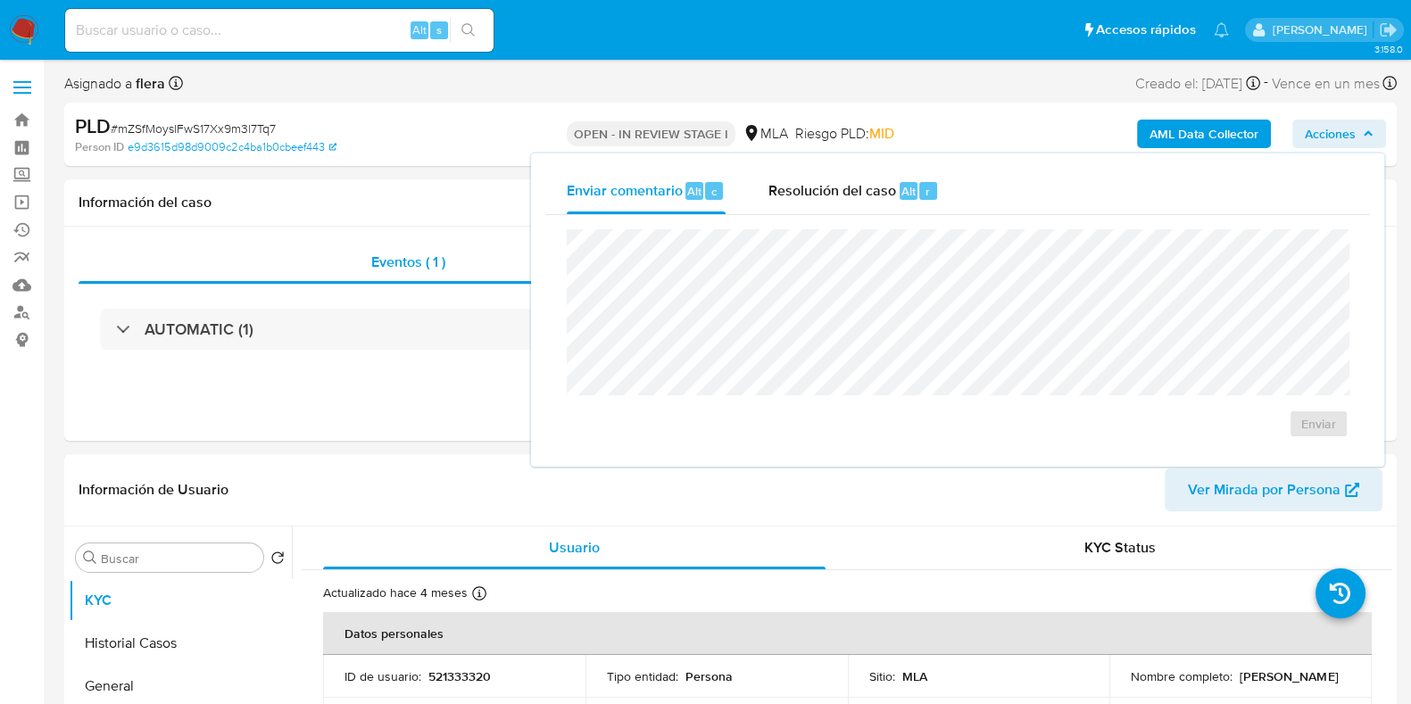
select select "10"
click at [911, 195] on span "Alt" at bounding box center [908, 191] width 14 height 17
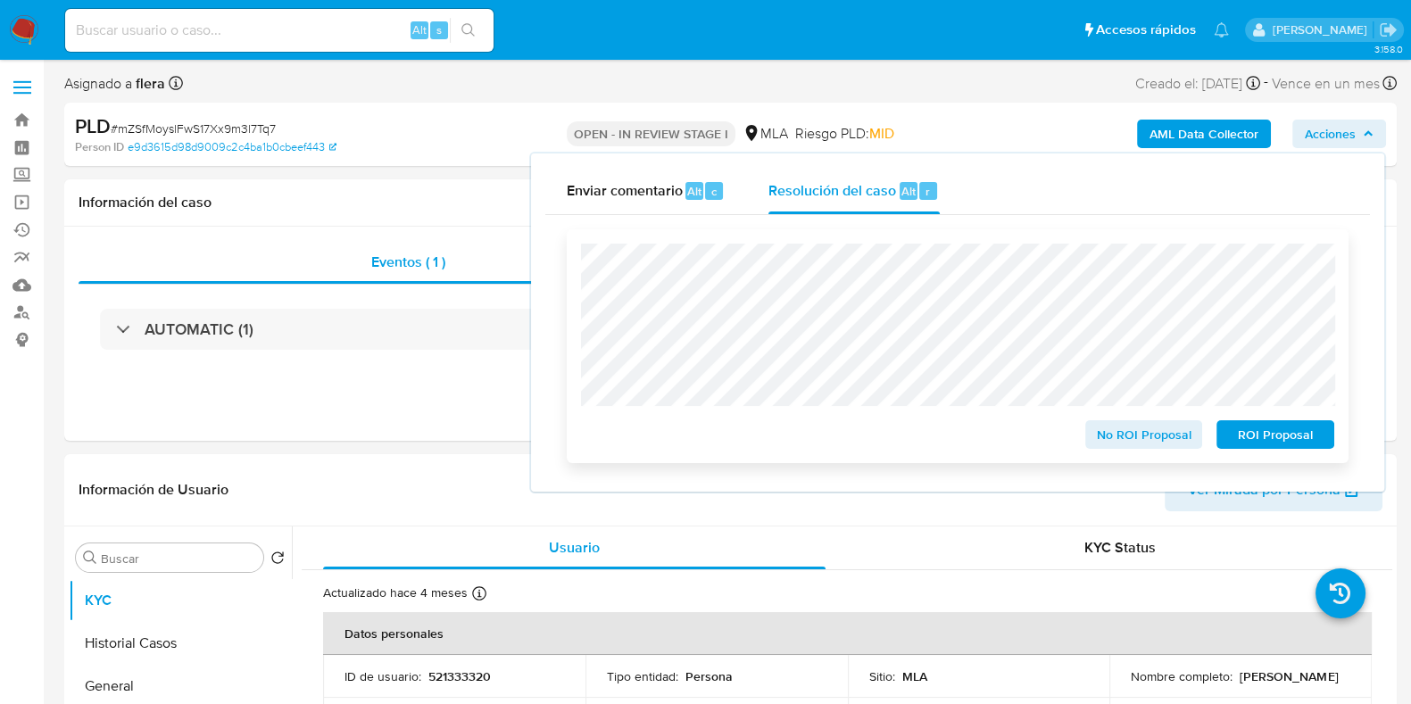
click at [1280, 439] on span "ROI Proposal" at bounding box center [1275, 434] width 93 height 25
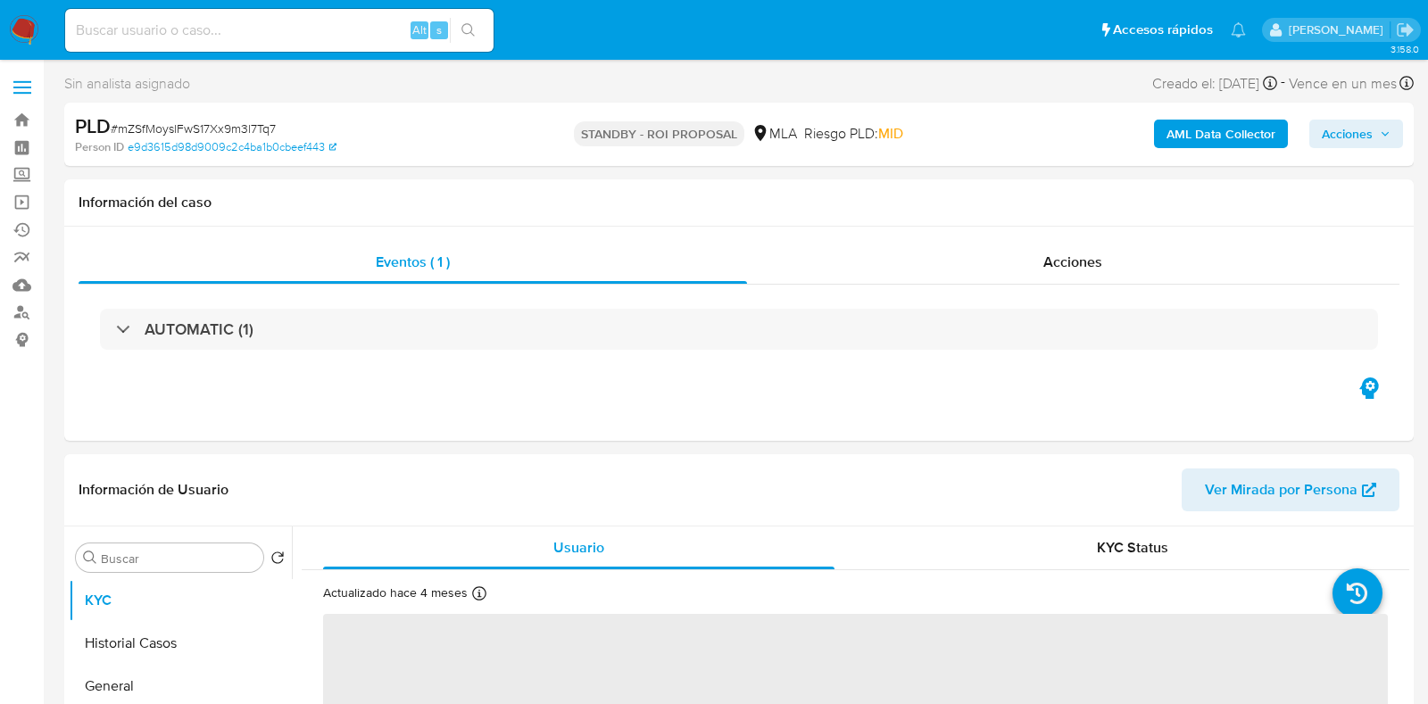
select select "10"
